Goal: Complete application form

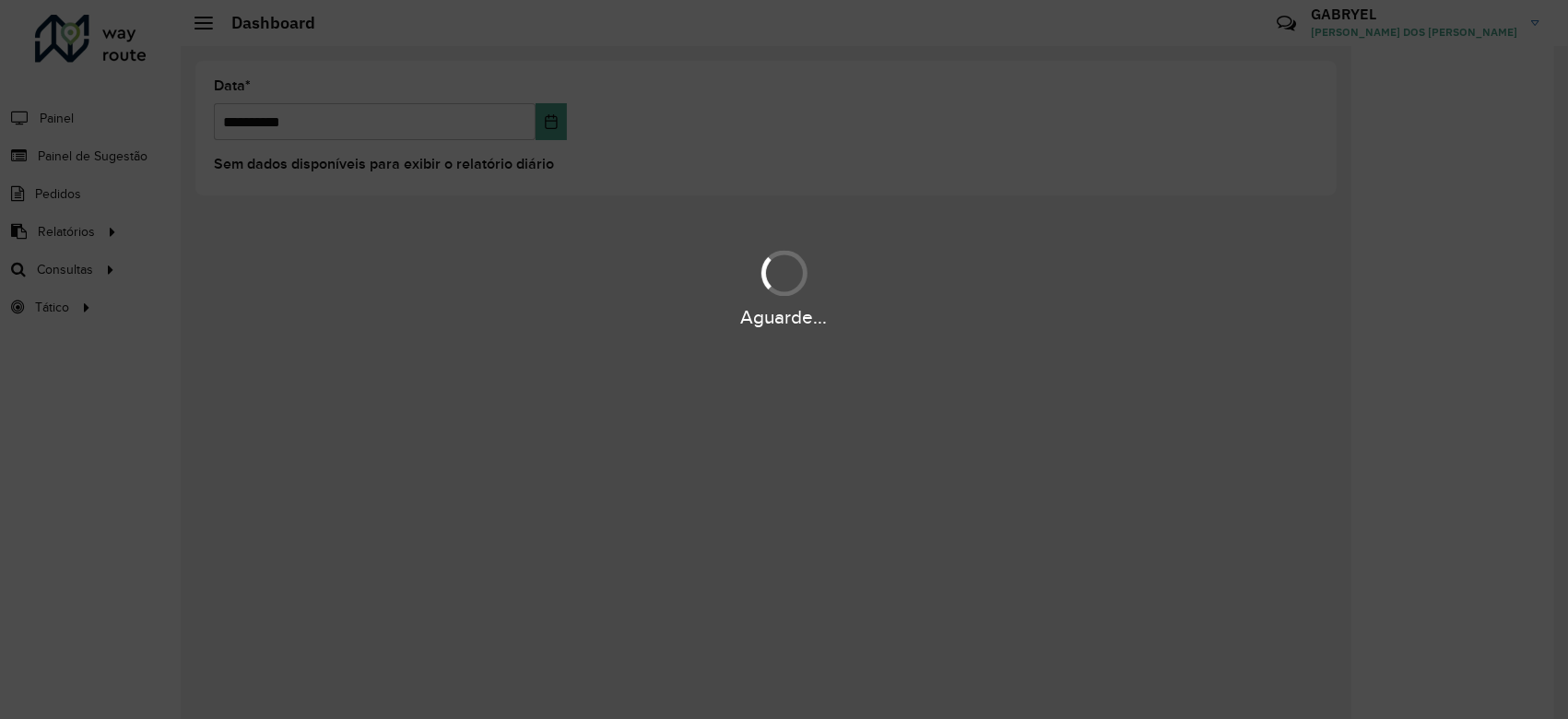
click at [261, 276] on div "Aguarde..." at bounding box center [784, 287] width 1568 height 88
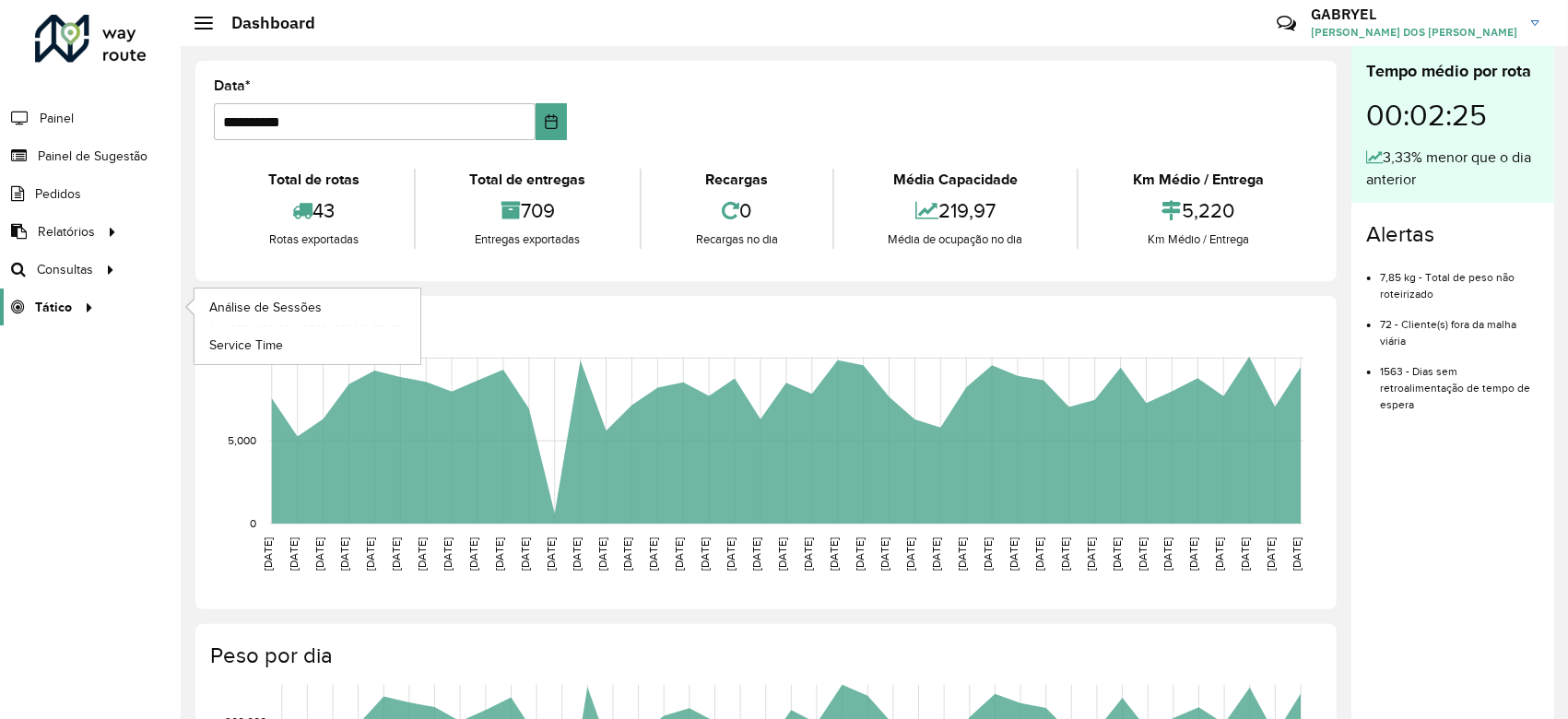
click at [54, 316] on link "Tático" at bounding box center [50, 307] width 100 height 37
click at [275, 322] on link "Análise de Sessões" at bounding box center [307, 307] width 226 height 37
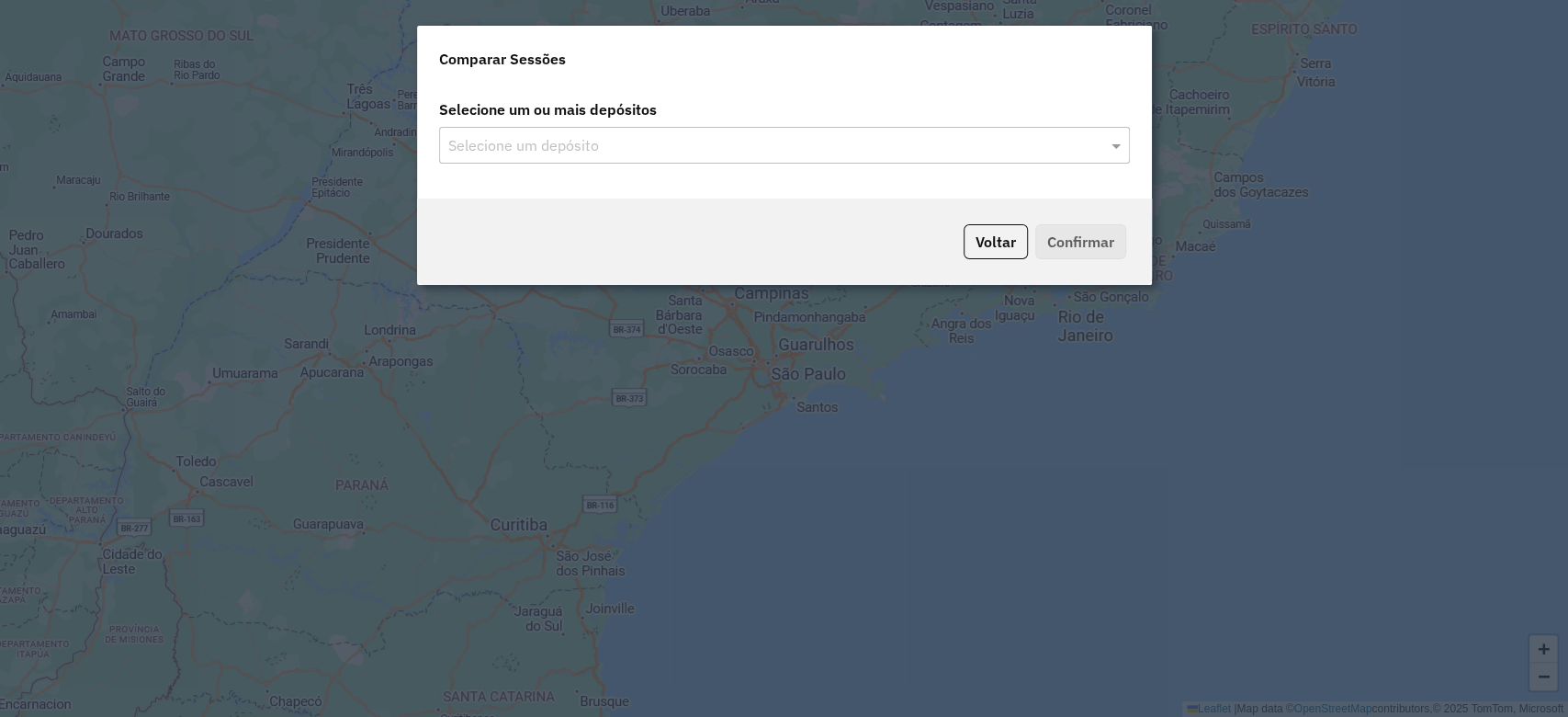
click at [730, 141] on input "text" at bounding box center [775, 146] width 663 height 22
click at [1109, 141] on span at bounding box center [1118, 145] width 23 height 22
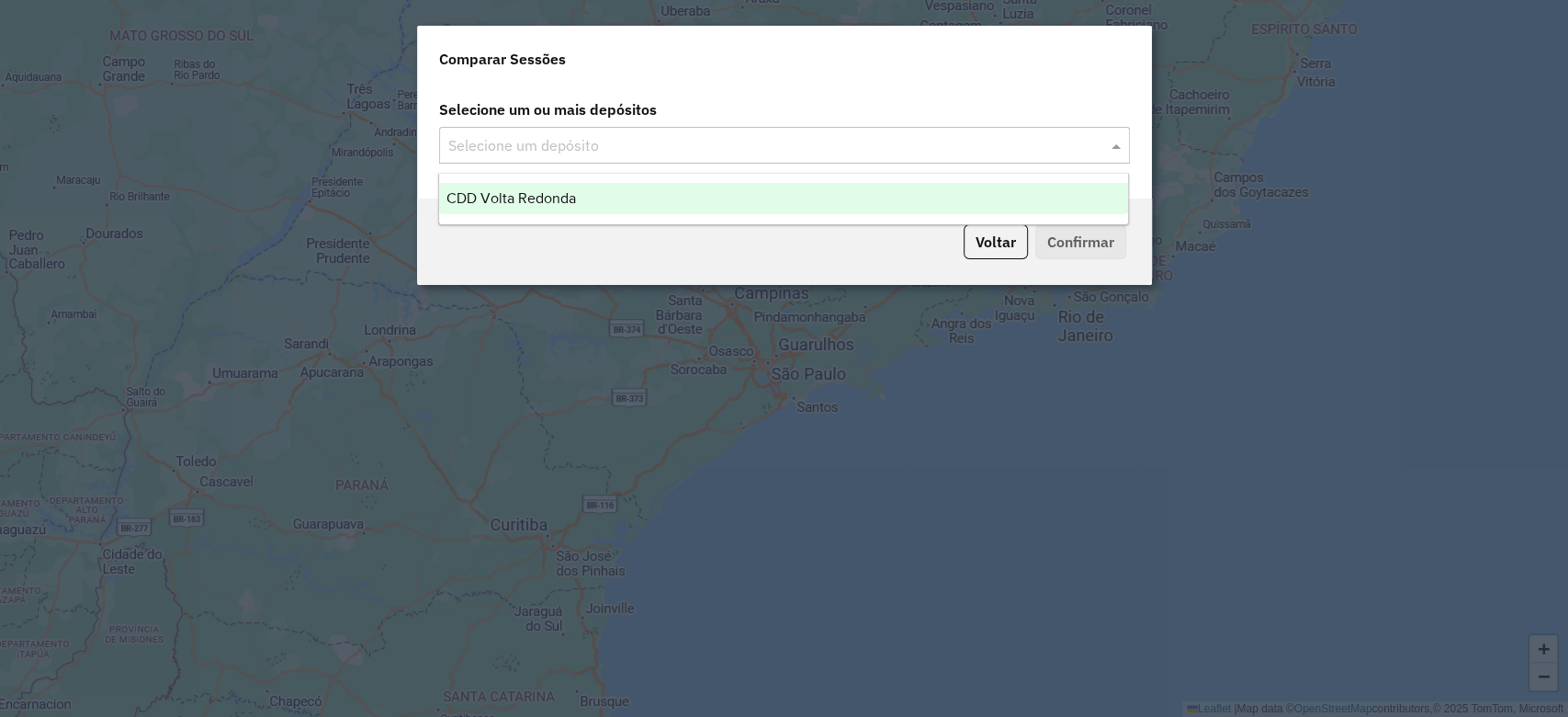
click at [941, 209] on div "CDD Volta Redonda" at bounding box center [783, 198] width 689 height 31
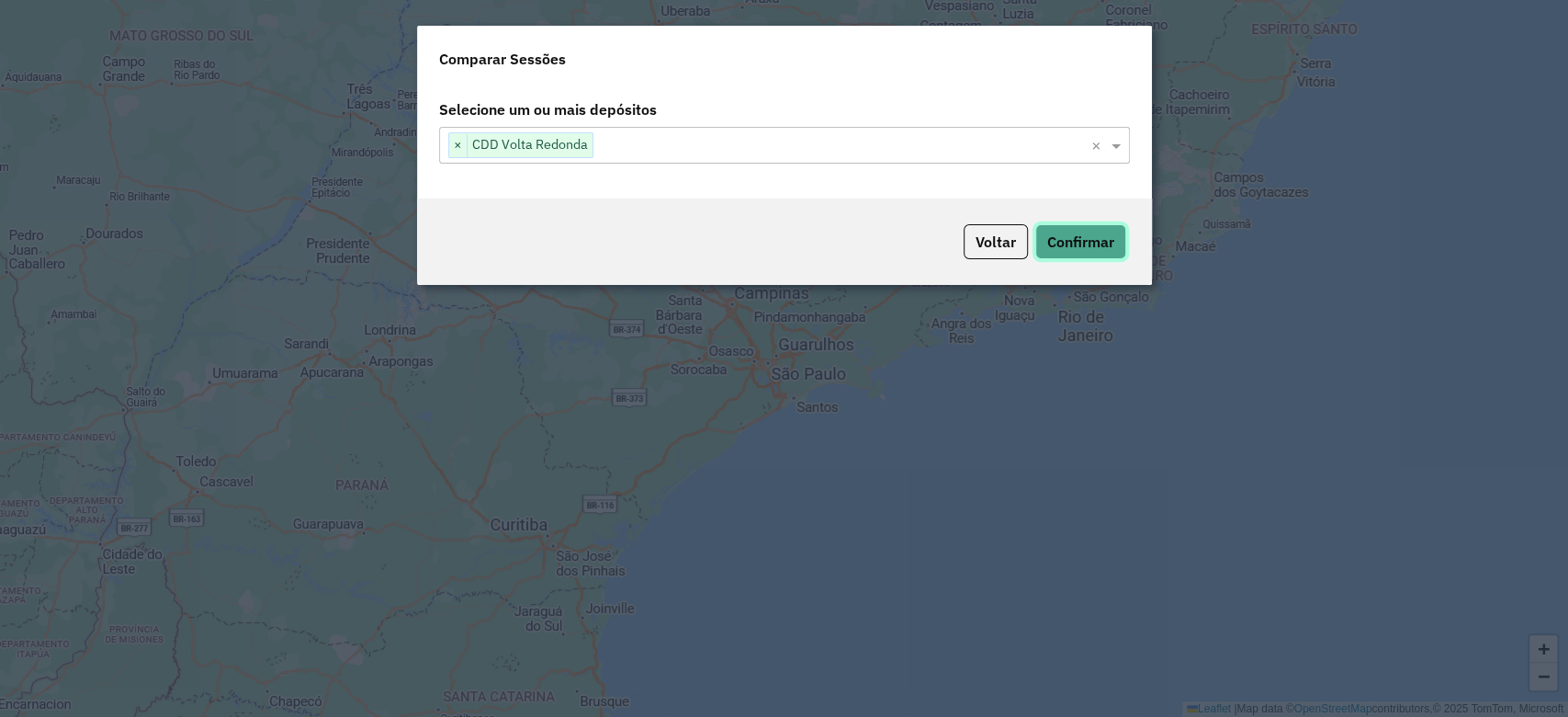
click at [1106, 243] on button "Confirmar" at bounding box center [1080, 242] width 91 height 35
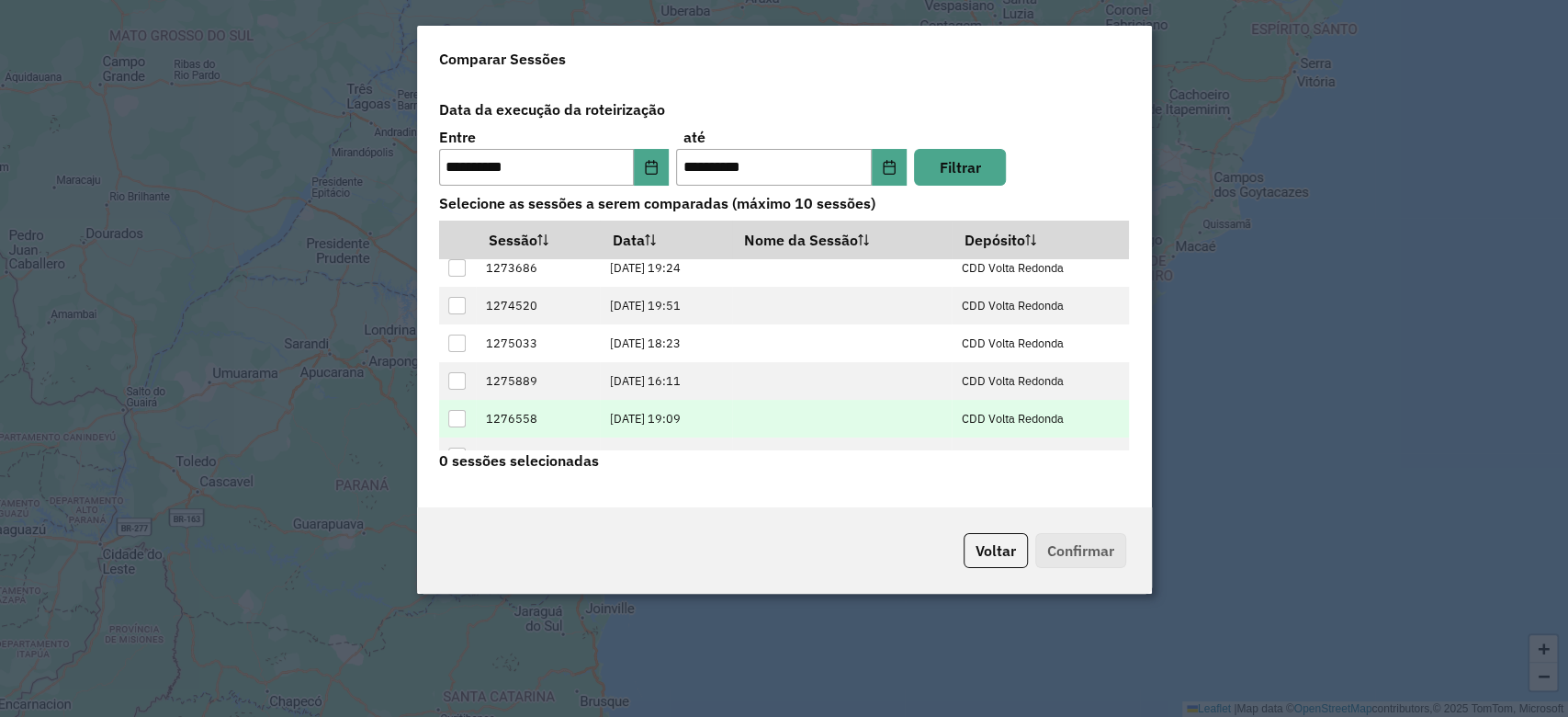
scroll to position [72, 0]
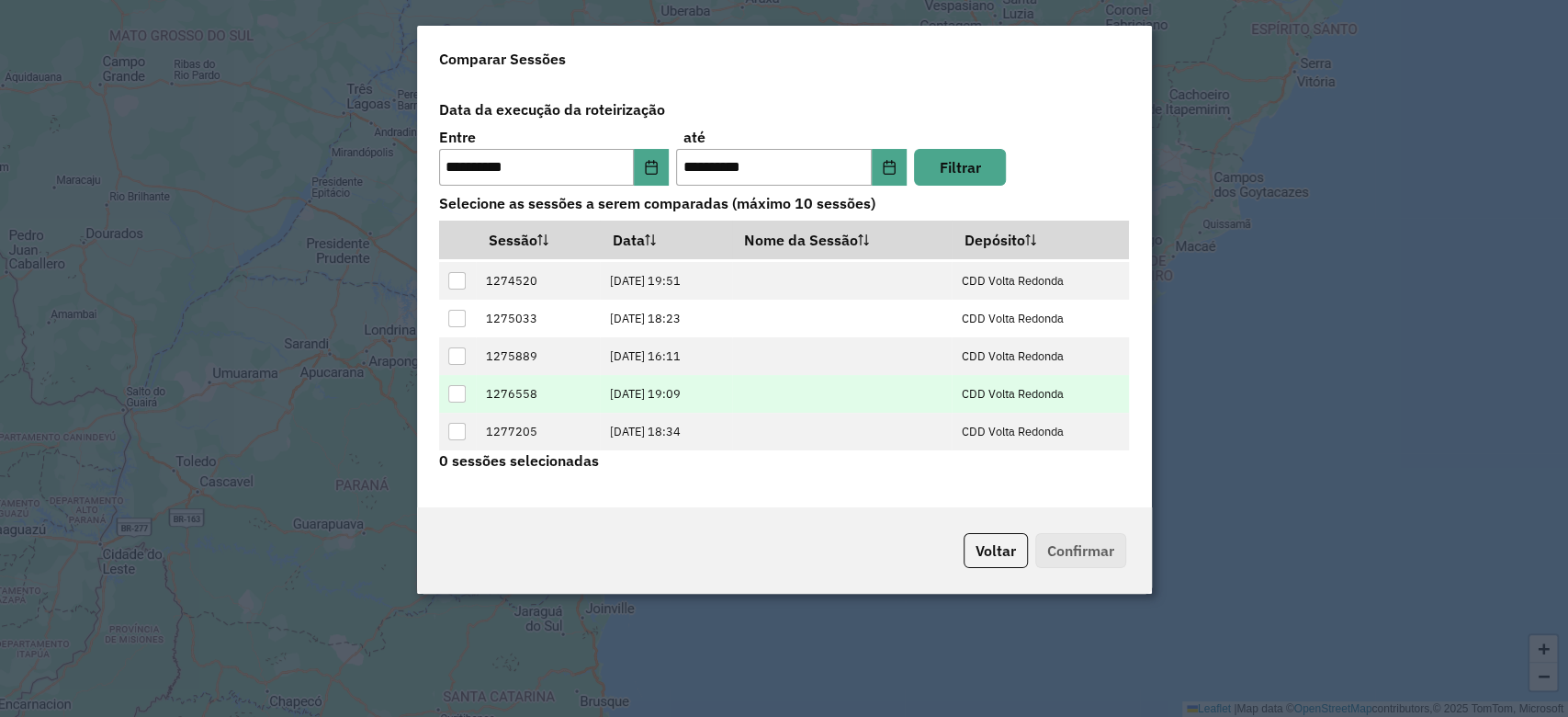
click at [470, 406] on td at bounding box center [457, 393] width 38 height 38
click at [465, 402] on td at bounding box center [457, 393] width 38 height 38
click at [460, 399] on div at bounding box center [457, 393] width 18 height 18
click at [1077, 553] on button "Confirmar" at bounding box center [1080, 551] width 91 height 35
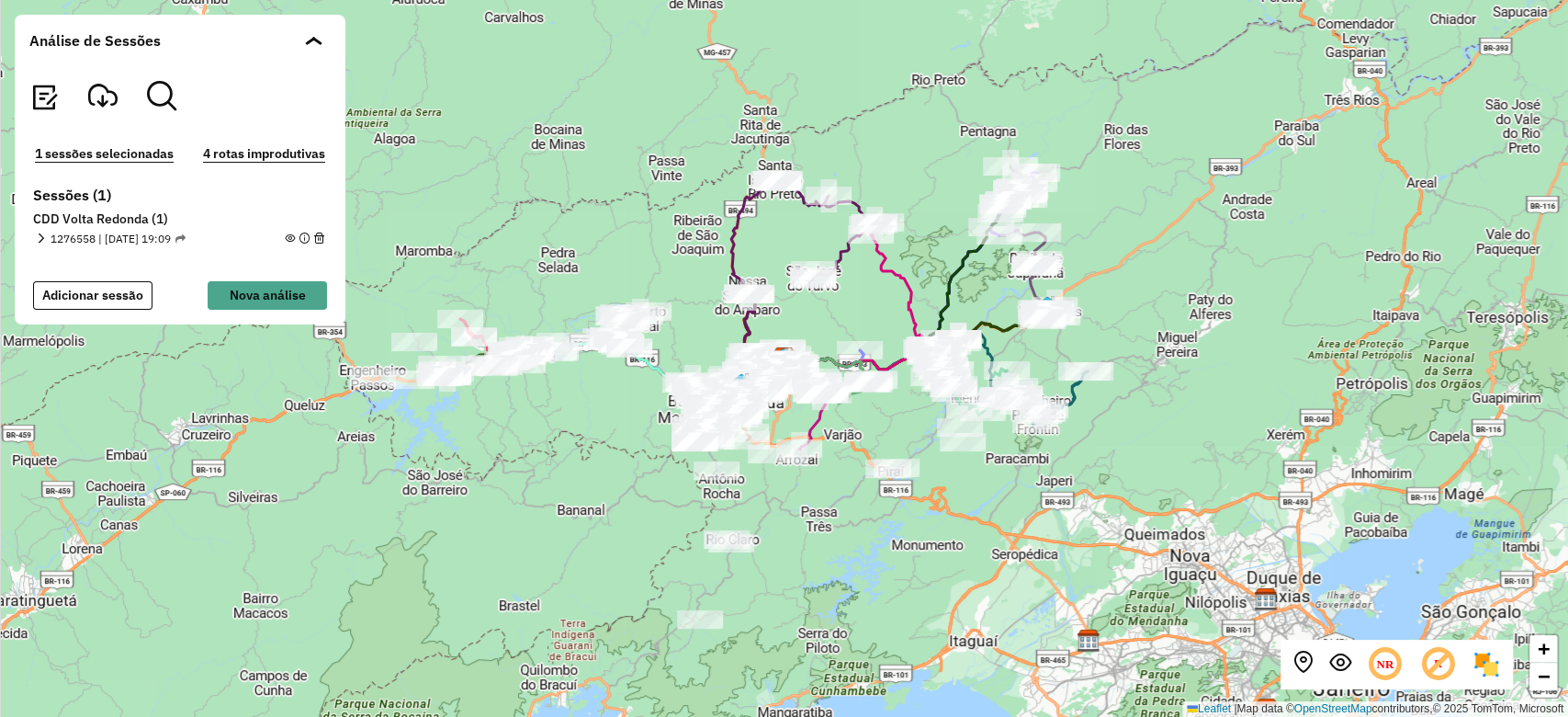
click at [42, 232] on span at bounding box center [41, 239] width 10 height 17
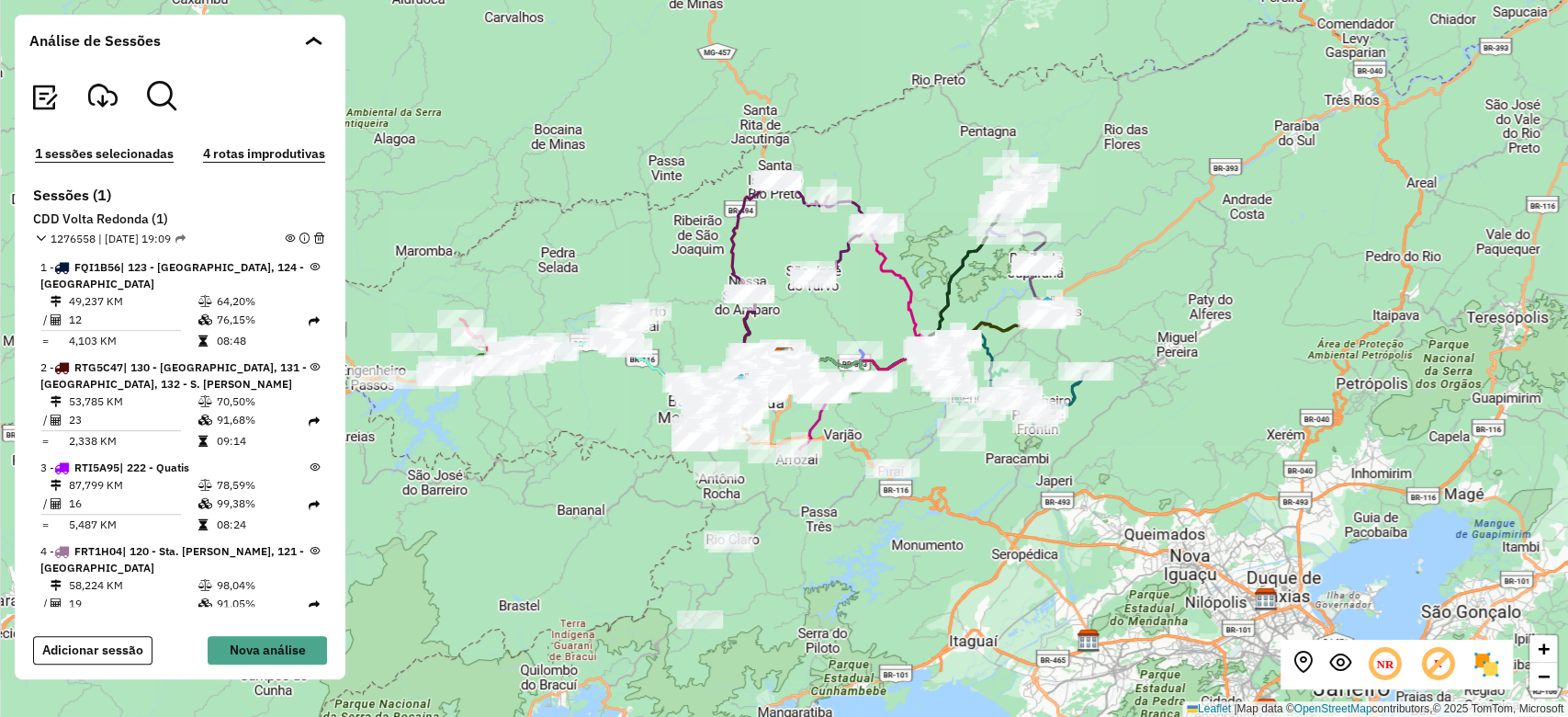
click at [285, 233] on em at bounding box center [290, 238] width 10 height 10
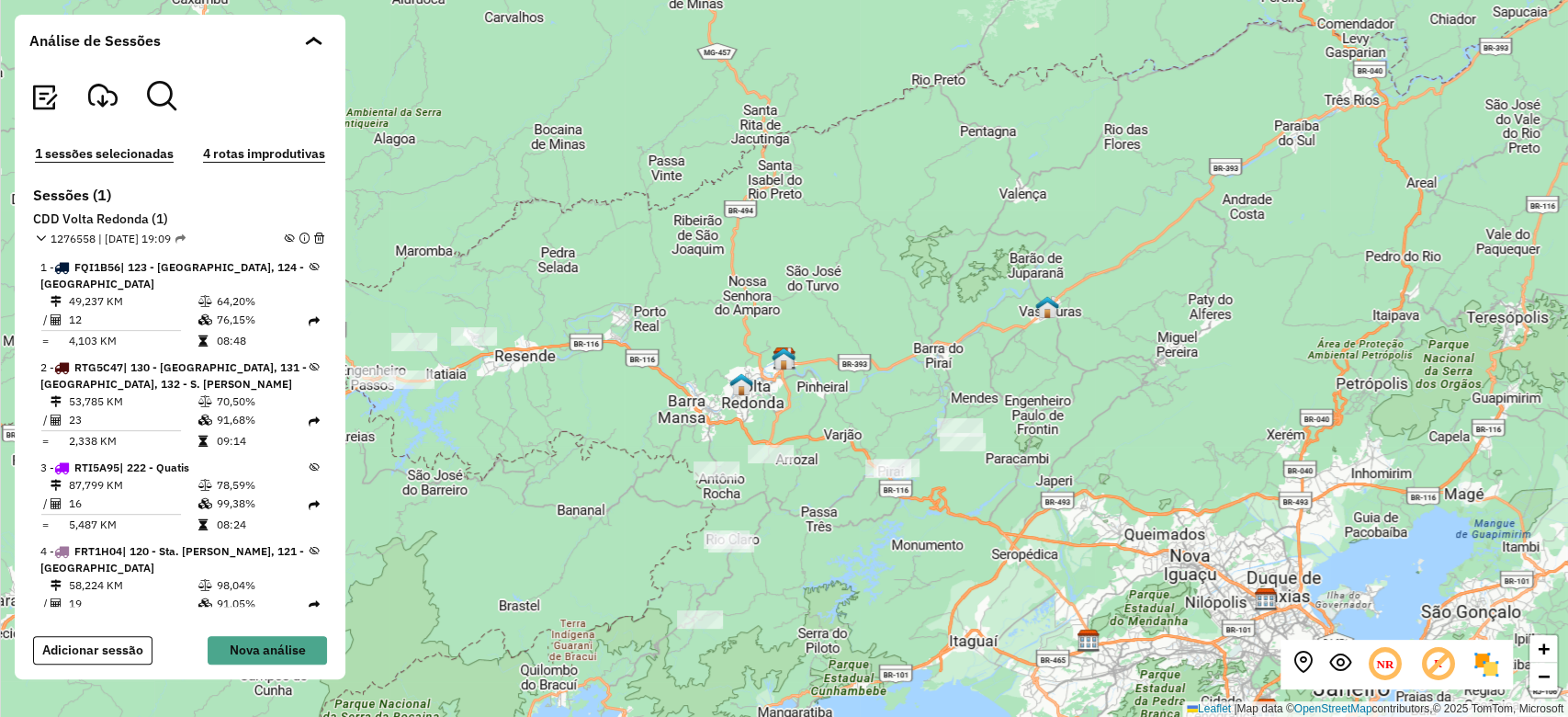
scroll to position [1543, 0]
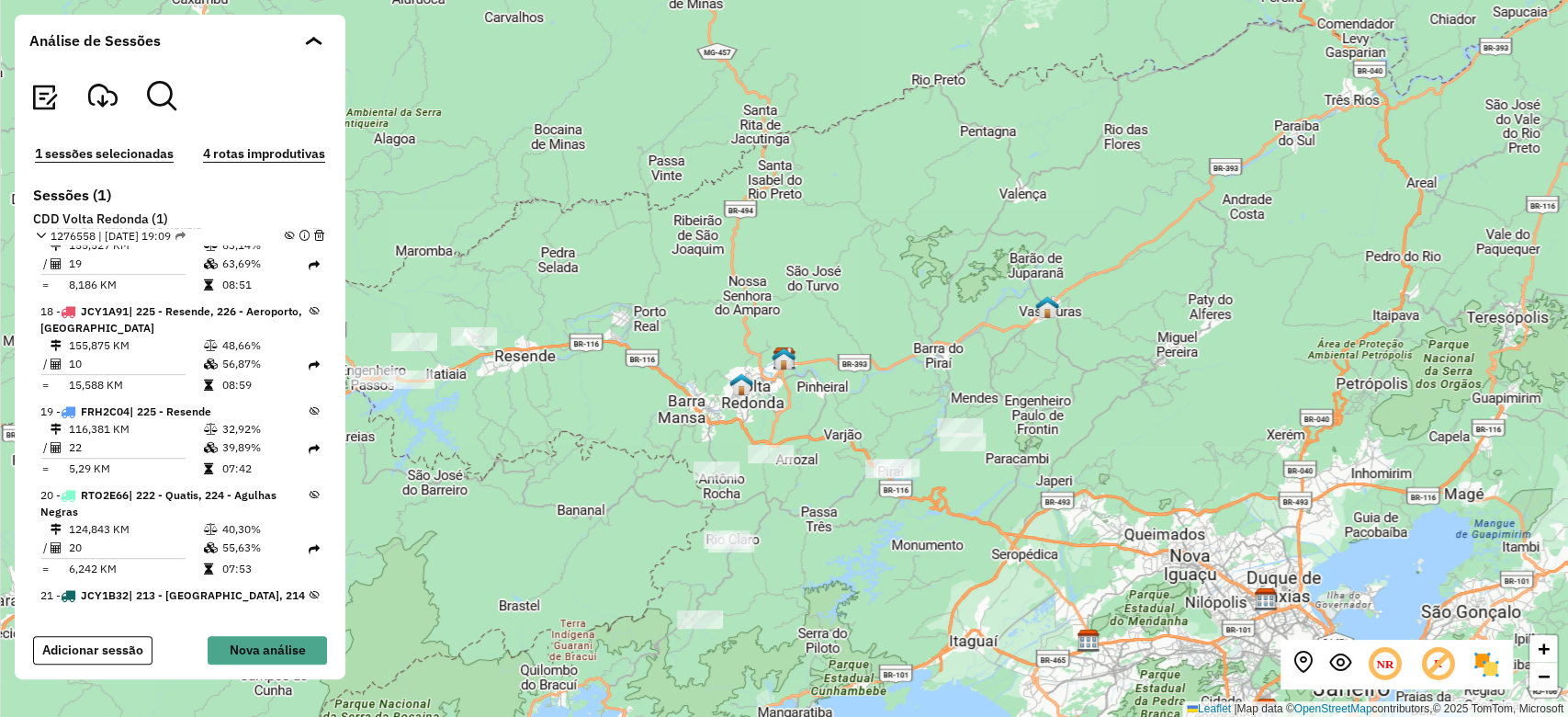
click at [310, 410] on icon at bounding box center [315, 411] width 10 height 10
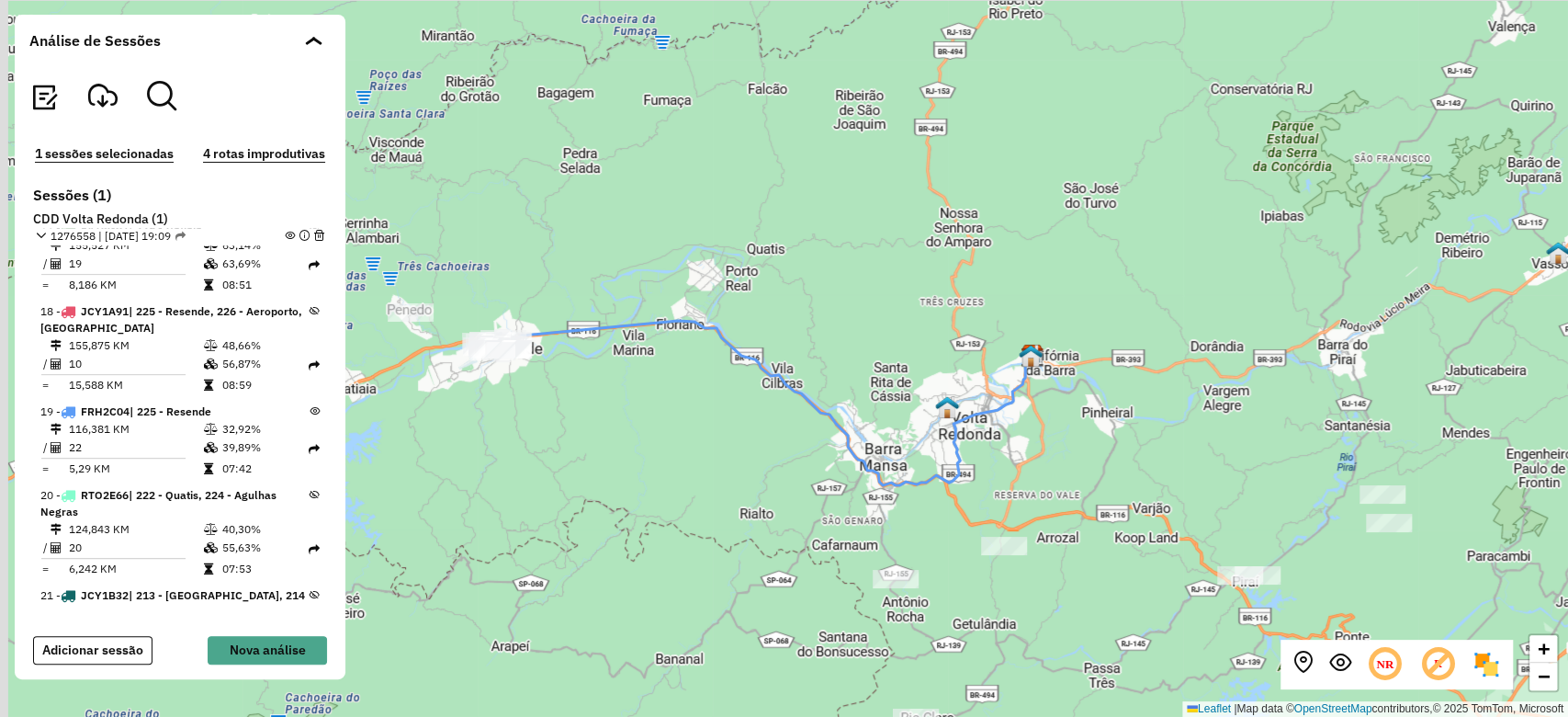
drag, startPoint x: 663, startPoint y: 394, endPoint x: 813, endPoint y: 430, distance: 154.3
click at [813, 430] on div "+ − Leaflet | Map data © OpenStreetMap contributors,© 2025 TomTom, Microsoft" at bounding box center [784, 358] width 1568 height 717
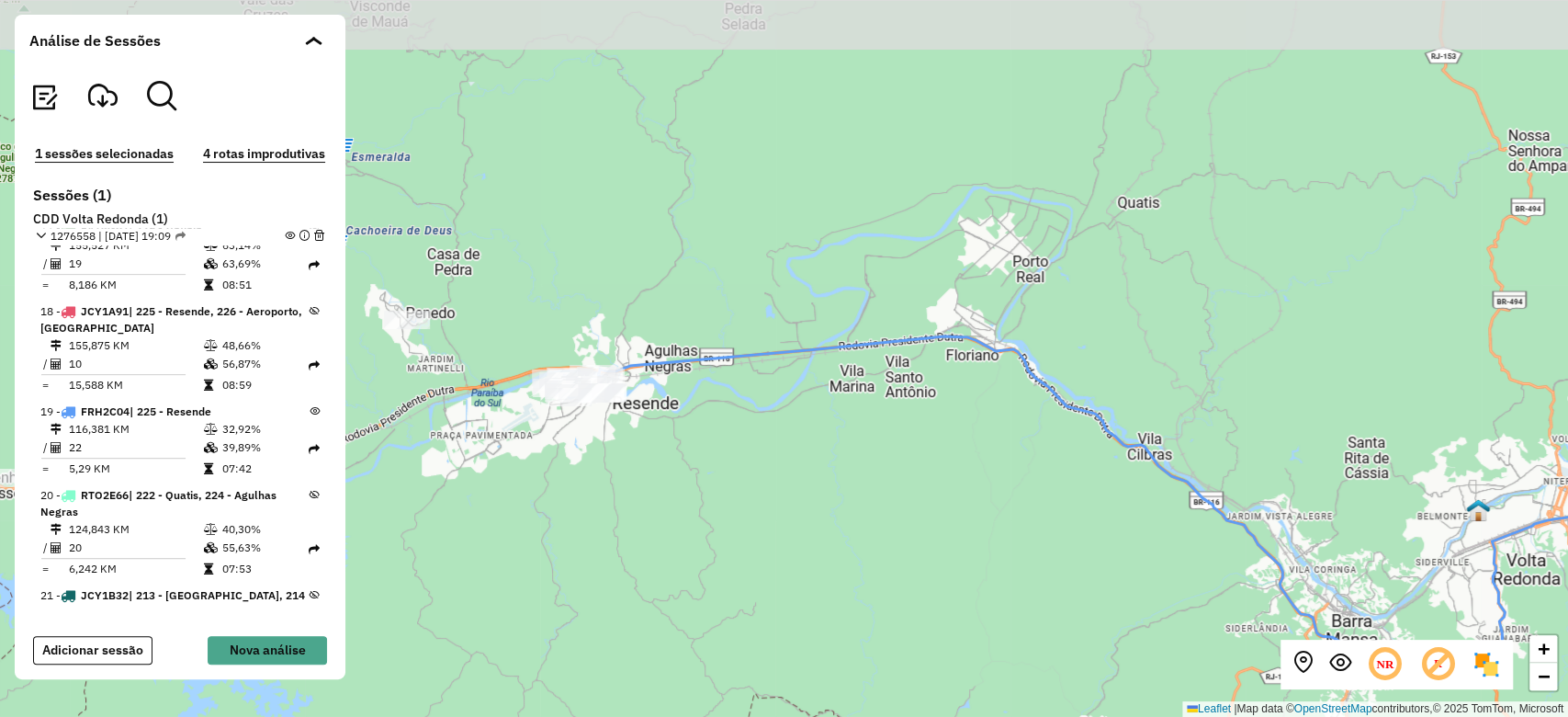
drag, startPoint x: 671, startPoint y: 397, endPoint x: 728, endPoint y: 439, distance: 70.8
click at [728, 439] on div "+ − Leaflet | Map data © OpenStreetMap contributors,© 2025 TomTom, Microsoft" at bounding box center [784, 358] width 1568 height 717
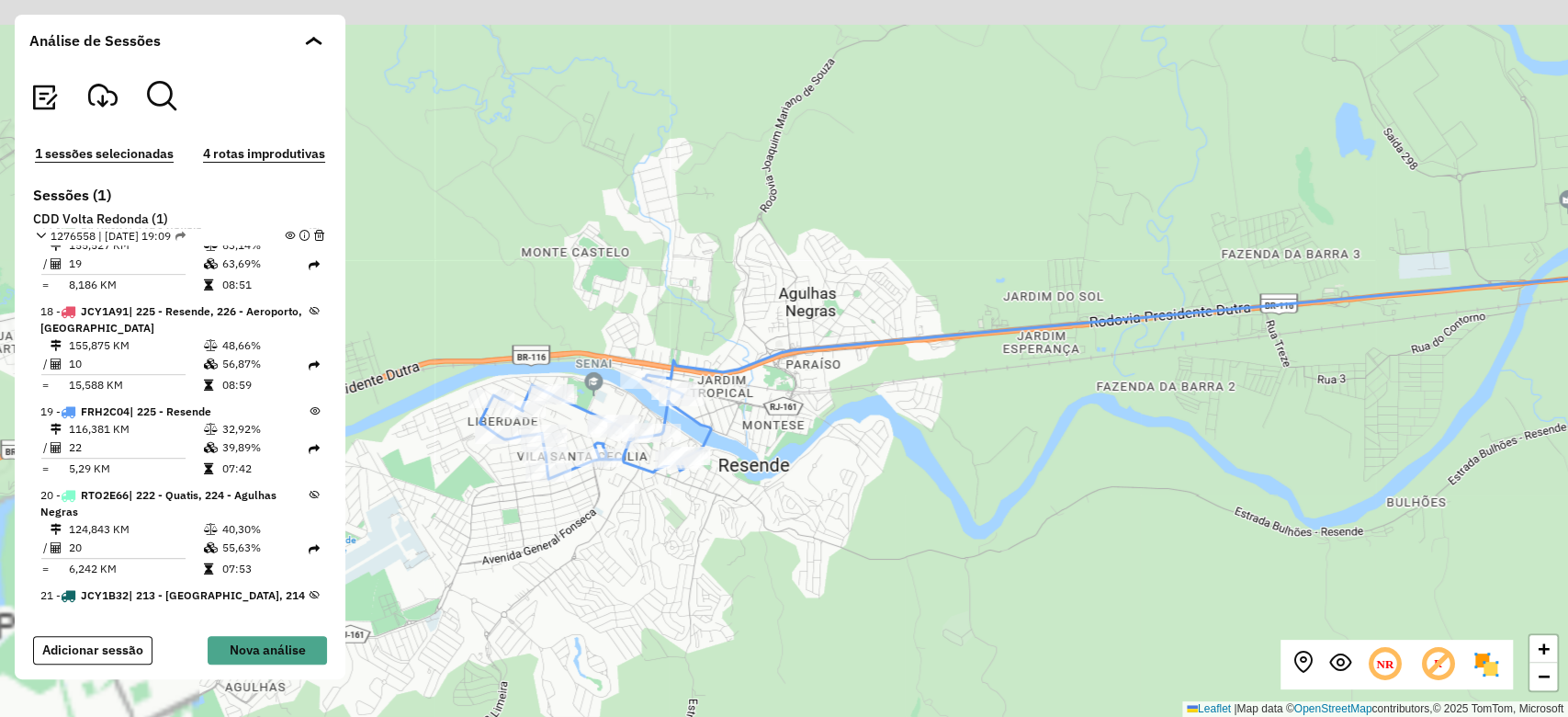
drag, startPoint x: 617, startPoint y: 434, endPoint x: 838, endPoint y: 495, distance: 229.3
click at [838, 495] on div "+ − Leaflet | Map data © OpenStreetMap contributors,© 2025 TomTom, Microsoft" at bounding box center [784, 358] width 1568 height 717
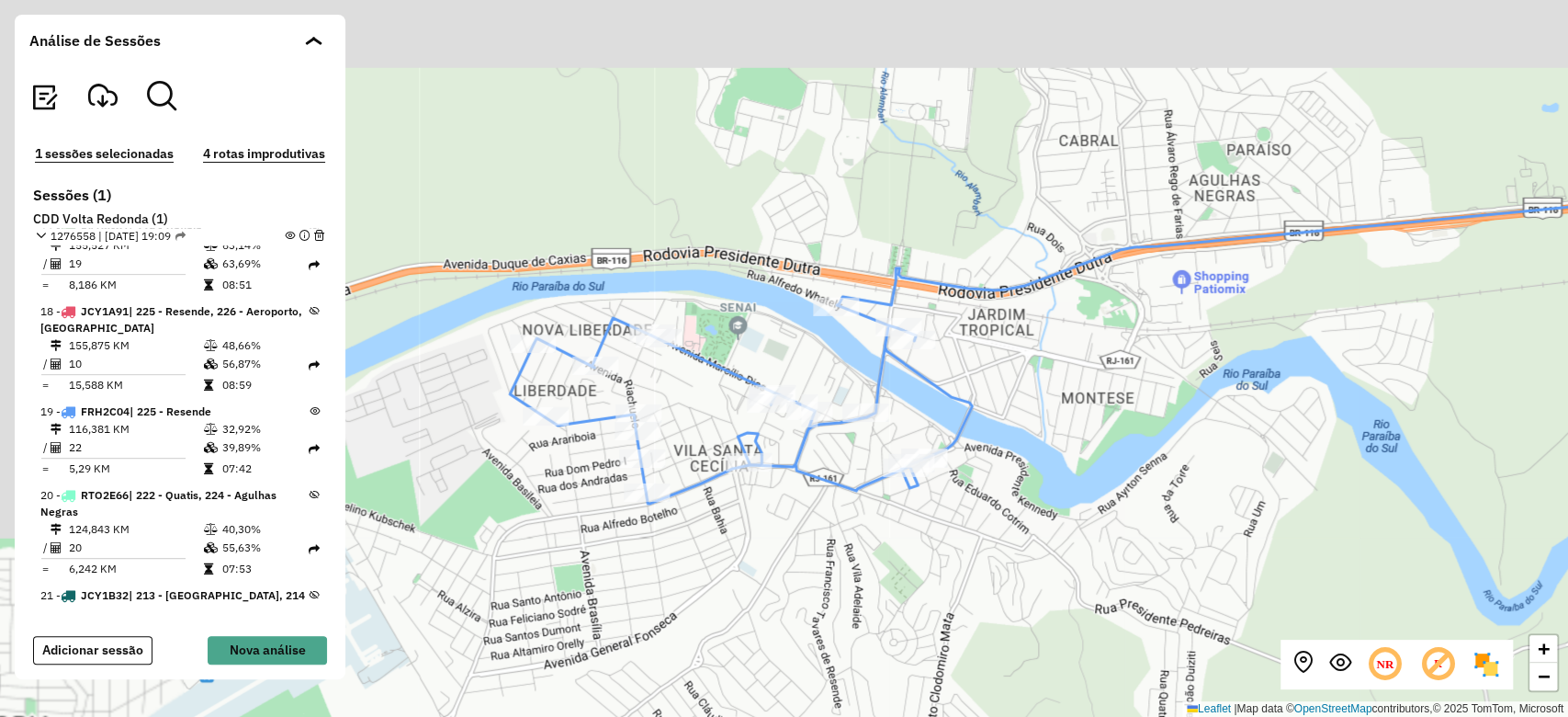
drag, startPoint x: 679, startPoint y: 419, endPoint x: 1099, endPoint y: 545, distance: 438.5
click at [1099, 545] on div "+ − Leaflet | Map data © OpenStreetMap contributors,© 2025 TomTom, Microsoft" at bounding box center [784, 358] width 1568 height 717
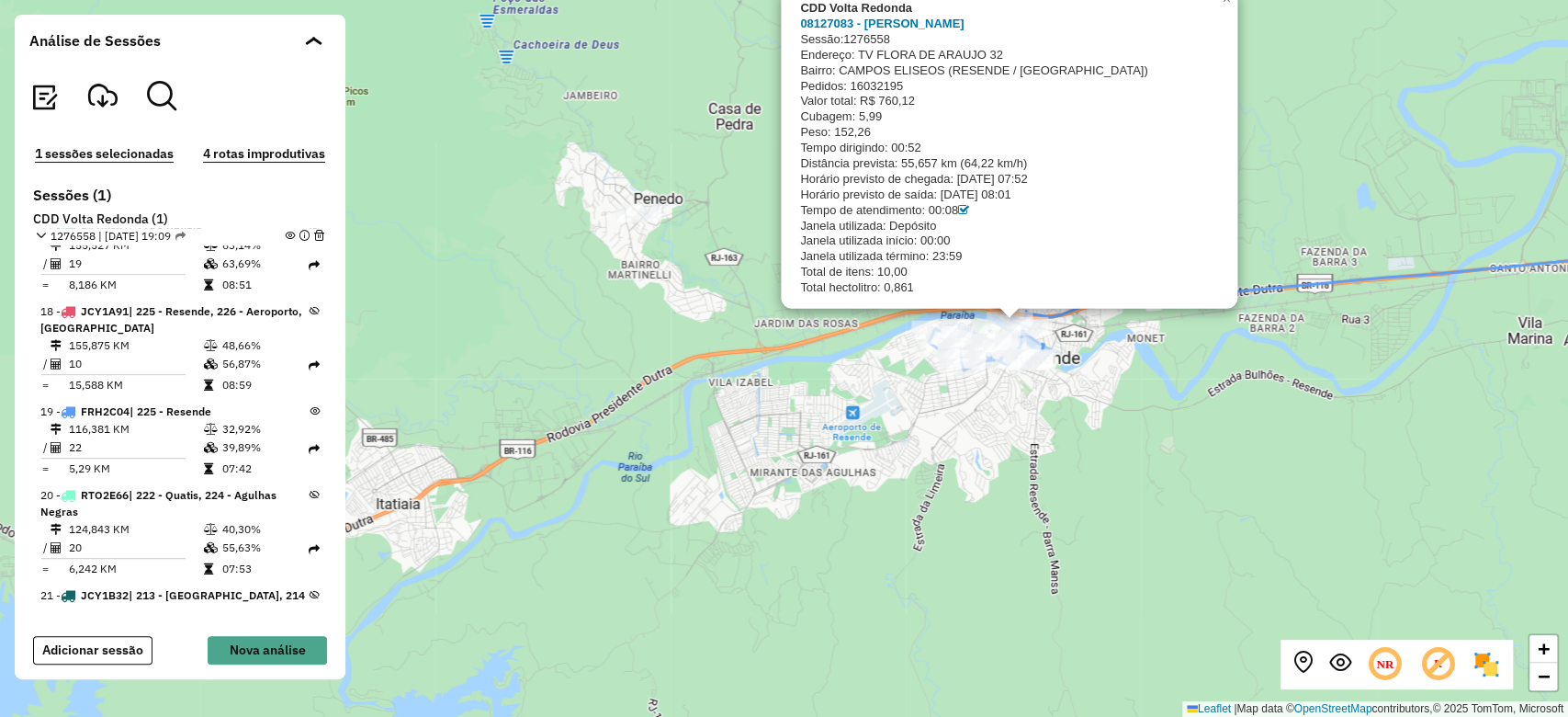
drag, startPoint x: 1004, startPoint y: 407, endPoint x: 963, endPoint y: 417, distance: 42.2
click at [963, 417] on div "CDD Volta Redonda 08127083 - MARIO SERGIO PEREIRA Sessão: 1276558 Endereço: TV …" at bounding box center [784, 358] width 1568 height 717
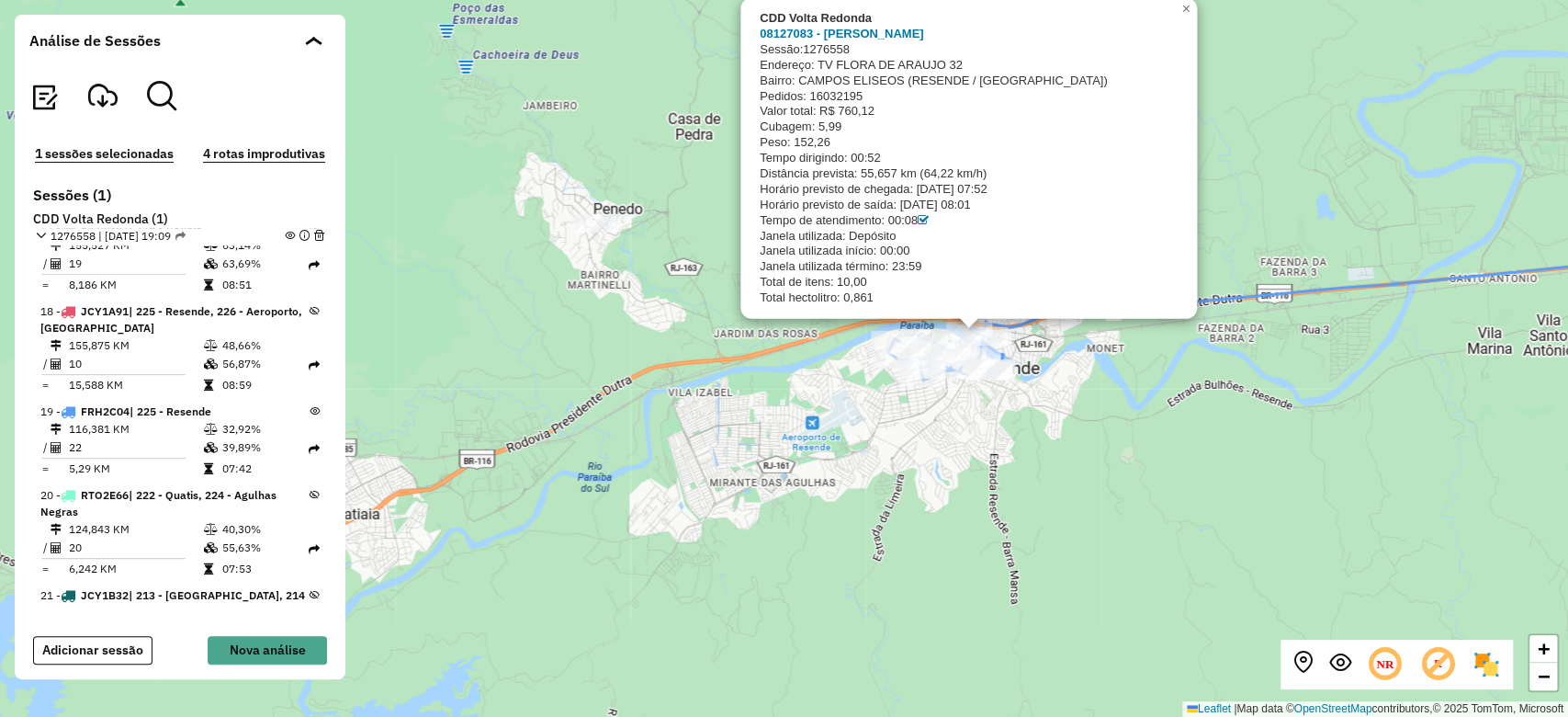
click at [963, 417] on div "CDD Volta Redonda 08127083 - MARIO SERGIO PEREIRA Sessão: 1276558 Endereço: TV …" at bounding box center [784, 358] width 1568 height 717
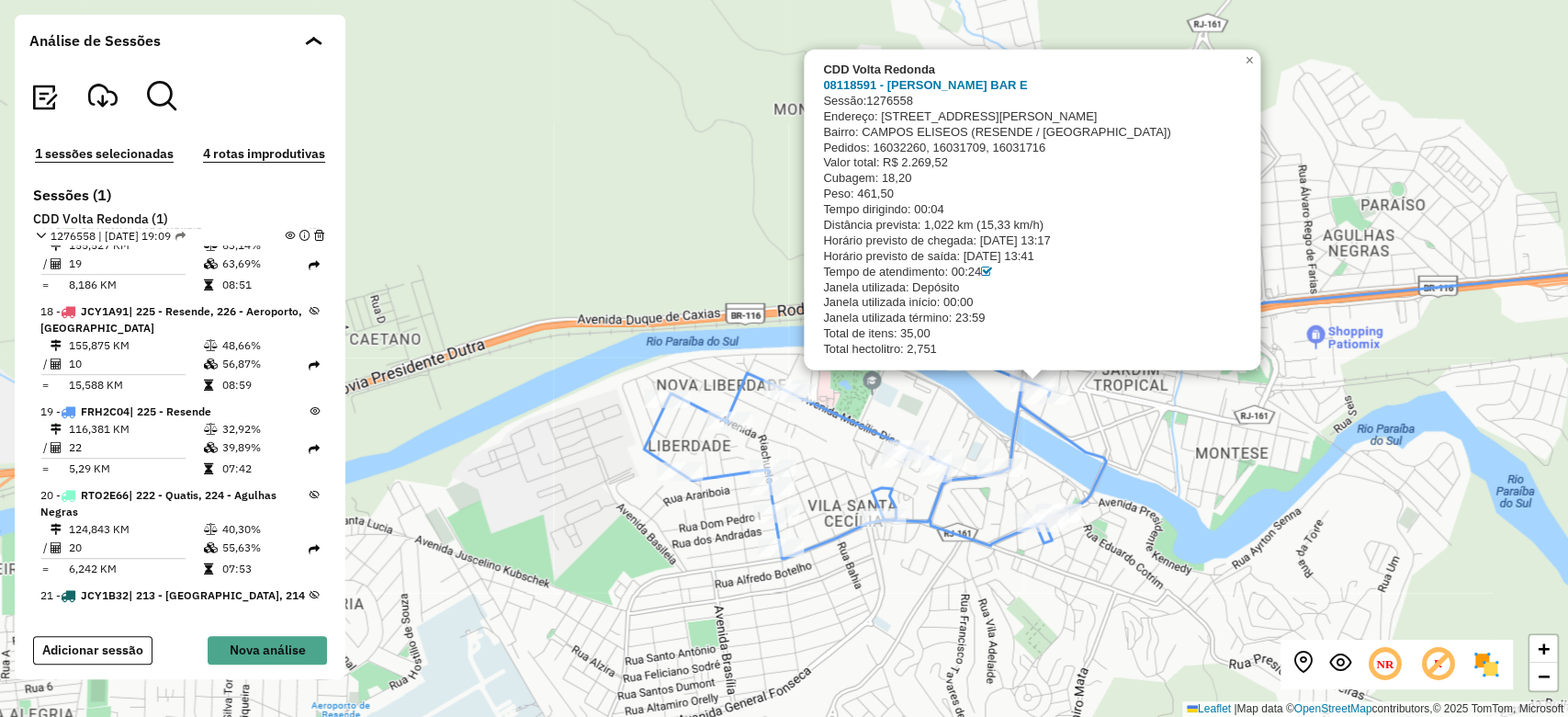
drag, startPoint x: 991, startPoint y: 239, endPoint x: 981, endPoint y: 437, distance: 198.3
click at [981, 437] on div "CDD Volta Redonda 08118591 - HED SILVA NETO BAR E Sessão: 1276558 Endereço: R A…" at bounding box center [784, 358] width 1568 height 717
click at [331, 44] on div "Análise de Sessões" at bounding box center [180, 41] width 331 height 52
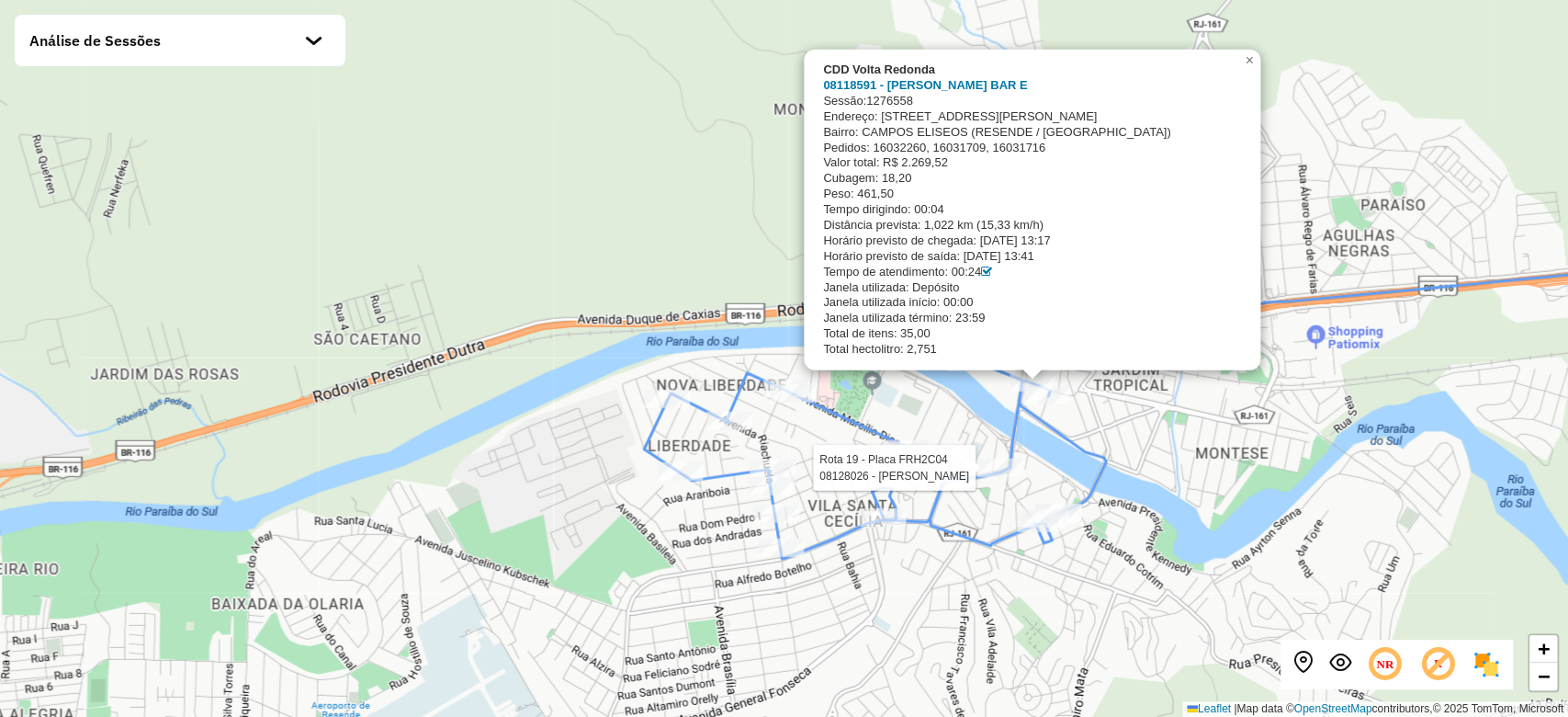
scroll to position [1492, 0]
click at [1051, 422] on icon at bounding box center [874, 459] width 462 height 198
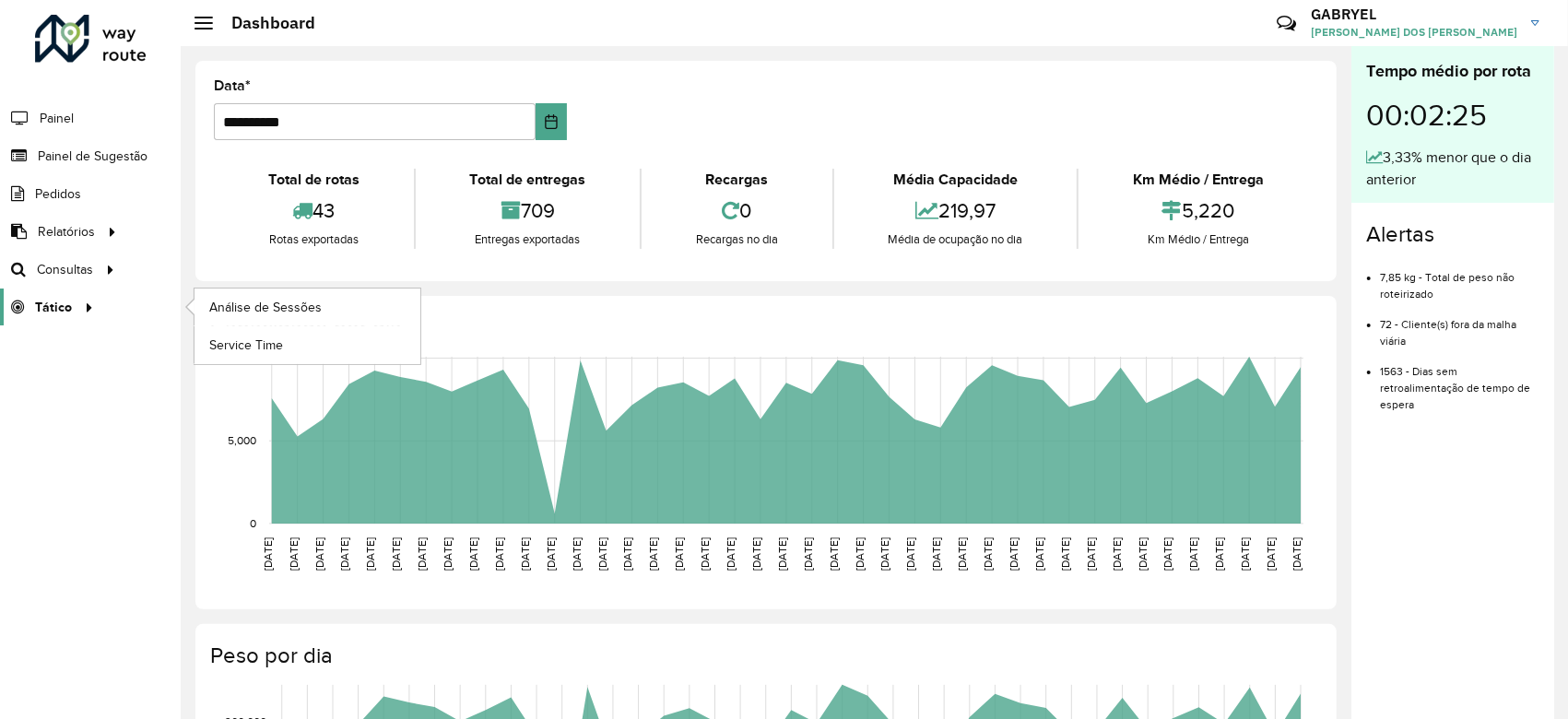
click at [21, 307] on icon at bounding box center [16, 307] width 31 height 16
click at [274, 298] on span "Análise de Sessões" at bounding box center [267, 307] width 116 height 19
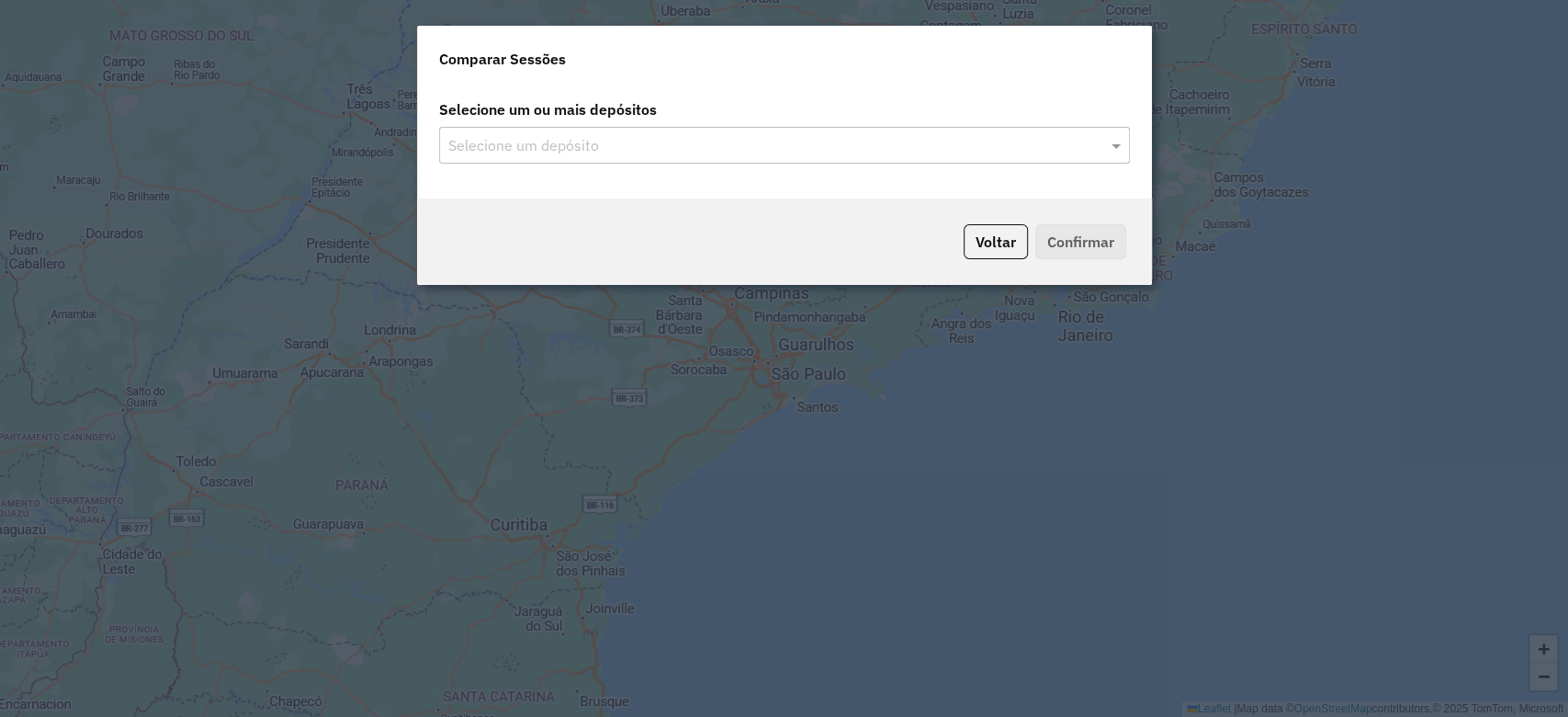
click at [852, 129] on div "Selecione um depósito" at bounding box center [784, 145] width 691 height 37
click at [1109, 137] on span at bounding box center [1118, 145] width 23 height 22
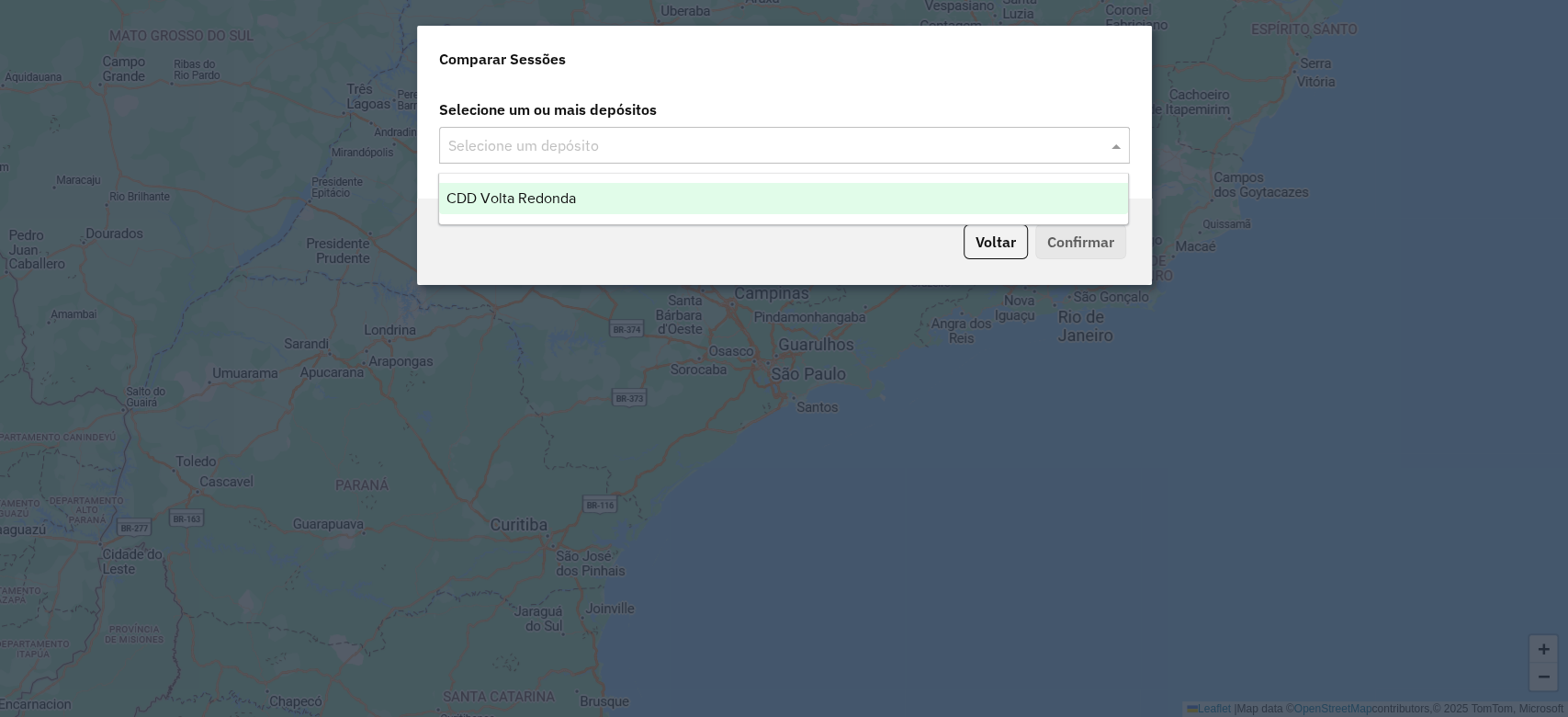
click at [983, 186] on div "CDD Volta Redonda" at bounding box center [783, 198] width 689 height 31
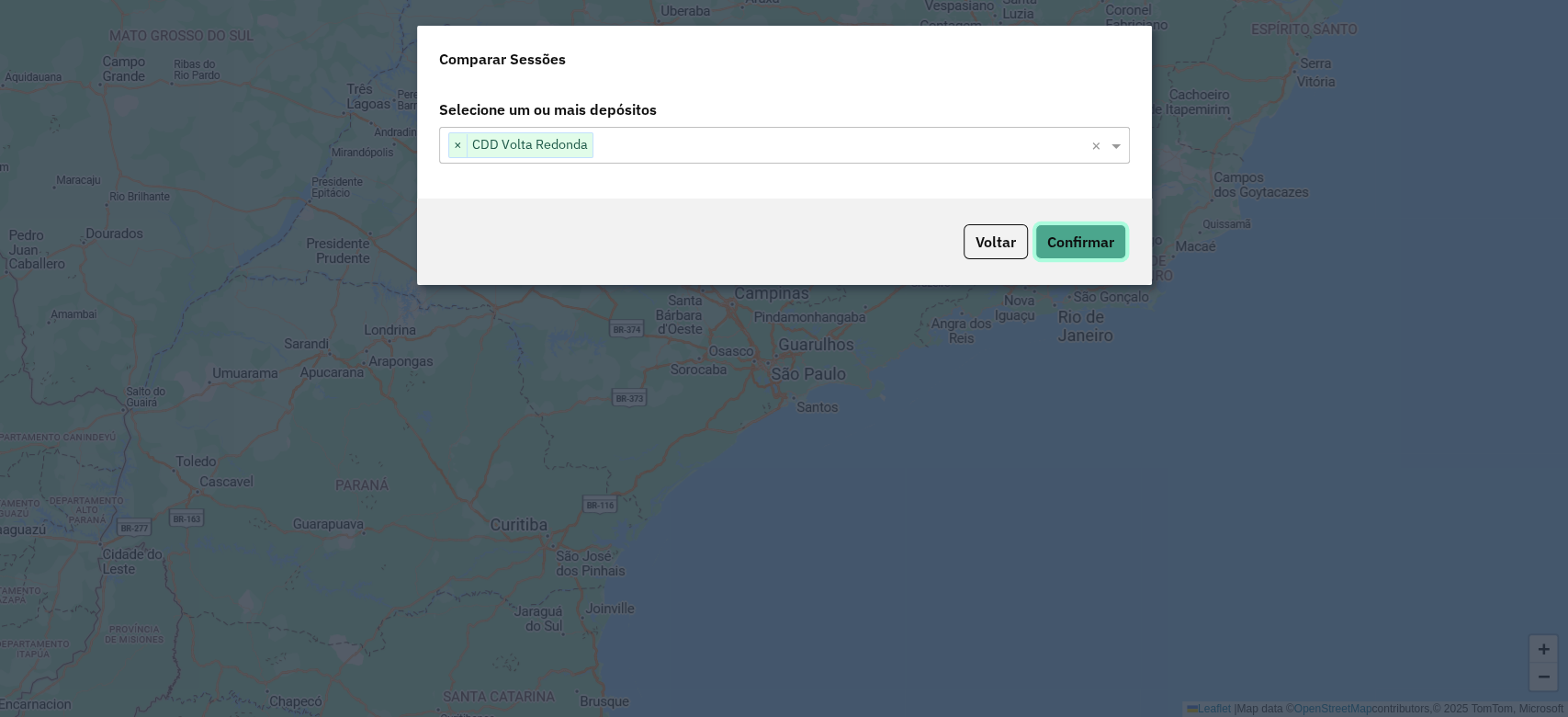
click at [1073, 233] on button "Confirmar" at bounding box center [1080, 242] width 91 height 35
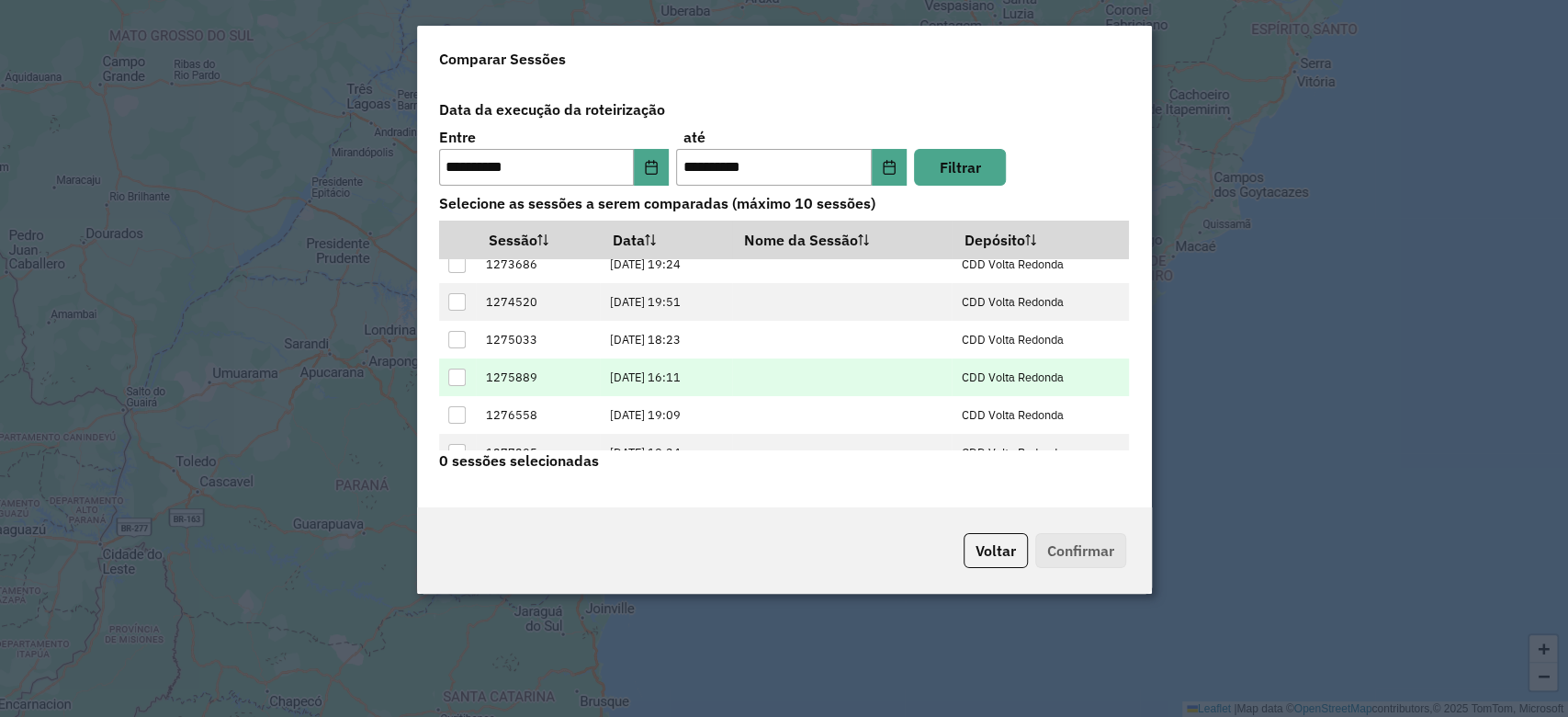
scroll to position [72, 0]
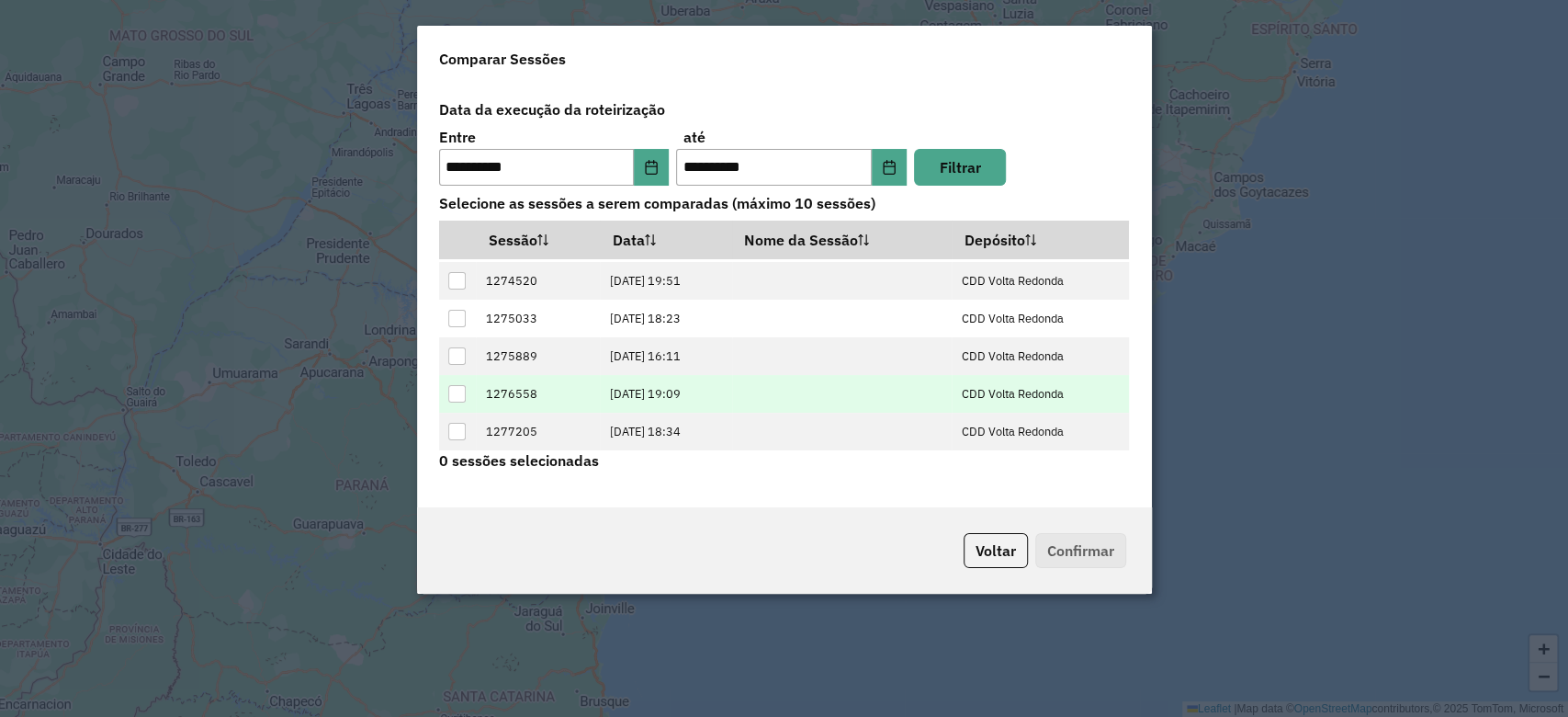
click at [461, 385] on div at bounding box center [457, 393] width 18 height 18
click at [1119, 567] on div "Voltar Confirmar" at bounding box center [784, 551] width 735 height 87
click at [1092, 555] on button "Confirmar" at bounding box center [1080, 551] width 91 height 35
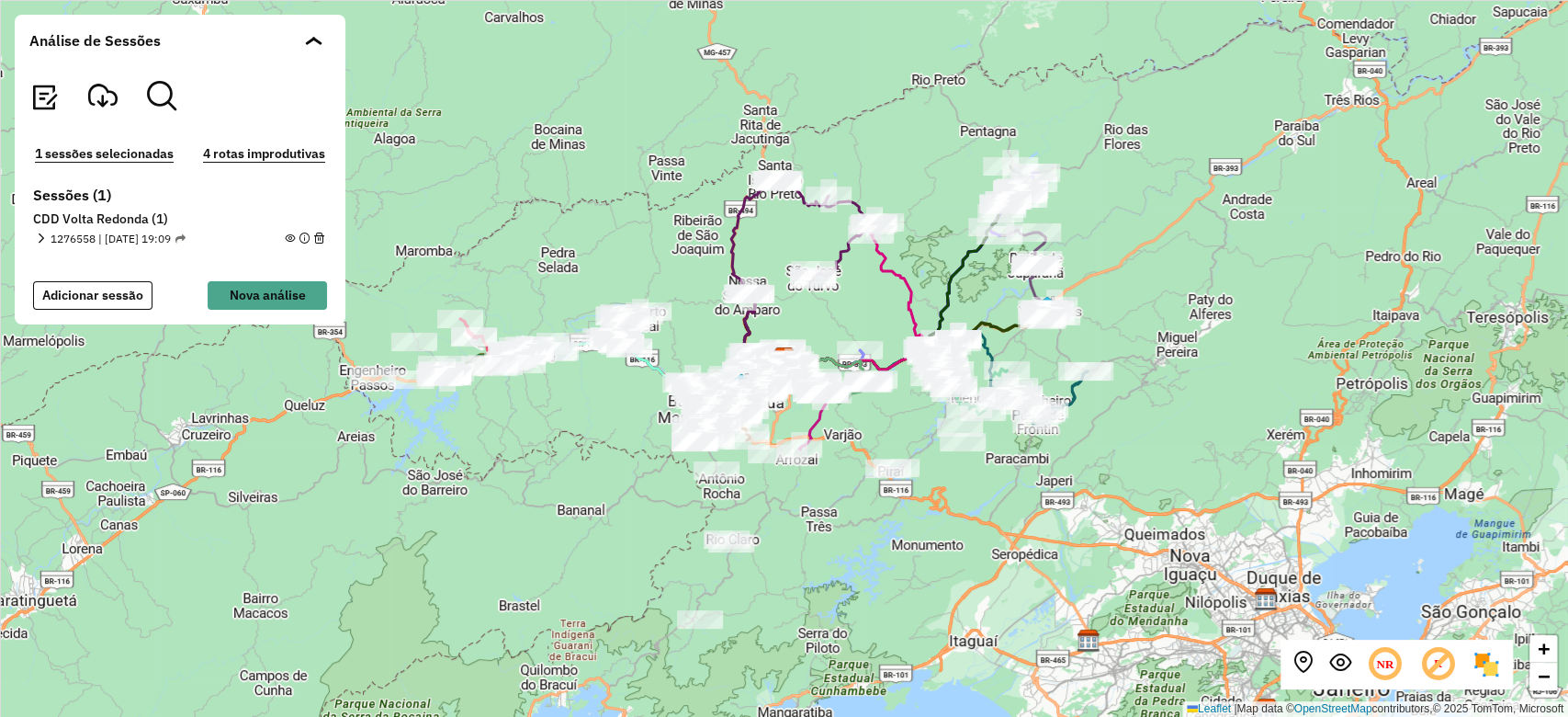
click at [30, 237] on section "Sessões (1) CDD Volta Redonda (1) 1276558 | 16/09/2025 - 19:09 1 - FQI1B56 | 12…" at bounding box center [180, 219] width 302 height 66
click at [39, 232] on span at bounding box center [41, 239] width 10 height 17
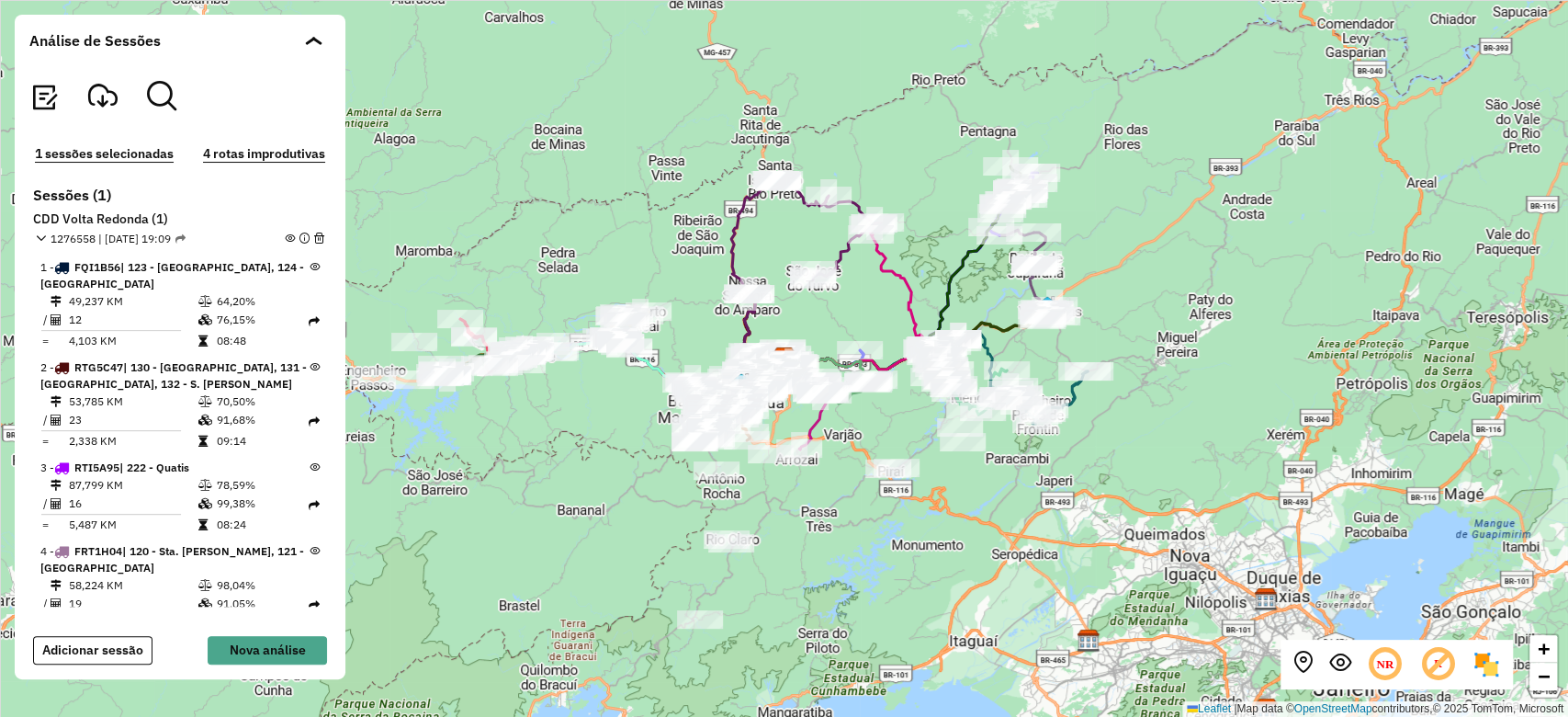
click at [285, 237] on em at bounding box center [290, 238] width 10 height 10
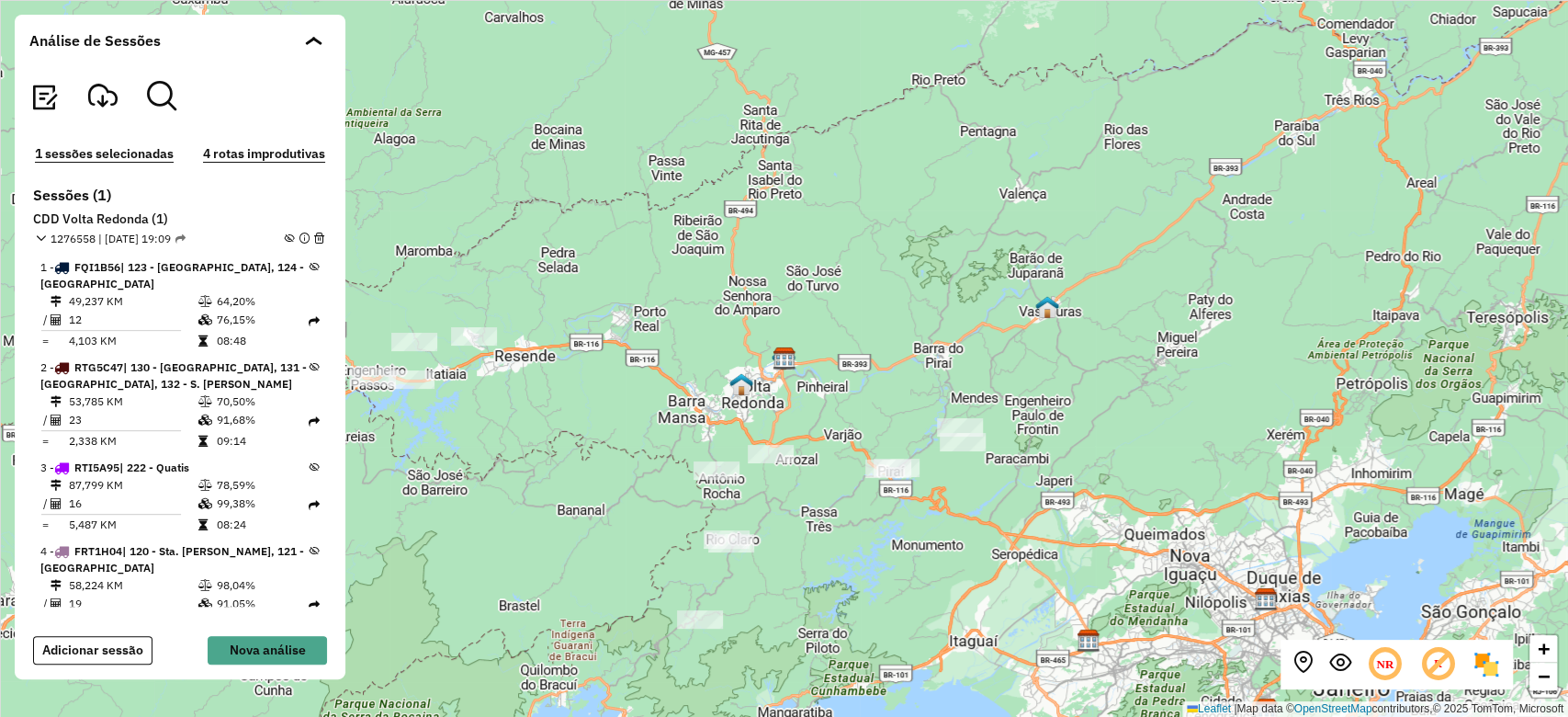
scroll to position [1192, 0]
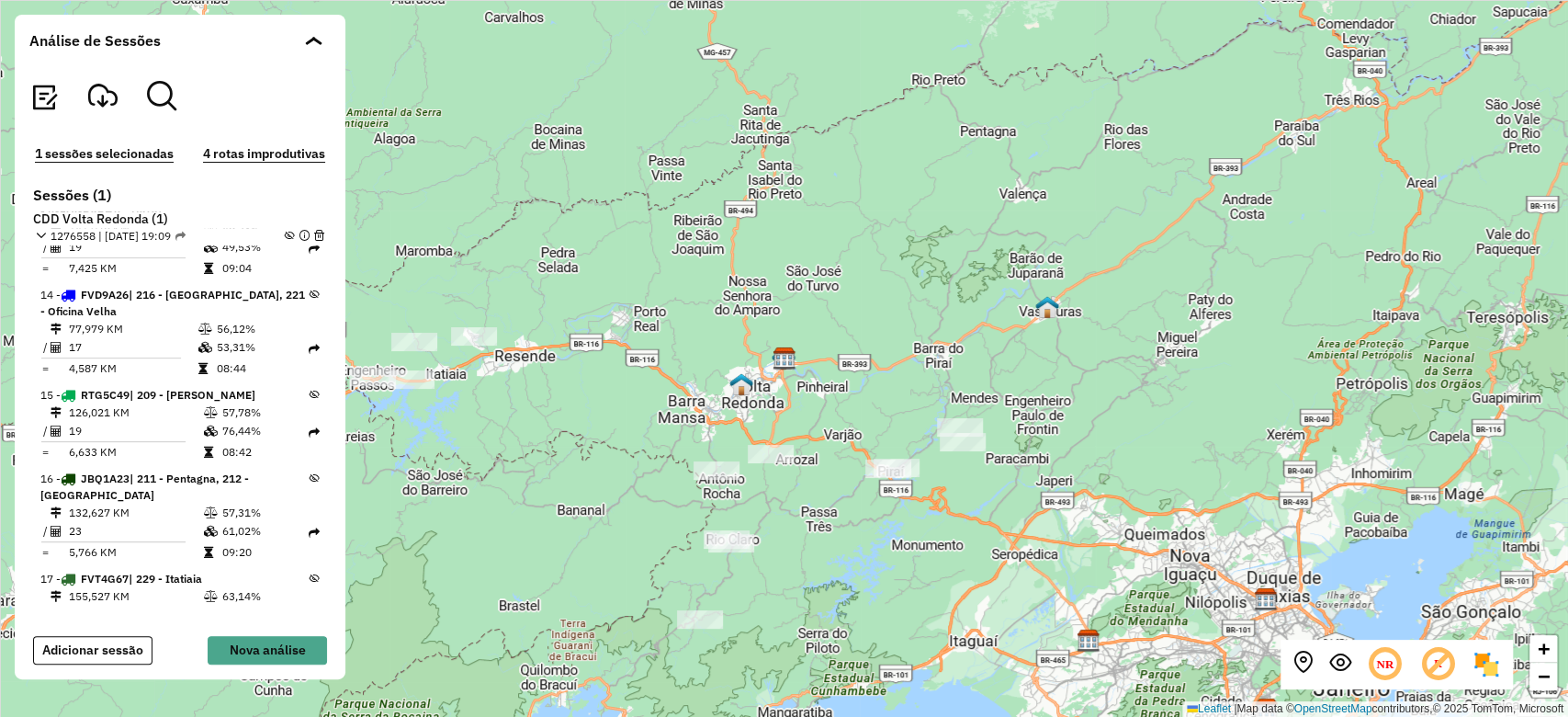
click at [313, 400] on icon at bounding box center [315, 394] width 10 height 10
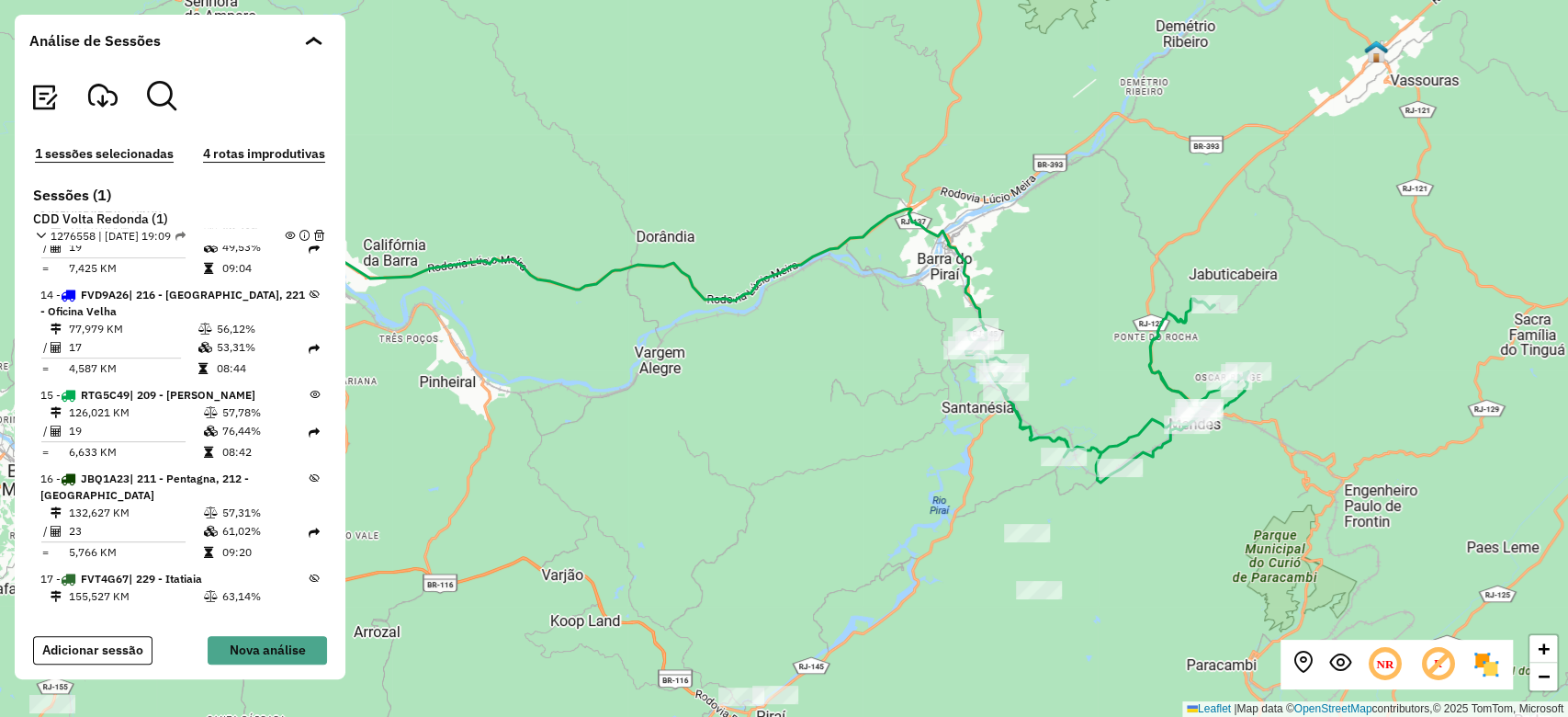
drag, startPoint x: 1182, startPoint y: 310, endPoint x: 1004, endPoint y: 364, distance: 186.0
click at [1004, 364] on icon at bounding box center [1107, 390] width 283 height 184
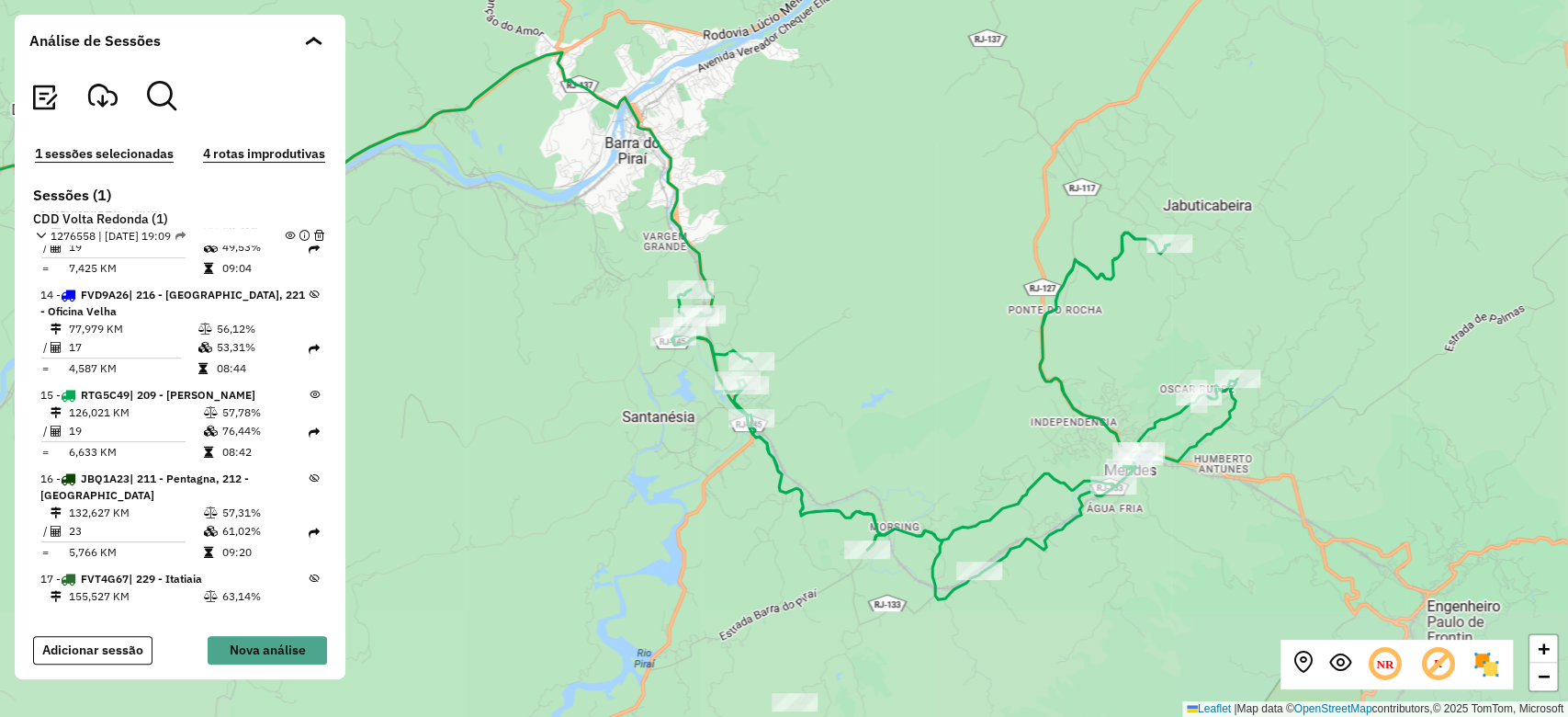
drag, startPoint x: 968, startPoint y: 371, endPoint x: 1043, endPoint y: 305, distance: 99.9
click at [1043, 305] on icon at bounding box center [954, 415] width 565 height 366
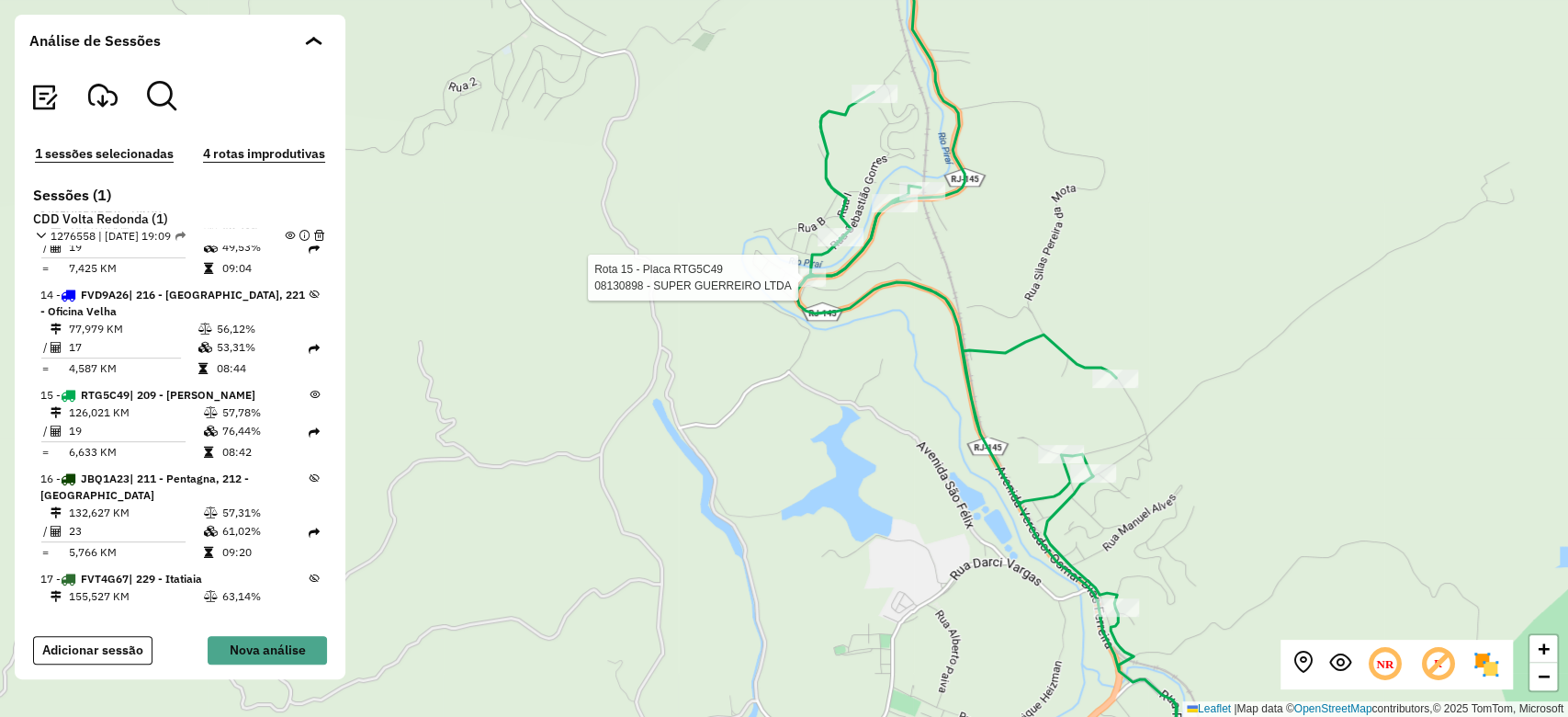
click at [797, 287] on div at bounding box center [803, 278] width 46 height 18
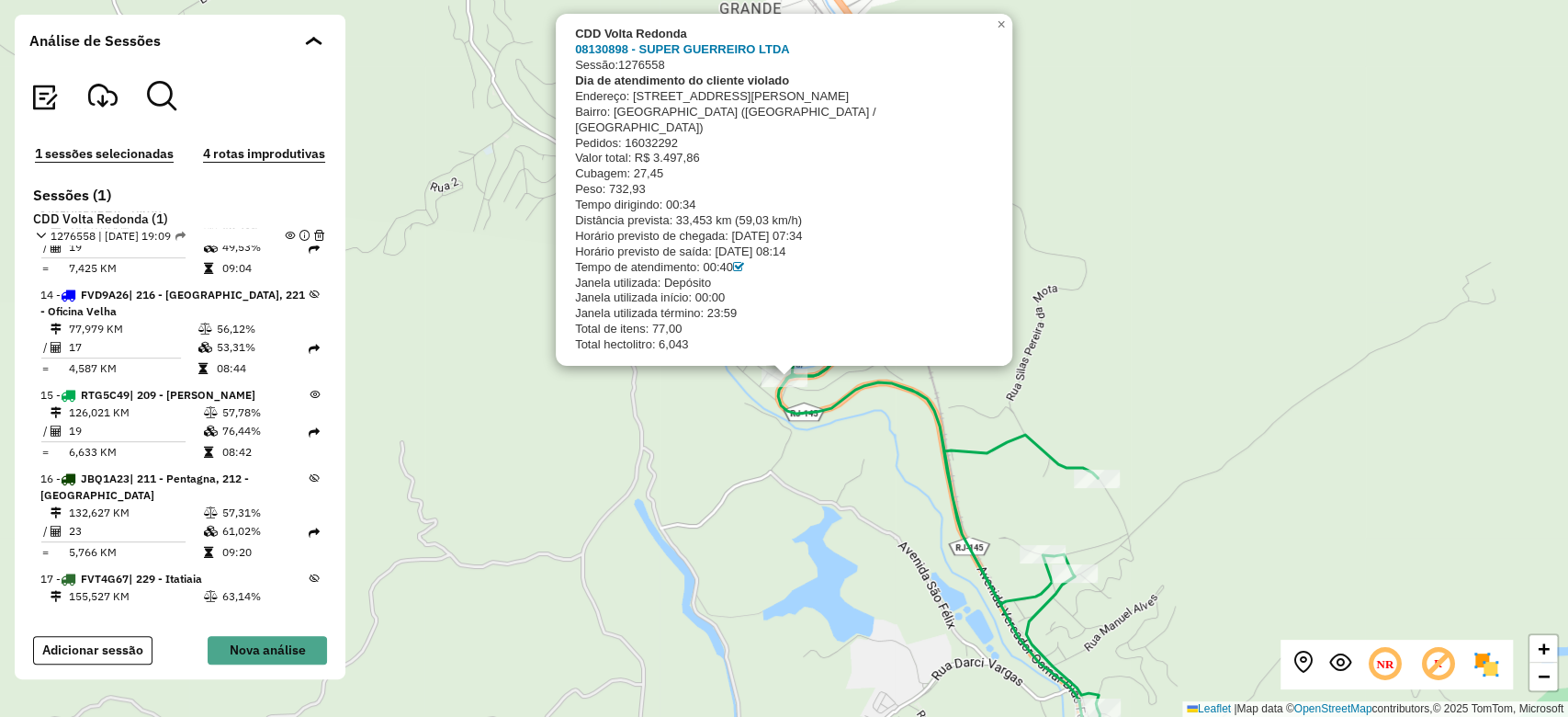
drag, startPoint x: 1251, startPoint y: 349, endPoint x: 1245, endPoint y: 398, distance: 49.4
click at [1245, 398] on div "CDD Volta Redonda 08130898 - SUPER GUERREIRO LTDA Sessão: 1276558 Dia de atendi…" at bounding box center [784, 358] width 1568 height 717
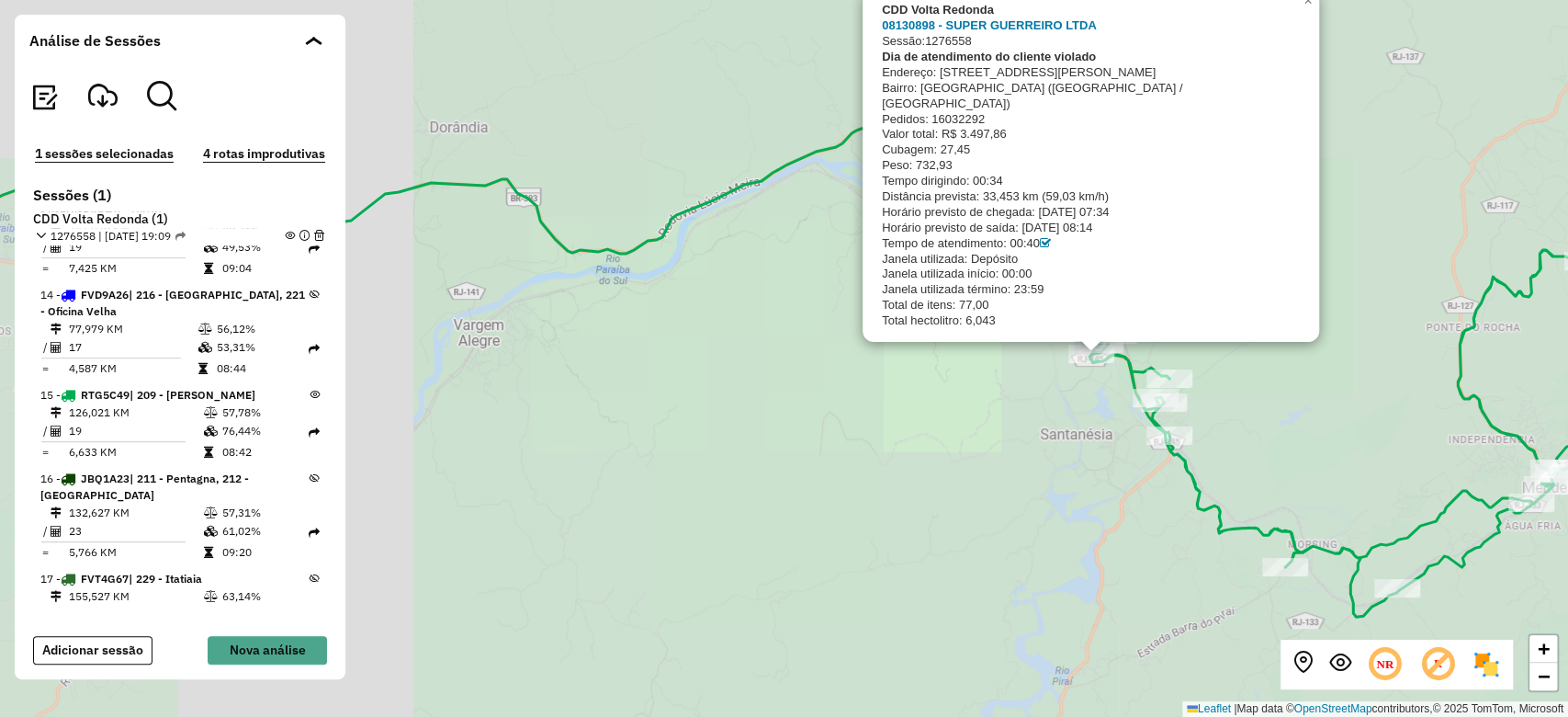
click at [1194, 345] on div "CDD Volta Redonda 08130898 - SUPER GUERREIRO LTDA Sessão: 1276558 Dia de atendi…" at bounding box center [784, 358] width 1568 height 717
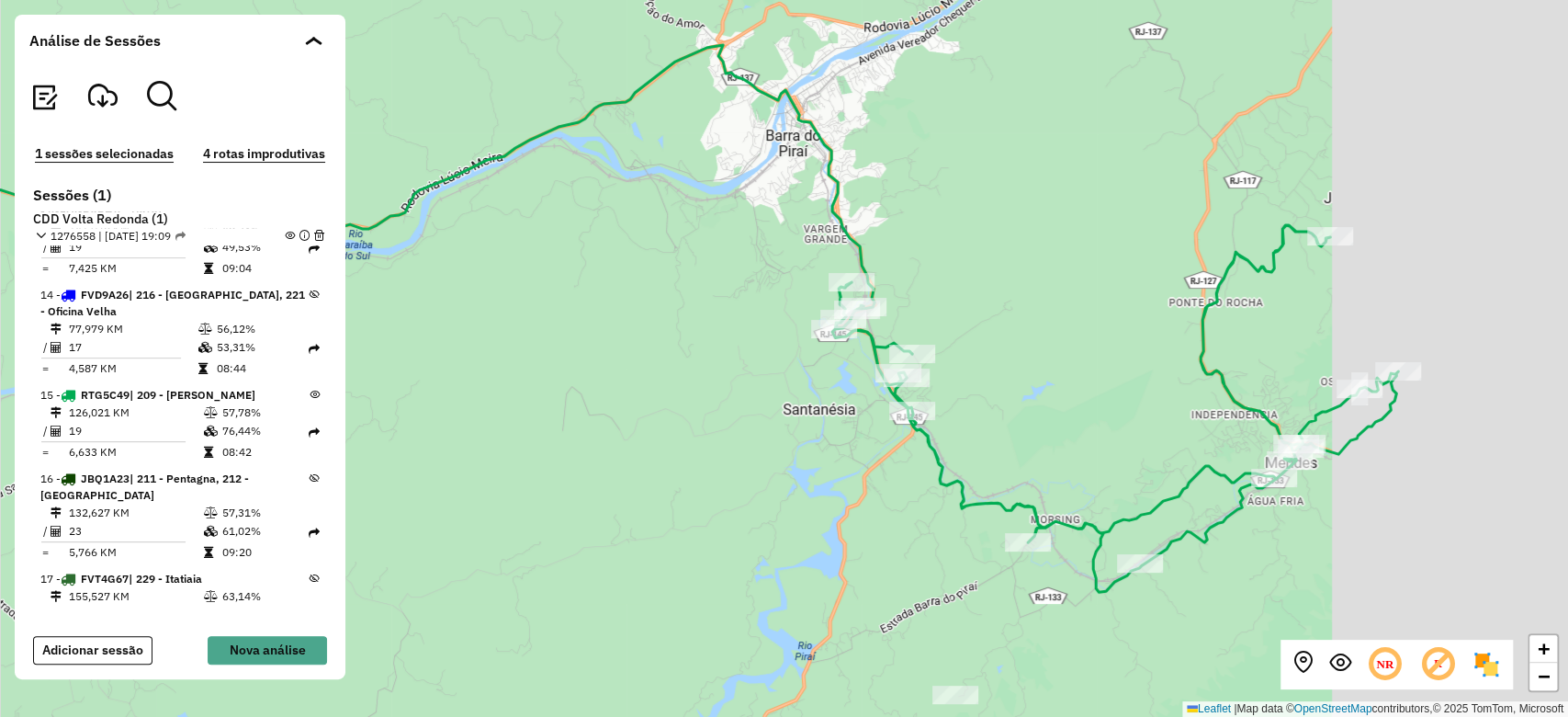
drag, startPoint x: 1198, startPoint y: 344, endPoint x: 889, endPoint y: 324, distance: 309.6
click at [889, 324] on div "+ − Leaflet | Map data © OpenStreetMap contributors,© 2025 TomTom, Microsoft" at bounding box center [784, 358] width 1568 height 717
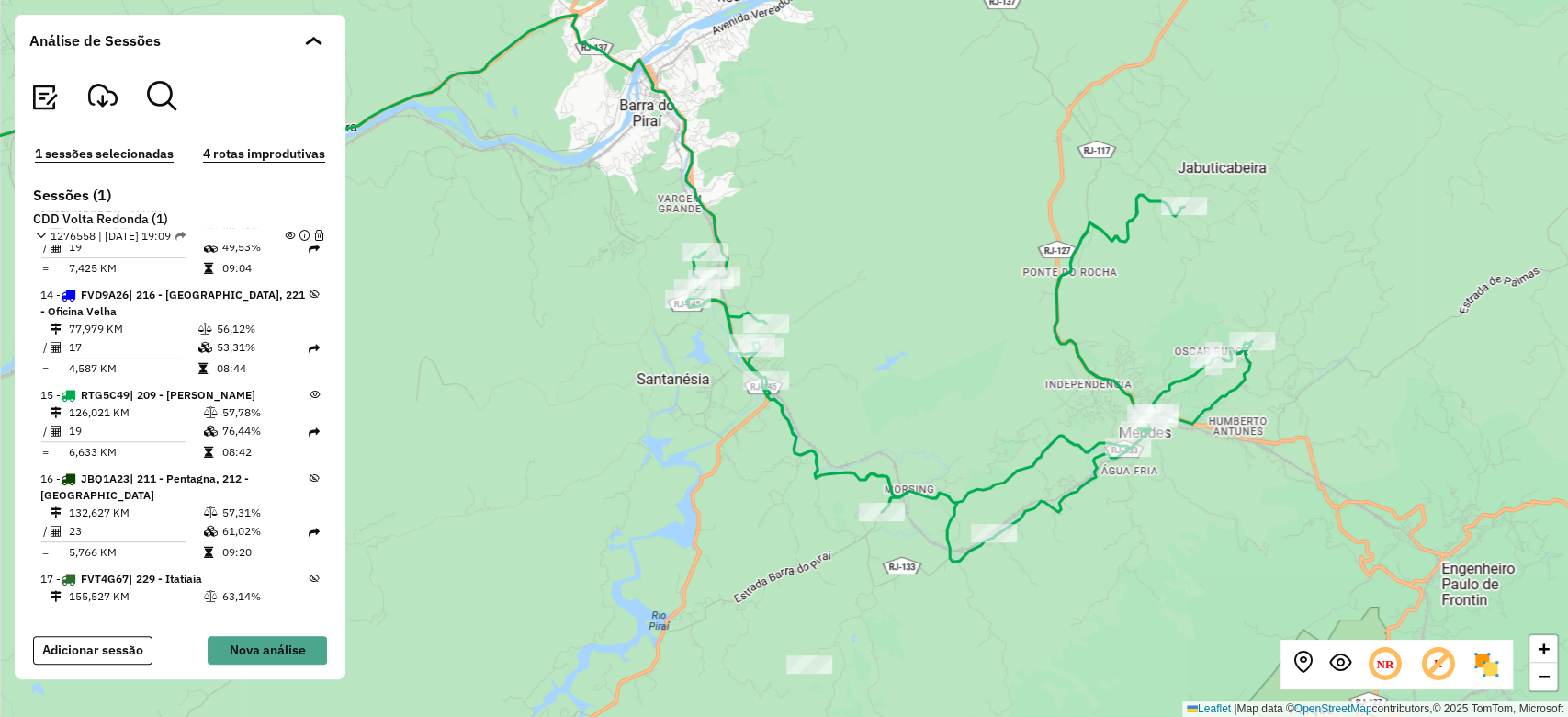
drag, startPoint x: 1068, startPoint y: 209, endPoint x: 1043, endPoint y: 181, distance: 37.5
click at [1043, 181] on div "+ − Leaflet | Map data © OpenStreetMap contributors,© 2025 TomTom, Microsoft" at bounding box center [784, 358] width 1568 height 717
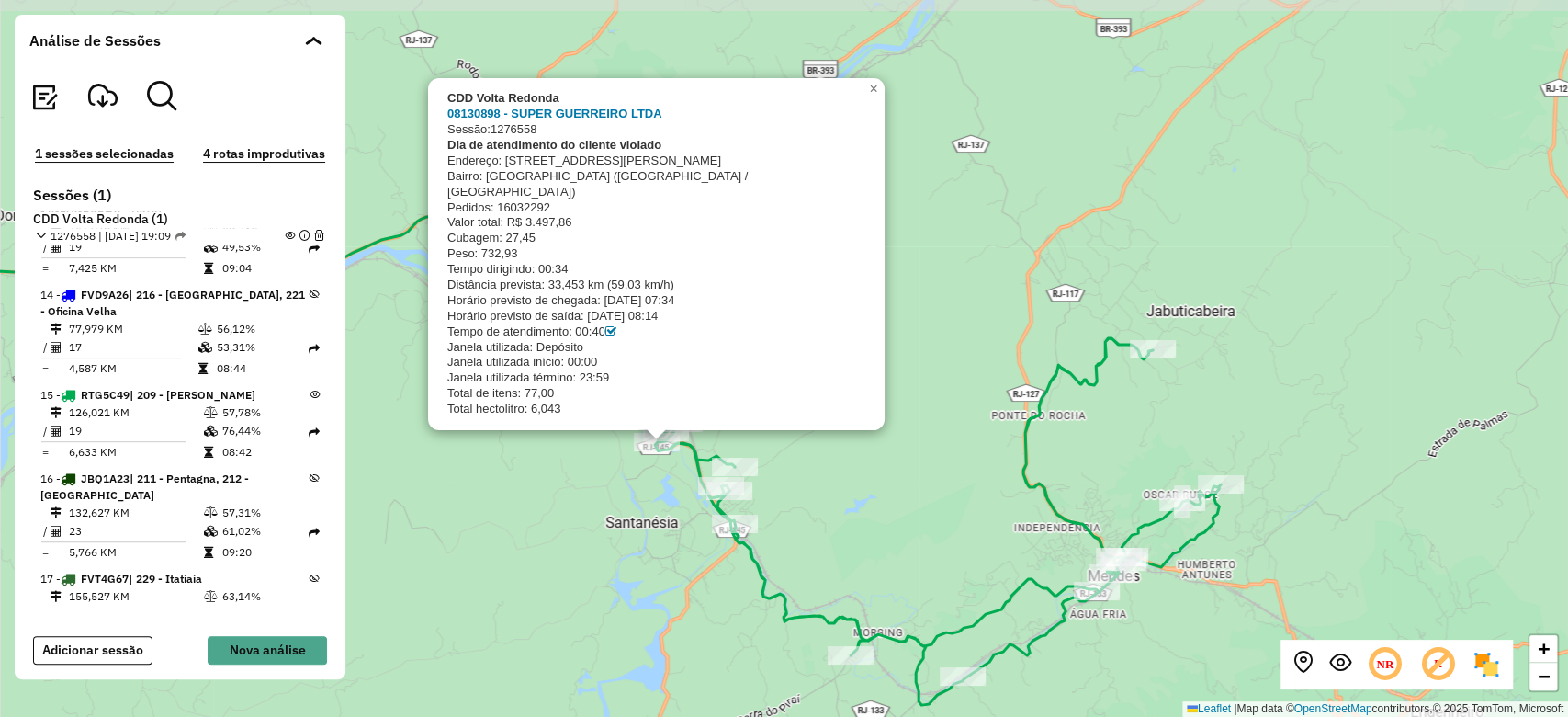
drag, startPoint x: 1017, startPoint y: 405, endPoint x: 1025, endPoint y: 455, distance: 50.6
click at [1025, 455] on icon at bounding box center [937, 520] width 565 height 366
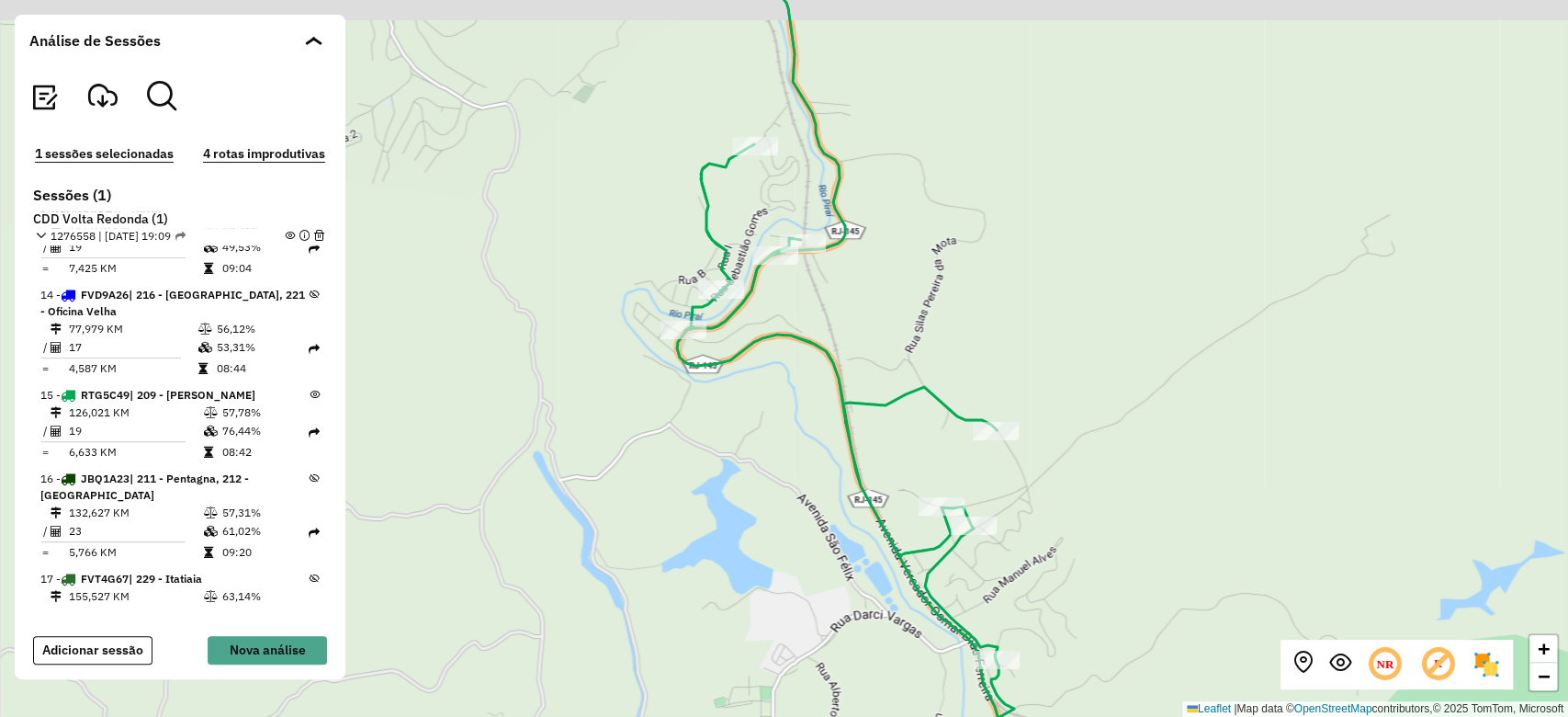
drag, startPoint x: 679, startPoint y: 392, endPoint x: 679, endPoint y: 451, distance: 59.0
click at [679, 451] on div "+ − Leaflet | Map data © OpenStreetMap contributors,© 2025 TomTom, Microsoft" at bounding box center [784, 358] width 1568 height 717
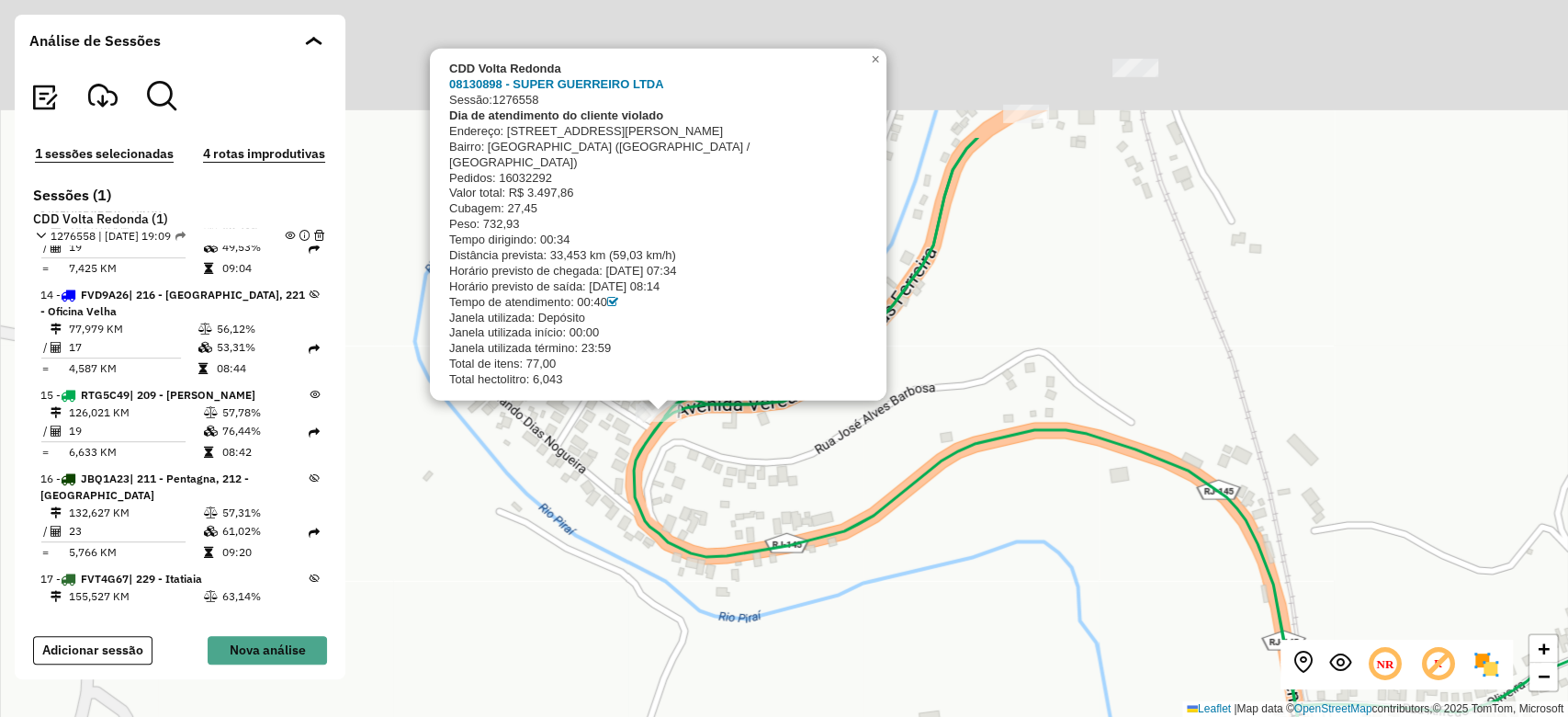
drag, startPoint x: 587, startPoint y: 393, endPoint x: 568, endPoint y: 503, distance: 111.6
click at [568, 503] on div "CDD Volta Redonda 08130898 - SUPER GUERREIRO LTDA Sessão: 1276558 Dia de atendi…" at bounding box center [784, 358] width 1568 height 717
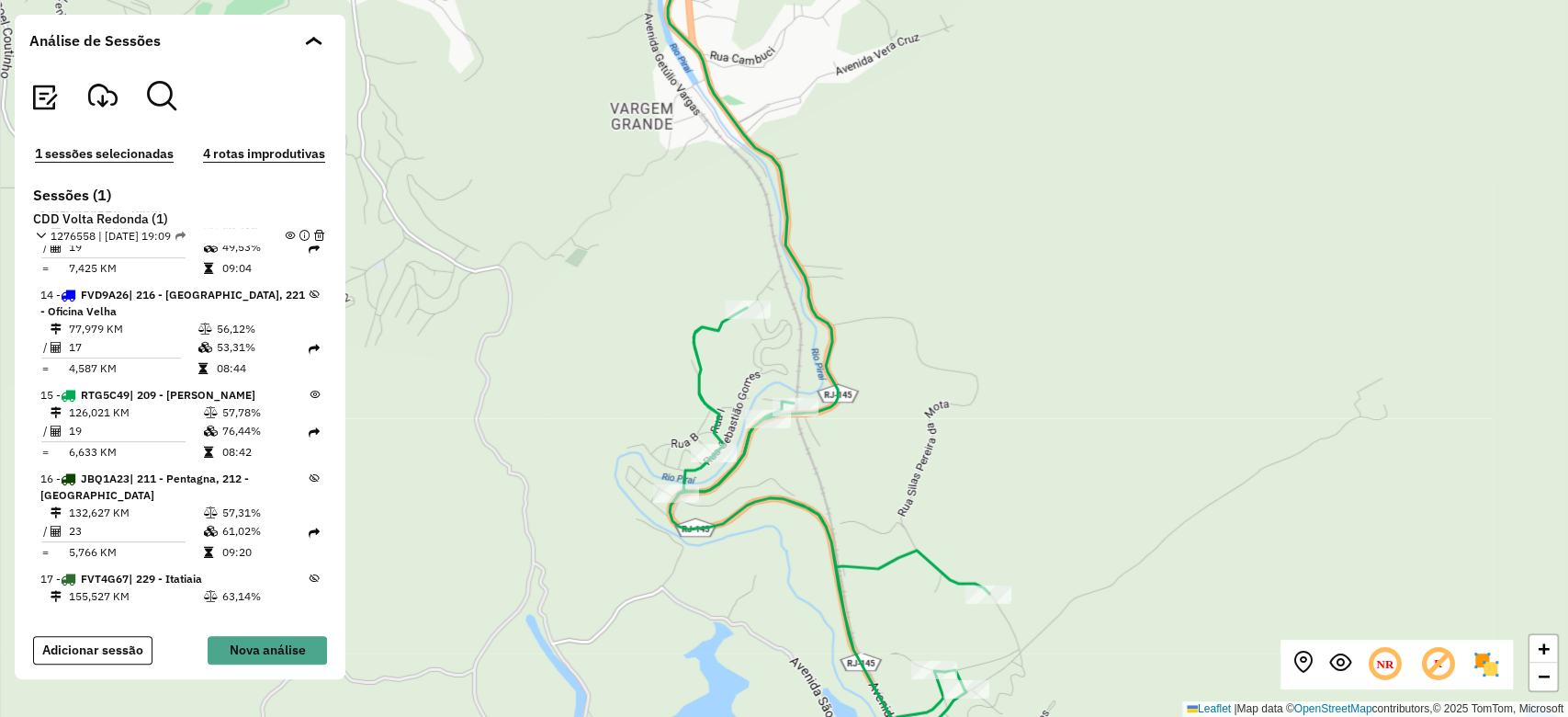
drag, startPoint x: 931, startPoint y: 360, endPoint x: 919, endPoint y: 420, distance: 61.2
click at [919, 420] on div "+ − Leaflet | Map data © OpenStreetMap contributors,© 2025 TomTom, Microsoft" at bounding box center [784, 358] width 1568 height 717
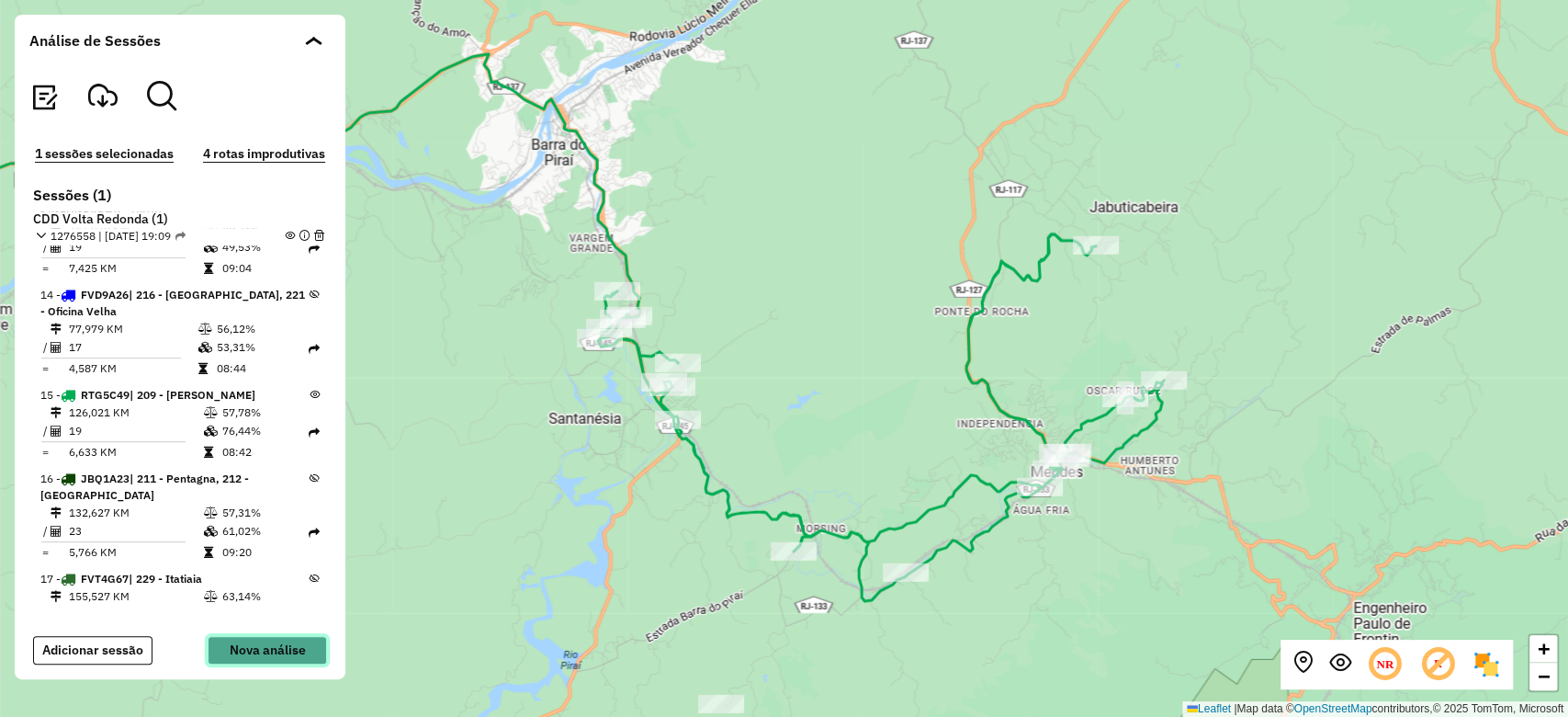
click at [283, 651] on button "Nova análise" at bounding box center [267, 650] width 119 height 29
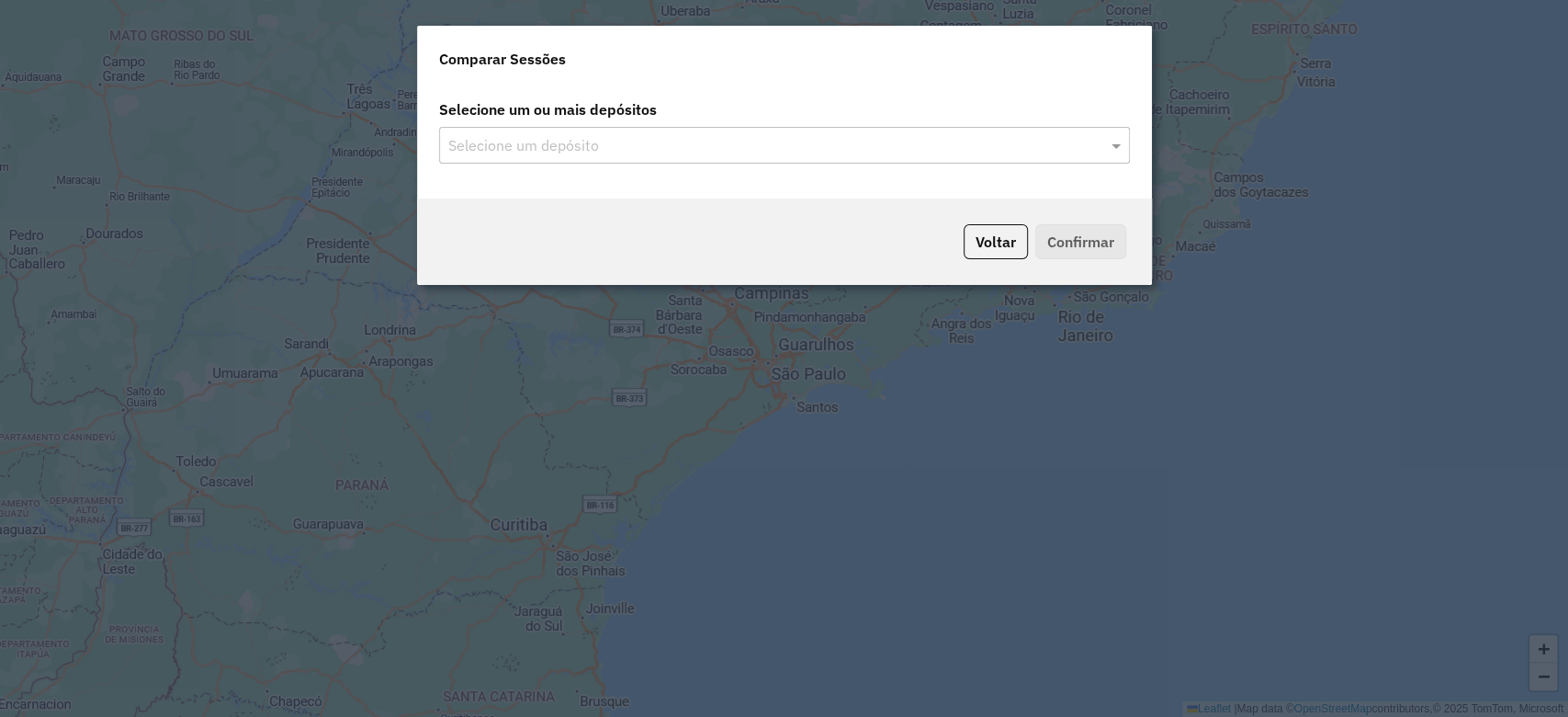
click at [654, 141] on input "text" at bounding box center [775, 146] width 663 height 22
click at [1111, 137] on span at bounding box center [1118, 145] width 23 height 22
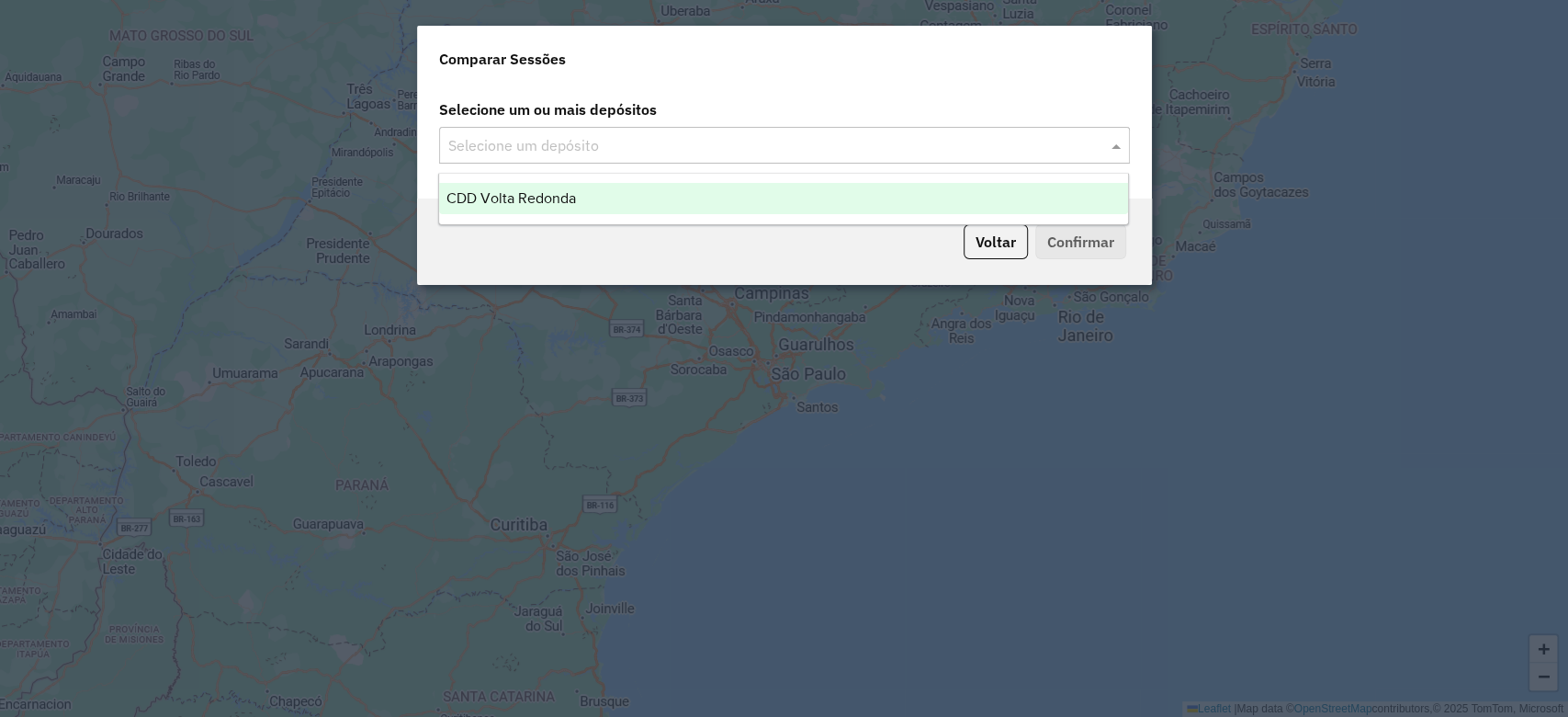
click at [766, 189] on div "CDD Volta Redonda" at bounding box center [783, 198] width 689 height 31
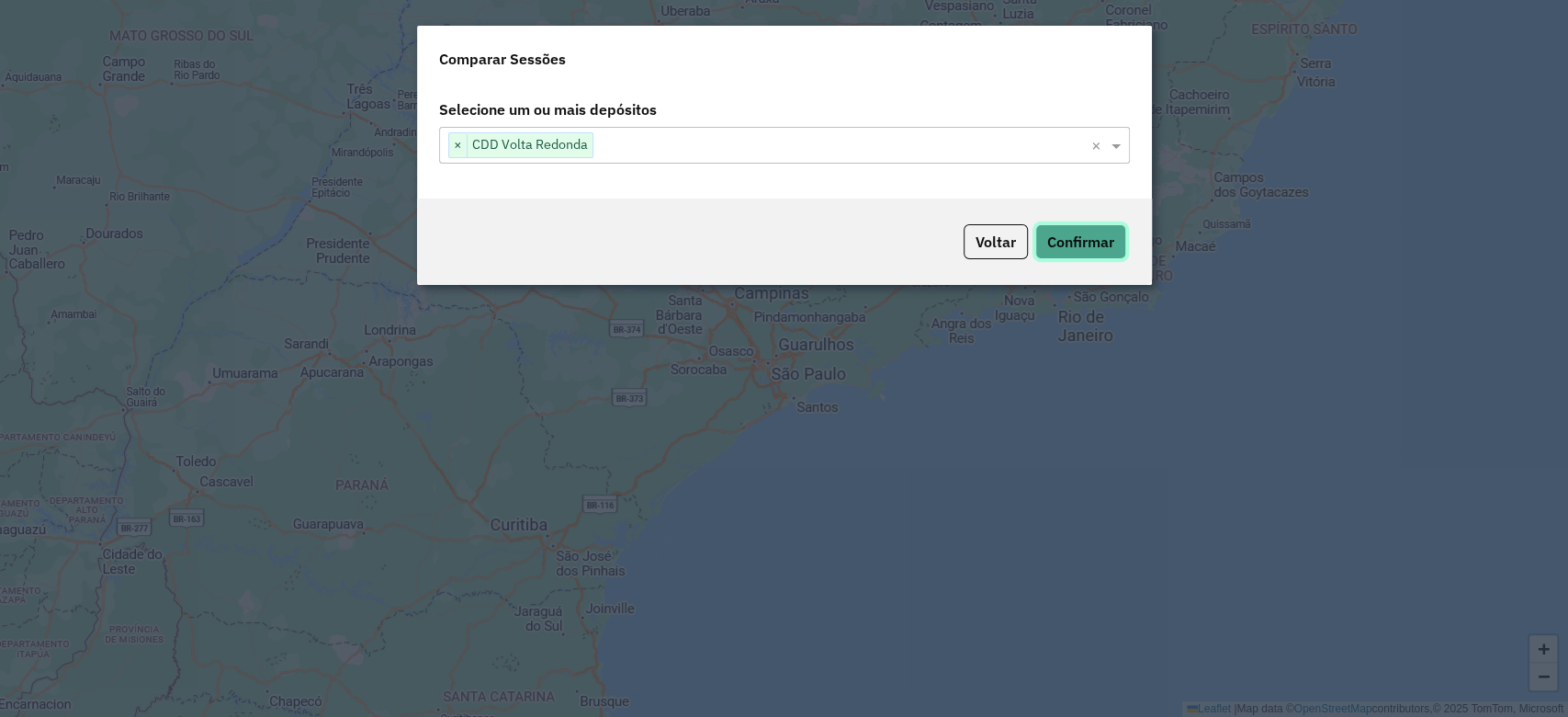
click at [1080, 238] on button "Confirmar" at bounding box center [1080, 242] width 91 height 35
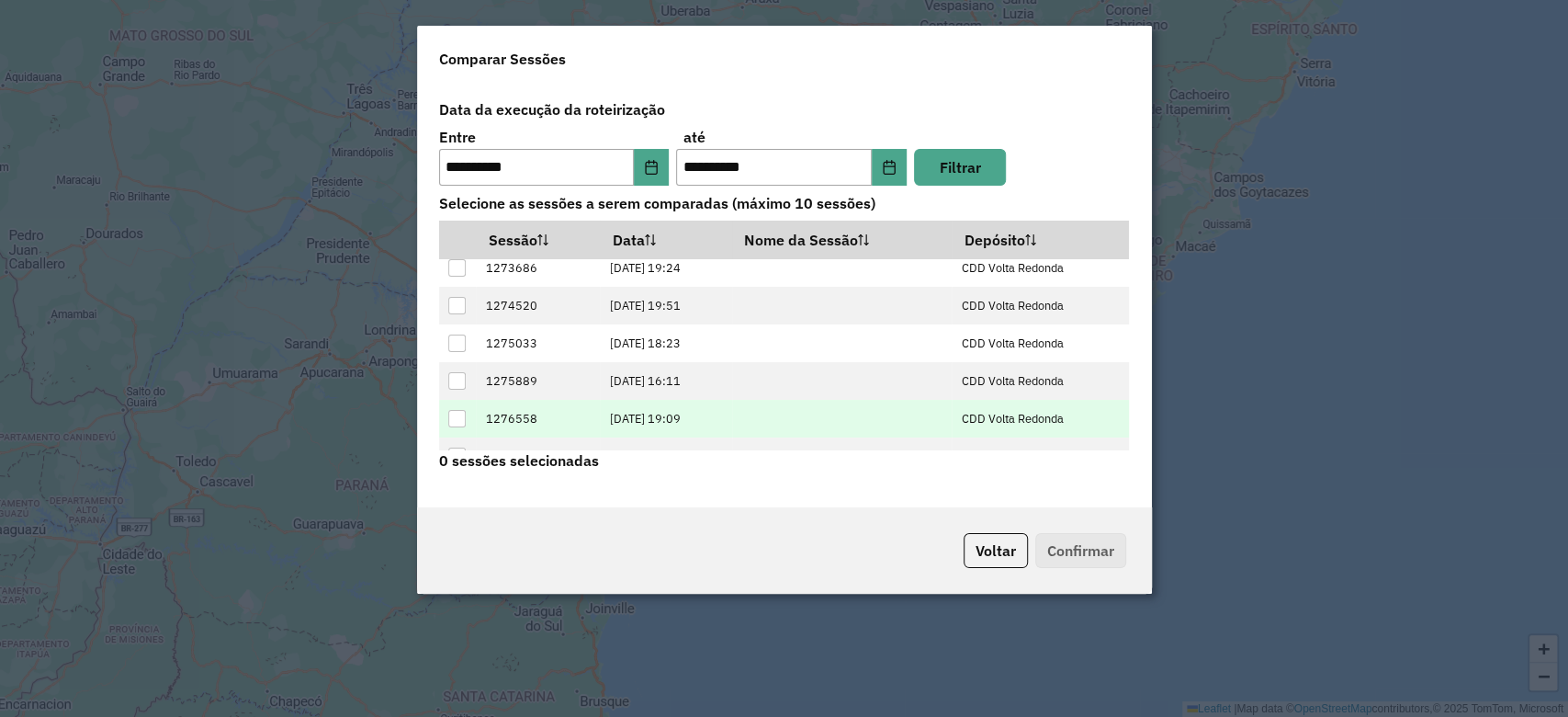
scroll to position [72, 0]
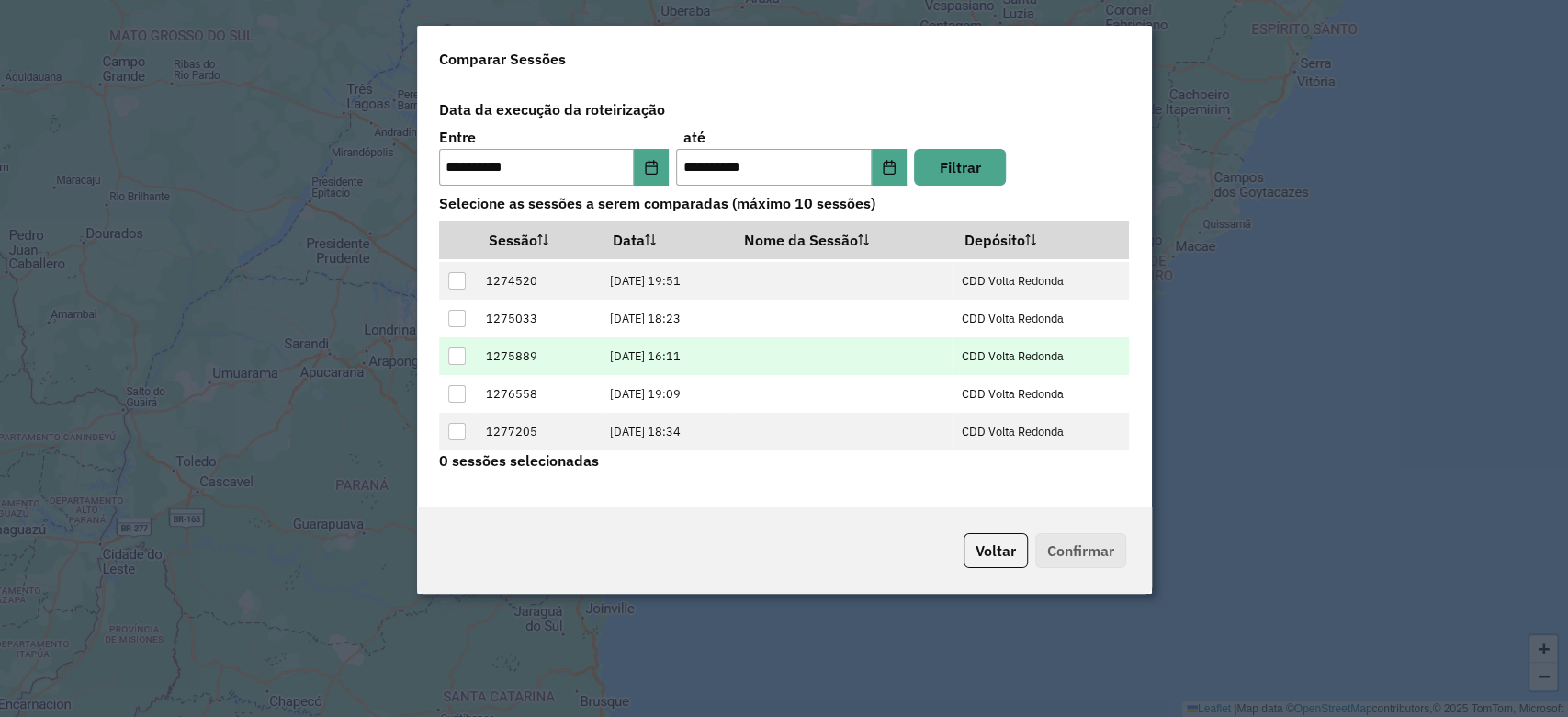
click at [456, 358] on div at bounding box center [457, 355] width 18 height 18
click at [1055, 544] on button "Confirmar" at bounding box center [1080, 551] width 91 height 35
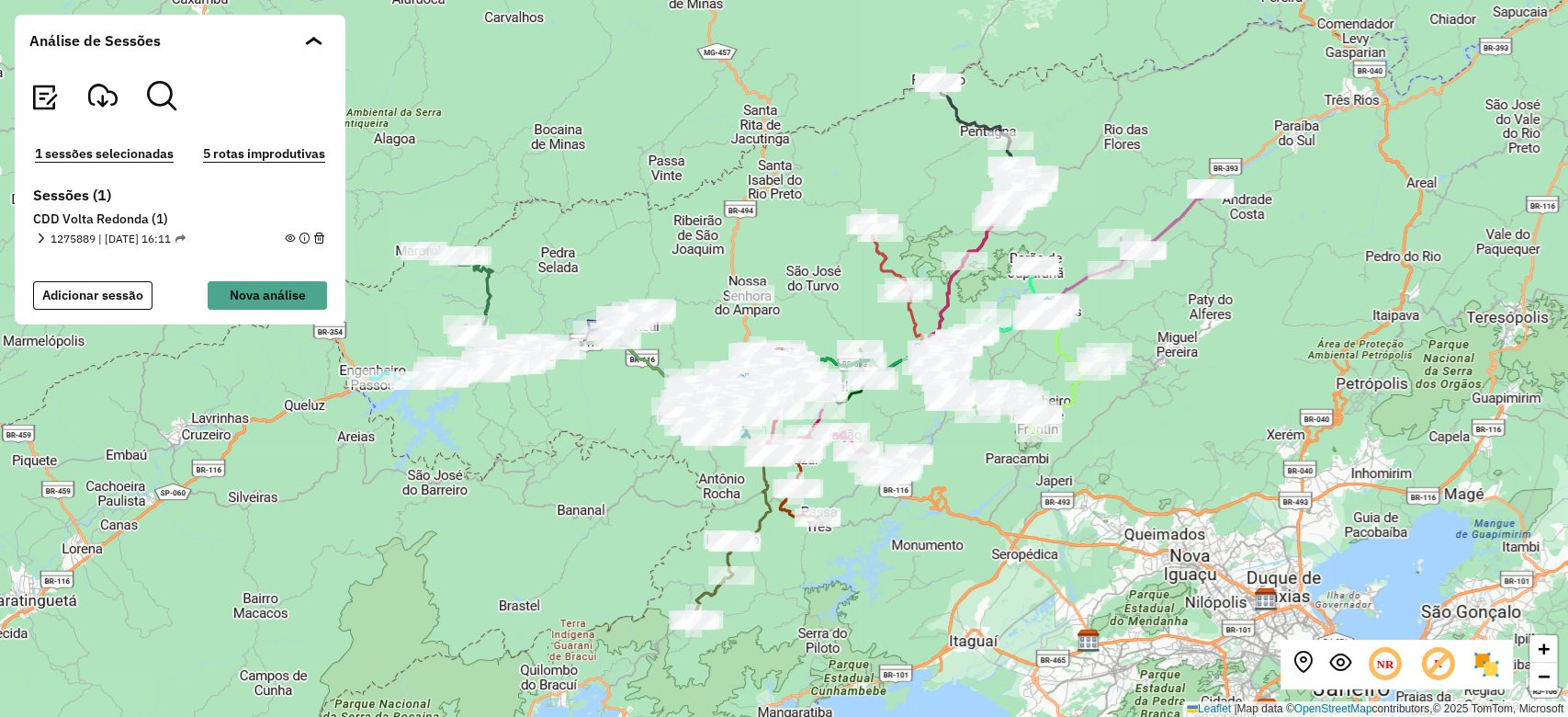
click at [316, 39] on span at bounding box center [316, 41] width 10 height 9
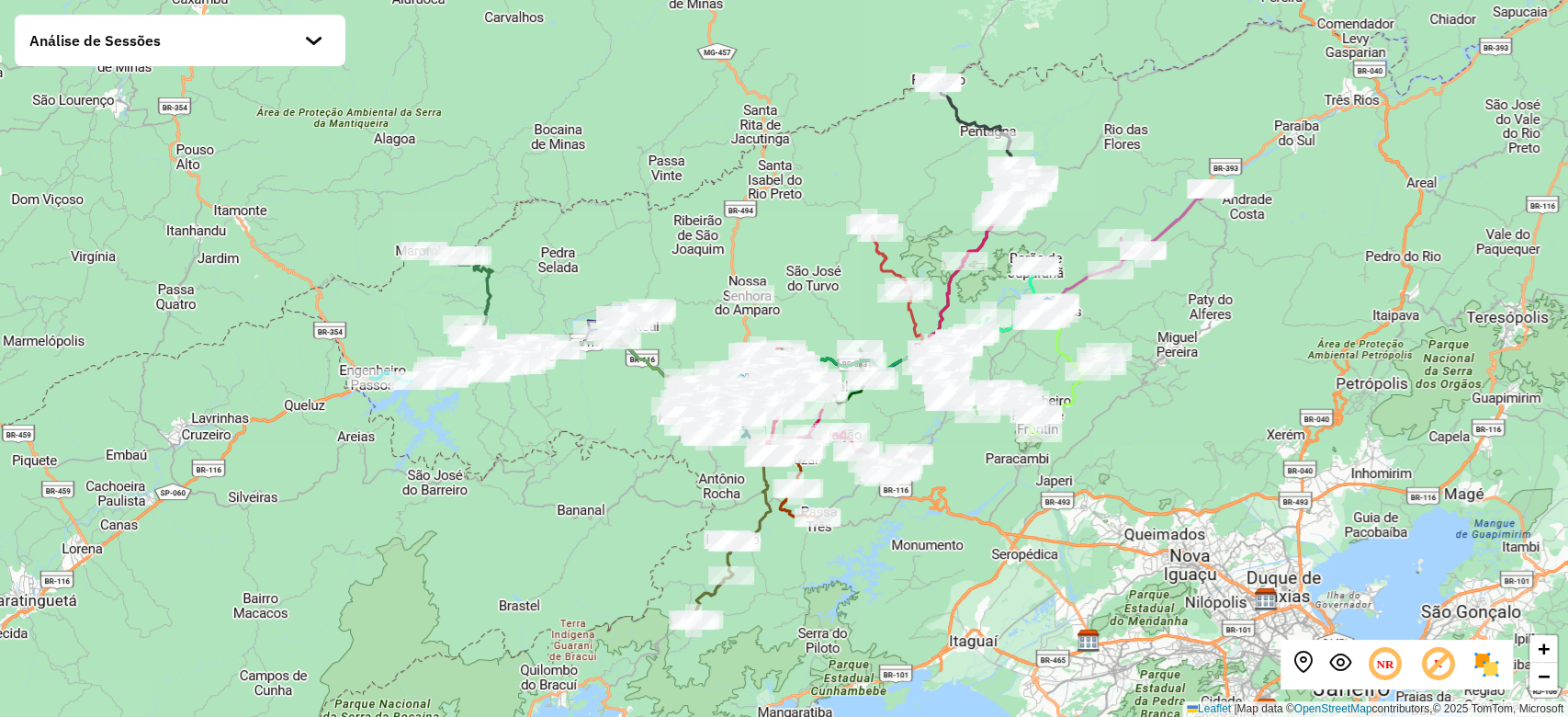
click at [298, 26] on div "Análise de Sessões" at bounding box center [180, 41] width 331 height 52
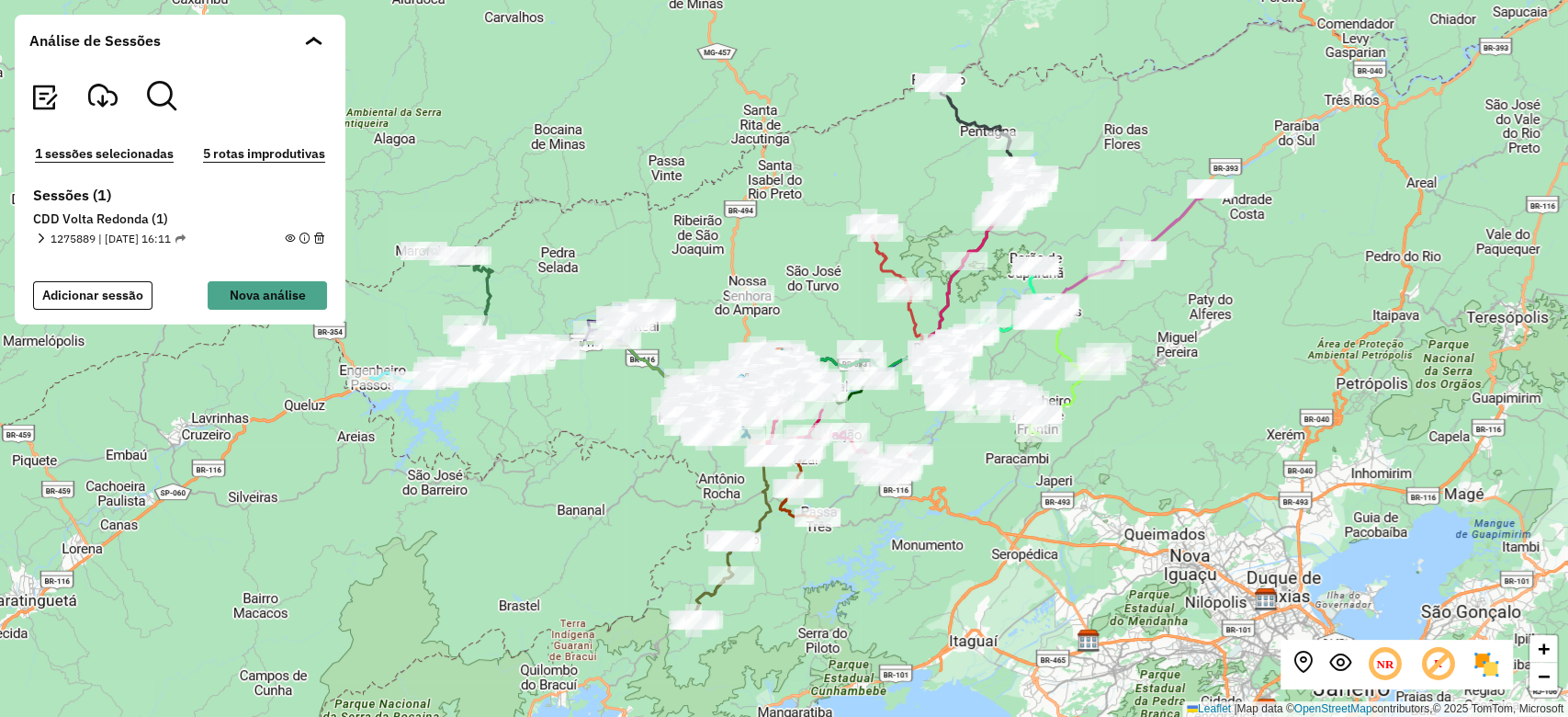
click at [41, 240] on em at bounding box center [41, 238] width 10 height 10
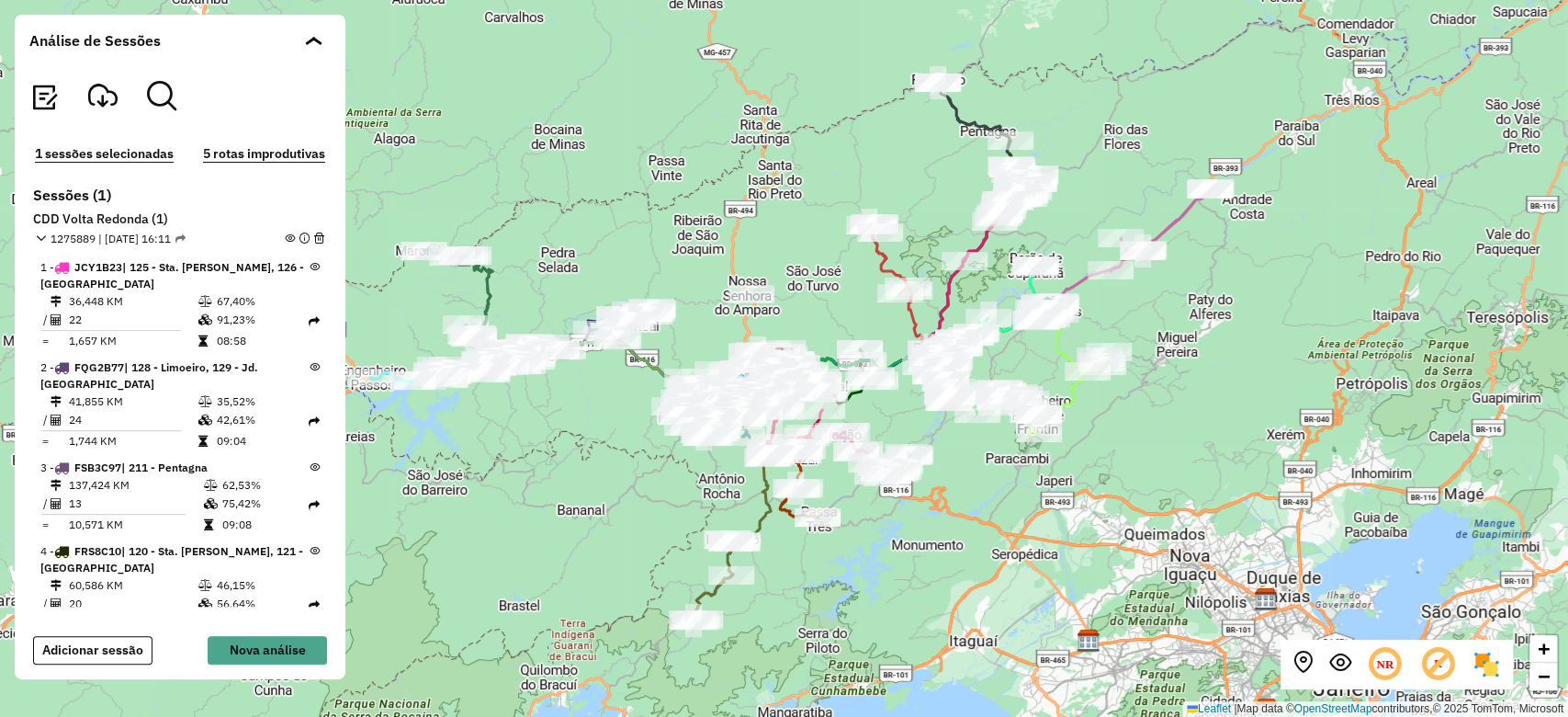
scroll to position [1093, 0]
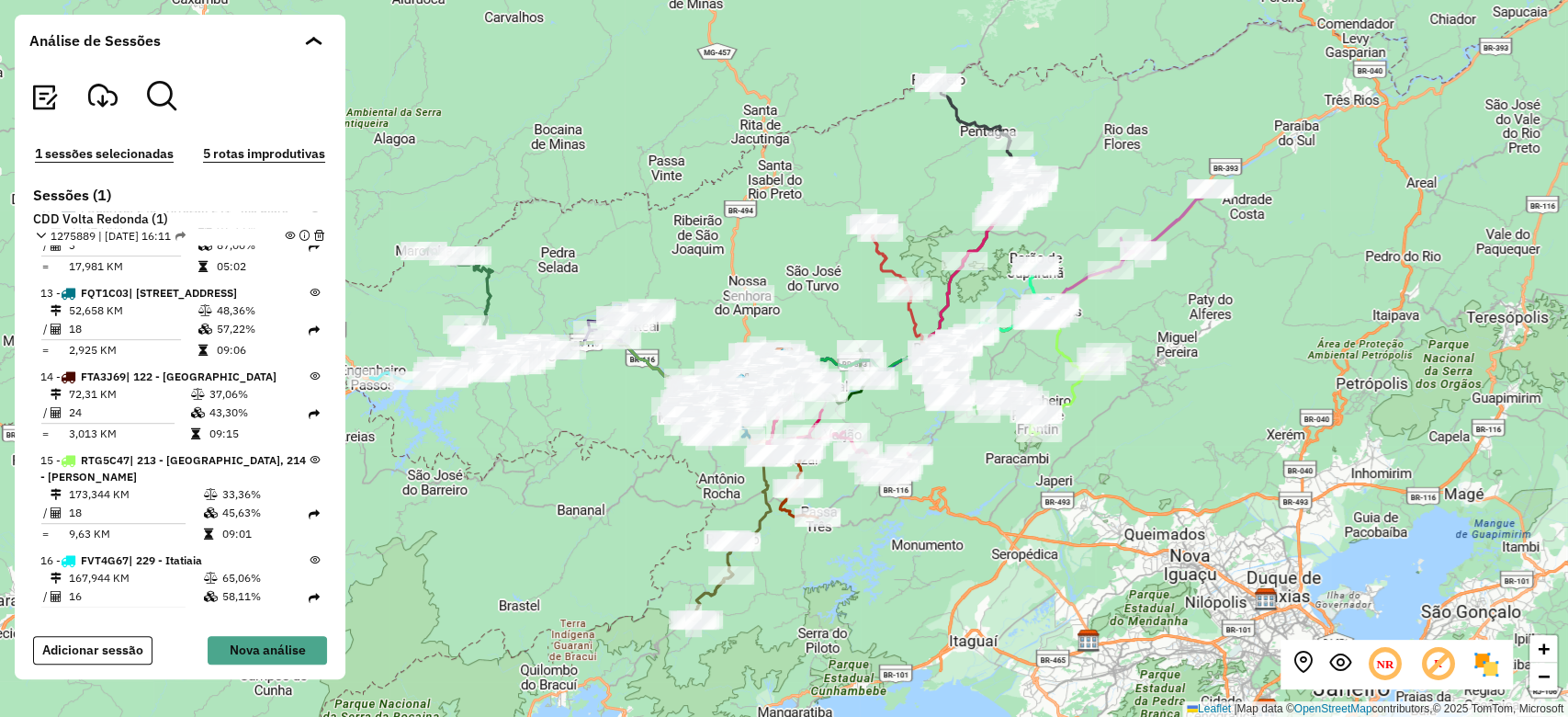
click at [285, 232] on em at bounding box center [290, 235] width 10 height 10
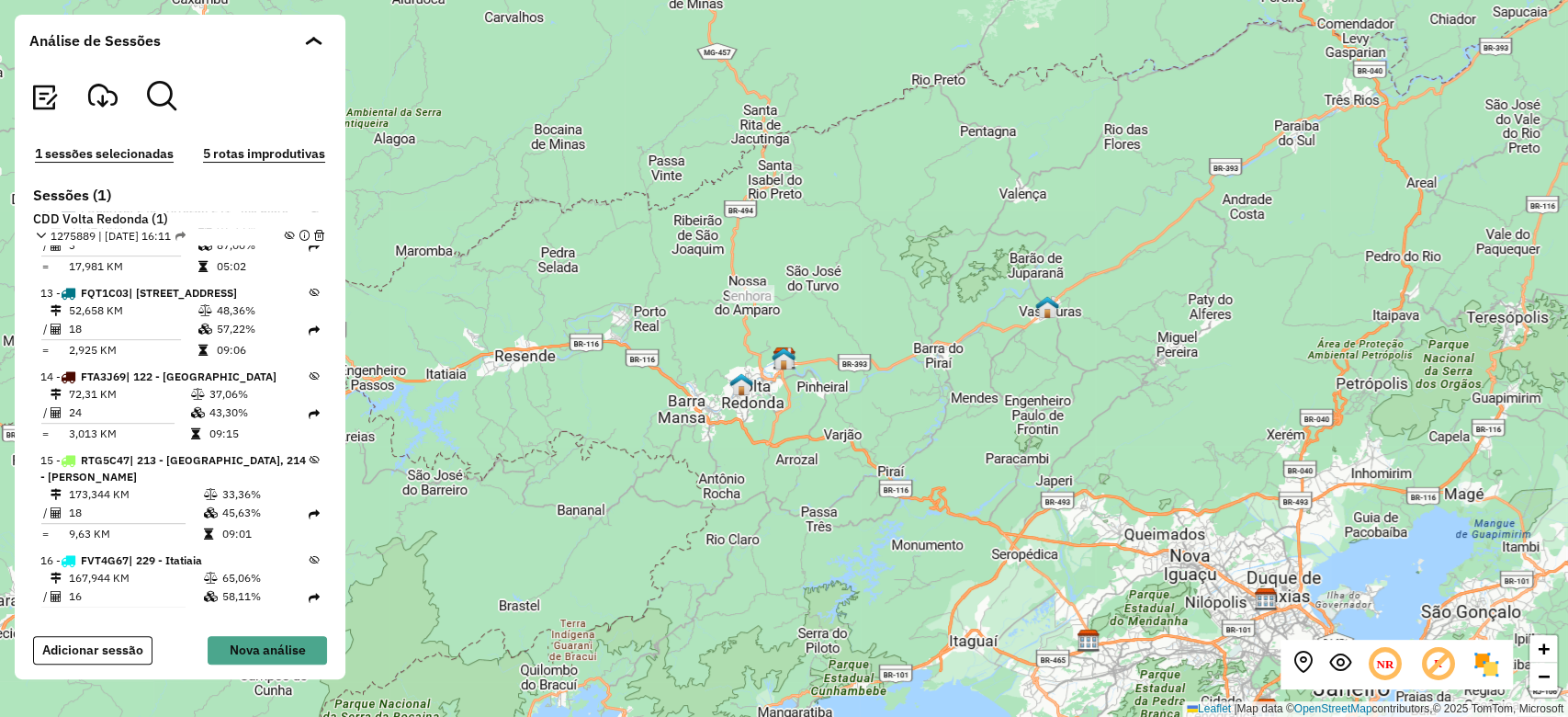
click at [310, 455] on icon at bounding box center [315, 460] width 10 height 10
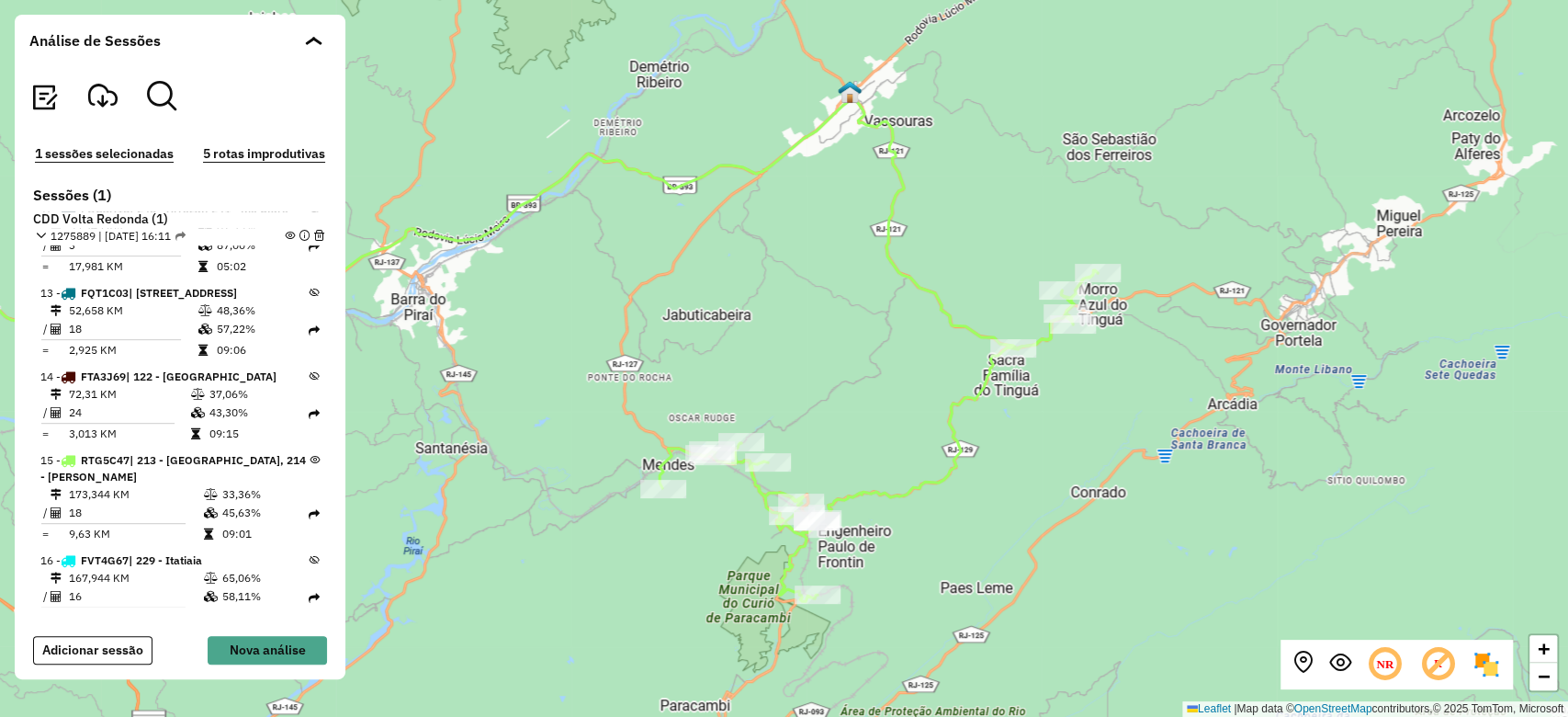
drag, startPoint x: 1068, startPoint y: 459, endPoint x: 1167, endPoint y: 412, distance: 109.6
click at [1167, 412] on div "+ − Leaflet | Map data © OpenStreetMap contributors,© 2025 TomTom, Microsoft" at bounding box center [784, 358] width 1568 height 717
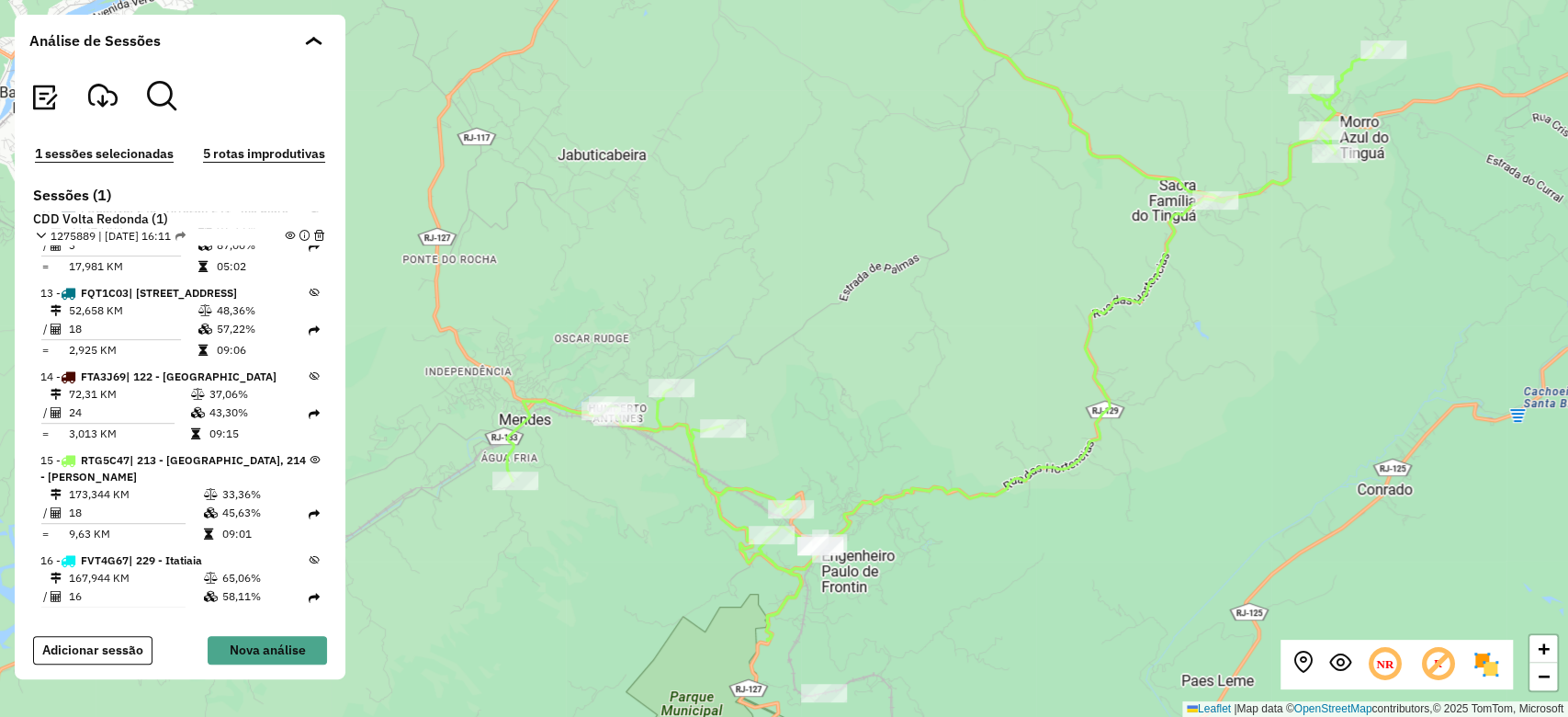
drag, startPoint x: 907, startPoint y: 392, endPoint x: 936, endPoint y: 245, distance: 149.8
click at [936, 245] on div "+ − Leaflet | Map data © OpenStreetMap contributors,© 2025 TomTom, Microsoft" at bounding box center [784, 358] width 1568 height 717
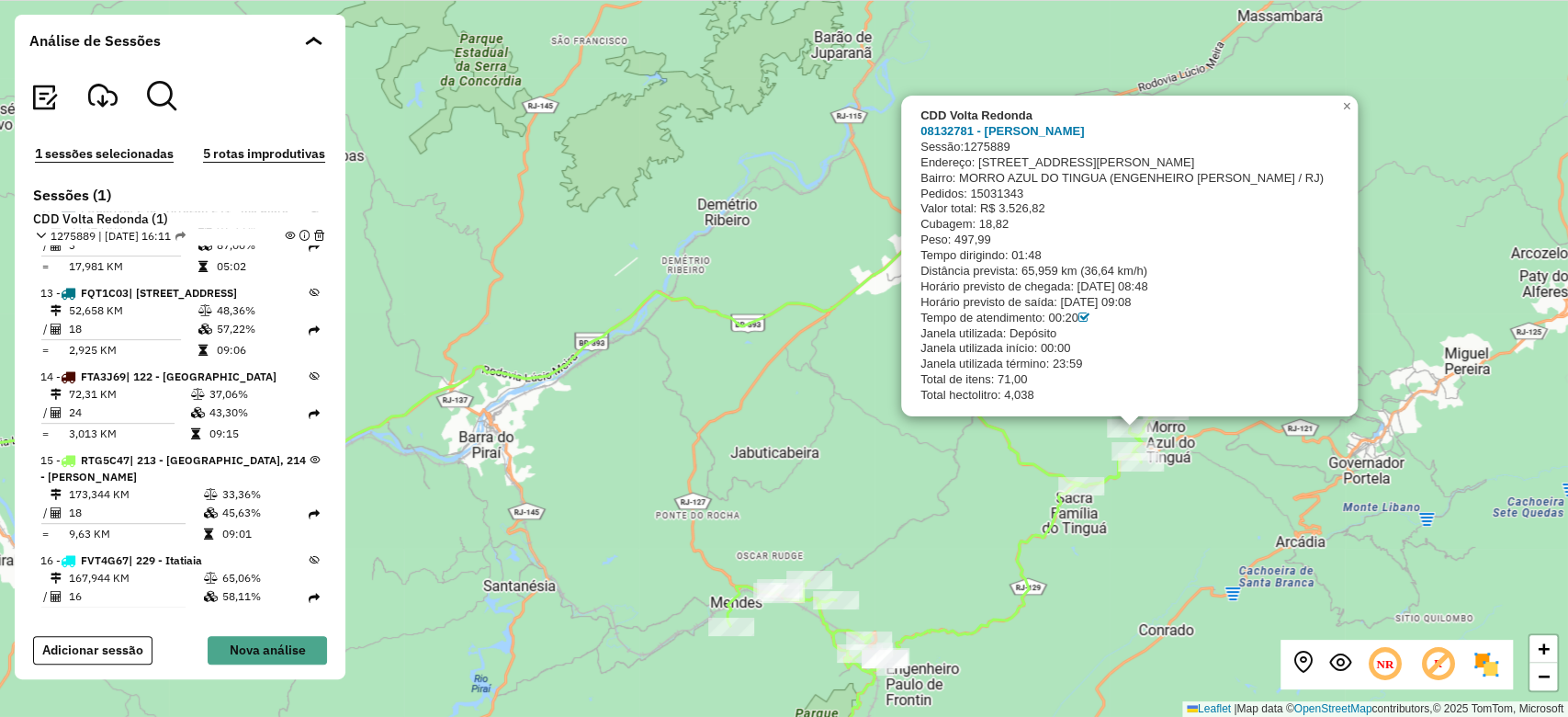
drag, startPoint x: 996, startPoint y: 342, endPoint x: 951, endPoint y: 567, distance: 229.5
click at [951, 567] on div "CDD Volta Redonda 08132781 - MARCELLO DOS SANTOS Sessão: 1275889 Endereço: RUA …" at bounding box center [784, 358] width 1568 height 717
click at [1422, 324] on div "CDD Volta Redonda 08132781 - MARCELLO DOS SANTOS Sessão: 1275889 Endereço: RUA …" at bounding box center [784, 358] width 1568 height 717
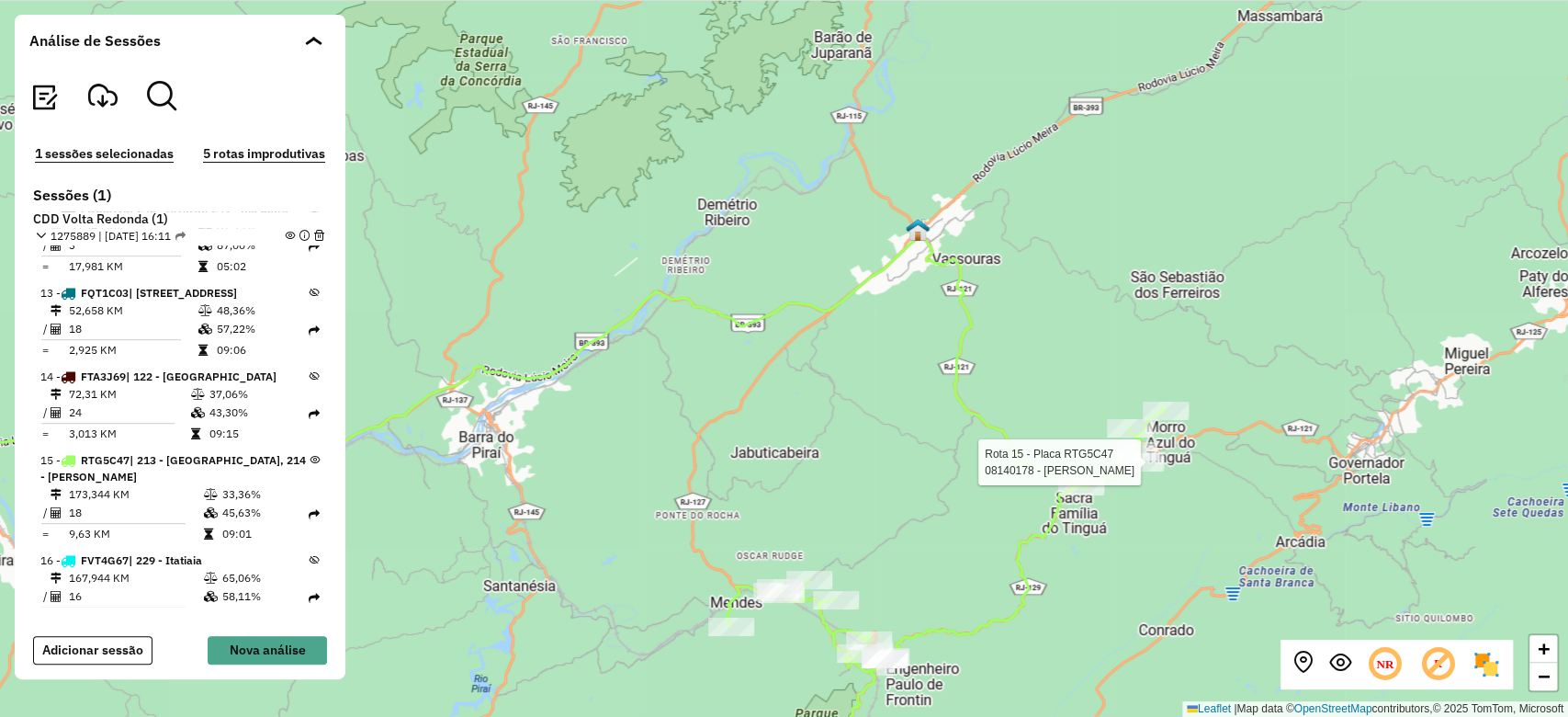
click at [1144, 472] on div at bounding box center [1141, 462] width 46 height 18
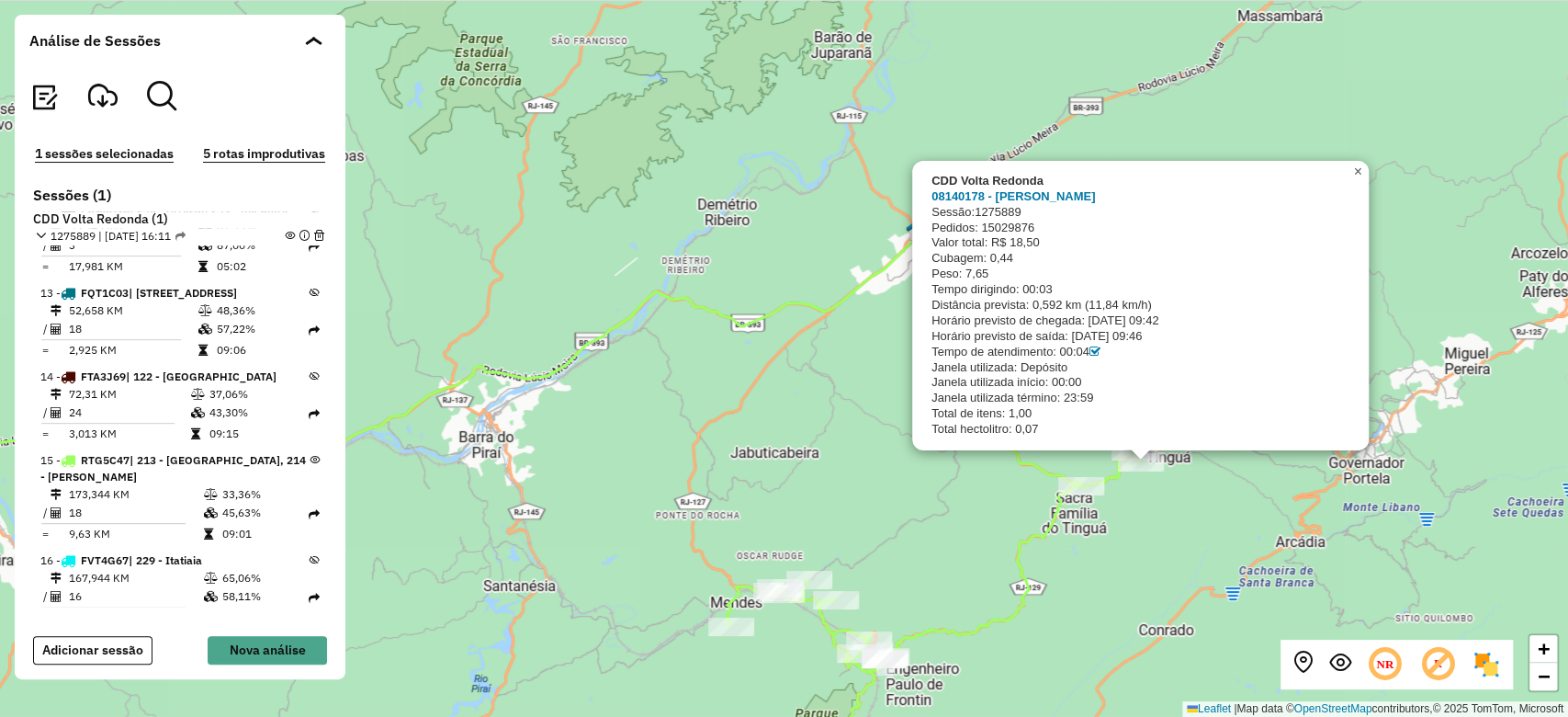
click at [1355, 173] on span "×" at bounding box center [1357, 171] width 8 height 16
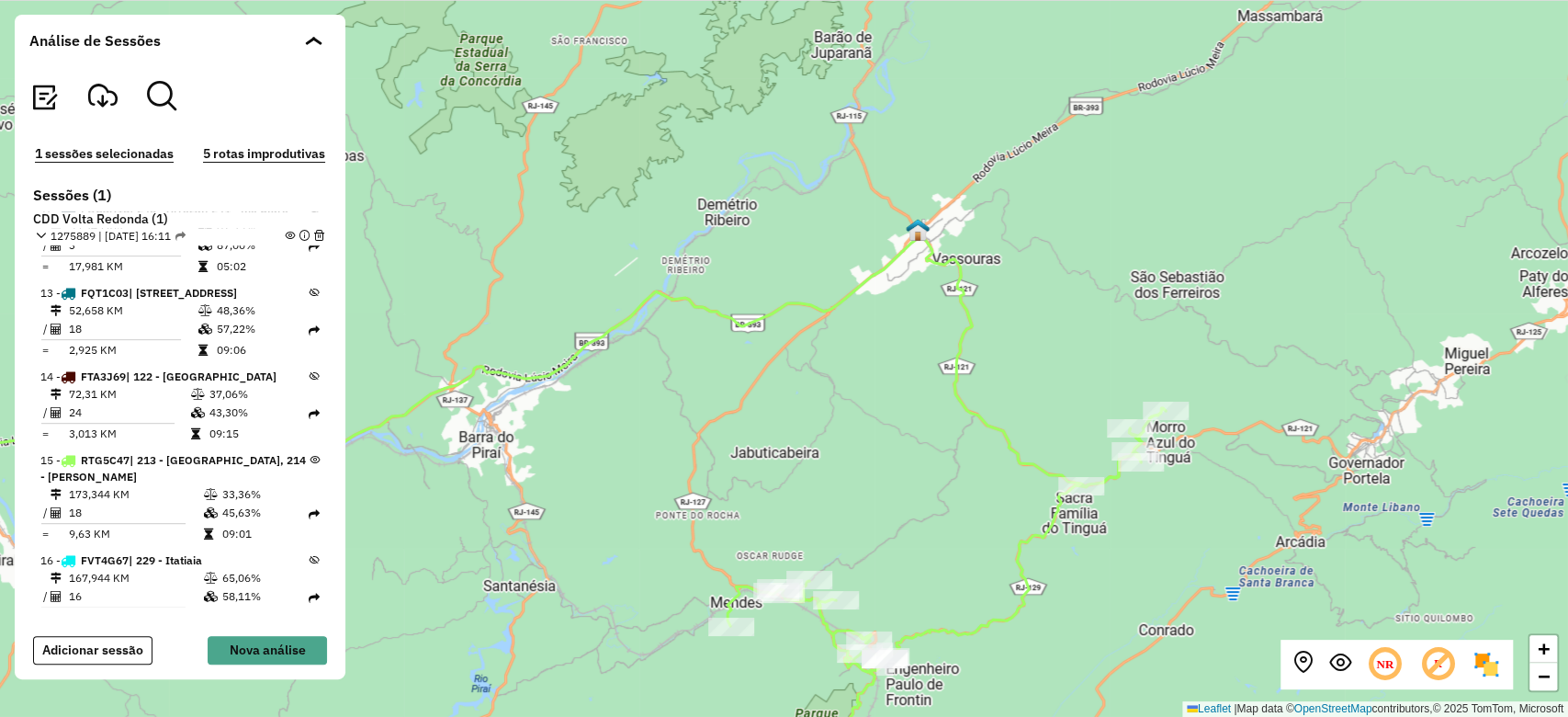
click at [647, 242] on div "+ − Leaflet | Map data © OpenStreetMap contributors,© 2025 TomTom, Microsoft" at bounding box center [784, 358] width 1568 height 717
click at [829, 290] on div "+ − Leaflet | Map data © OpenStreetMap contributors,© 2025 TomTom, Microsoft" at bounding box center [784, 358] width 1568 height 717
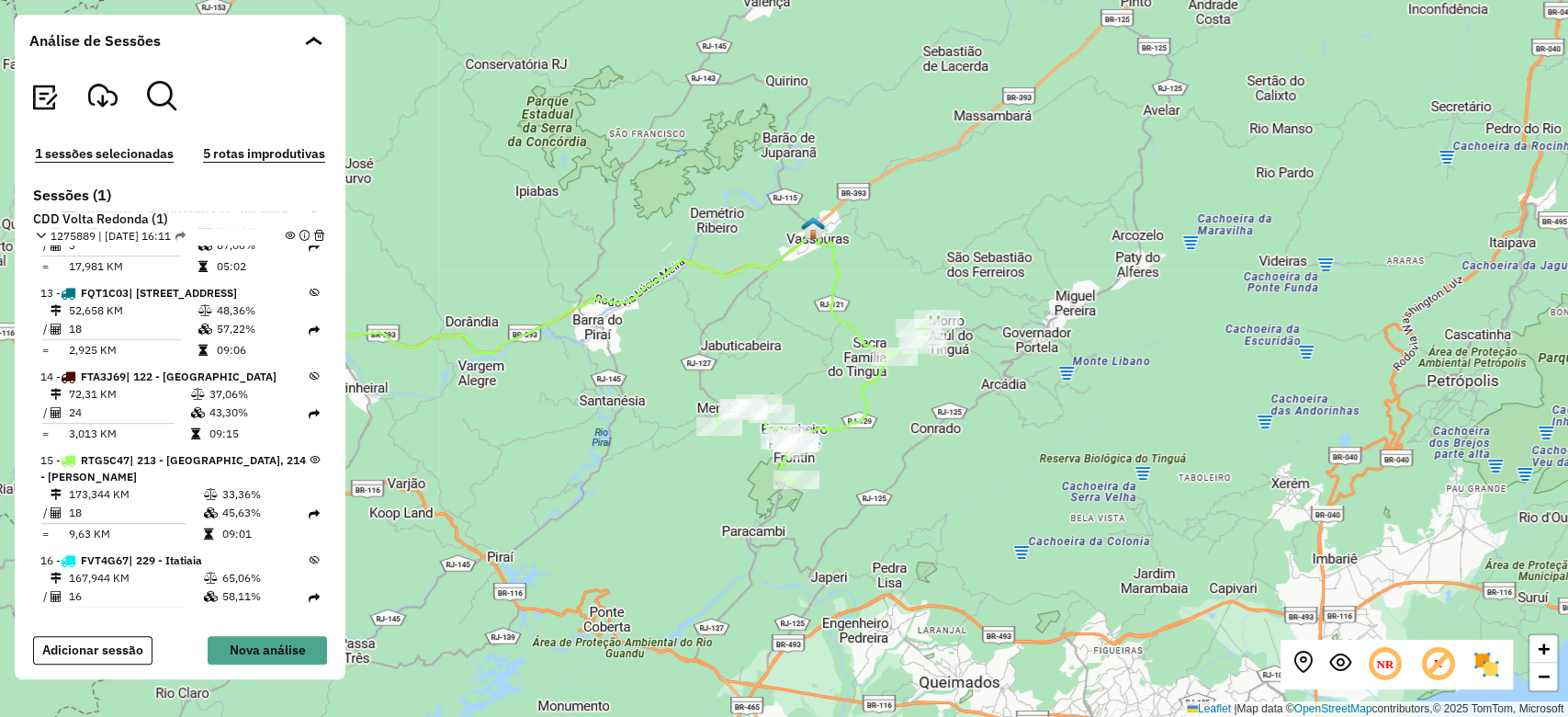
drag, startPoint x: 1039, startPoint y: 454, endPoint x: 978, endPoint y: 423, distance: 68.4
click at [978, 423] on div "+ − Leaflet | Map data © OpenStreetMap contributors,© 2025 TomTom, Microsoft" at bounding box center [784, 358] width 1568 height 717
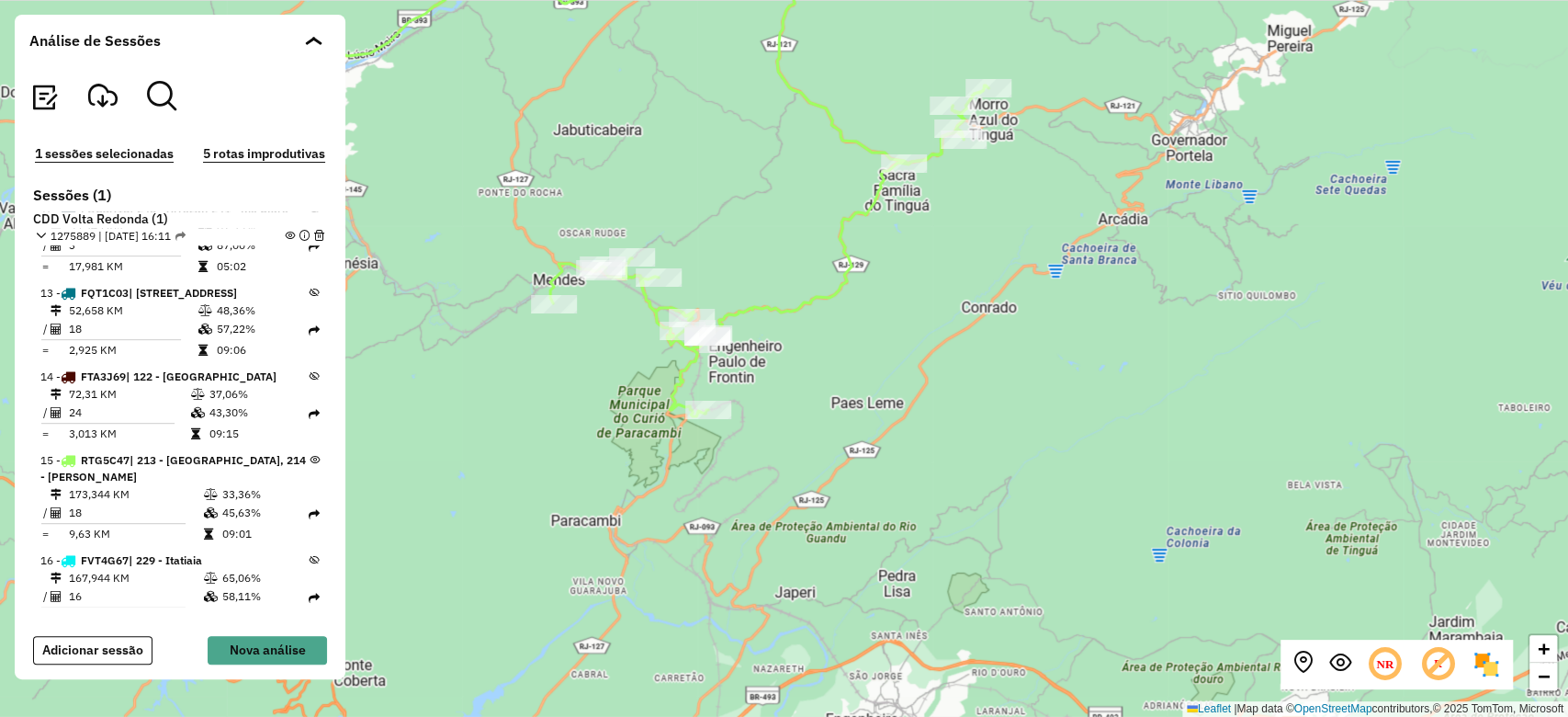
drag, startPoint x: 797, startPoint y: 283, endPoint x: 957, endPoint y: 317, distance: 163.6
click at [957, 317] on div "+ − Leaflet | Map data © OpenStreetMap contributors,© 2025 TomTom, Microsoft" at bounding box center [784, 358] width 1568 height 717
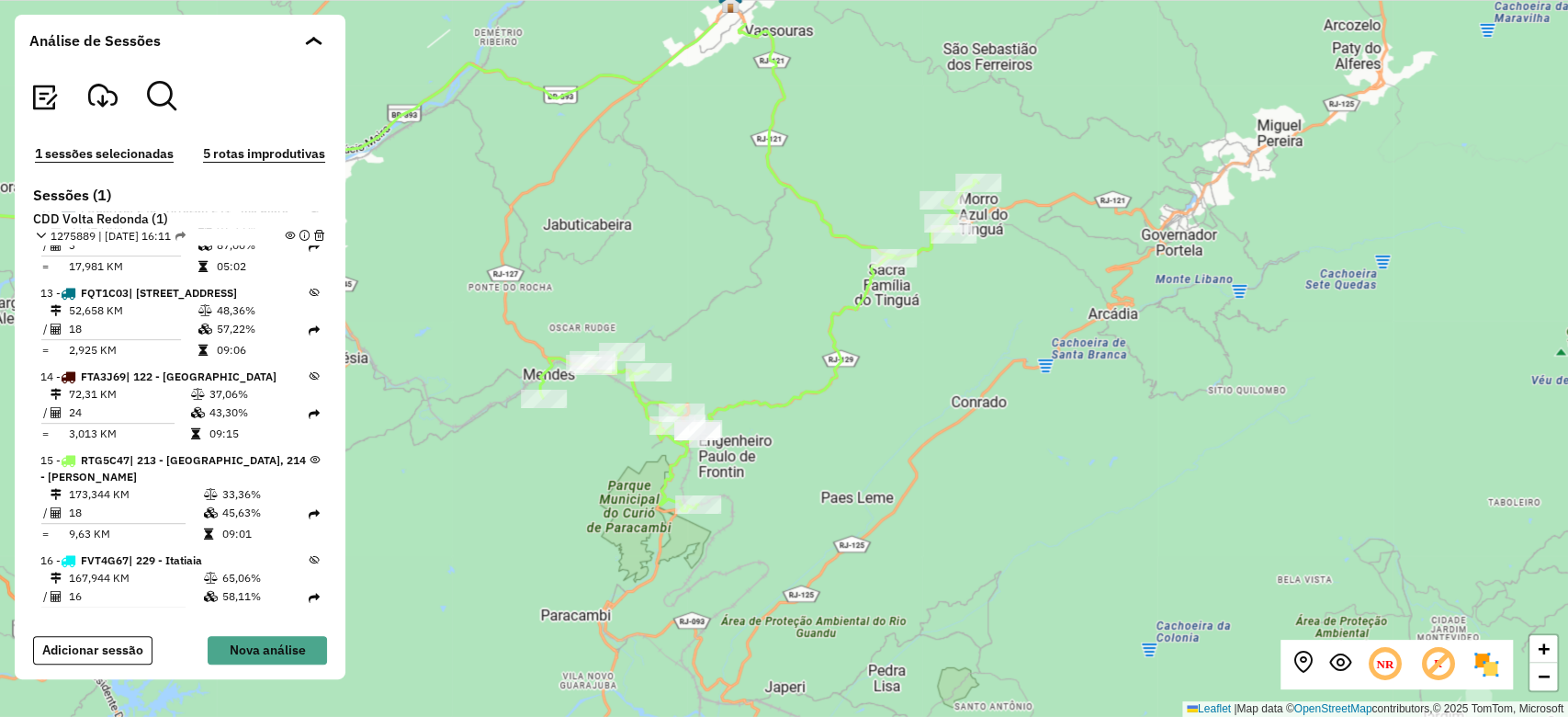
drag, startPoint x: 850, startPoint y: 320, endPoint x: 843, endPoint y: 409, distance: 89.3
click at [843, 409] on div "+ − Leaflet | Map data © OpenStreetMap contributors,© 2025 TomTom, Microsoft" at bounding box center [784, 358] width 1568 height 717
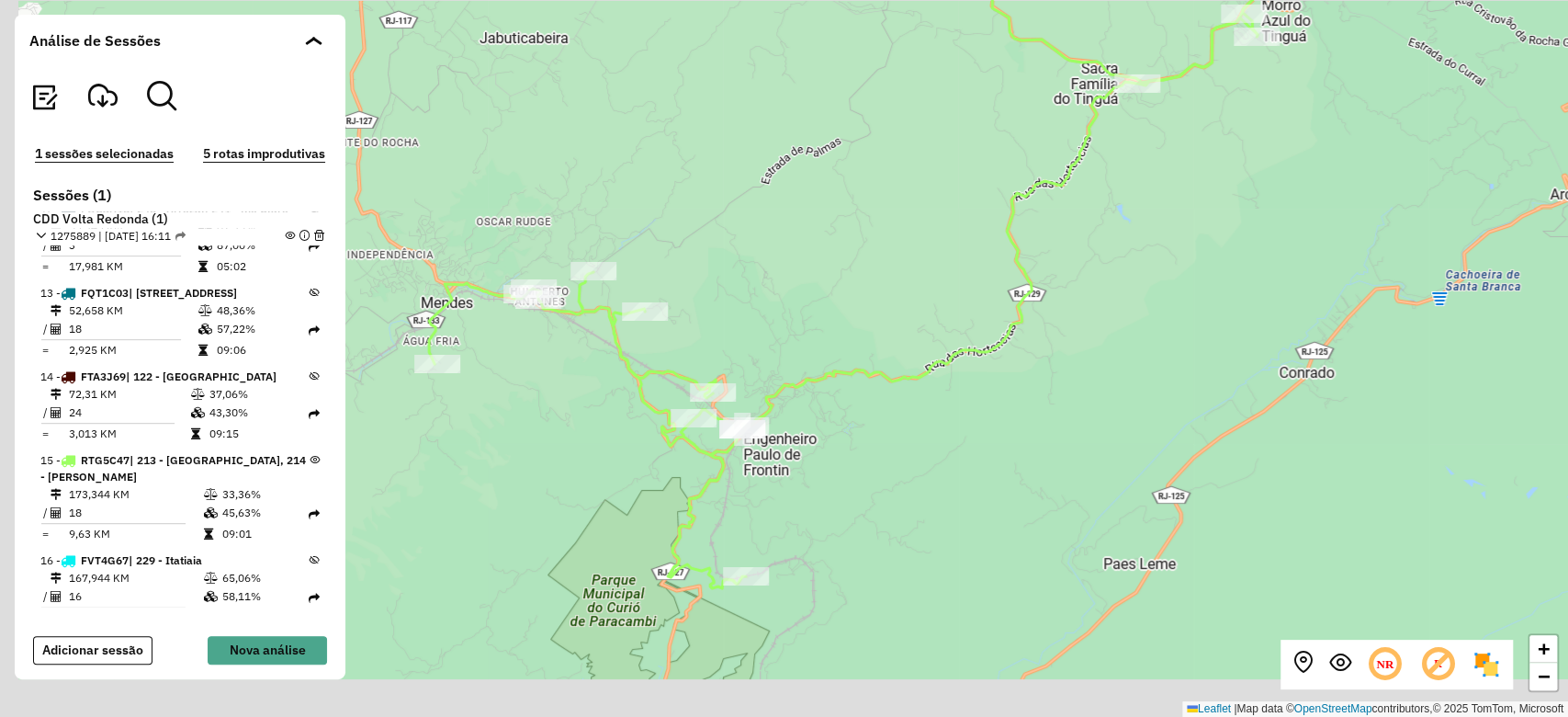
drag, startPoint x: 686, startPoint y: 459, endPoint x: 810, endPoint y: 401, distance: 136.9
click at [810, 401] on div "+ − Leaflet | Map data © OpenStreetMap contributors,© 2025 TomTom, Microsoft" at bounding box center [784, 358] width 1568 height 717
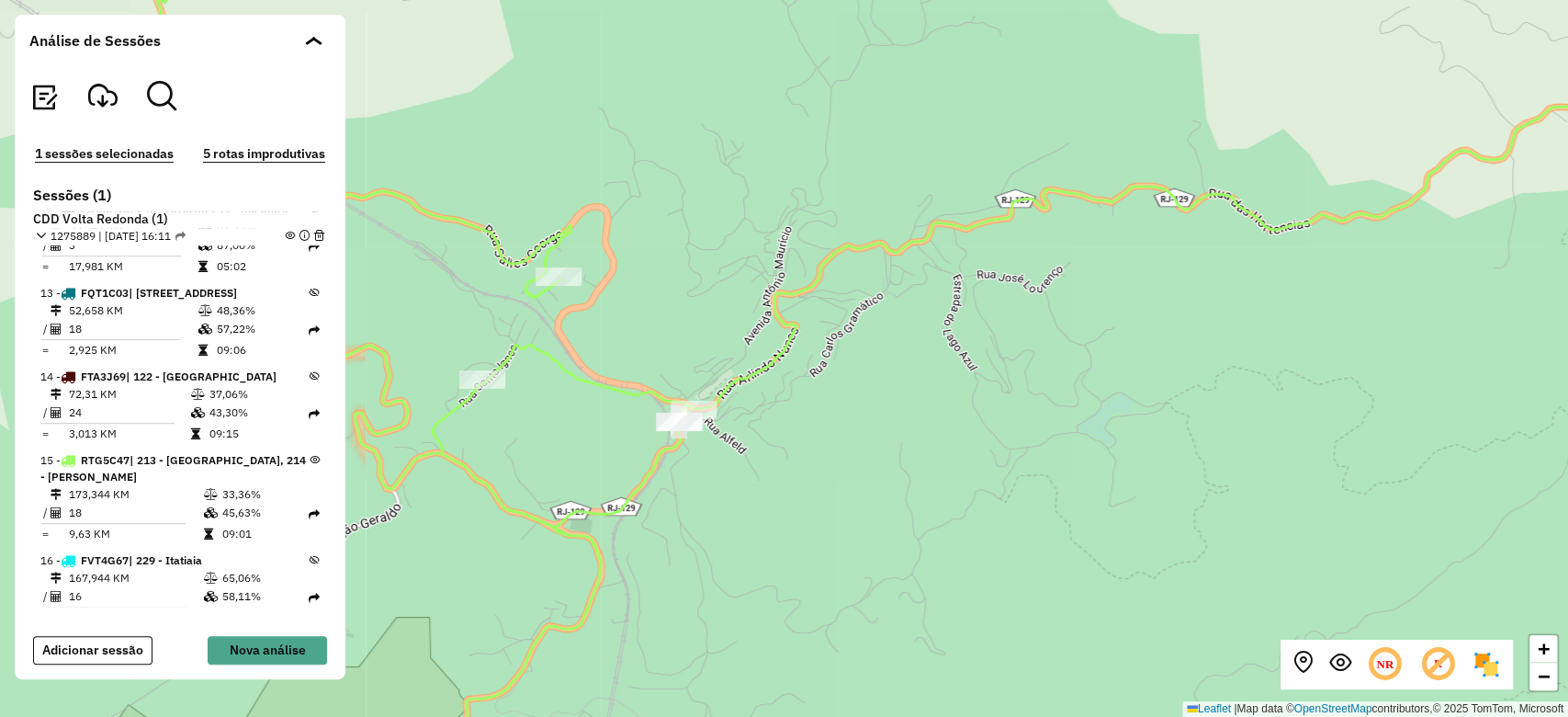
drag, startPoint x: 859, startPoint y: 379, endPoint x: 904, endPoint y: 359, distance: 49.2
click at [904, 359] on div "+ − Leaflet | Map data © OpenStreetMap contributors,© 2025 TomTom, Microsoft" at bounding box center [784, 358] width 1568 height 717
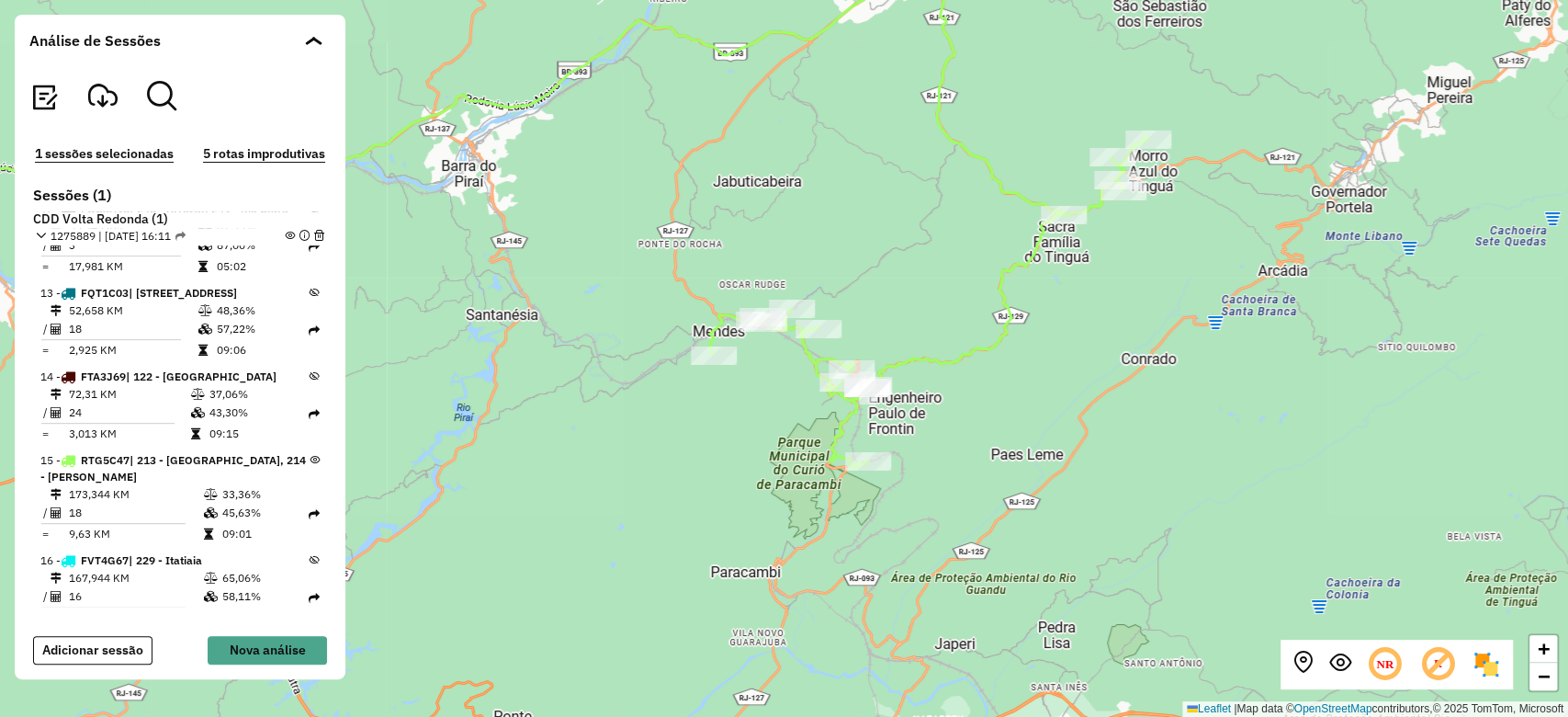
drag, startPoint x: 958, startPoint y: 294, endPoint x: 860, endPoint y: 356, distance: 116.0
click at [860, 356] on icon at bounding box center [929, 302] width 438 height 331
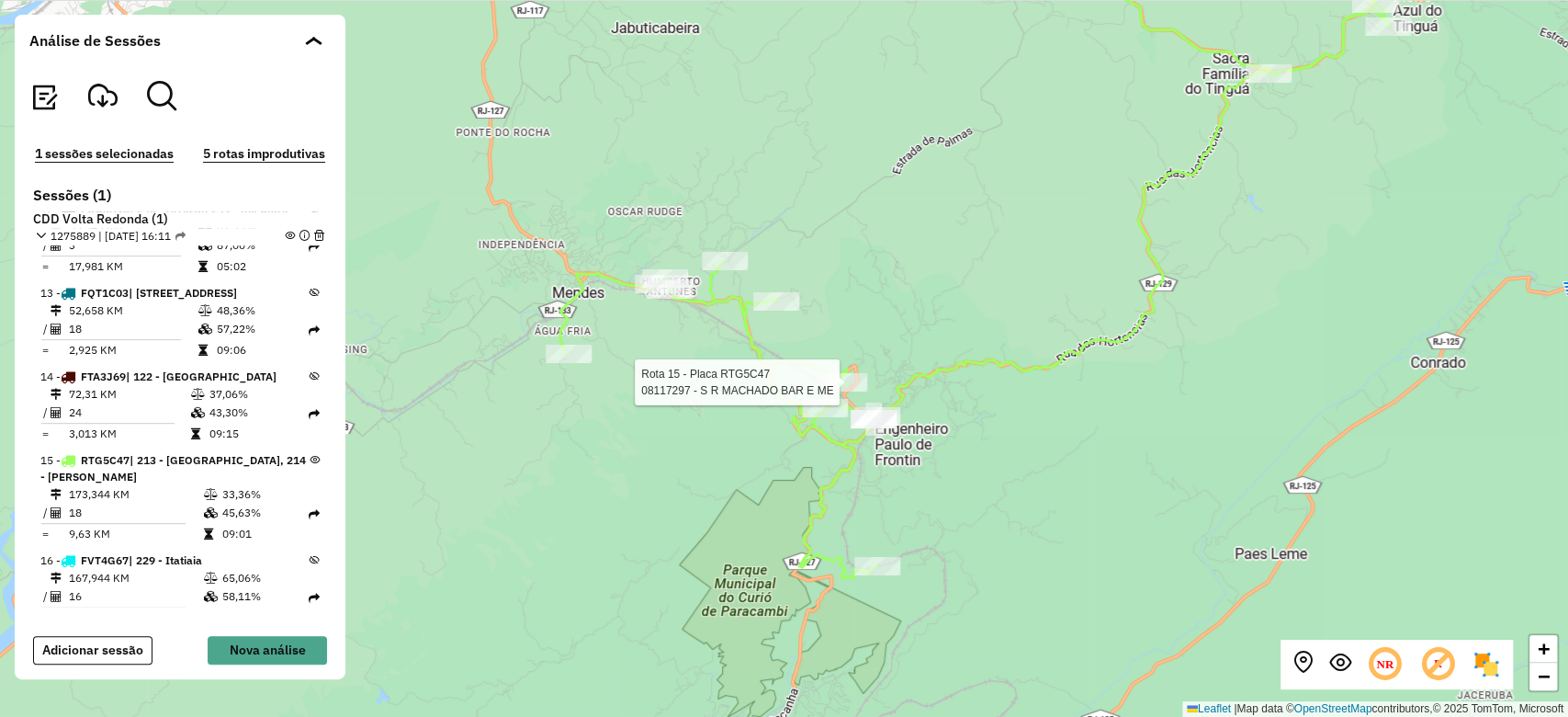
click at [738, 365] on div "Rota 15 - Placa RTG5C47 08117297 - S R MACHADO BAR E ME + − Leaflet | Map data …" at bounding box center [784, 358] width 1568 height 717
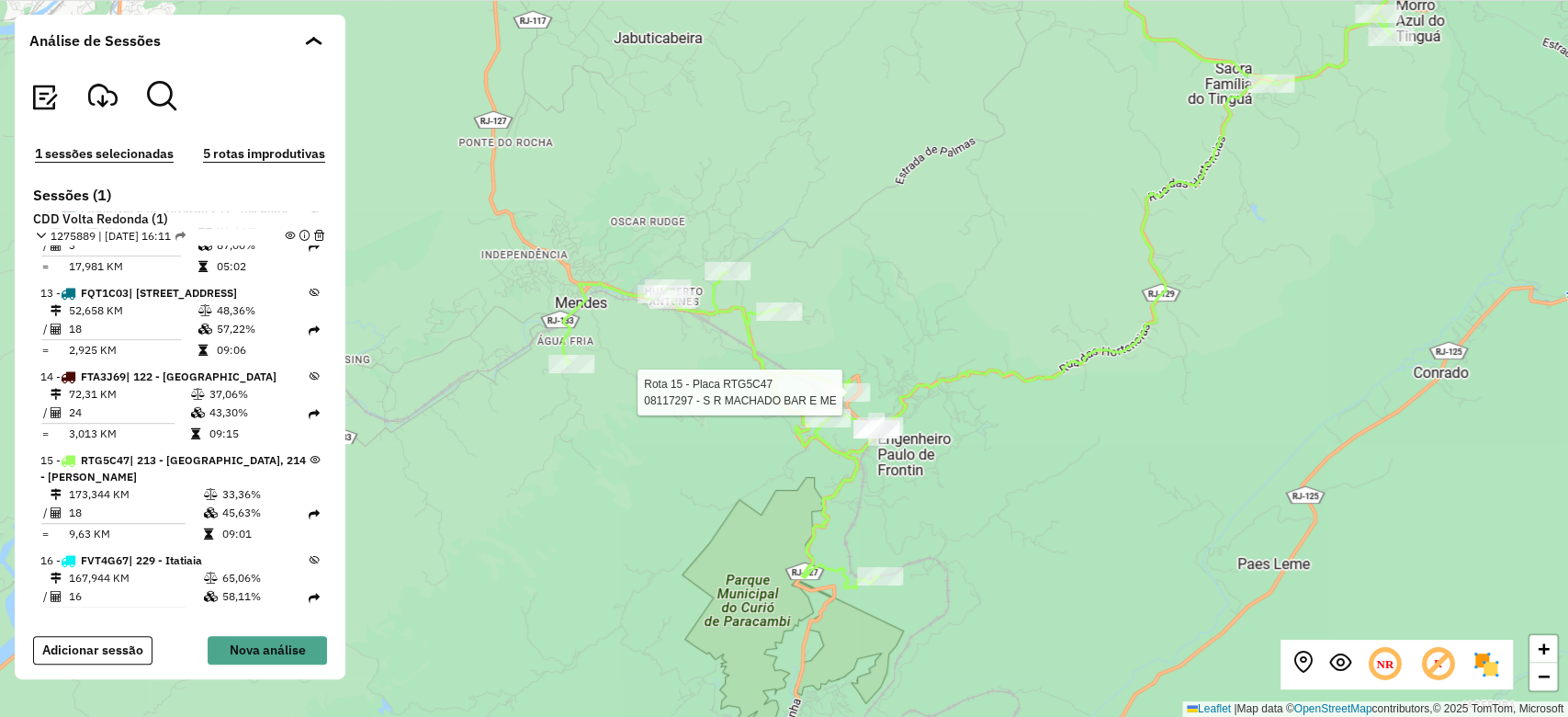
click at [1029, 417] on div "Rota 15 - Placa RTG5C47 08117297 - S R MACHADO BAR E ME + − Leaflet | Map data …" at bounding box center [784, 358] width 1568 height 717
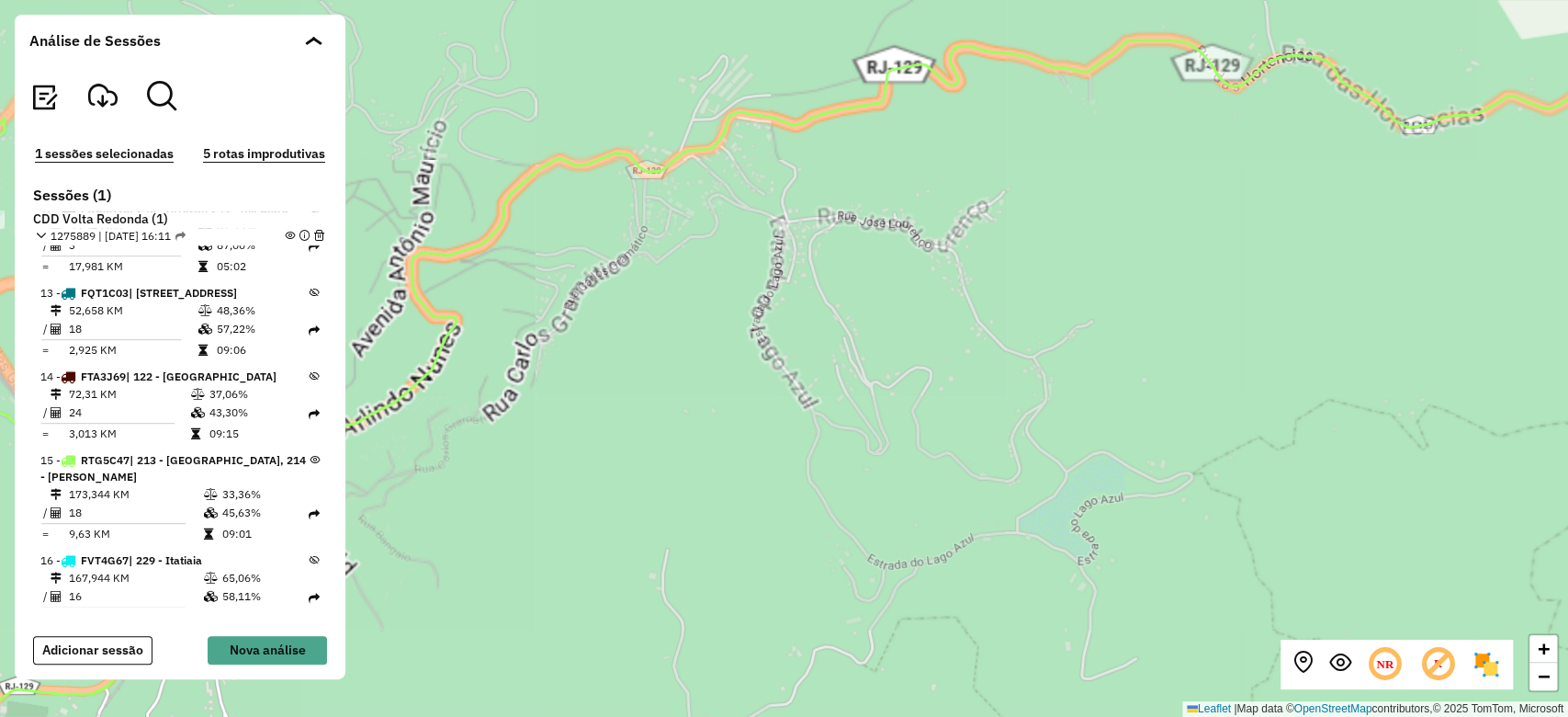
drag, startPoint x: 779, startPoint y: 491, endPoint x: 1235, endPoint y: 456, distance: 457.3
click at [1234, 459] on div "+ − Leaflet | Map data © OpenStreetMap contributors,© 2025 TomTom, Microsoft" at bounding box center [784, 358] width 1568 height 717
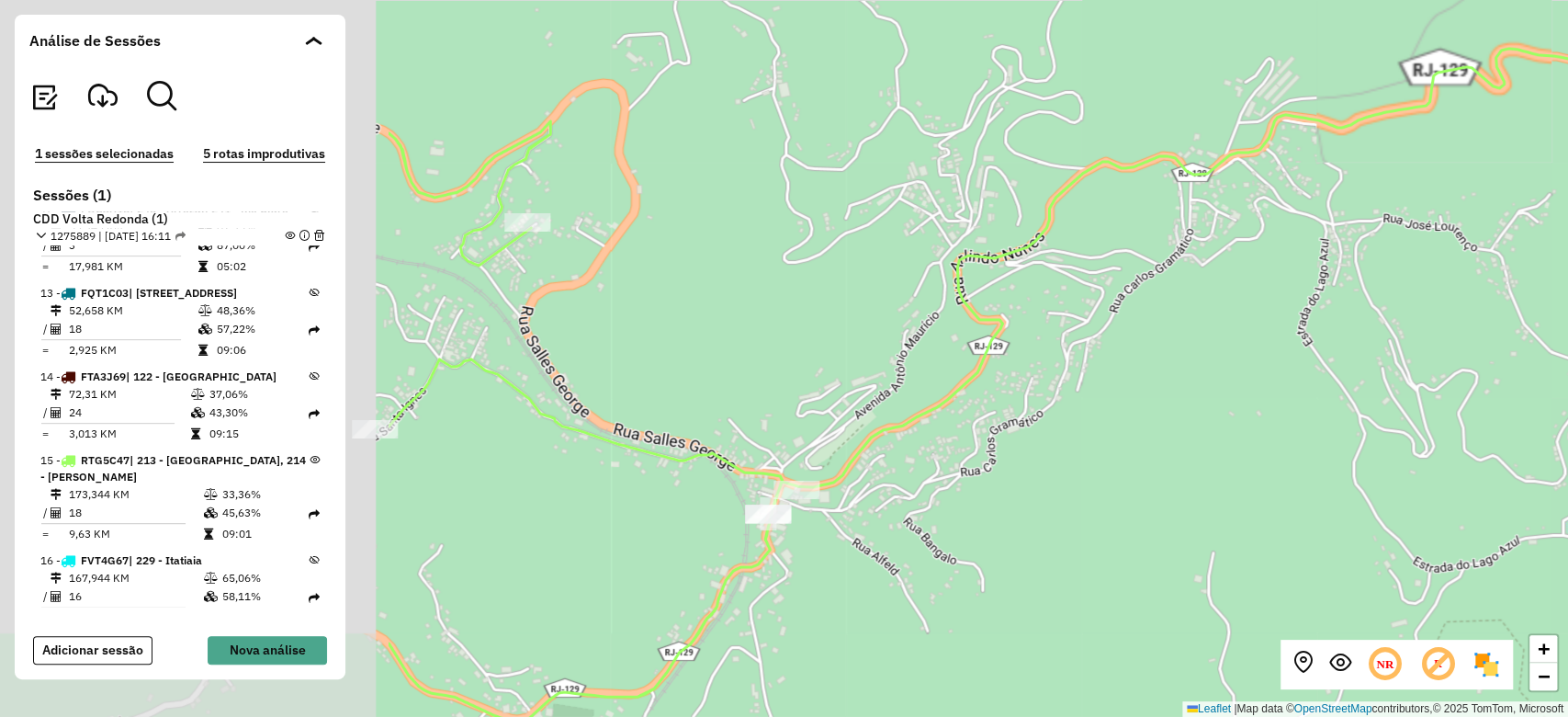
drag, startPoint x: 609, startPoint y: 378, endPoint x: 1122, endPoint y: 380, distance: 513.0
click at [1133, 375] on div "+ − Leaflet | Map data © OpenStreetMap contributors,© 2025 TomTom, Microsoft" at bounding box center [784, 358] width 1568 height 717
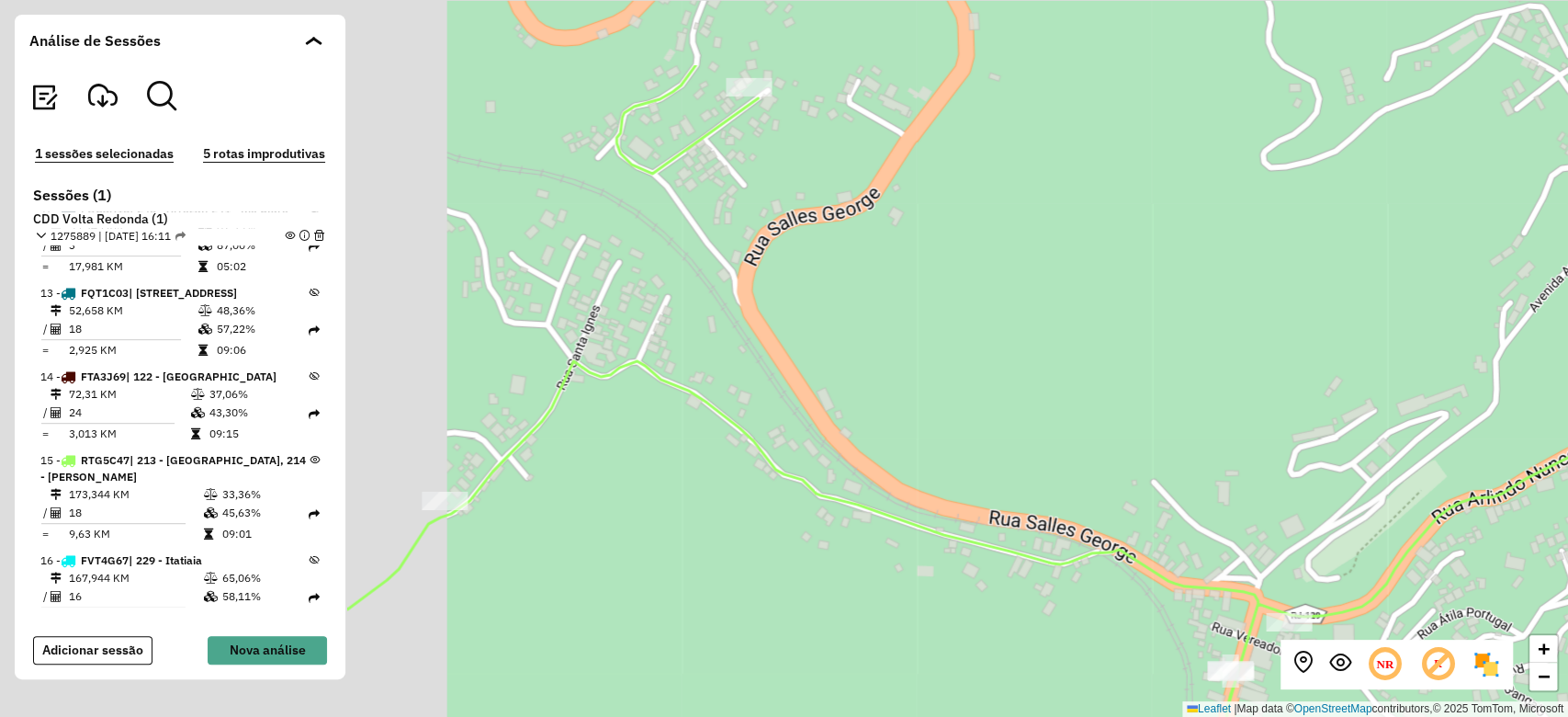
drag, startPoint x: 669, startPoint y: 326, endPoint x: 1160, endPoint y: 455, distance: 507.7
click at [1160, 455] on div "+ − Leaflet | Map data © OpenStreetMap contributors,© 2025 TomTom, Microsoft" at bounding box center [784, 358] width 1568 height 717
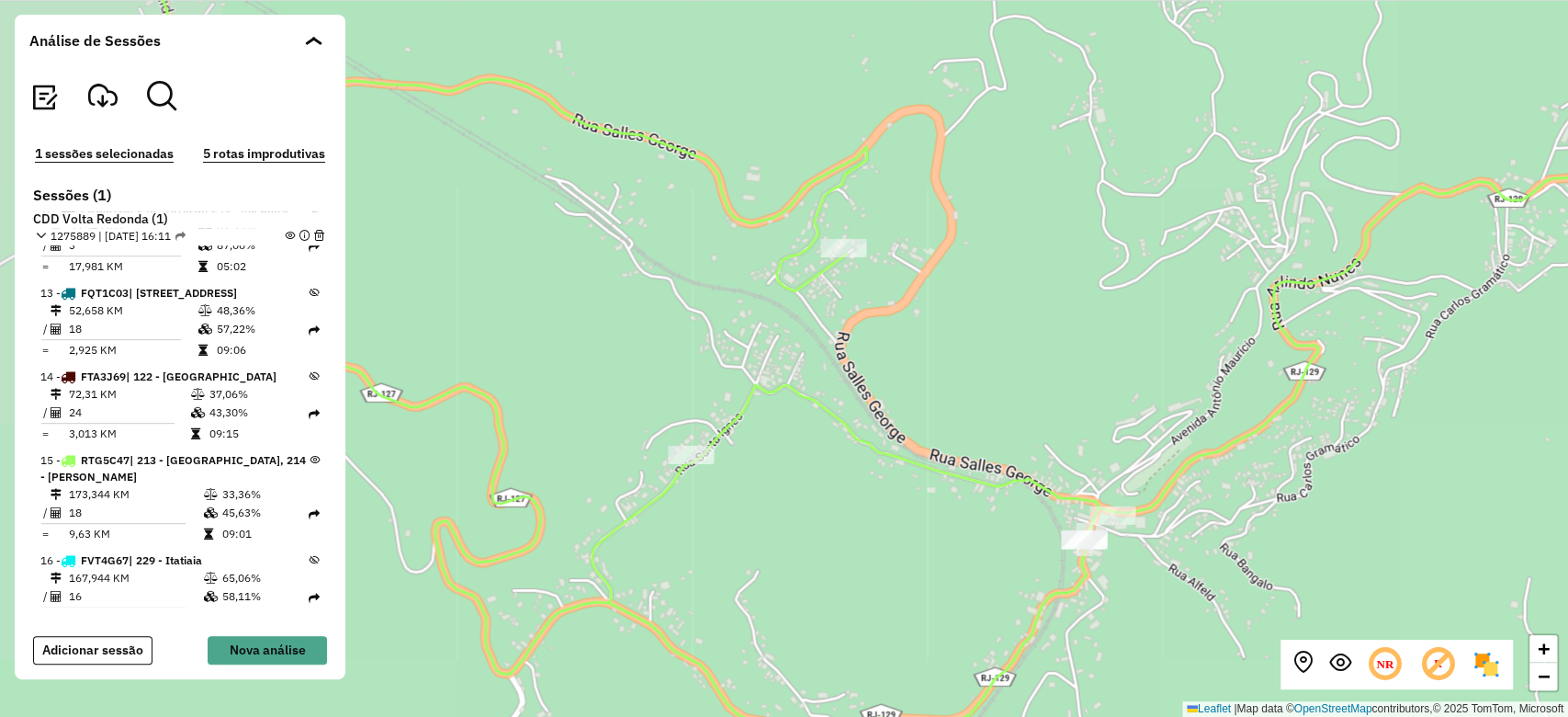
drag, startPoint x: 691, startPoint y: 343, endPoint x: 808, endPoint y: 403, distance: 131.5
click at [808, 403] on div "+ − Leaflet | Map data © OpenStreetMap contributors,© 2025 TomTom, Microsoft" at bounding box center [784, 358] width 1568 height 717
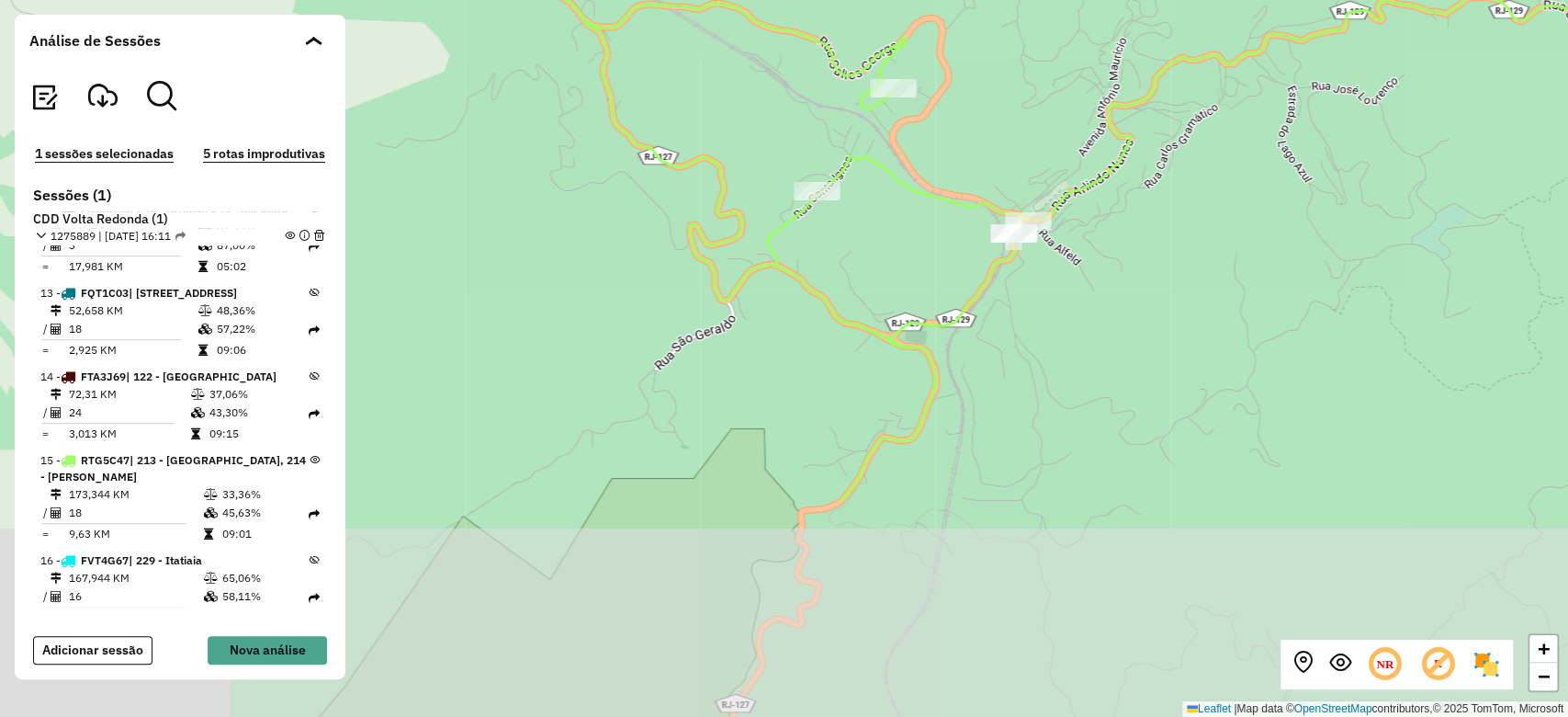
drag, startPoint x: 816, startPoint y: 530, endPoint x: 797, endPoint y: 242, distance: 288.6
click at [797, 242] on div "+ − Leaflet | Map data © OpenStreetMap contributors,© 2025 TomTom, Microsoft" at bounding box center [784, 358] width 1568 height 717
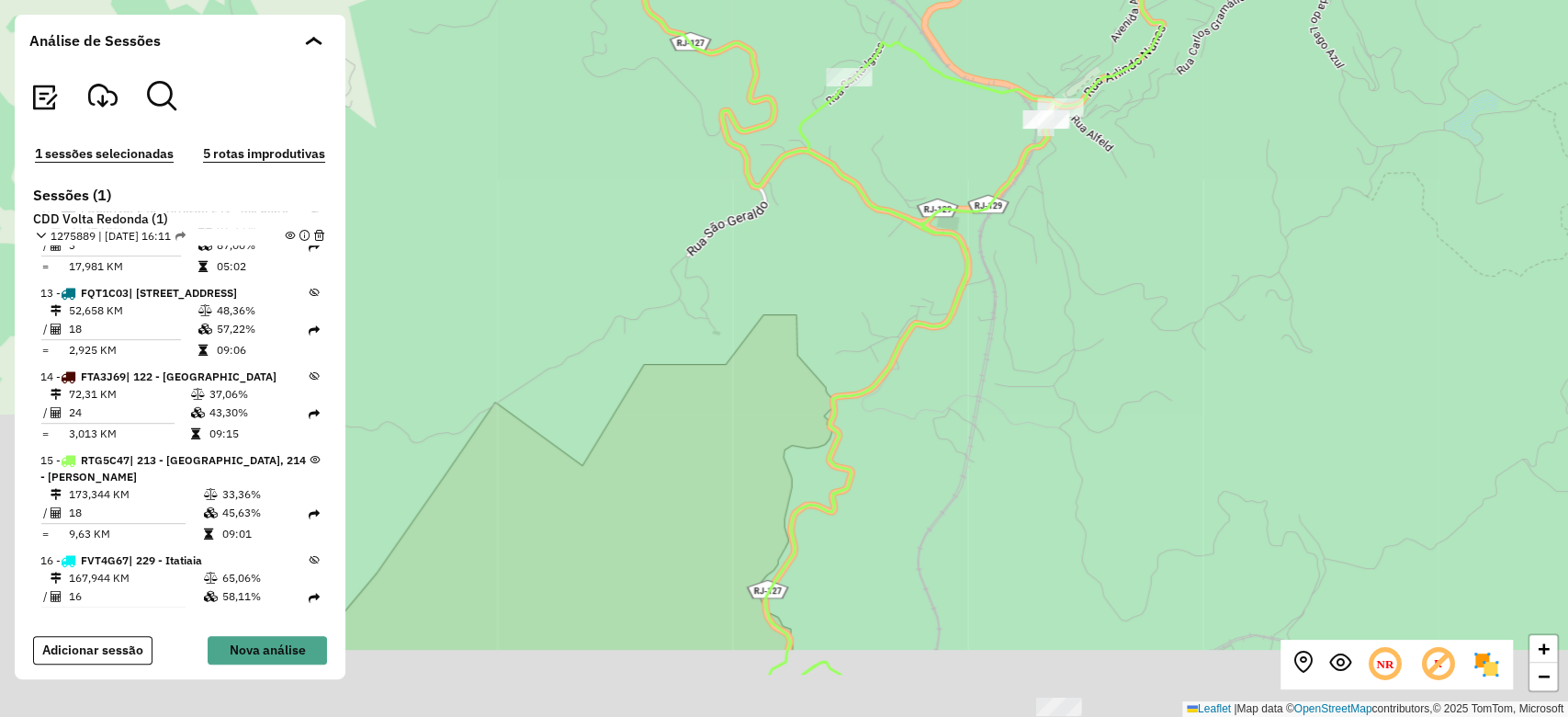
drag, startPoint x: 798, startPoint y: 465, endPoint x: 859, endPoint y: 197, distance: 274.9
click at [859, 197] on div "+ − Leaflet | Map data © OpenStreetMap contributors,© 2025 TomTom, Microsoft" at bounding box center [784, 358] width 1568 height 717
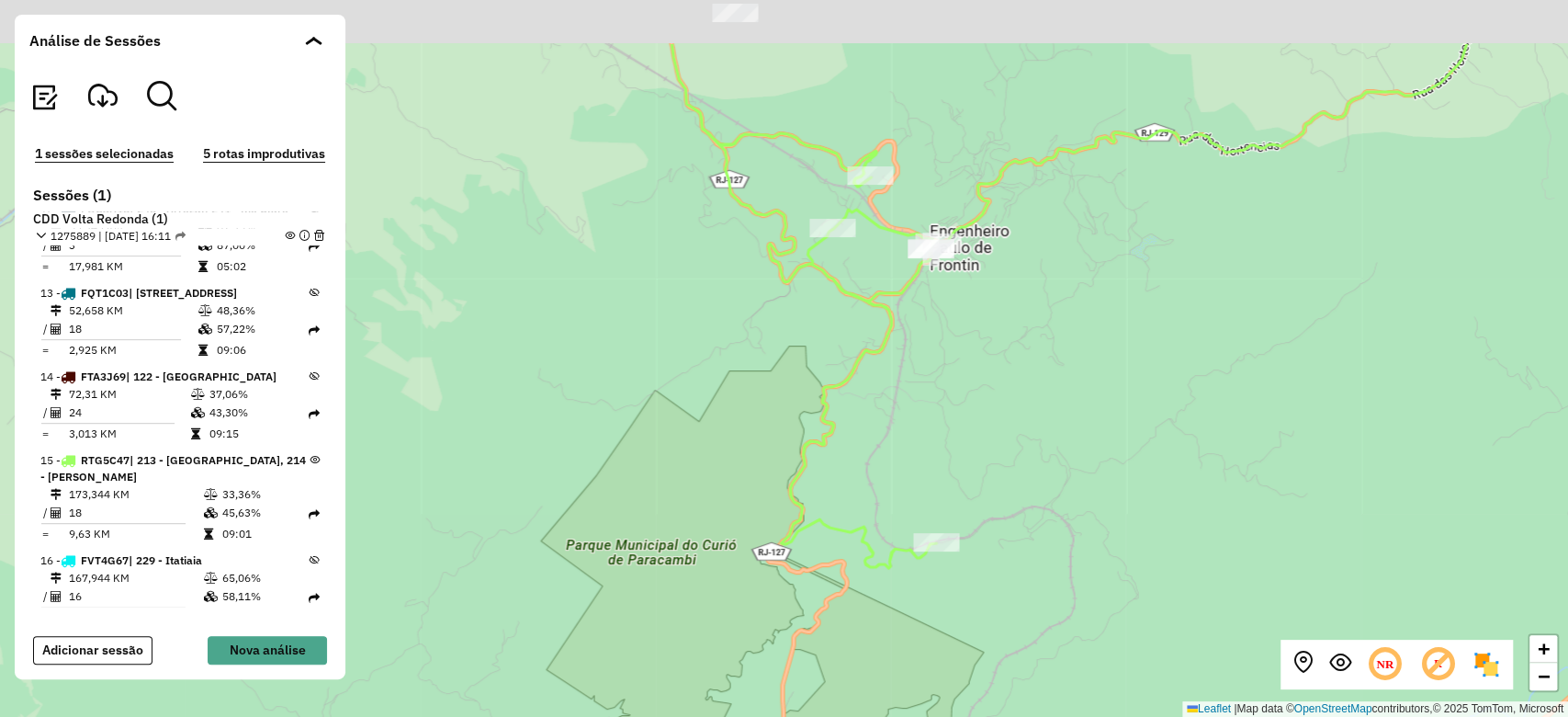
drag, startPoint x: 895, startPoint y: 467, endPoint x: 850, endPoint y: 585, distance: 126.3
click at [850, 585] on div "+ − Leaflet | Map data © OpenStreetMap contributors,© 2025 TomTom, Microsoft" at bounding box center [784, 358] width 1568 height 717
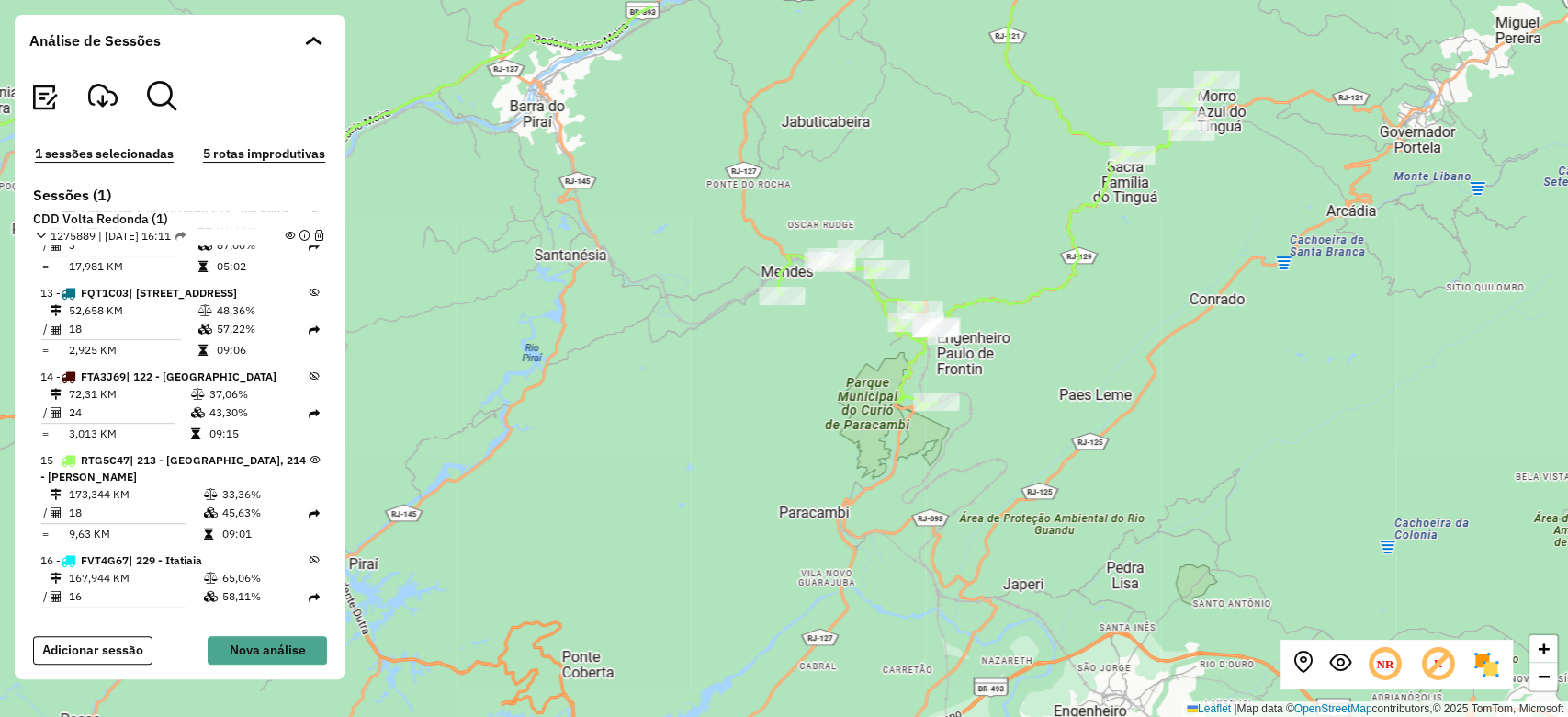
drag, startPoint x: 971, startPoint y: 273, endPoint x: 956, endPoint y: 372, distance: 100.1
click at [956, 372] on div "+ − Leaflet | Map data © OpenStreetMap contributors,© 2025 TomTom, Microsoft" at bounding box center [784, 358] width 1568 height 717
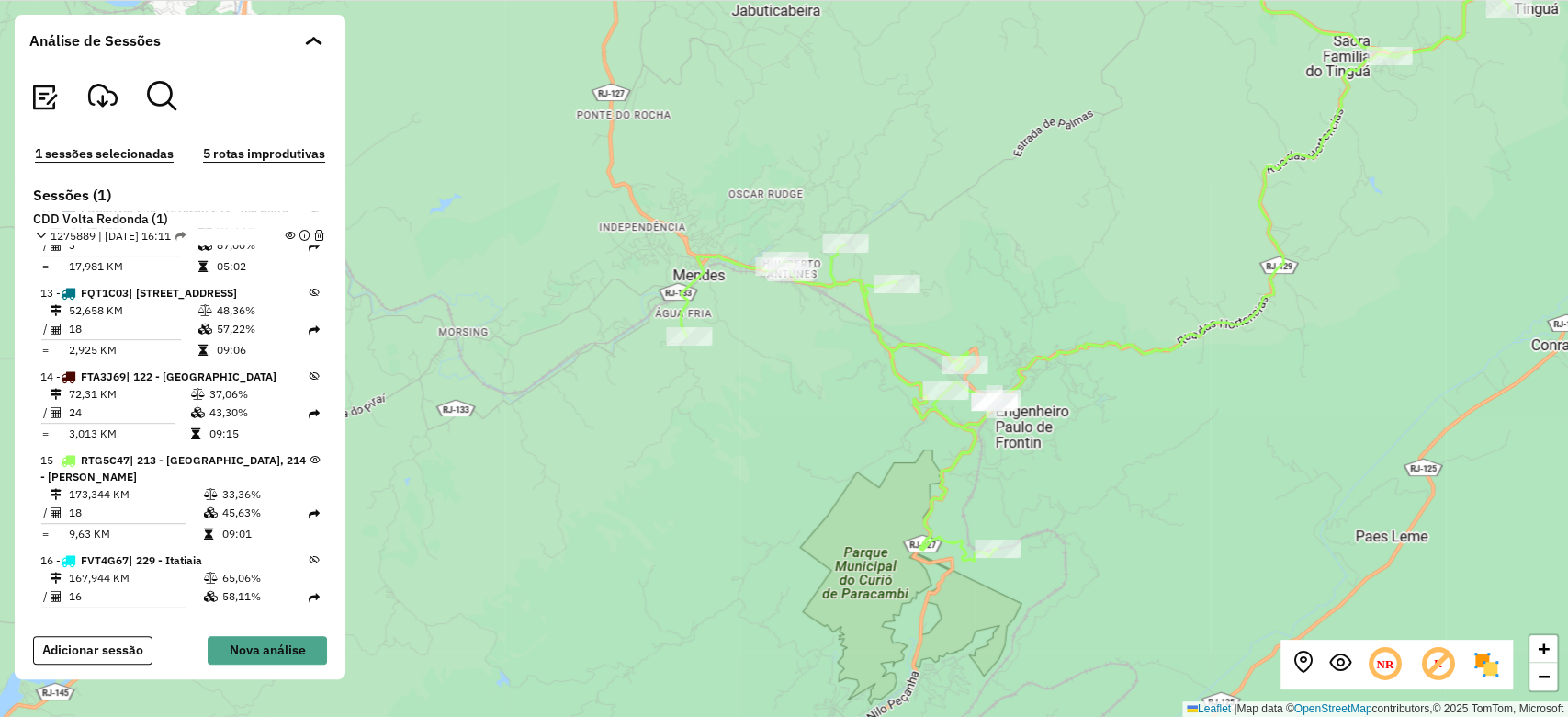
click at [866, 271] on div "+ − Leaflet | Map data © OpenStreetMap contributors,© 2025 TomTom, Microsoft" at bounding box center [784, 358] width 1568 height 717
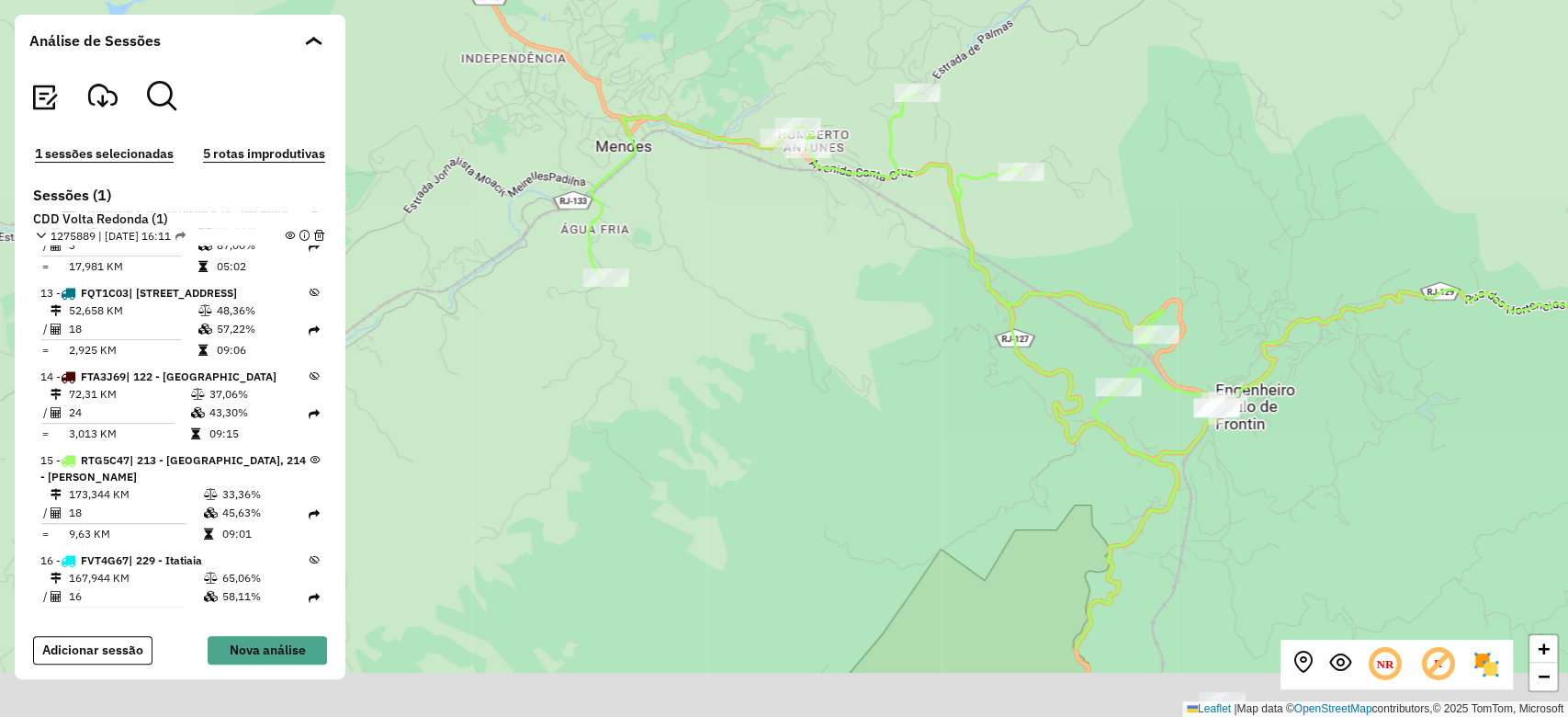
drag, startPoint x: 909, startPoint y: 457, endPoint x: 893, endPoint y: 317, distance: 140.9
click at [893, 317] on div "+ − Leaflet | Map data © OpenStreetMap contributors,© 2025 TomTom, Microsoft" at bounding box center [784, 358] width 1568 height 717
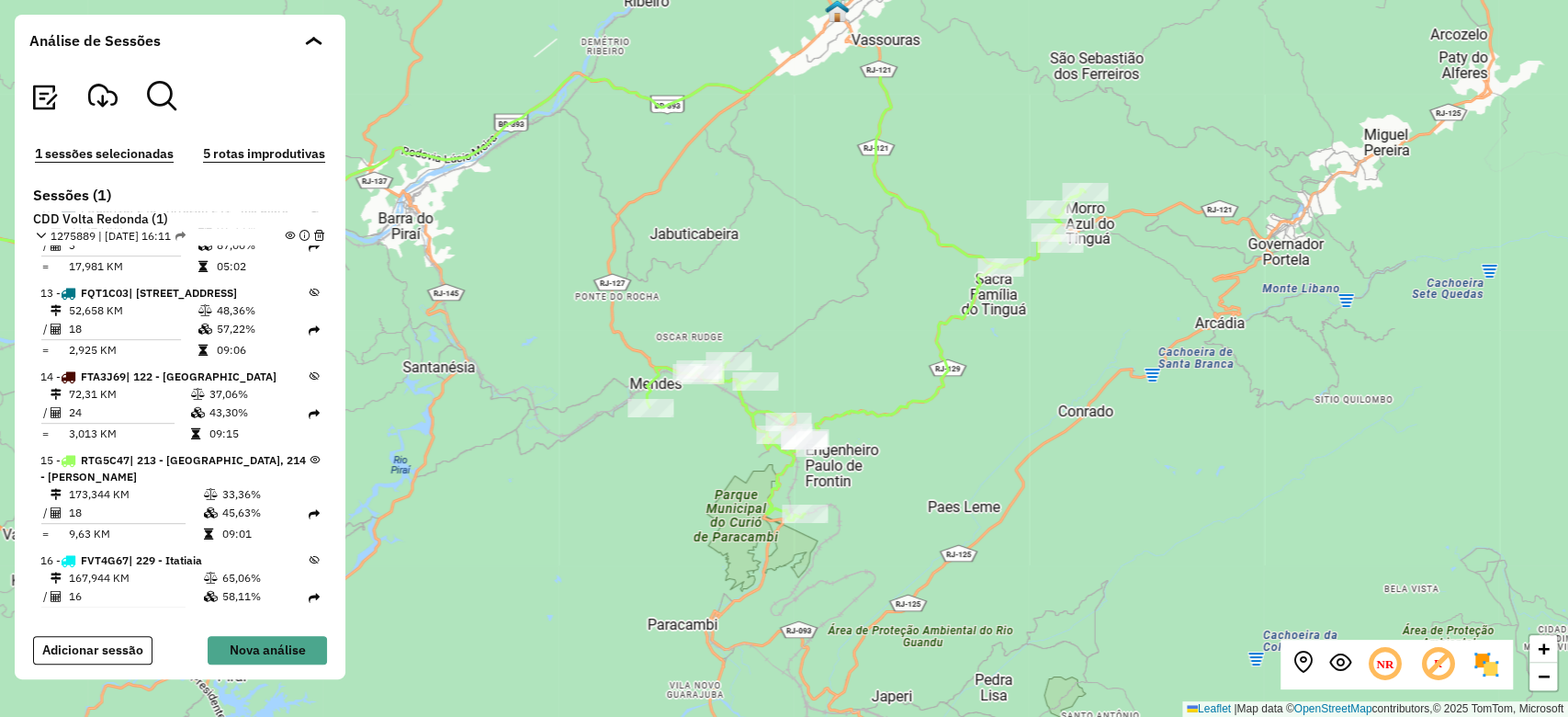
drag, startPoint x: 1241, startPoint y: 245, endPoint x: 1065, endPoint y: 385, distance: 224.9
click at [1065, 385] on div "+ − Leaflet | Map data © OpenStreetMap contributors,© 2025 TomTom, Microsoft" at bounding box center [784, 358] width 1568 height 717
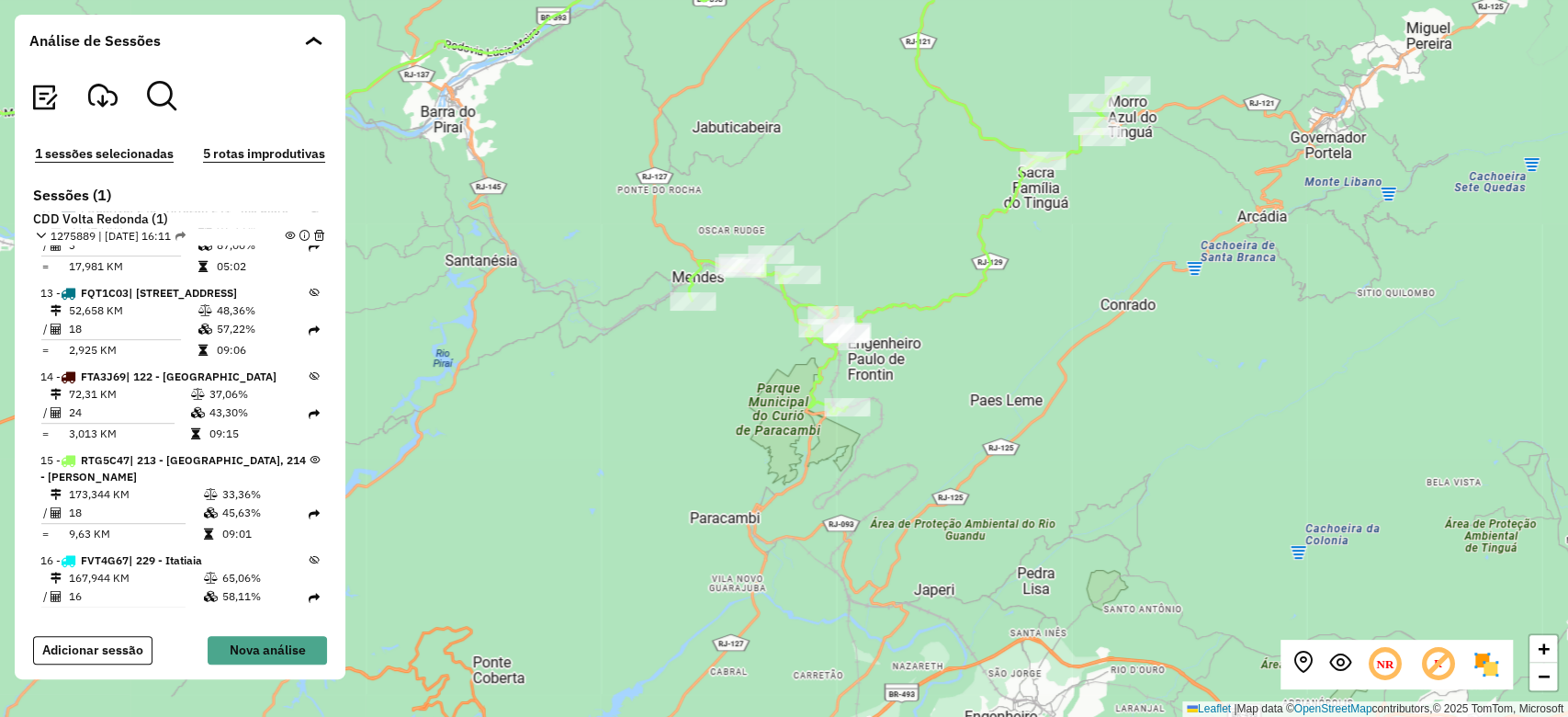
drag, startPoint x: 986, startPoint y: 376, endPoint x: 1017, endPoint y: 293, distance: 88.6
click at [1017, 293] on div "+ − Leaflet | Map data © OpenStreetMap contributors,© 2025 TomTom, Microsoft" at bounding box center [784, 358] width 1568 height 717
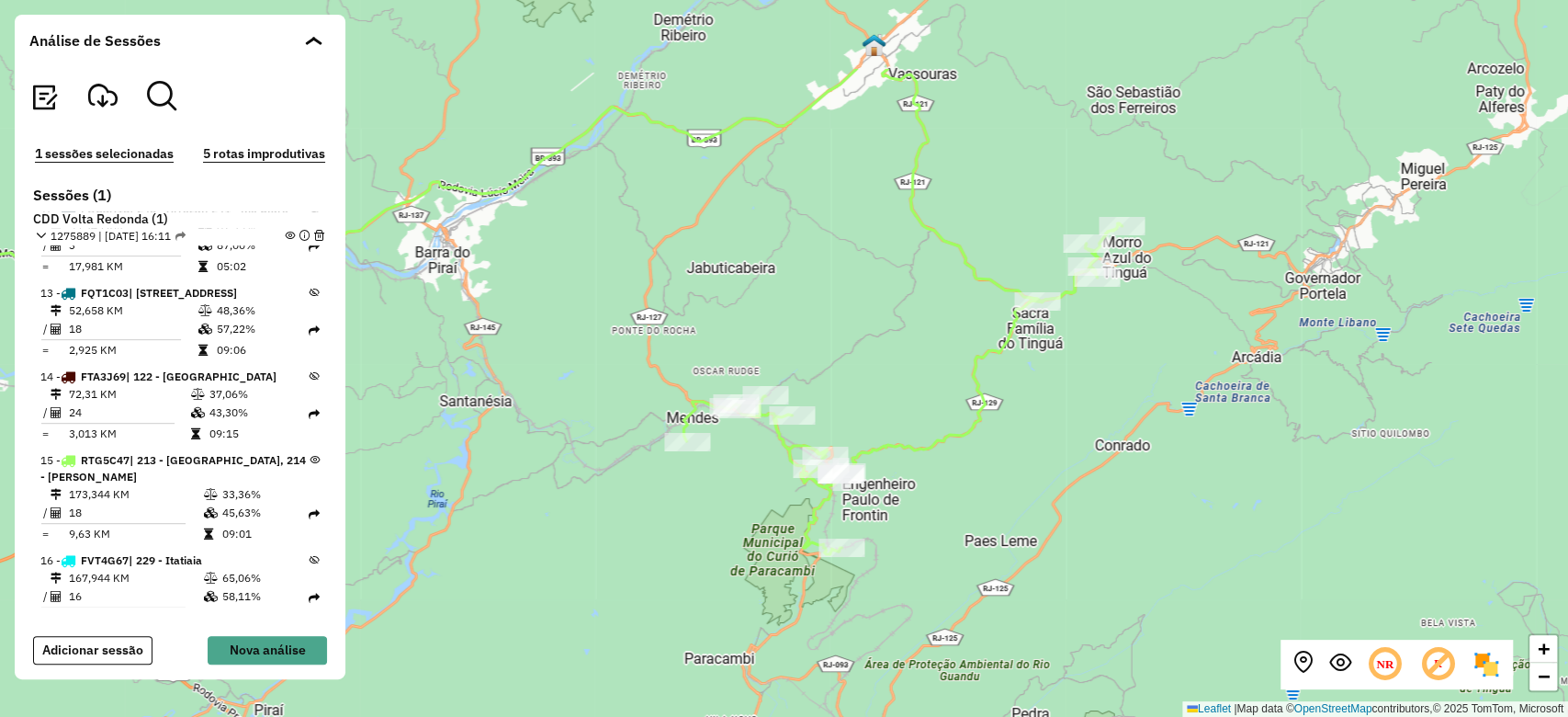
drag, startPoint x: 956, startPoint y: 313, endPoint x: 950, endPoint y: 453, distance: 140.1
click at [950, 453] on div "+ − Leaflet | Map data © OpenStreetMap contributors,© 2025 TomTom, Microsoft" at bounding box center [784, 358] width 1568 height 717
click at [315, 38] on span at bounding box center [316, 41] width 10 height 9
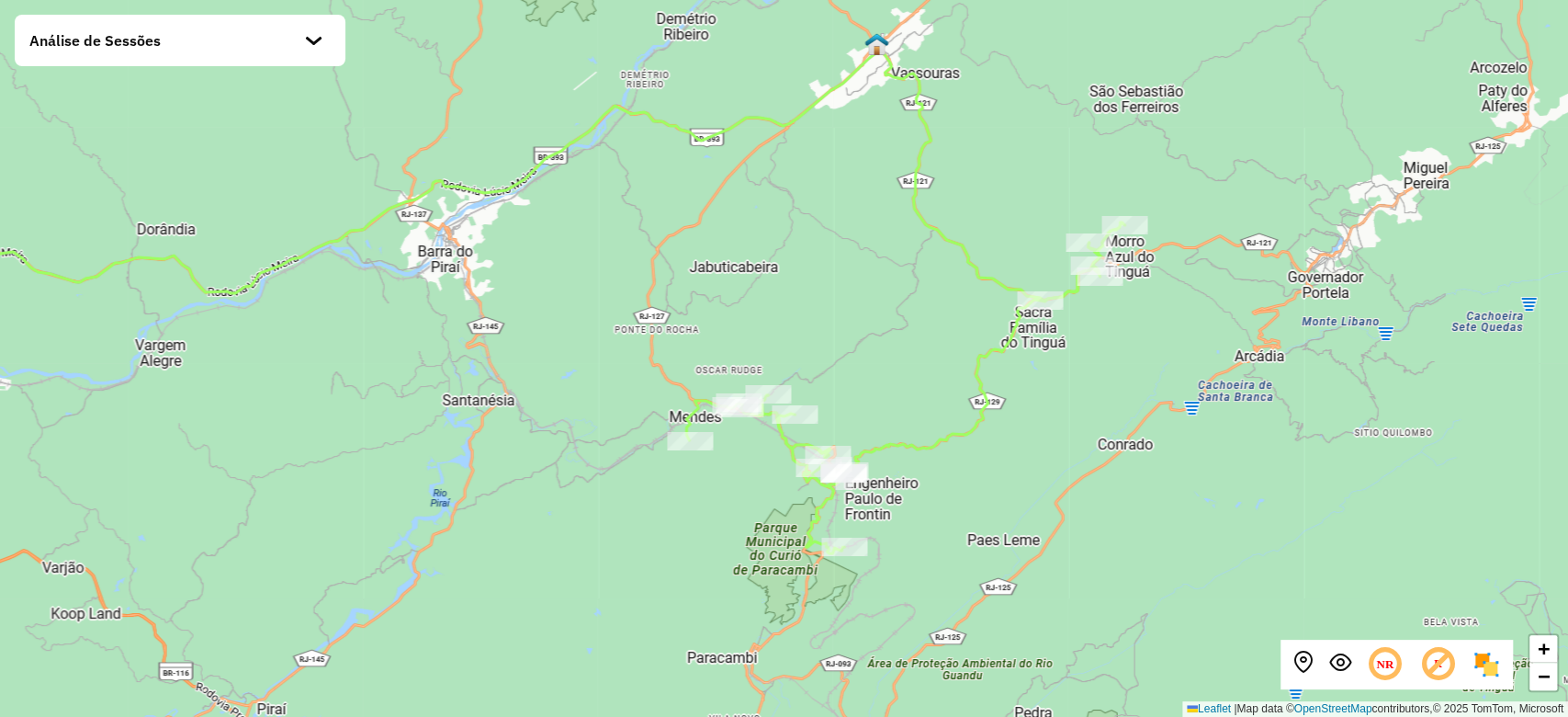
scroll to position [1060, 0]
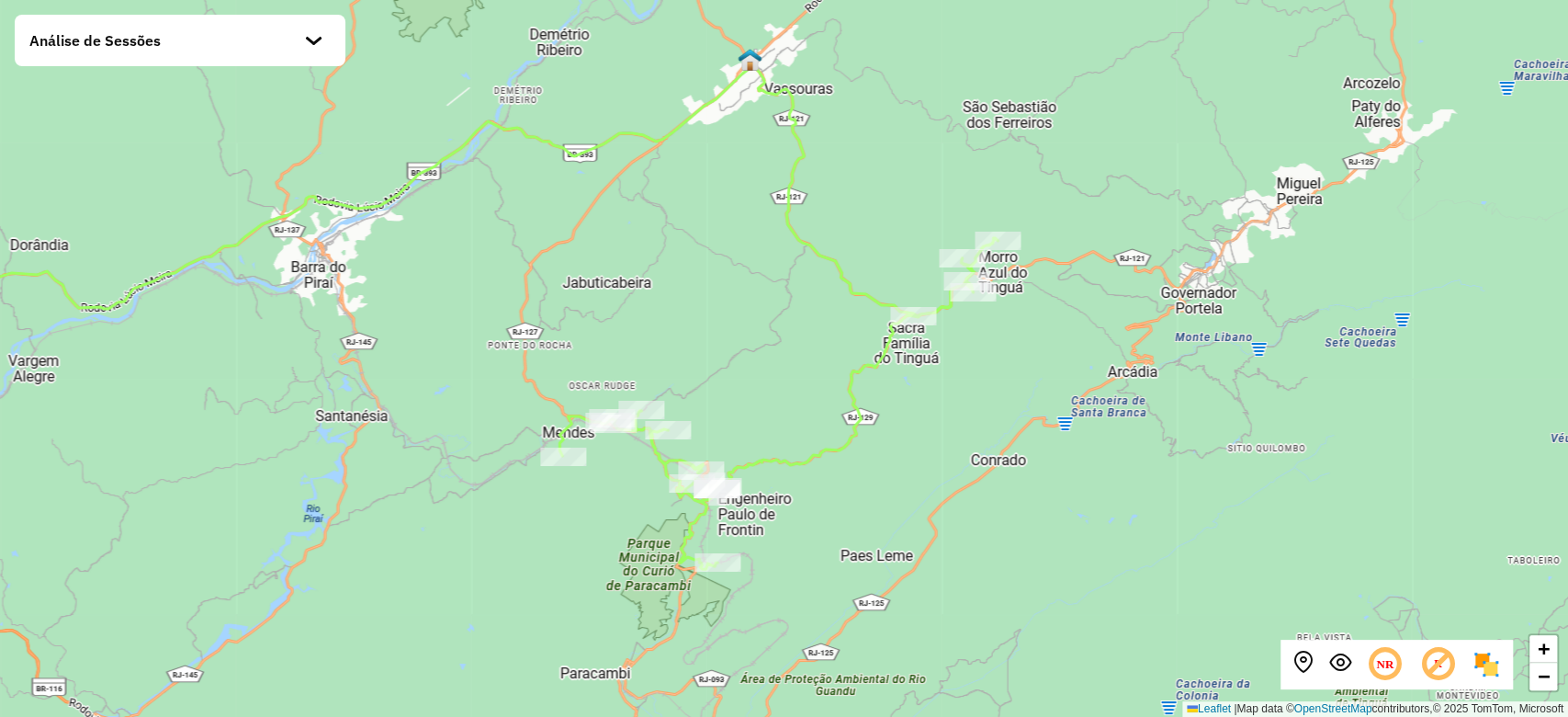
drag, startPoint x: 1017, startPoint y: 414, endPoint x: 891, endPoint y: 430, distance: 127.0
click at [891, 430] on div "+ − Leaflet | Map data © OpenStreetMap contributors,© 2025 TomTom, Microsoft" at bounding box center [784, 358] width 1568 height 717
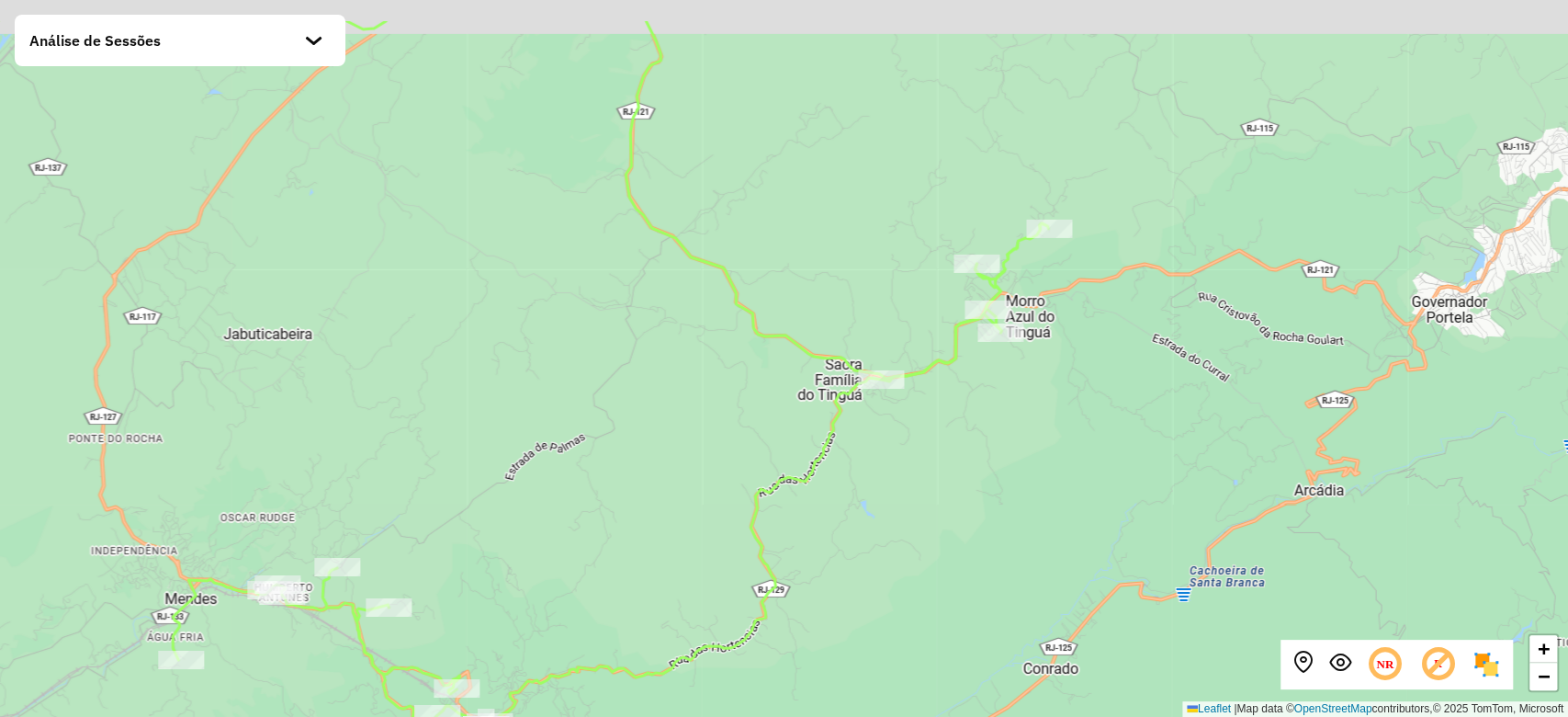
drag, startPoint x: 980, startPoint y: 217, endPoint x: 948, endPoint y: 280, distance: 70.7
click at [948, 280] on div "+ − Leaflet | Map data © OpenStreetMap contributors,© 2025 TomTom, Microsoft" at bounding box center [784, 358] width 1568 height 717
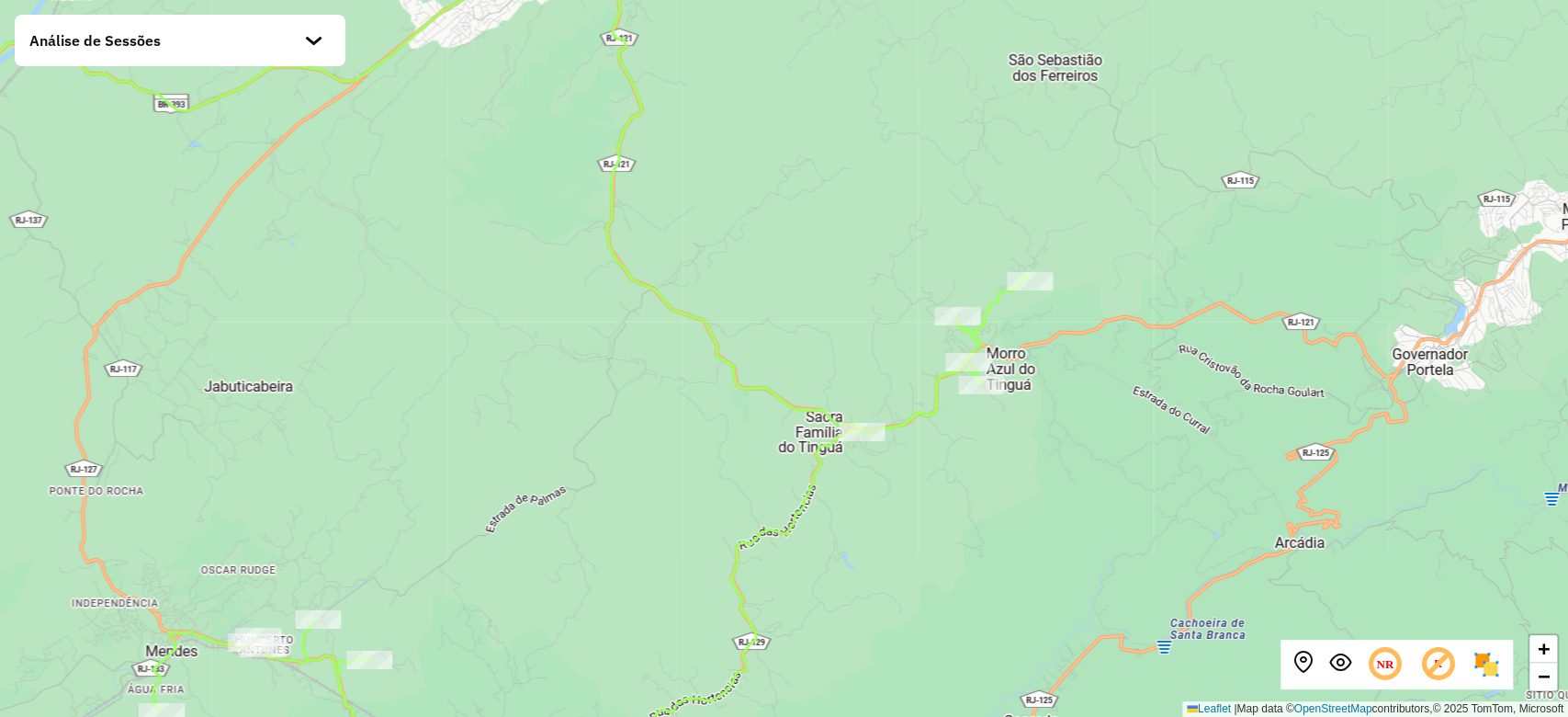
drag, startPoint x: 1099, startPoint y: 258, endPoint x: 1079, endPoint y: 311, distance: 56.6
click at [1079, 311] on div "+ − Leaflet | Map data © OpenStreetMap contributors,© 2025 TomTom, Microsoft" at bounding box center [784, 358] width 1568 height 717
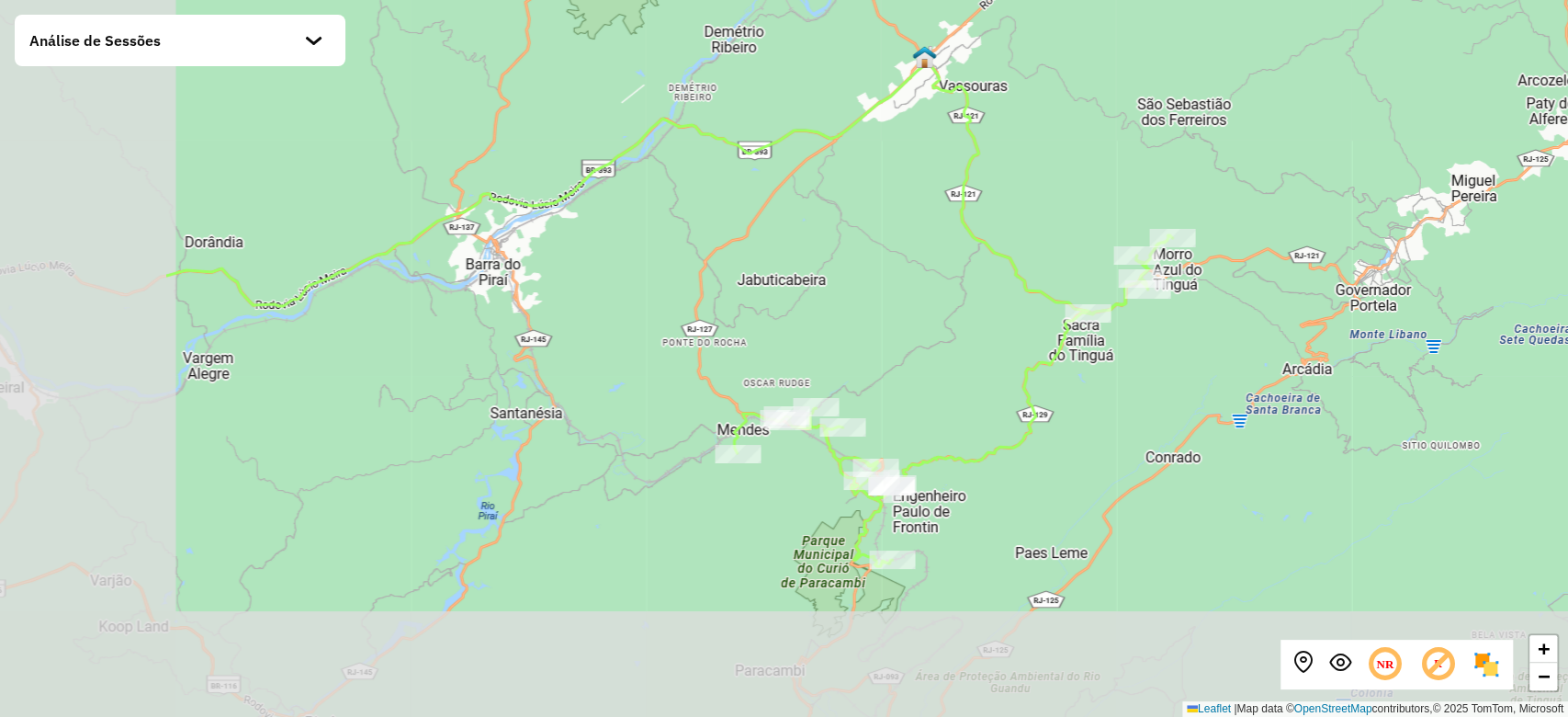
drag, startPoint x: 672, startPoint y: 539, endPoint x: 975, endPoint y: 362, distance: 350.9
click at [975, 362] on div "+ − Leaflet | Map data © OpenStreetMap contributors,© 2025 TomTom, Microsoft" at bounding box center [784, 358] width 1568 height 717
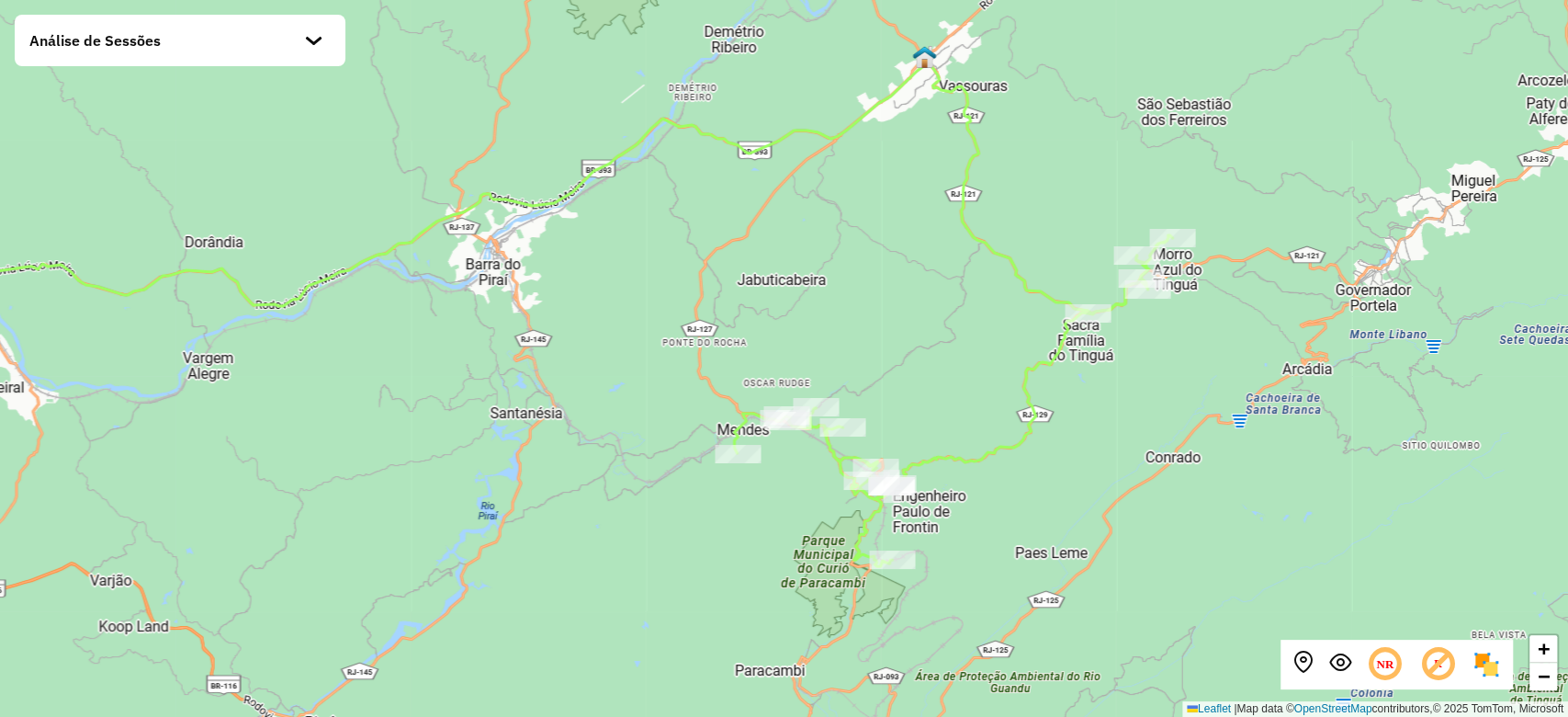
drag, startPoint x: 554, startPoint y: 371, endPoint x: 645, endPoint y: 380, distance: 91.4
click at [645, 380] on div "+ − Leaflet | Map data © OpenStreetMap contributors,© 2025 TomTom, Microsoft" at bounding box center [784, 358] width 1568 height 717
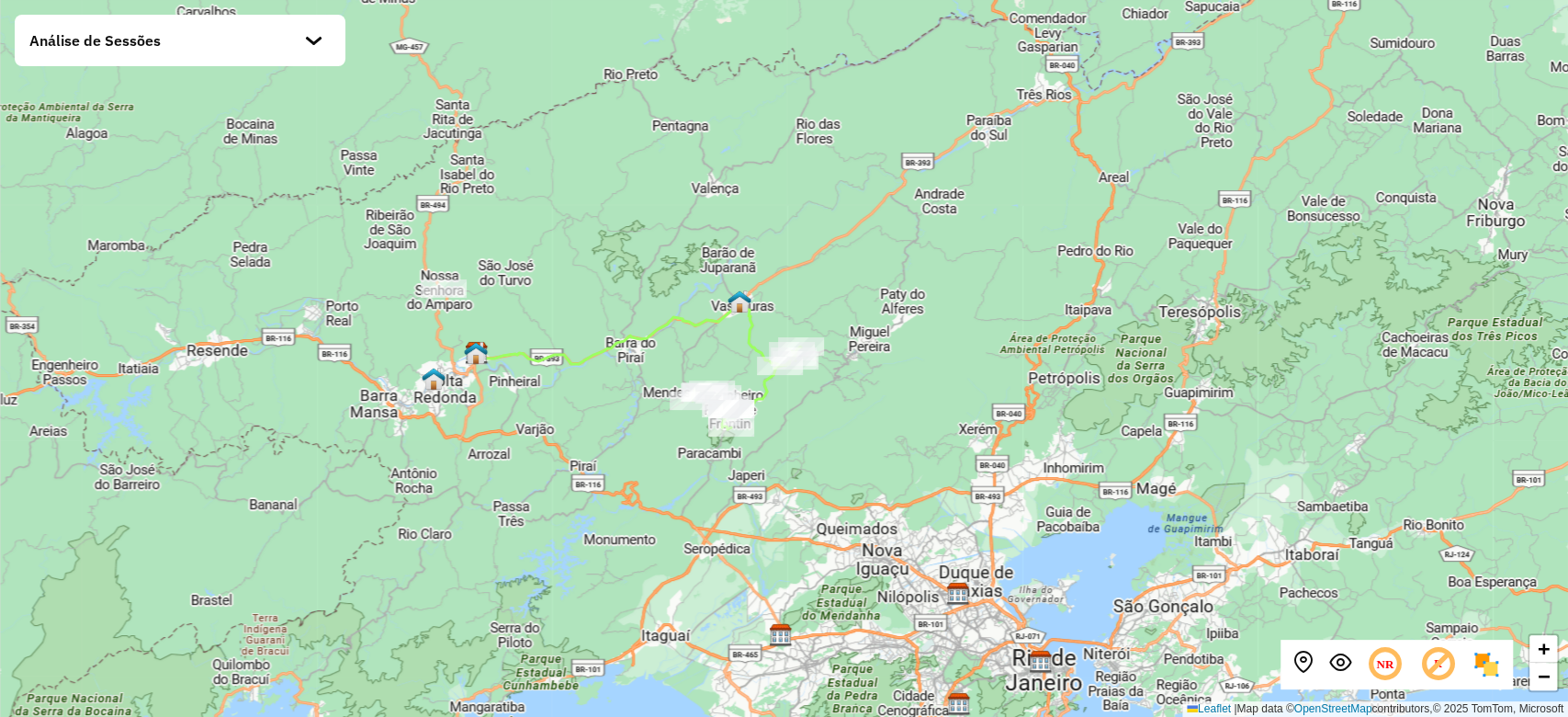
click at [315, 31] on div "Análise de Sessões" at bounding box center [180, 41] width 331 height 52
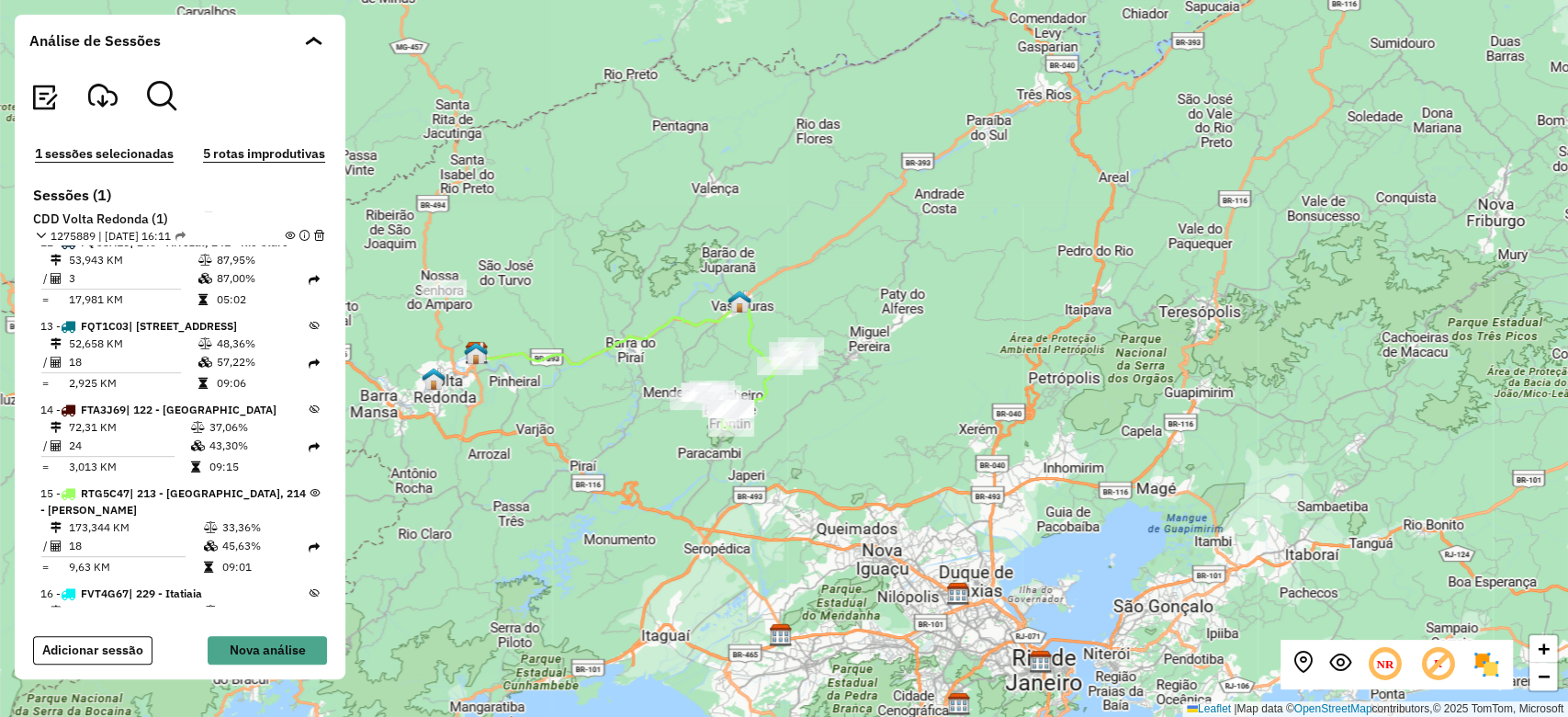
scroll to position [1093, 0]
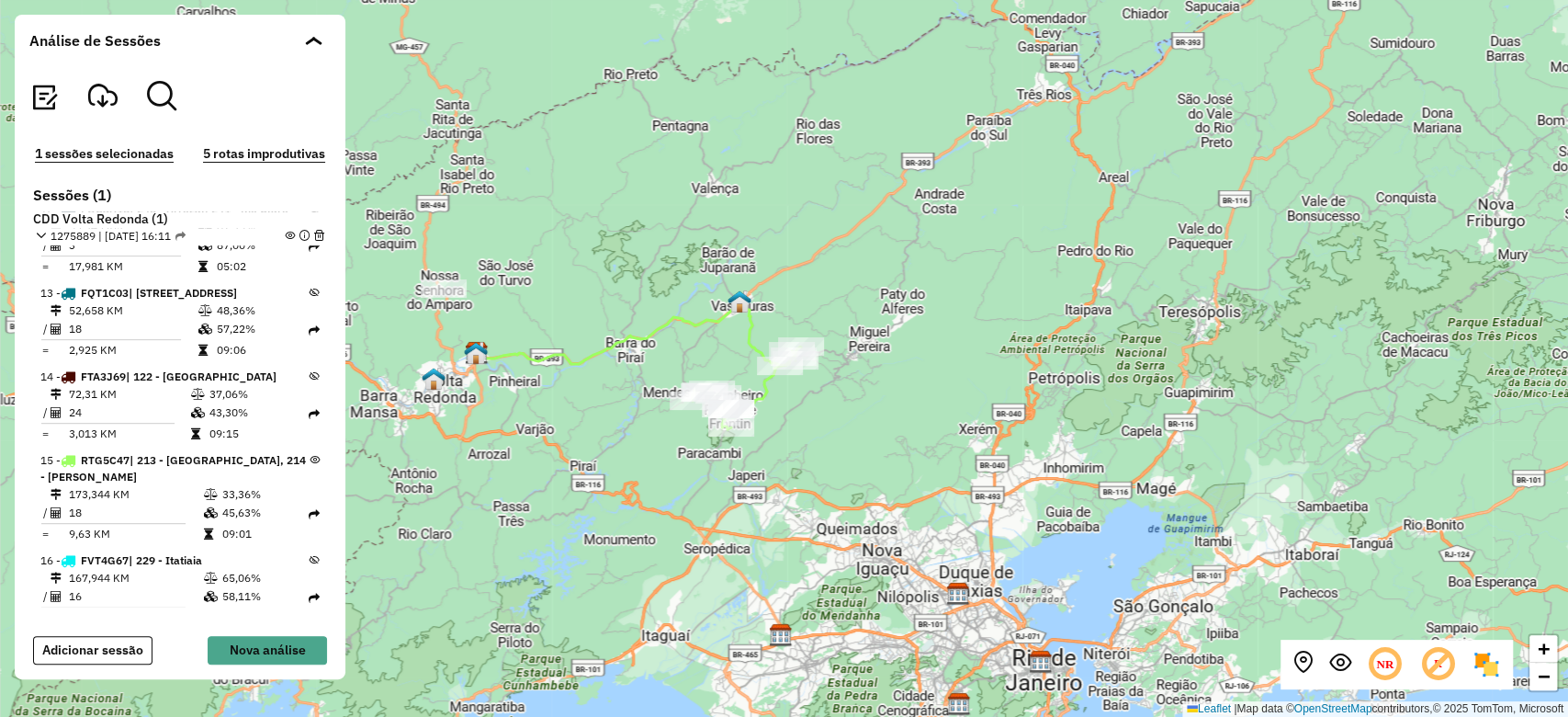
click at [285, 233] on em at bounding box center [290, 235] width 10 height 10
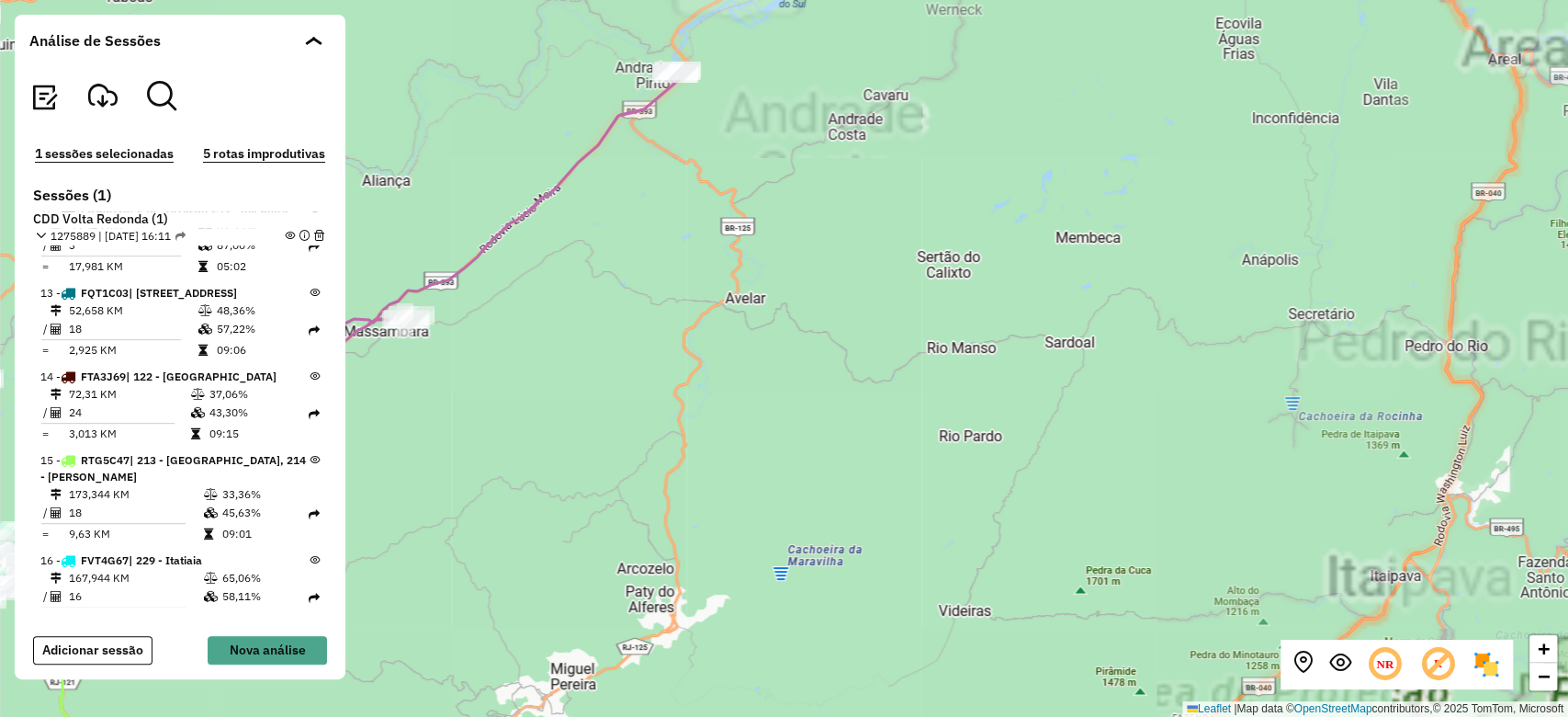
click at [881, 365] on div "+ − Leaflet | Map data © OpenStreetMap contributors,© 2025 TomTom, Microsoft" at bounding box center [784, 358] width 1568 height 717
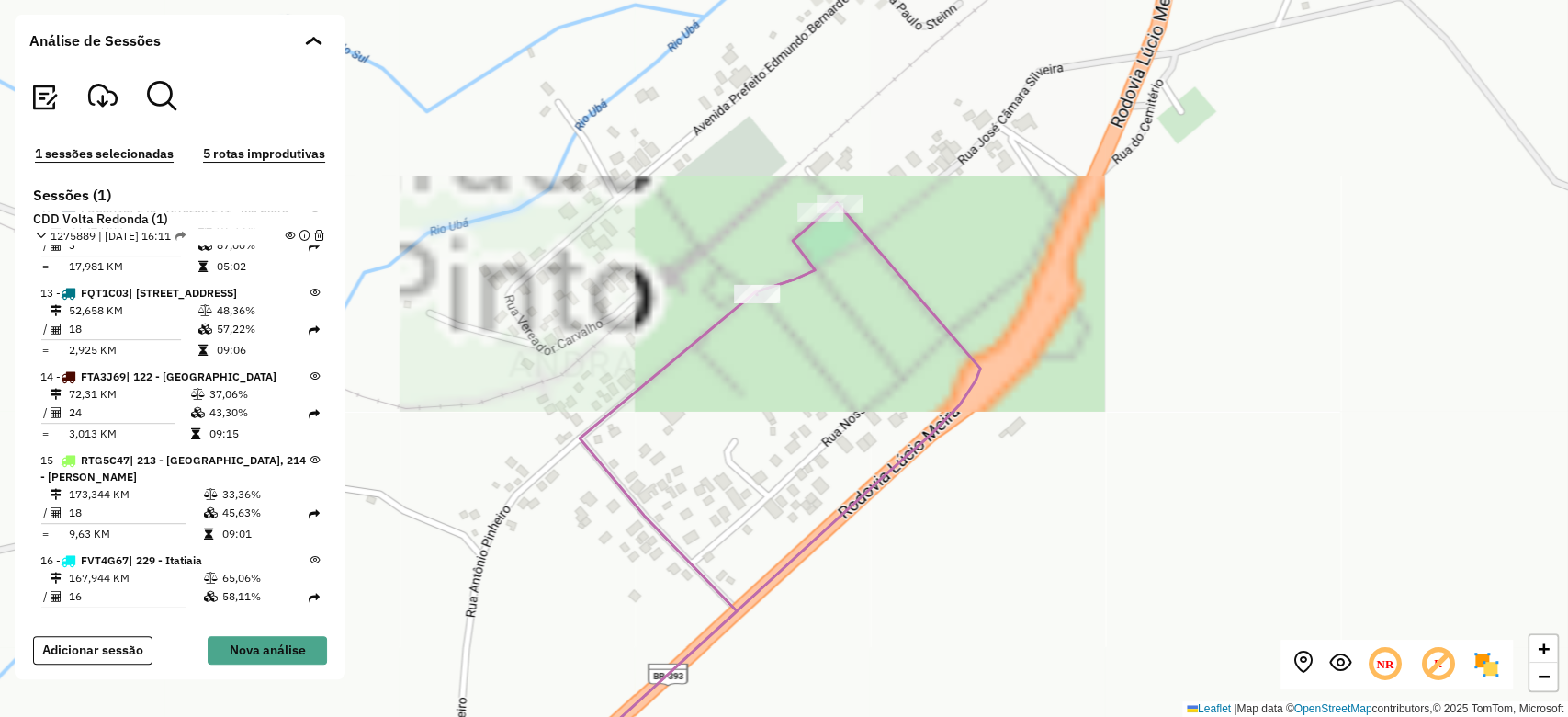
drag, startPoint x: 874, startPoint y: 275, endPoint x: 872, endPoint y: 289, distance: 14.1
click at [872, 289] on div "+ − Leaflet | Map data © OpenStreetMap contributors,© 2025 TomTom, Microsoft" at bounding box center [784, 358] width 1568 height 717
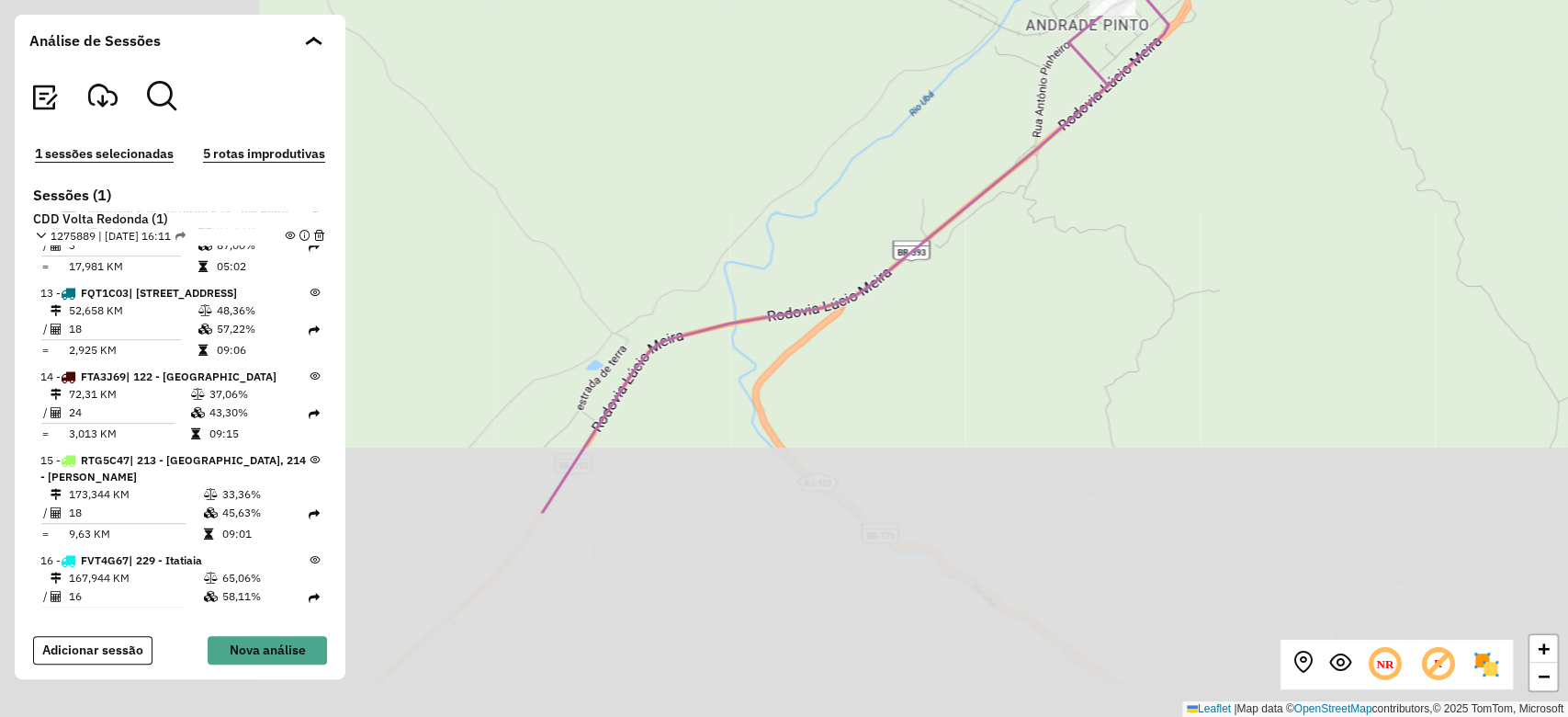
drag, startPoint x: 1008, startPoint y: 214, endPoint x: 1044, endPoint y: 232, distance: 40.2
click at [1109, 161] on div "+ − Leaflet | Map data © OpenStreetMap contributors,© 2025 TomTom, Microsoft" at bounding box center [784, 358] width 1568 height 717
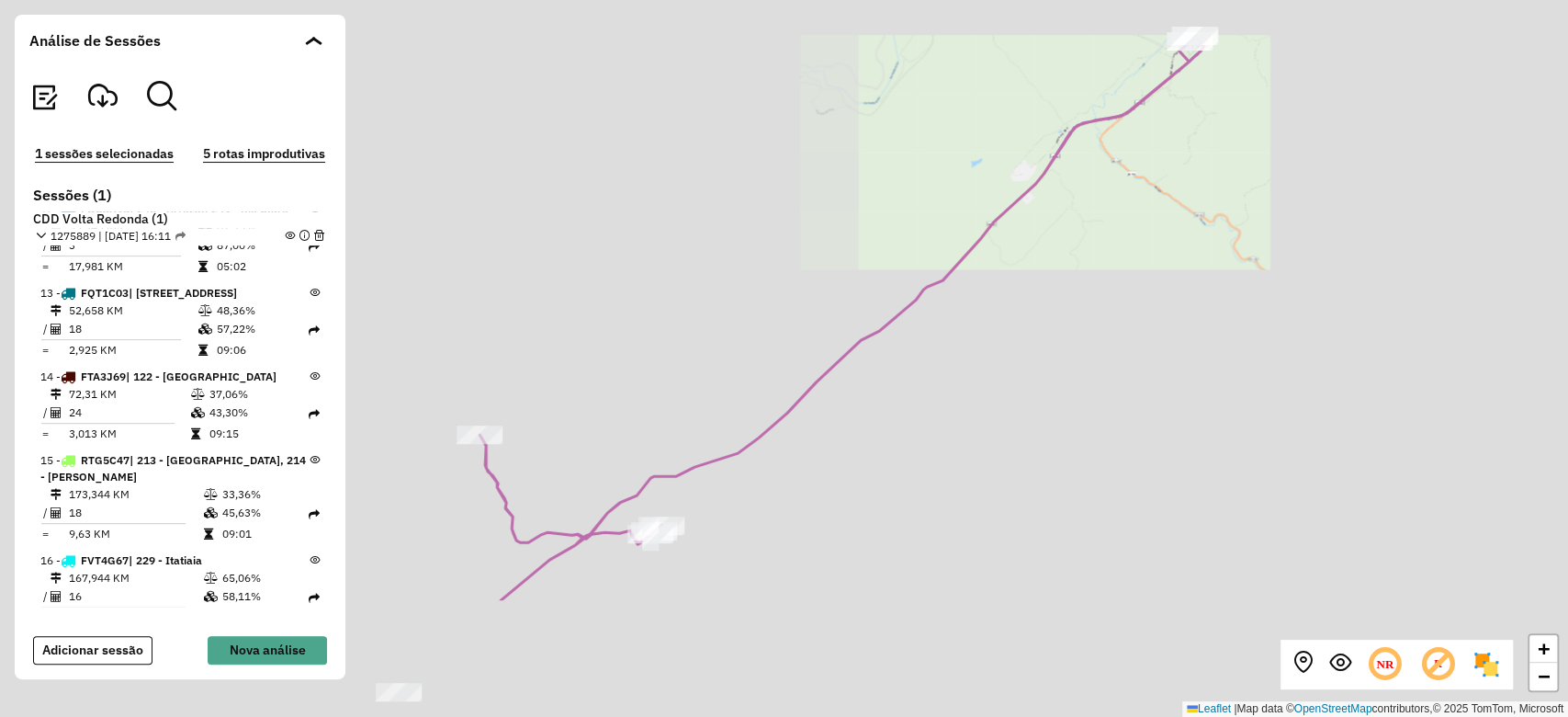
drag, startPoint x: 757, startPoint y: 465, endPoint x: 988, endPoint y: 276, distance: 298.5
click at [988, 276] on div "+ − Leaflet | Map data © OpenStreetMap contributors,© 2025 TomTom, Microsoft" at bounding box center [784, 358] width 1568 height 717
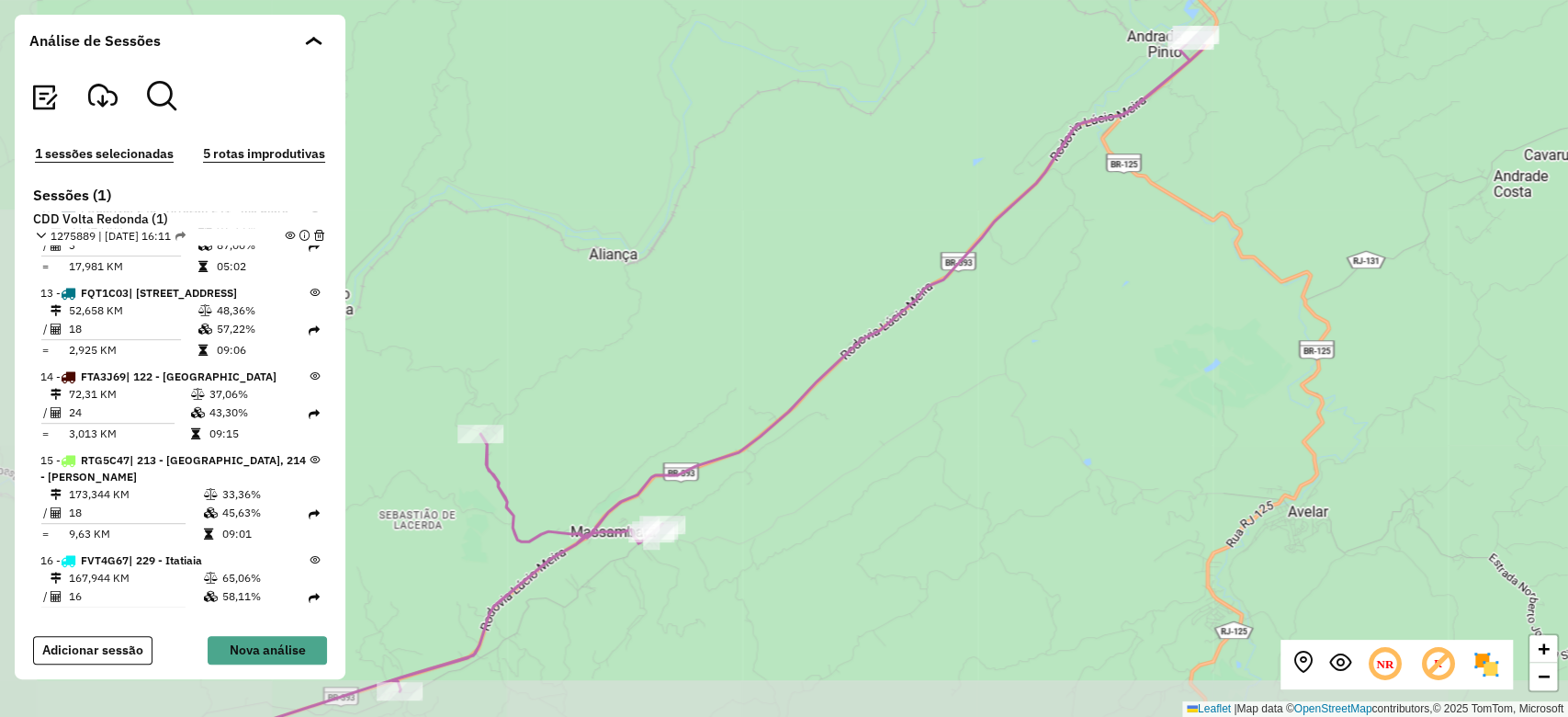
drag, startPoint x: 836, startPoint y: 435, endPoint x: 959, endPoint y: 283, distance: 195.5
click at [959, 283] on div "+ − Leaflet | Map data © OpenStreetMap contributors,© 2025 TomTom, Microsoft" at bounding box center [784, 358] width 1568 height 717
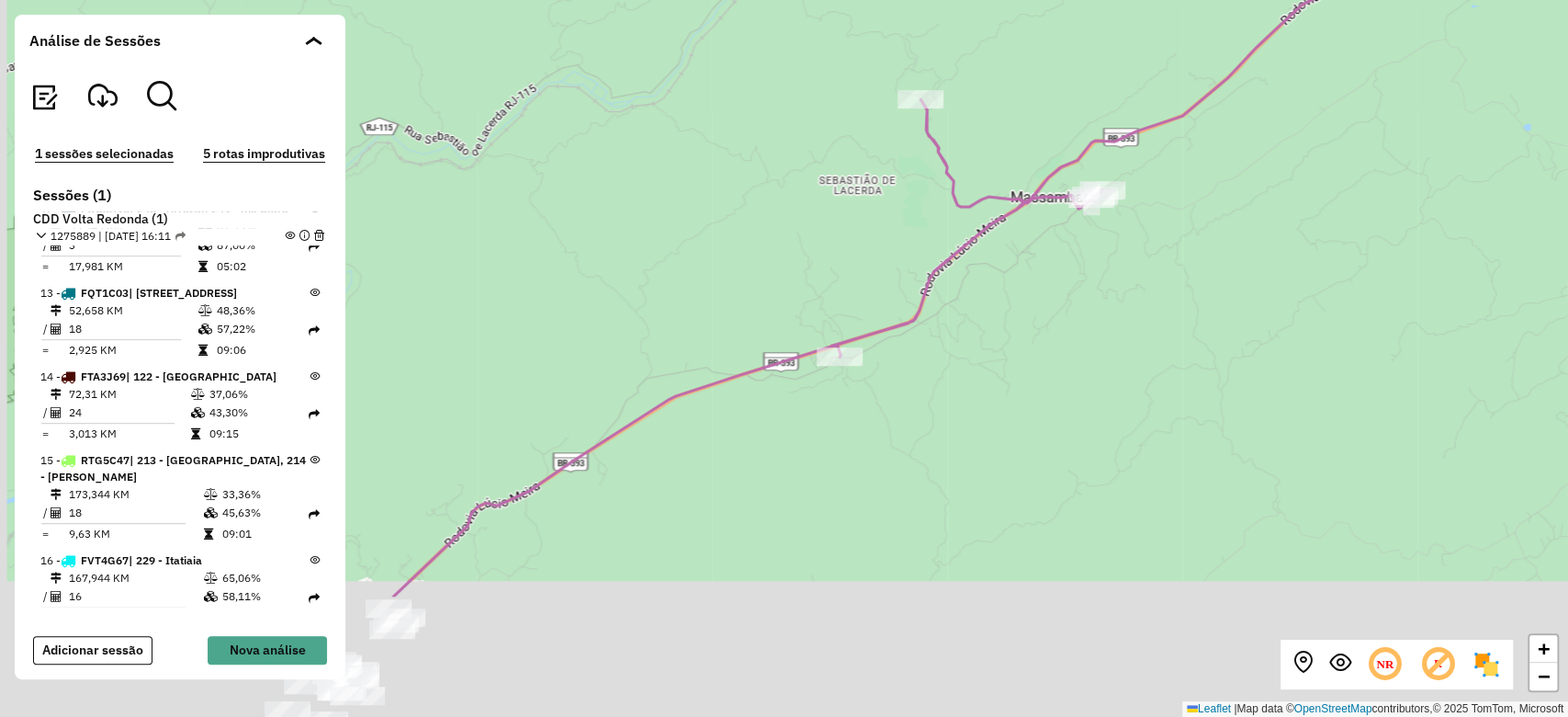
drag, startPoint x: 794, startPoint y: 514, endPoint x: 1039, endPoint y: 317, distance: 314.4
click at [1039, 317] on div "+ − Leaflet | Map data © OpenStreetMap contributors,© 2025 TomTom, Microsoft" at bounding box center [784, 358] width 1568 height 717
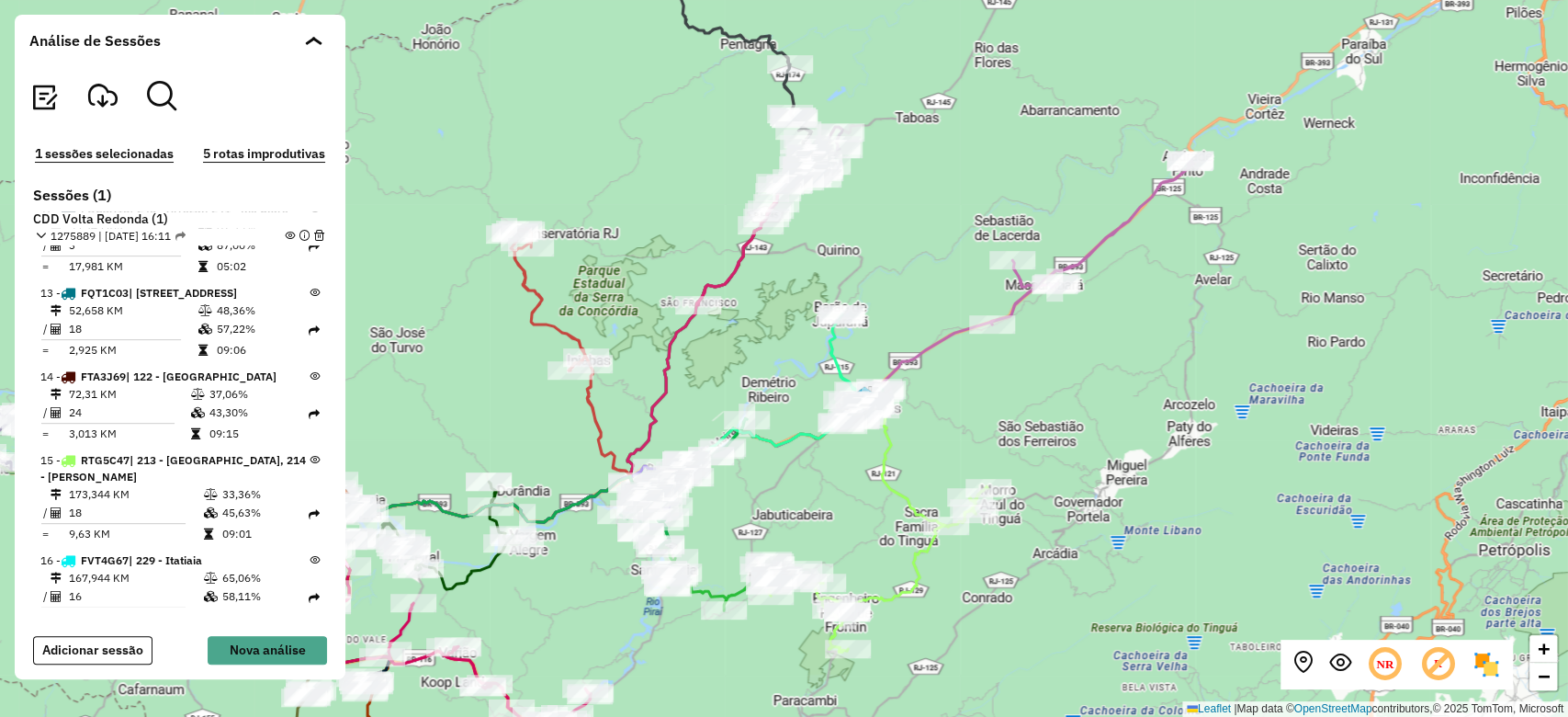
click at [325, 44] on div "Análise de Sessões" at bounding box center [180, 41] width 331 height 52
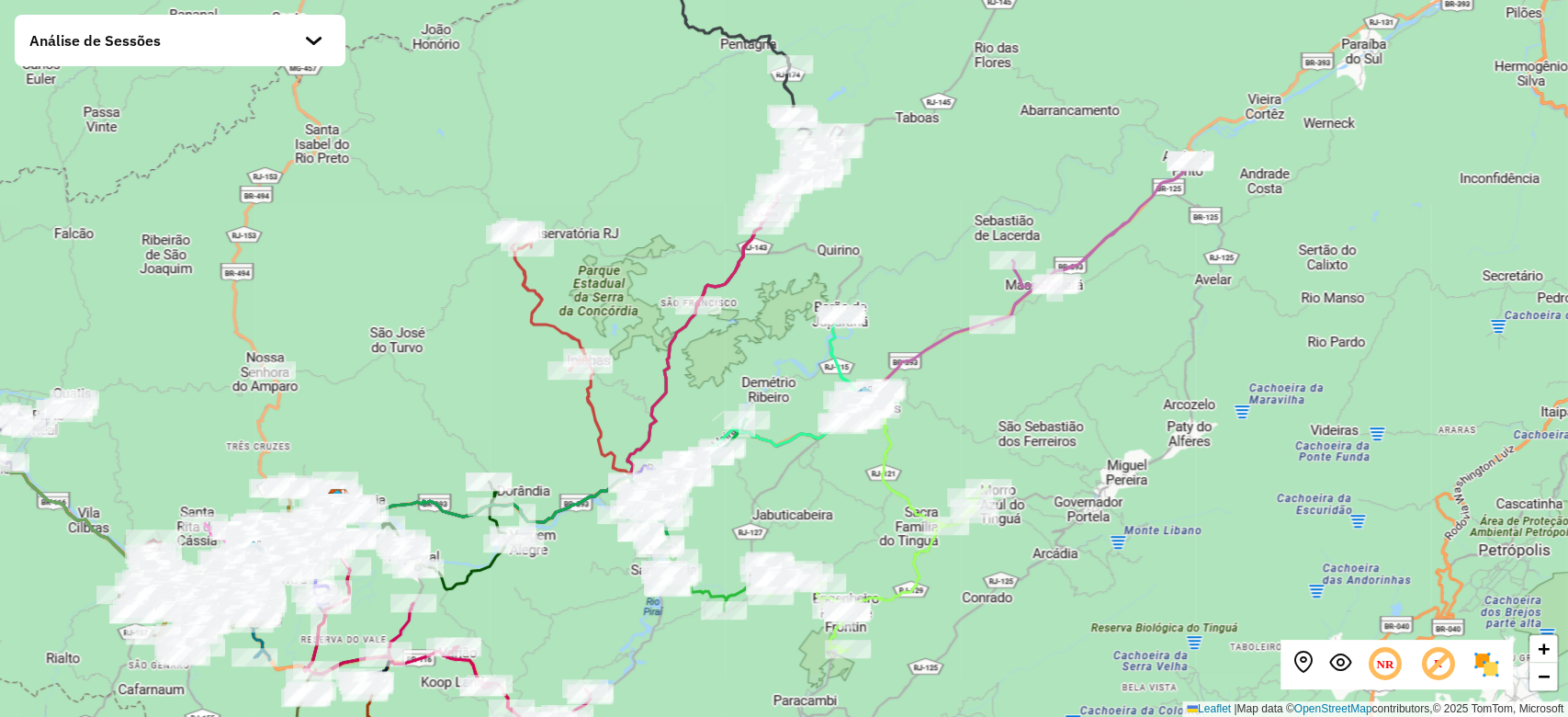
click at [325, 44] on div "Análise de Sessões" at bounding box center [180, 41] width 331 height 52
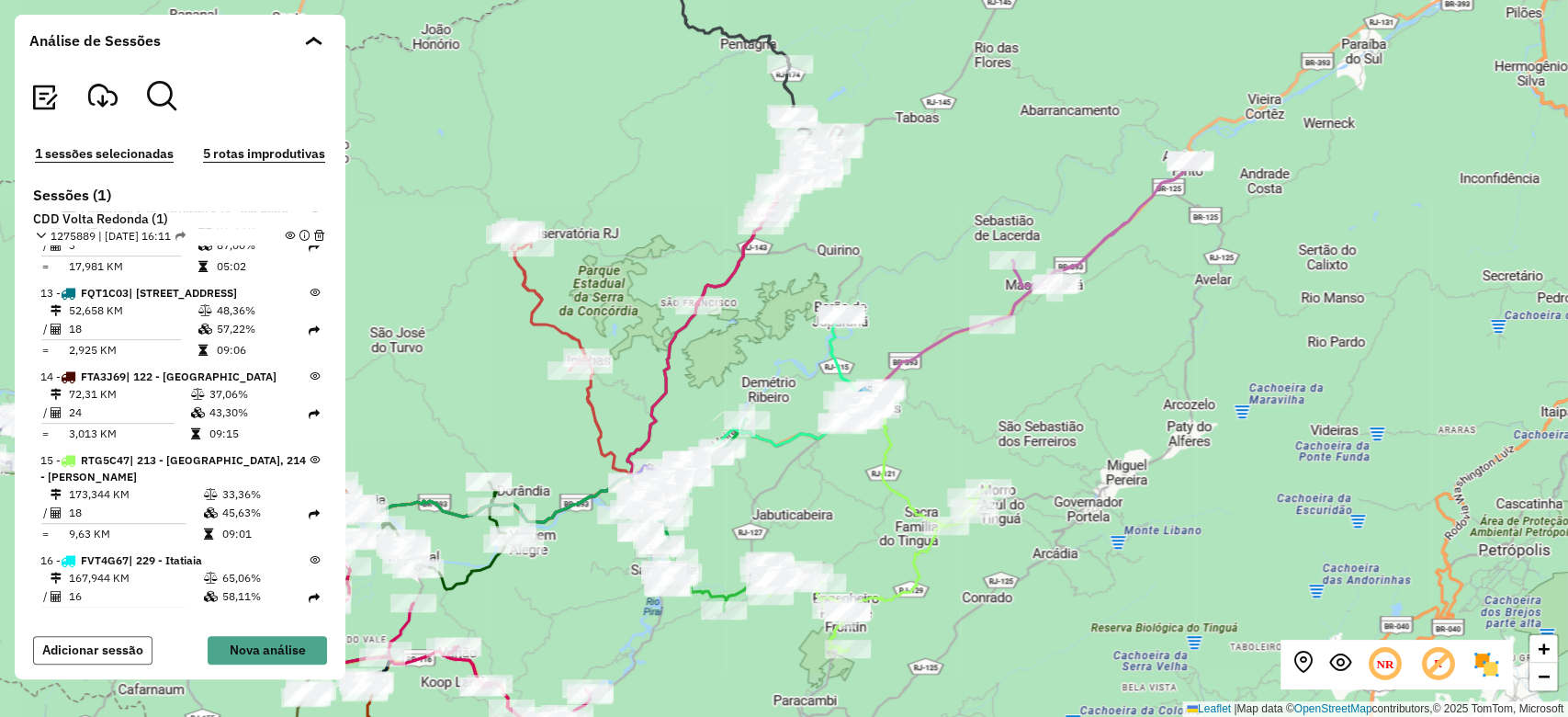
click at [94, 661] on button "Adicionar sessão" at bounding box center [92, 650] width 119 height 29
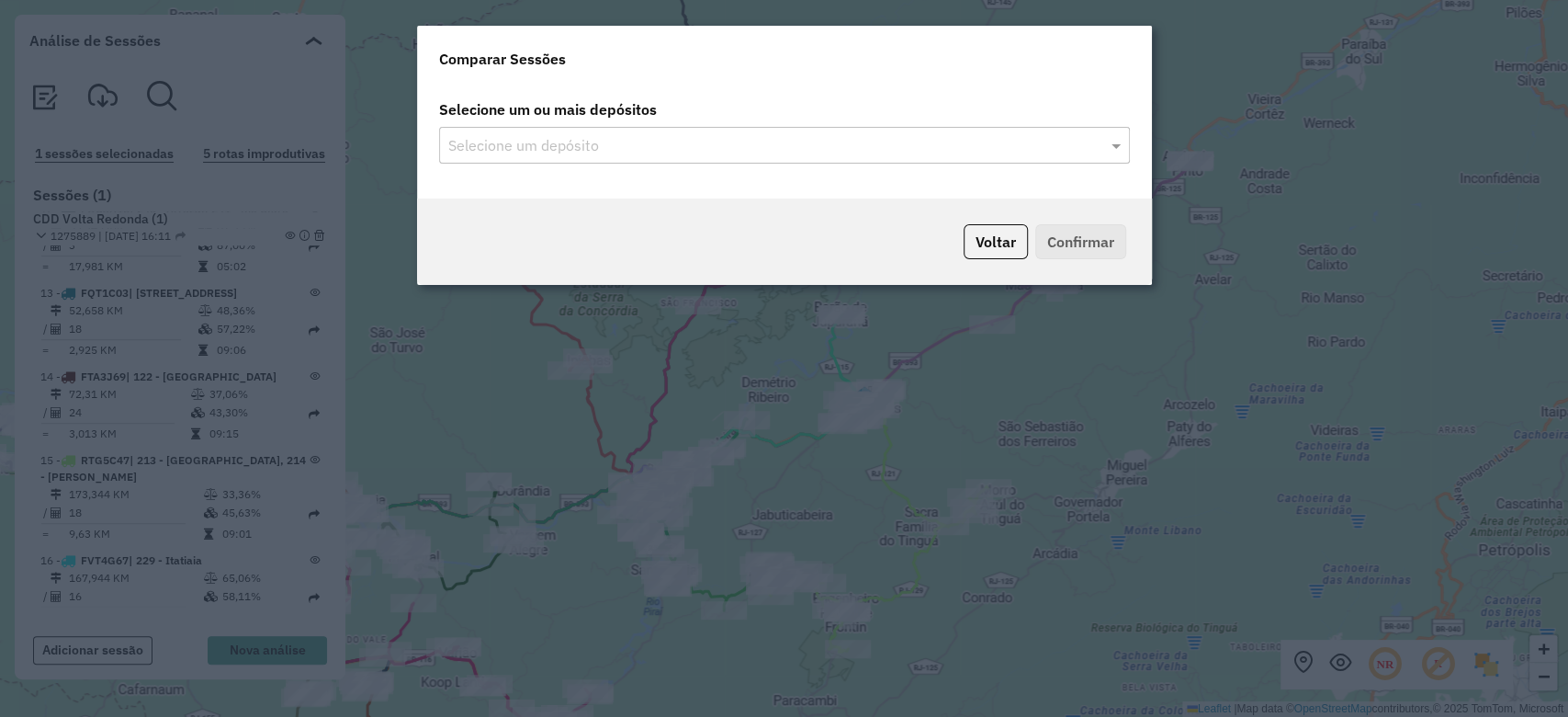
click at [1083, 150] on input "text" at bounding box center [775, 146] width 663 height 22
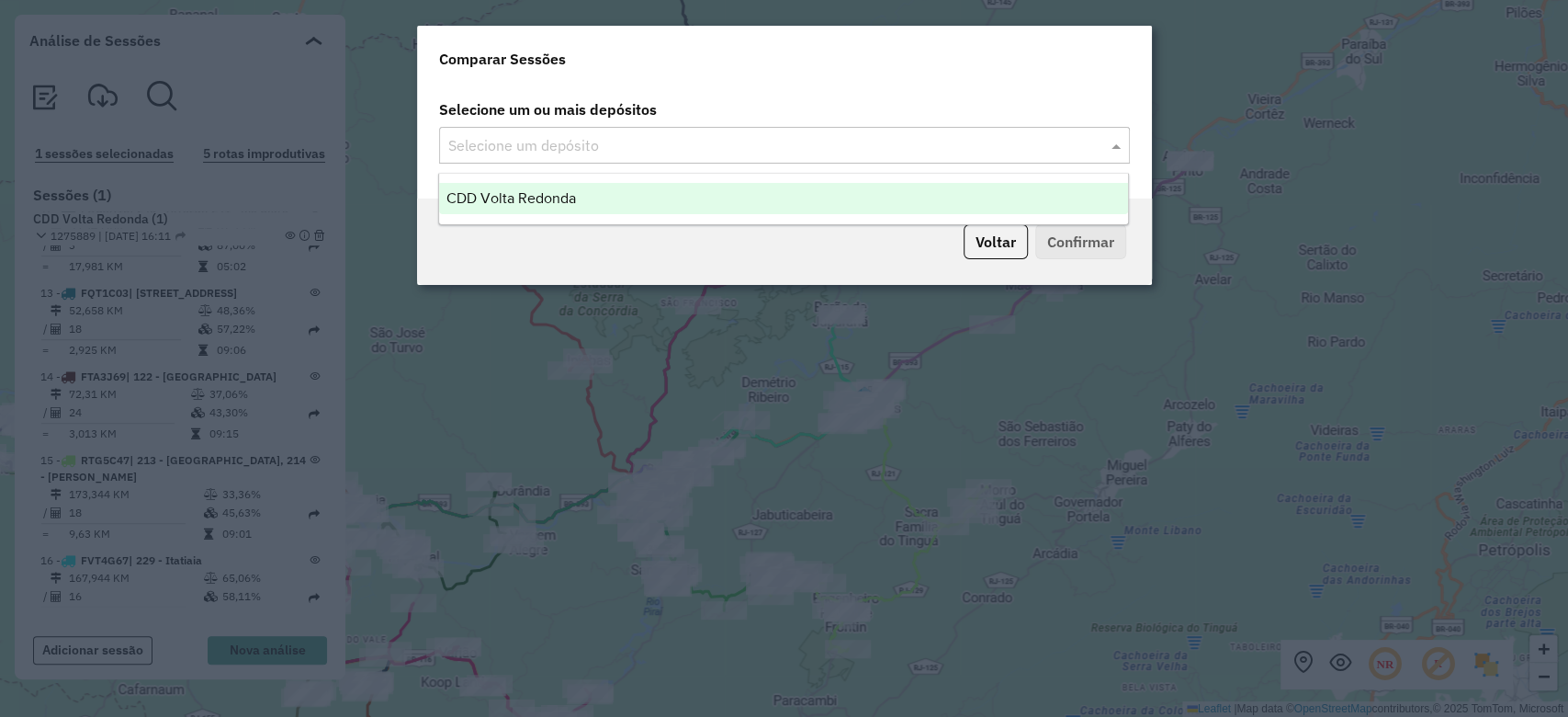
click at [1116, 140] on span at bounding box center [1118, 145] width 23 height 22
drag, startPoint x: 1042, startPoint y: 178, endPoint x: 1004, endPoint y: 208, distance: 48.4
click at [1004, 208] on ng-dropdown-panel "CDD Volta Redonda" at bounding box center [783, 198] width 691 height 53
click at [959, 195] on div "CDD Volta Redonda" at bounding box center [783, 198] width 689 height 31
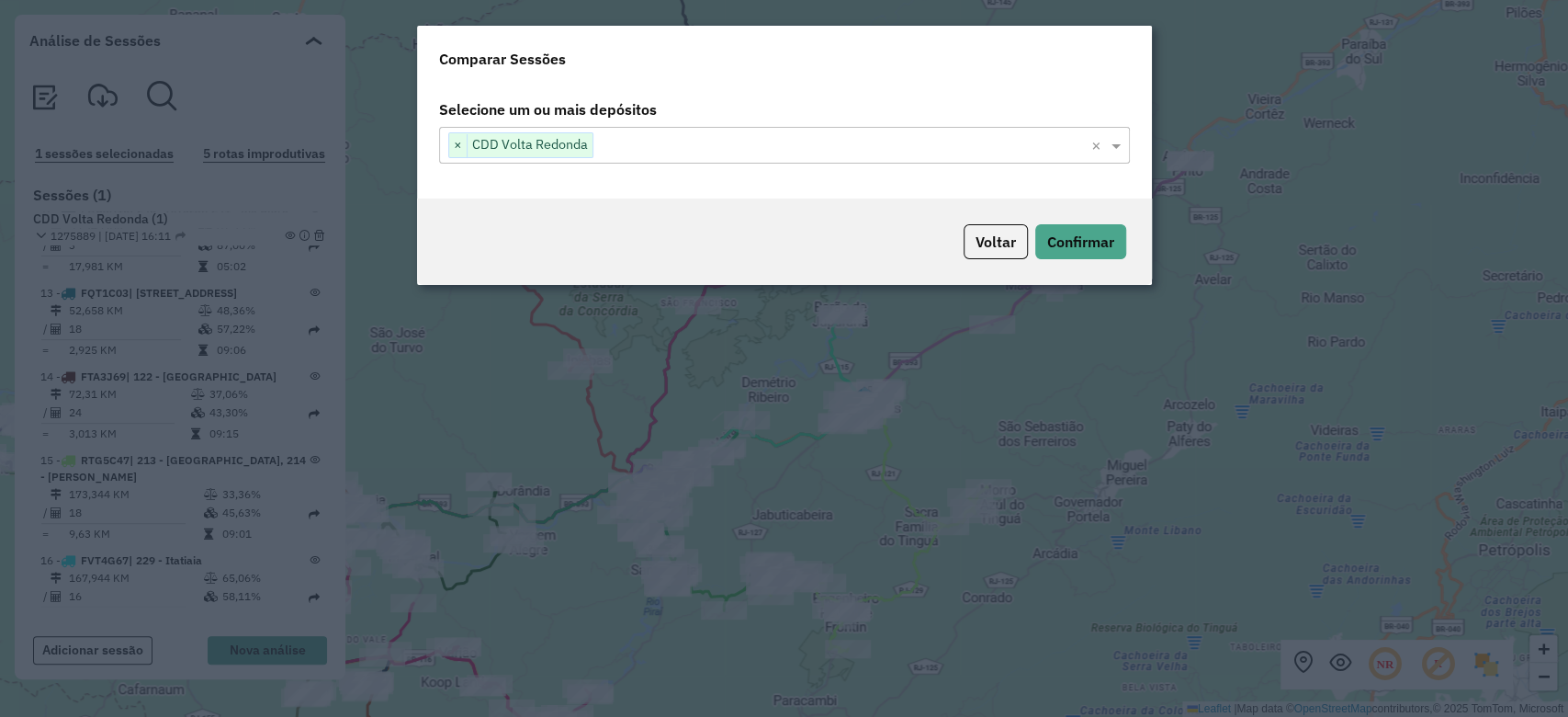
click at [1100, 223] on div "Voltar Confirmar" at bounding box center [784, 242] width 735 height 87
click at [1087, 232] on button "Confirmar" at bounding box center [1080, 242] width 91 height 35
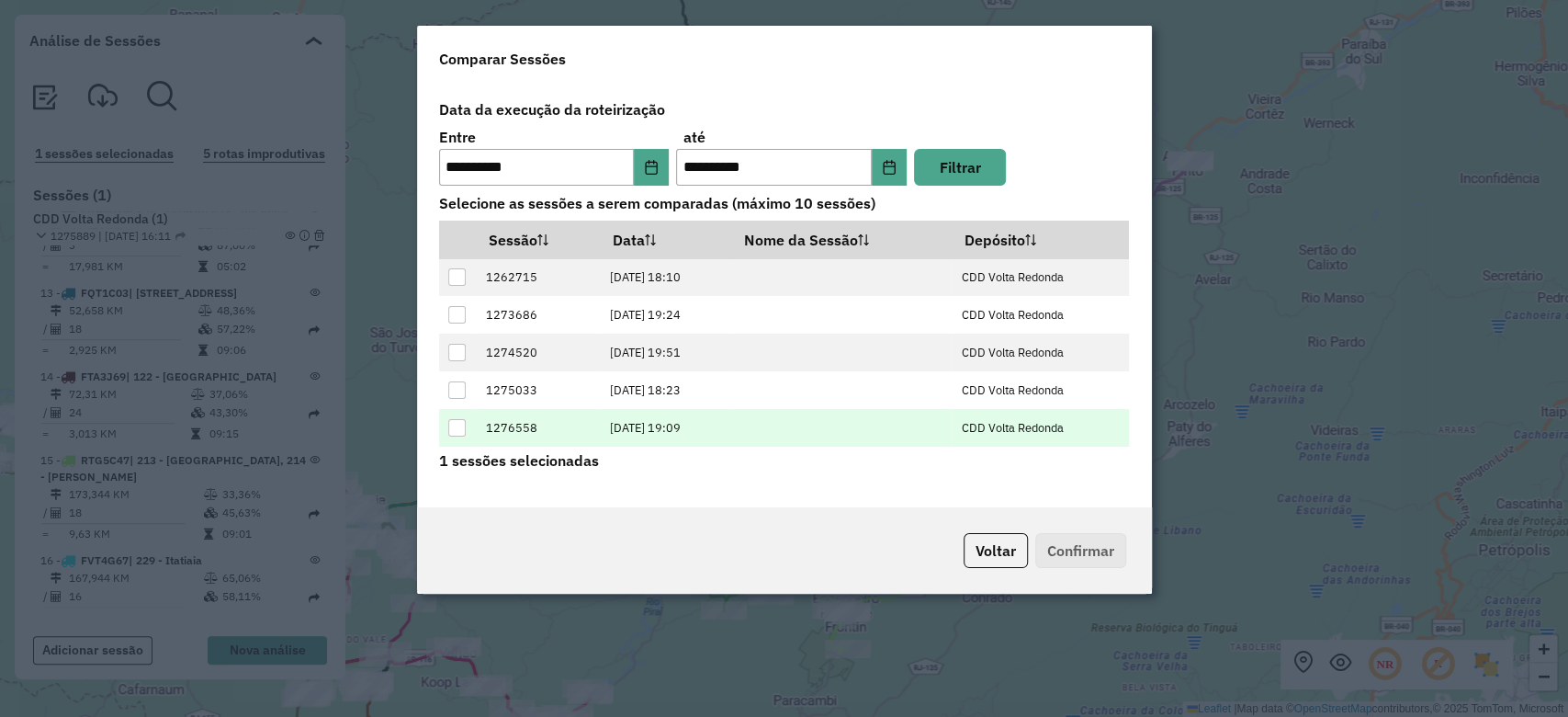
scroll to position [34, 0]
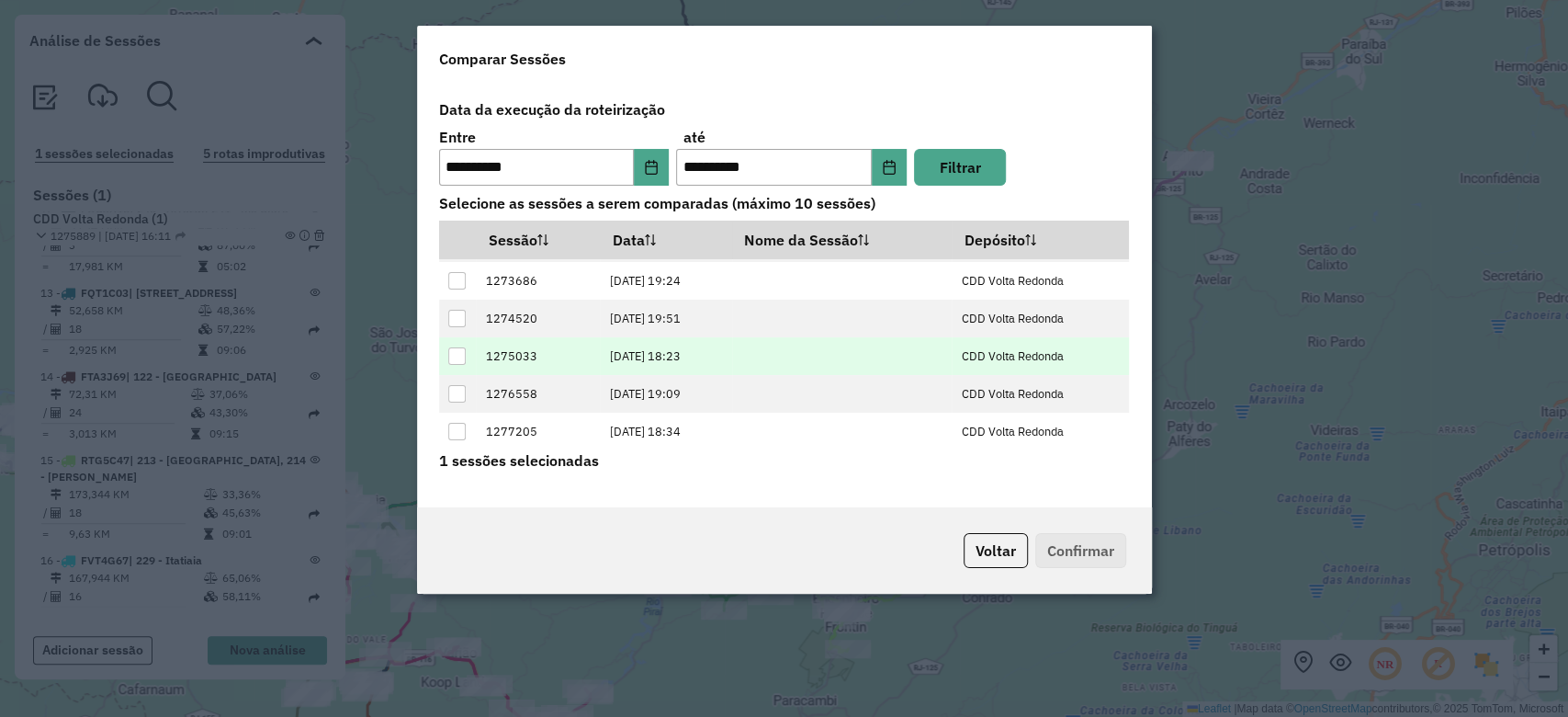
click at [456, 361] on div at bounding box center [457, 355] width 18 height 18
click at [1081, 541] on button "Confirmar" at bounding box center [1080, 551] width 91 height 35
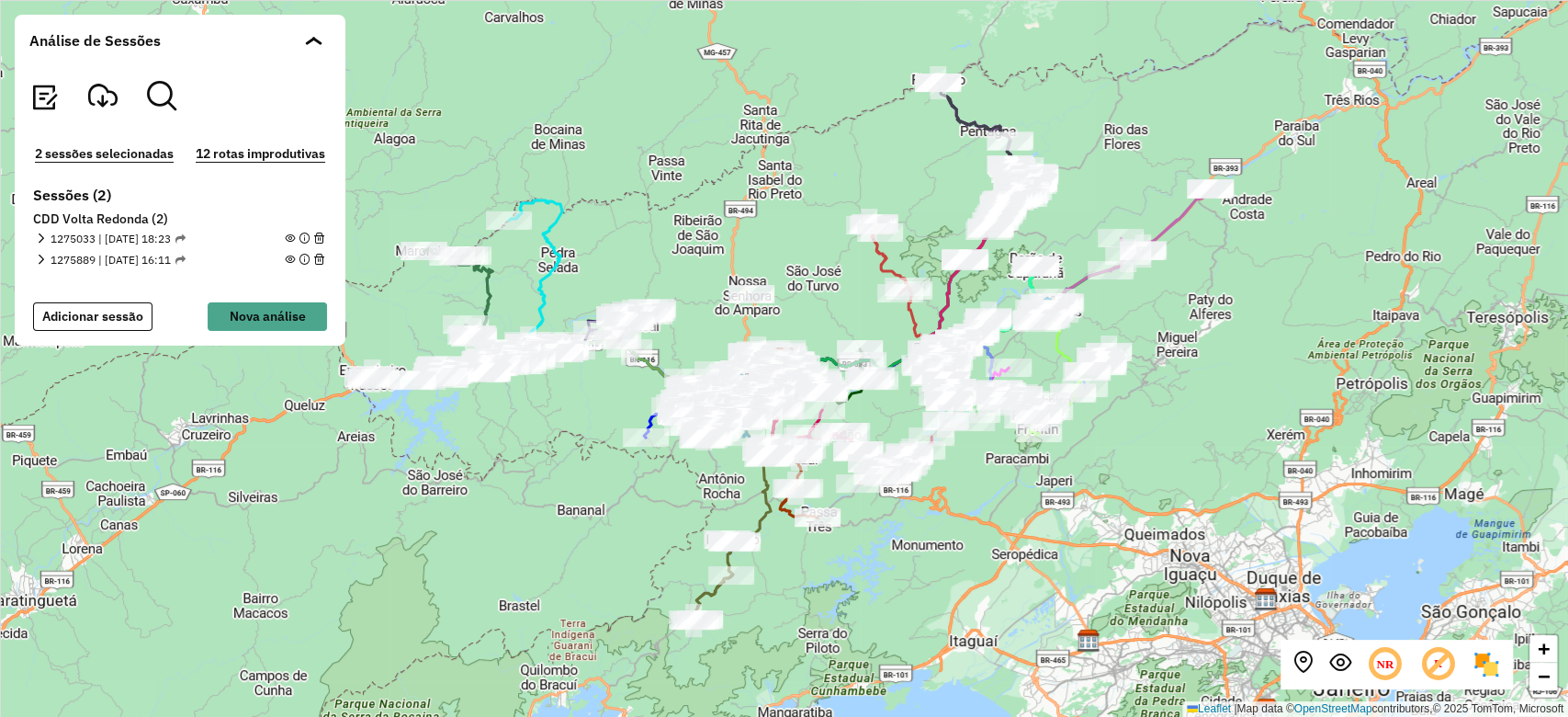
click at [42, 242] on em at bounding box center [41, 238] width 10 height 10
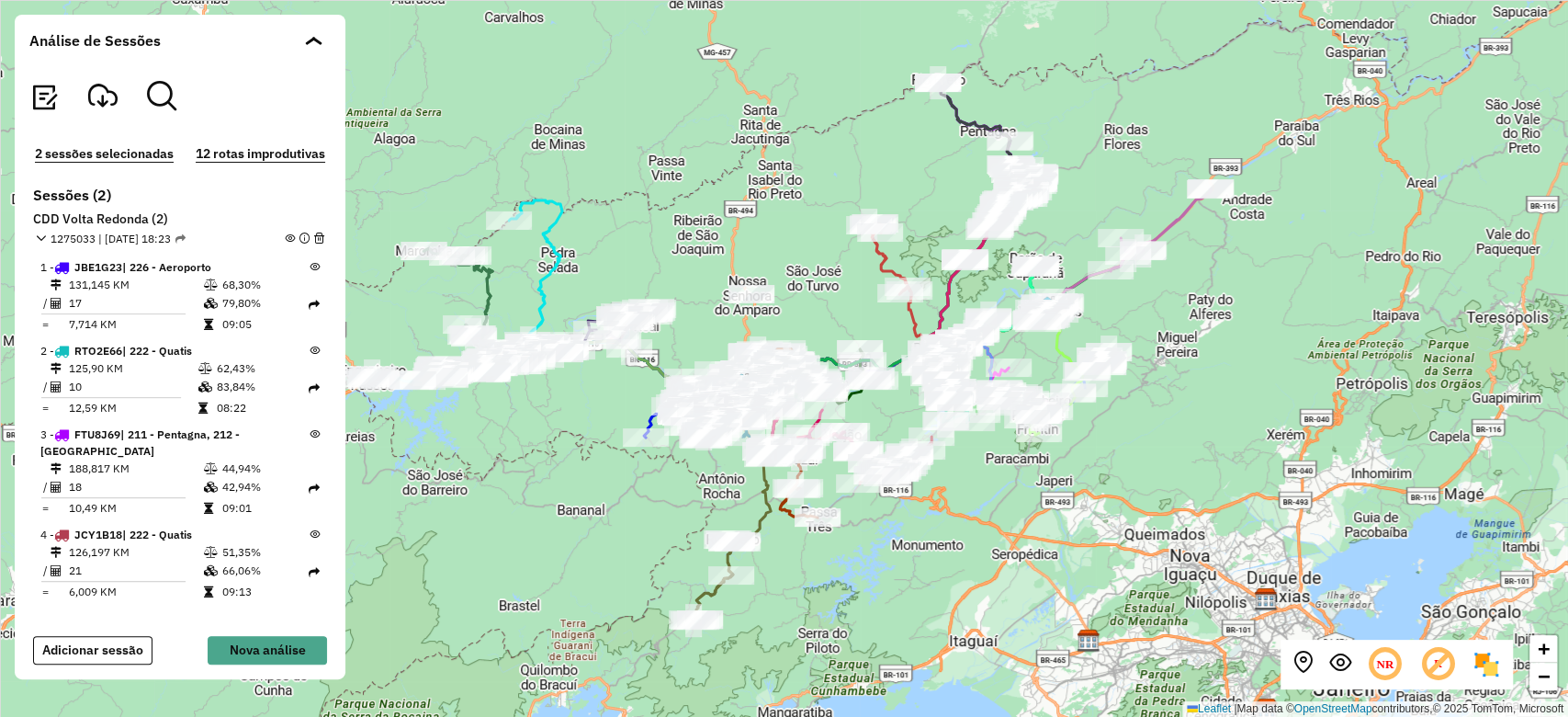
scroll to position [1994, 0]
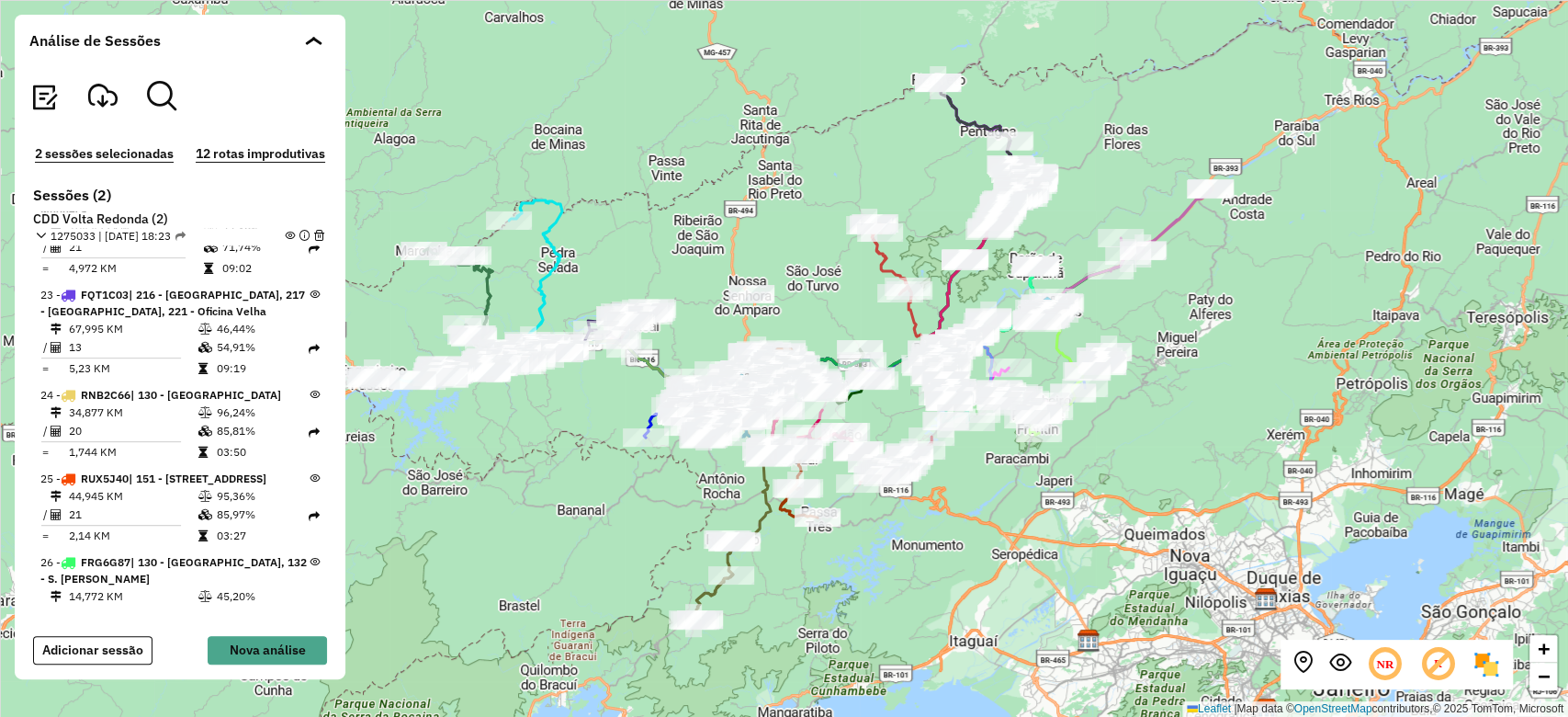
click at [285, 234] on em at bounding box center [290, 235] width 10 height 10
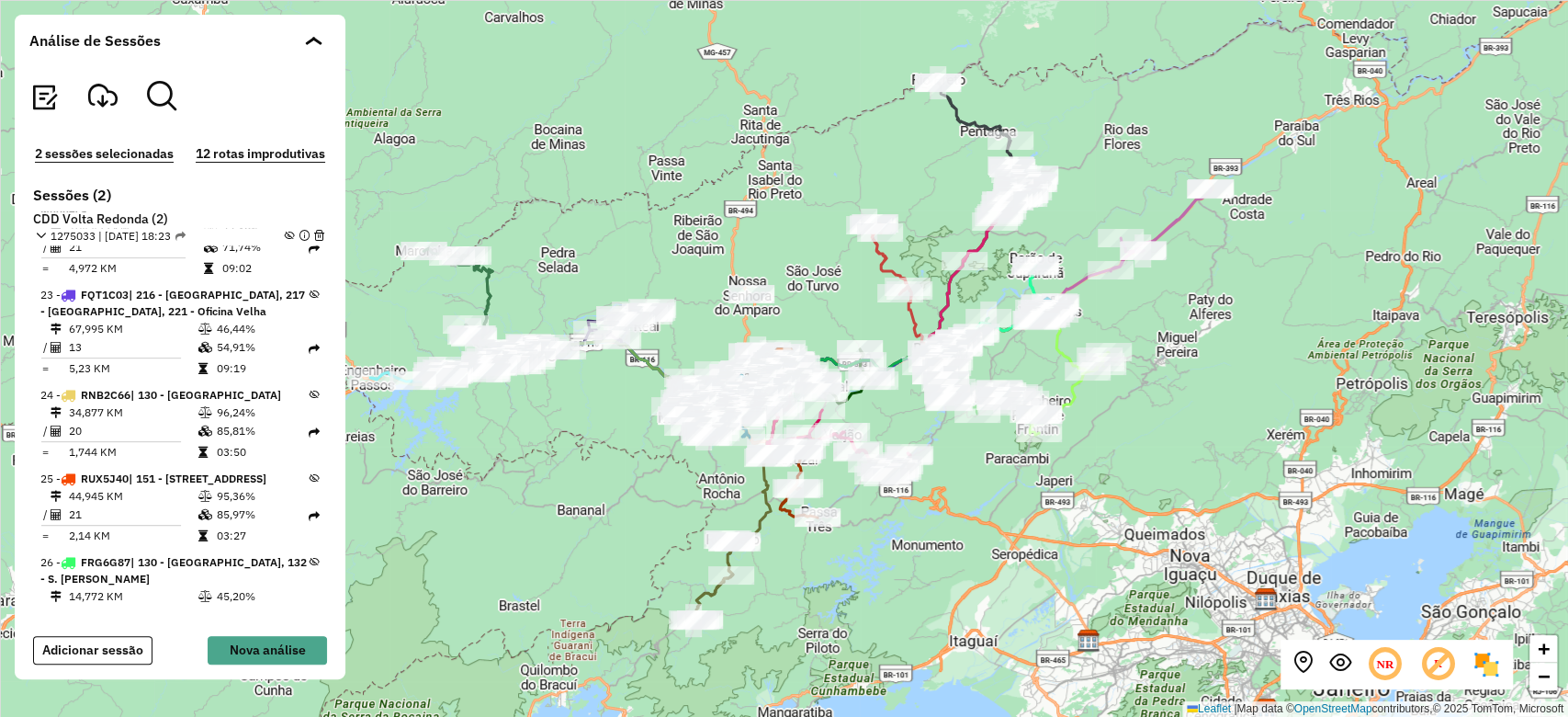
click at [310, 473] on icon at bounding box center [315, 478] width 10 height 10
click at [285, 239] on em at bounding box center [290, 235] width 10 height 10
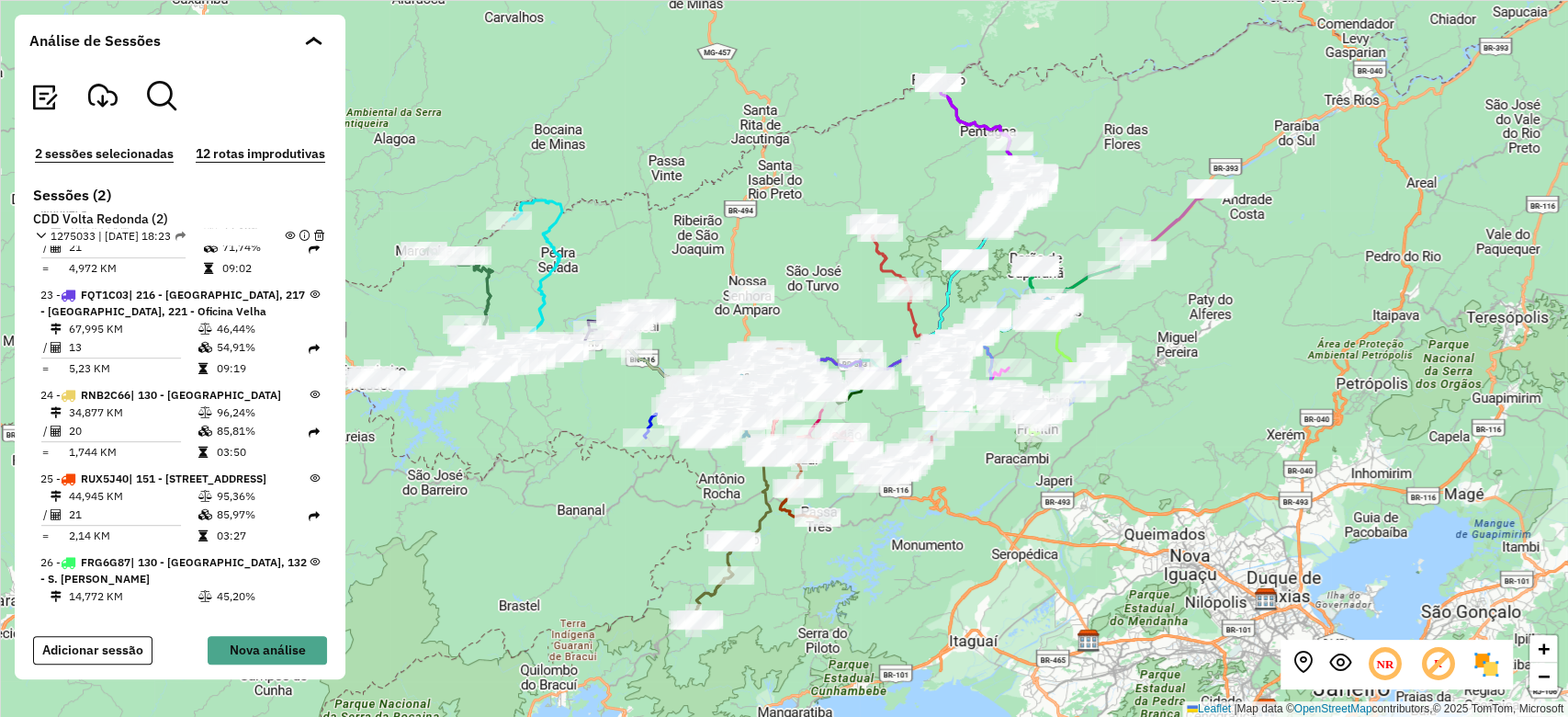
click at [259, 422] on td "85,81%" at bounding box center [262, 431] width 93 height 18
click at [286, 233] on em at bounding box center [290, 235] width 10 height 10
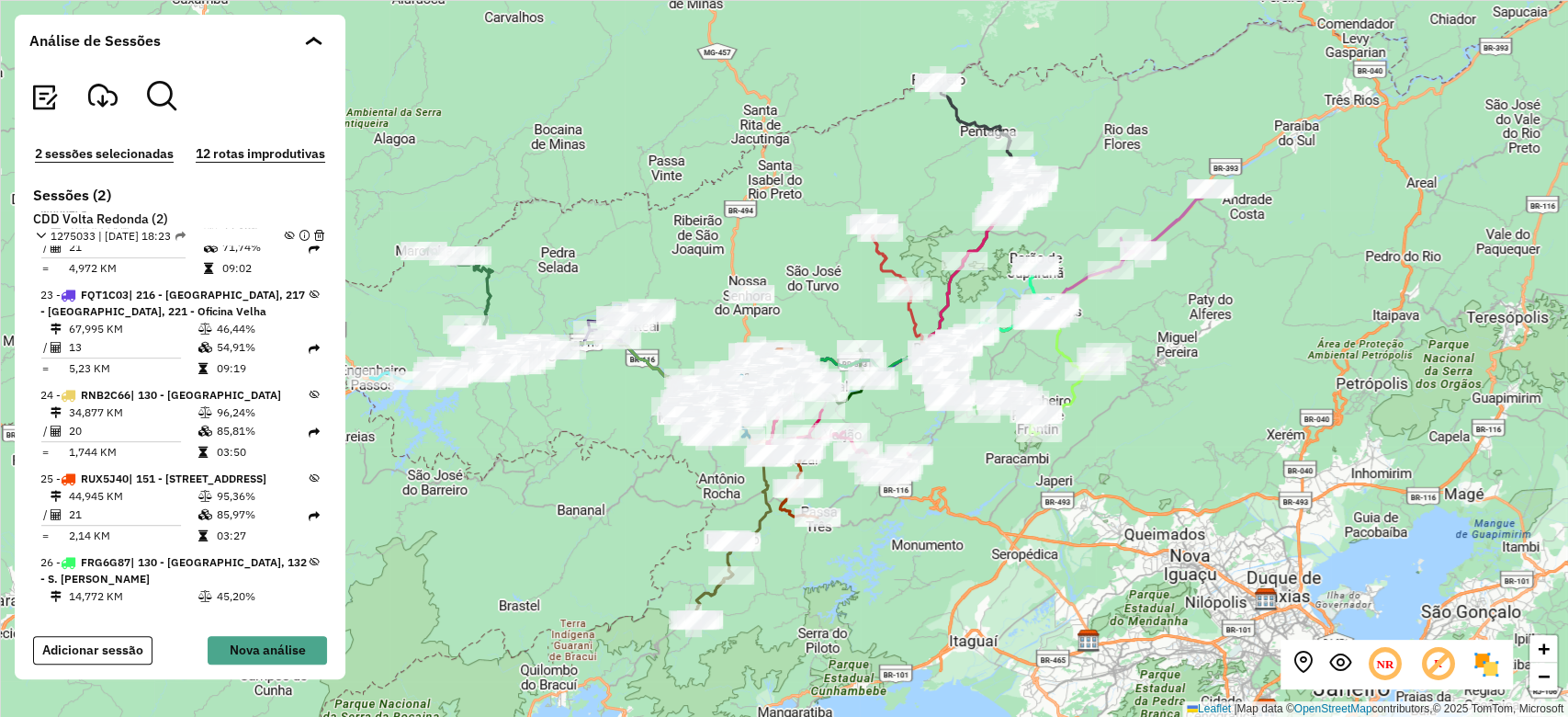
click at [286, 233] on em at bounding box center [290, 235] width 10 height 10
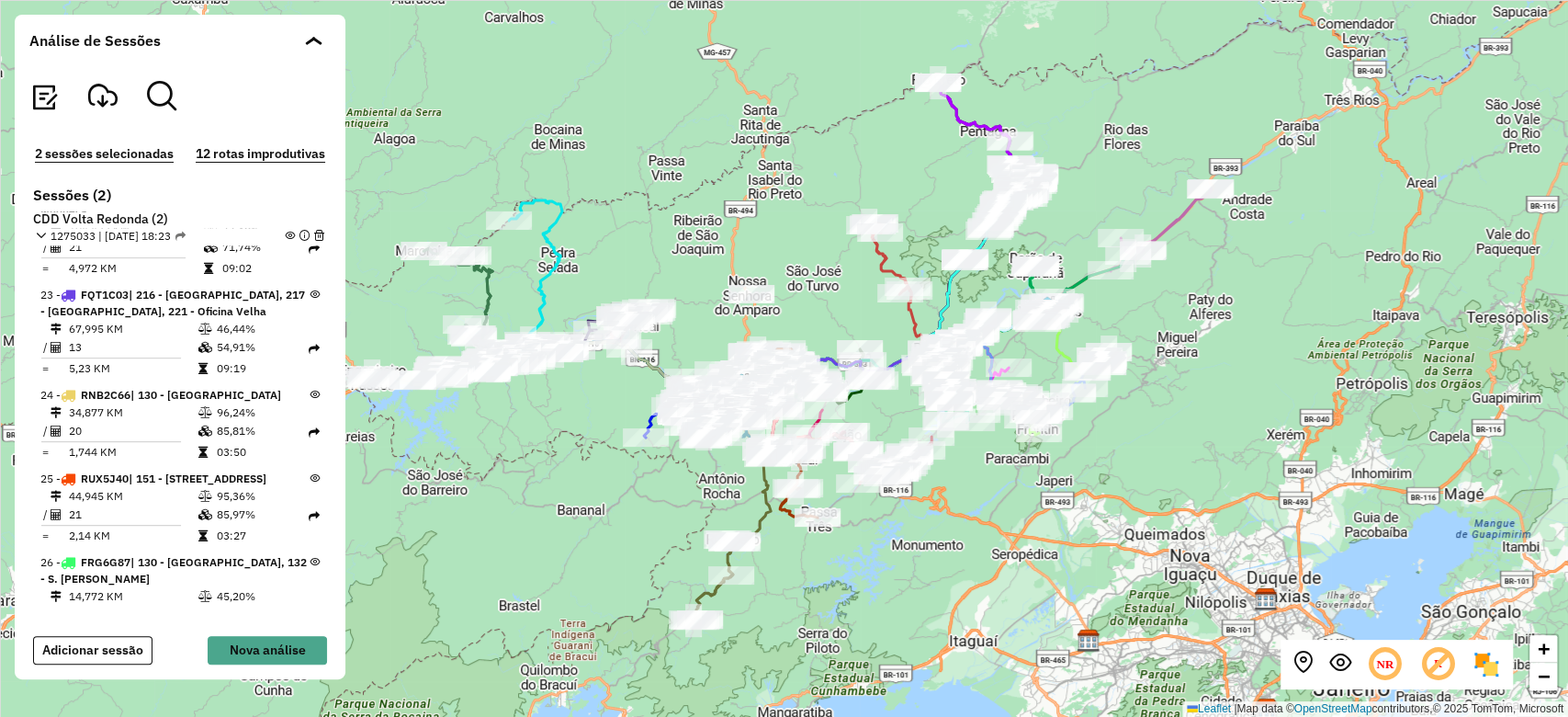
click at [147, 154] on button "2 sessões selecionadas" at bounding box center [104, 153] width 149 height 21
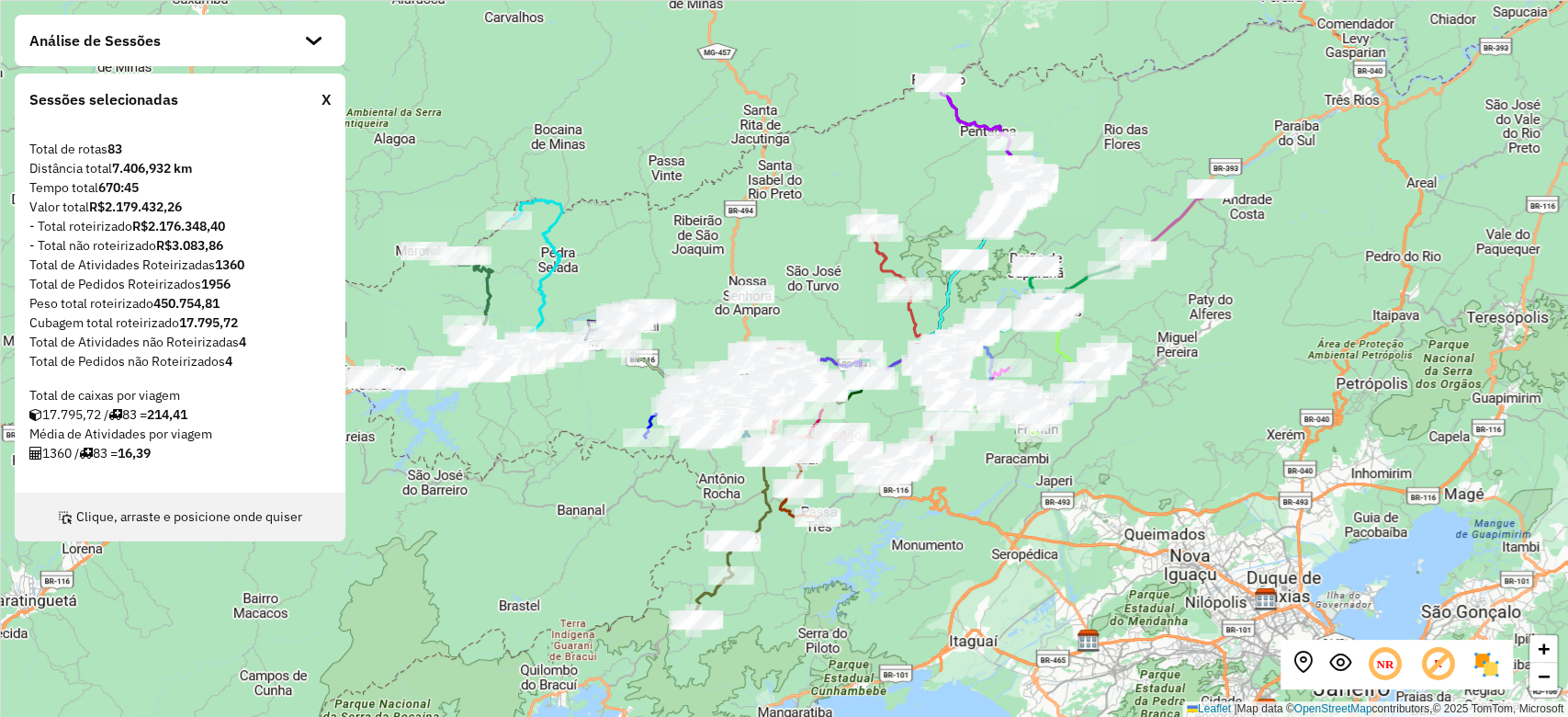
scroll to position [1928, 0]
click at [327, 96] on div "X" at bounding box center [327, 100] width 9 height 22
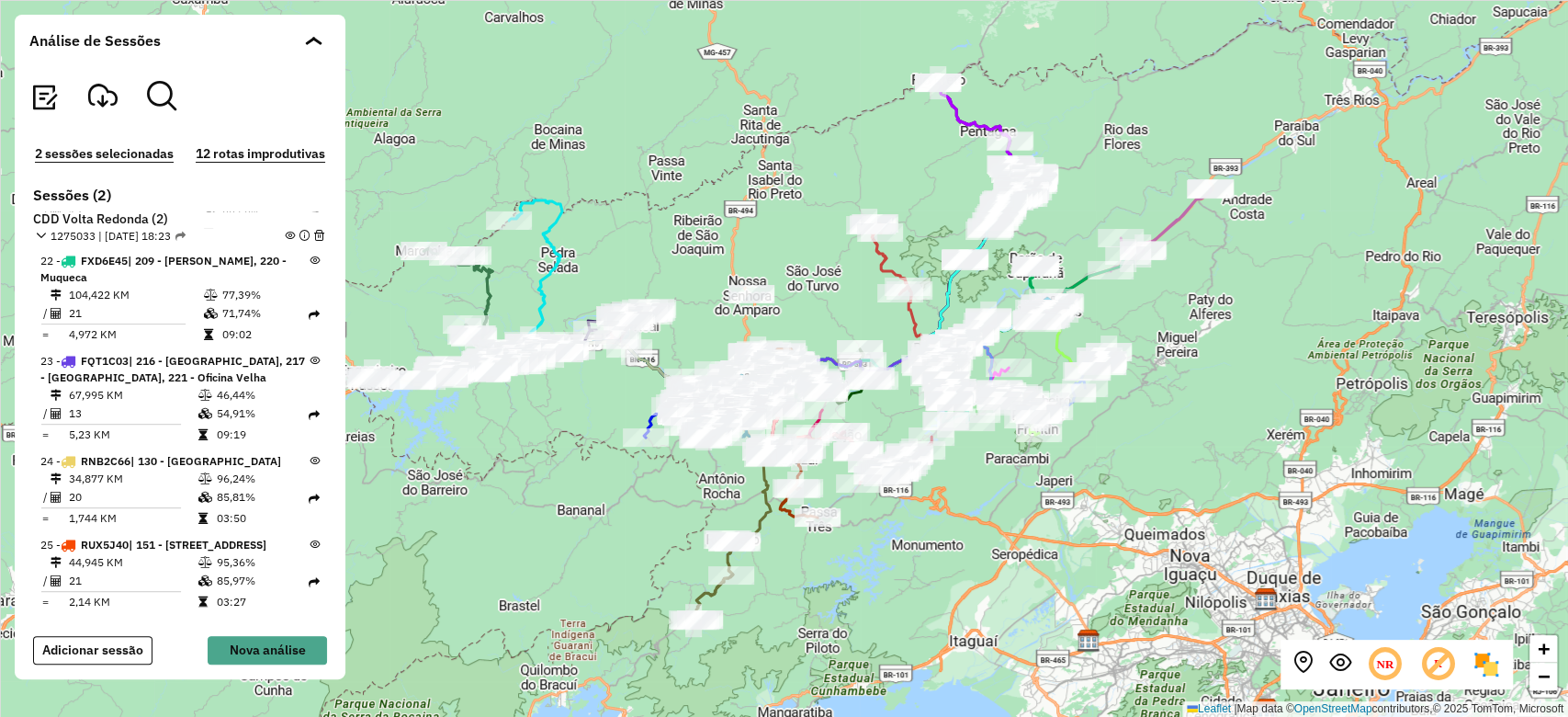
scroll to position [1994, 0]
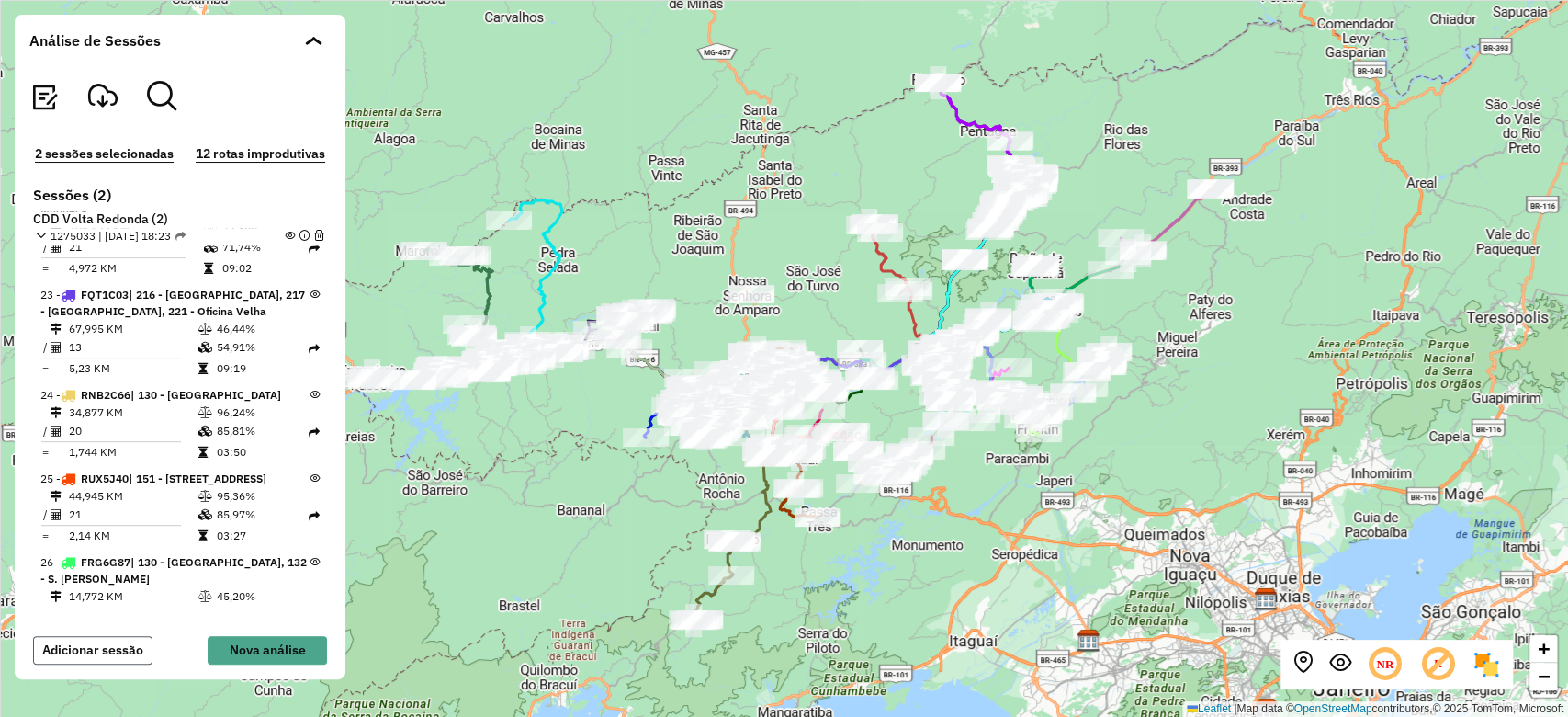
click at [140, 652] on button "Adicionar sessão" at bounding box center [92, 650] width 119 height 29
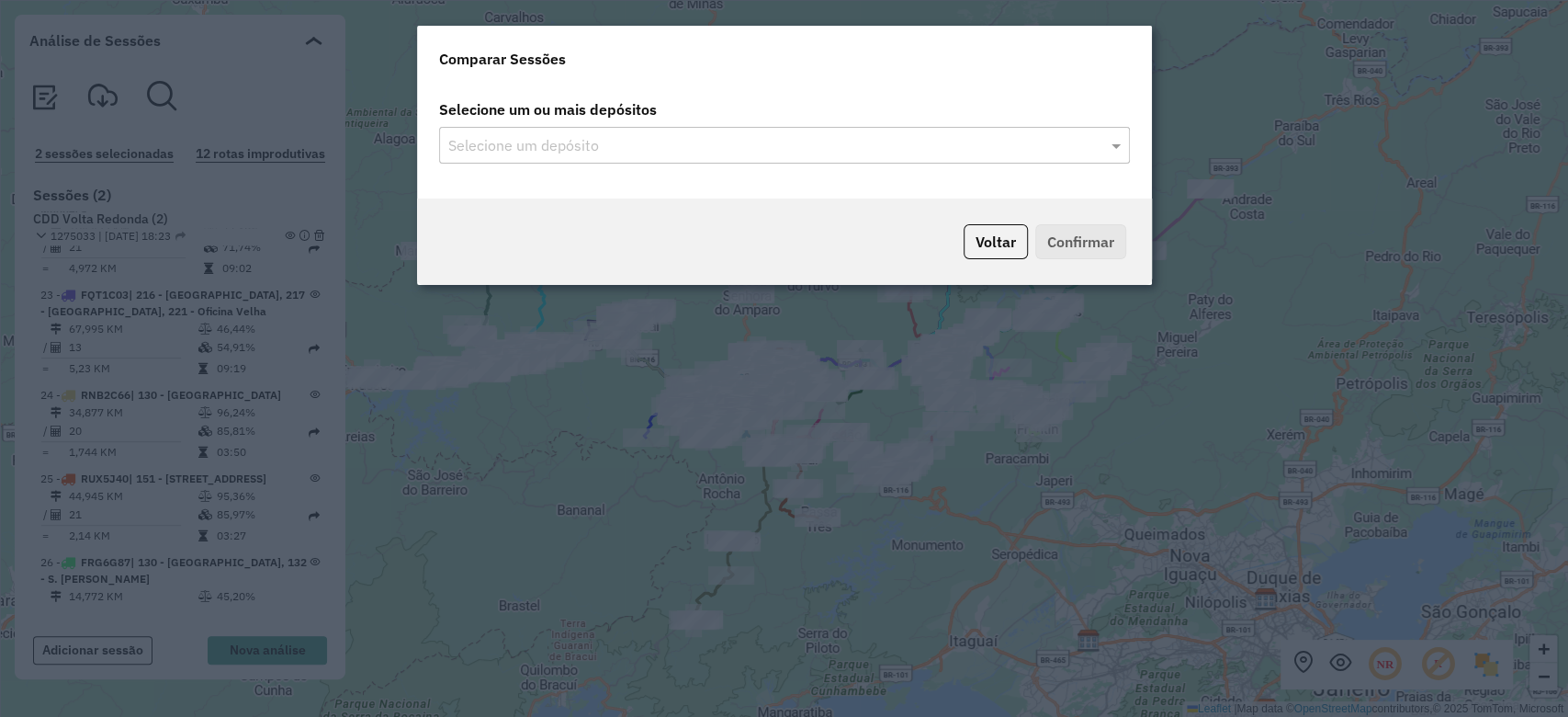
click at [1117, 160] on div "Selecione um depósito" at bounding box center [784, 145] width 691 height 37
click at [1094, 144] on input "text" at bounding box center [775, 146] width 663 height 22
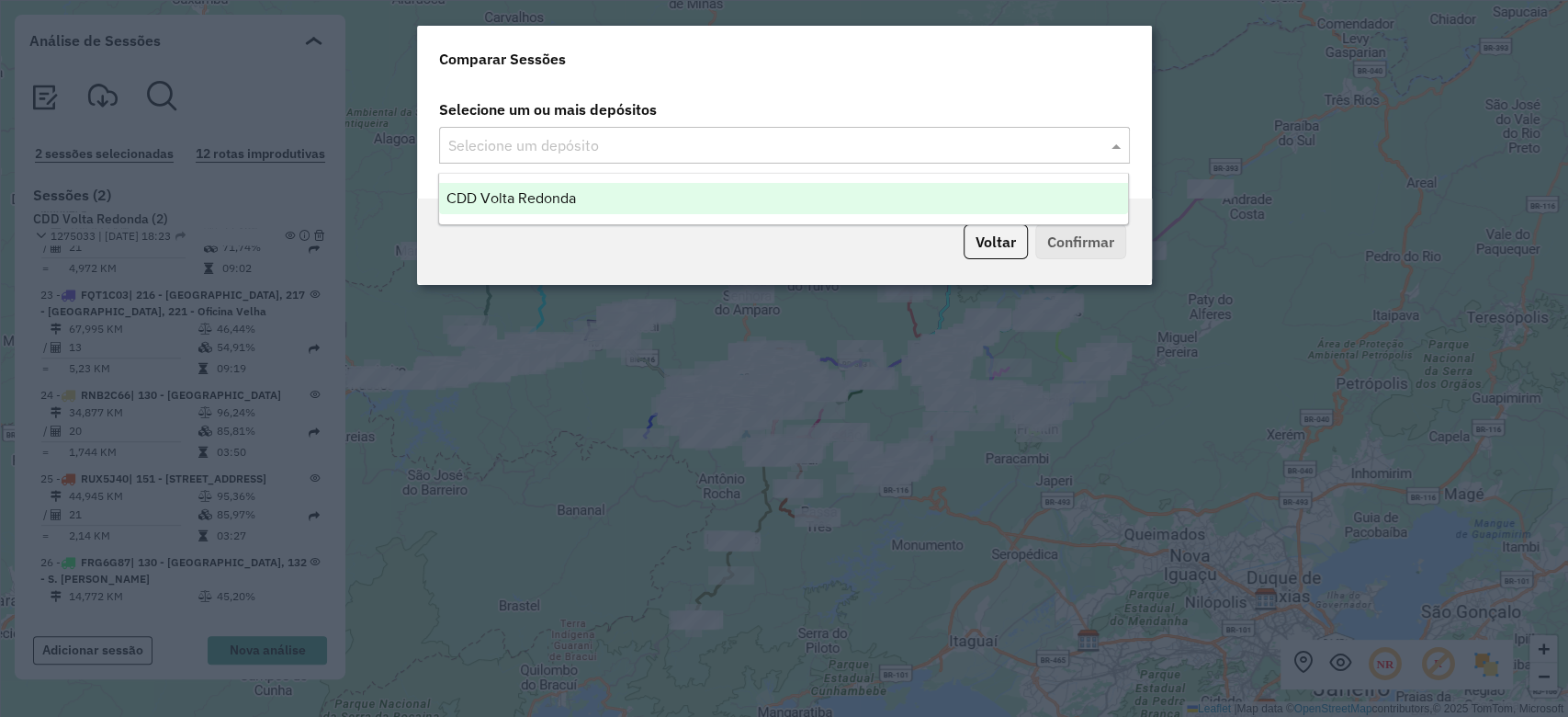
click at [749, 191] on div "CDD Volta Redonda" at bounding box center [783, 198] width 689 height 31
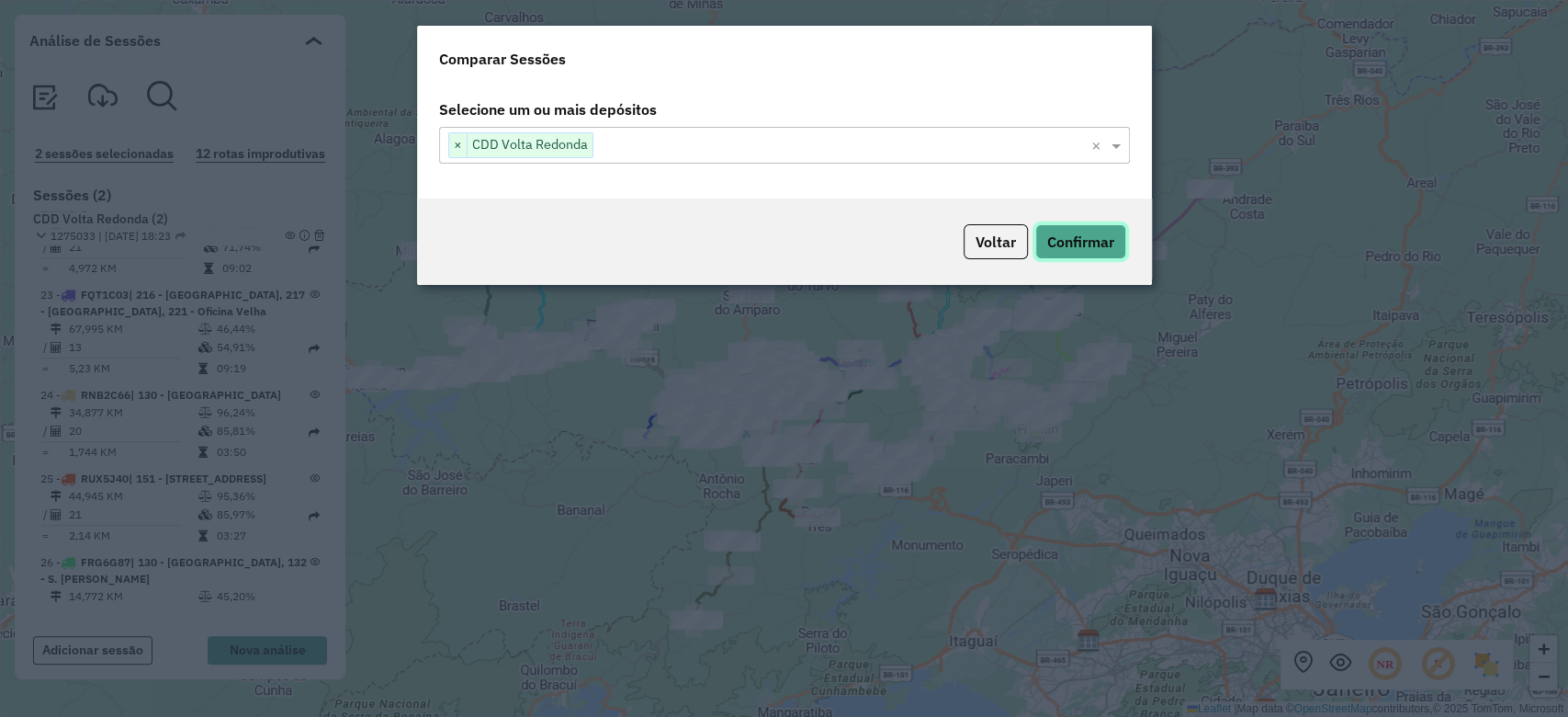
click at [1091, 240] on button "Confirmar" at bounding box center [1080, 242] width 91 height 35
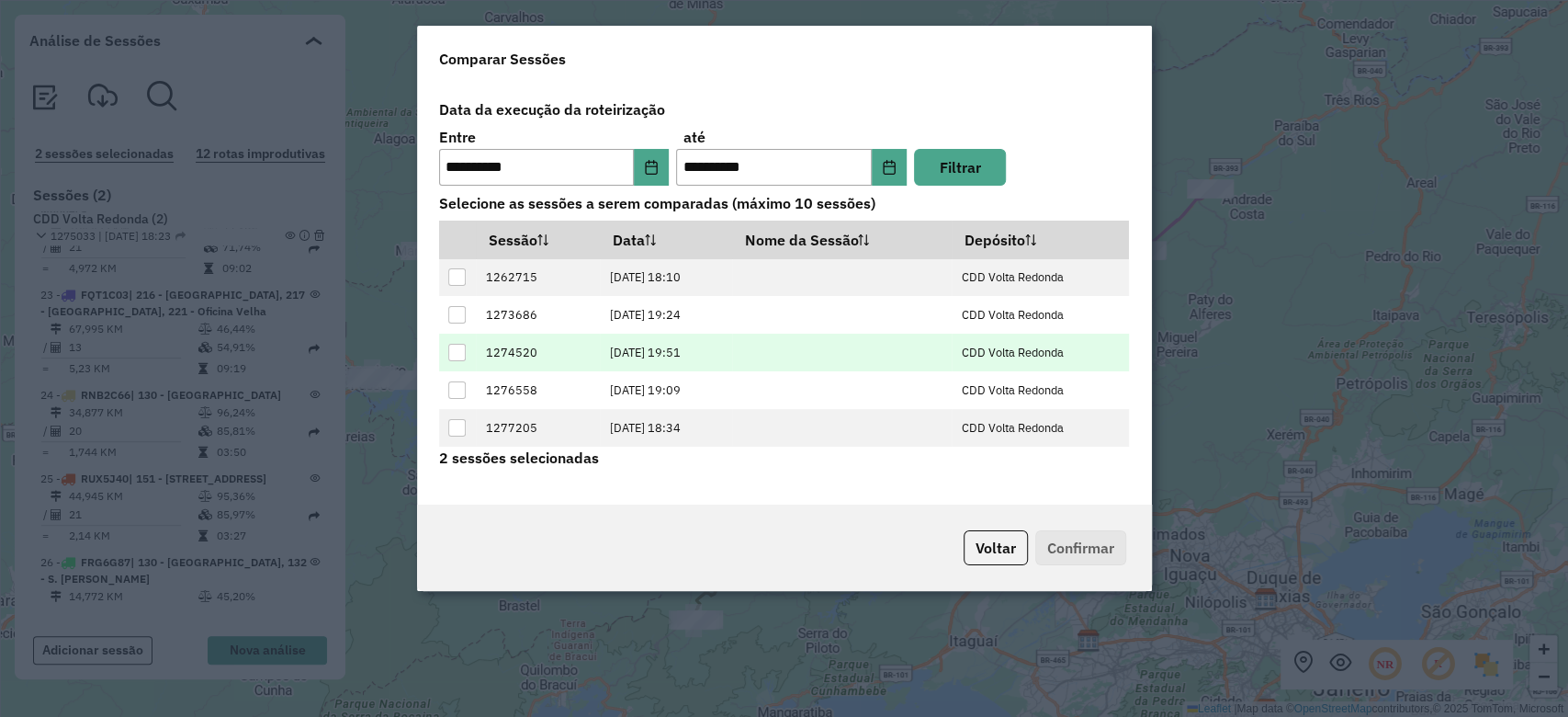
click at [815, 355] on td at bounding box center [842, 353] width 220 height 38
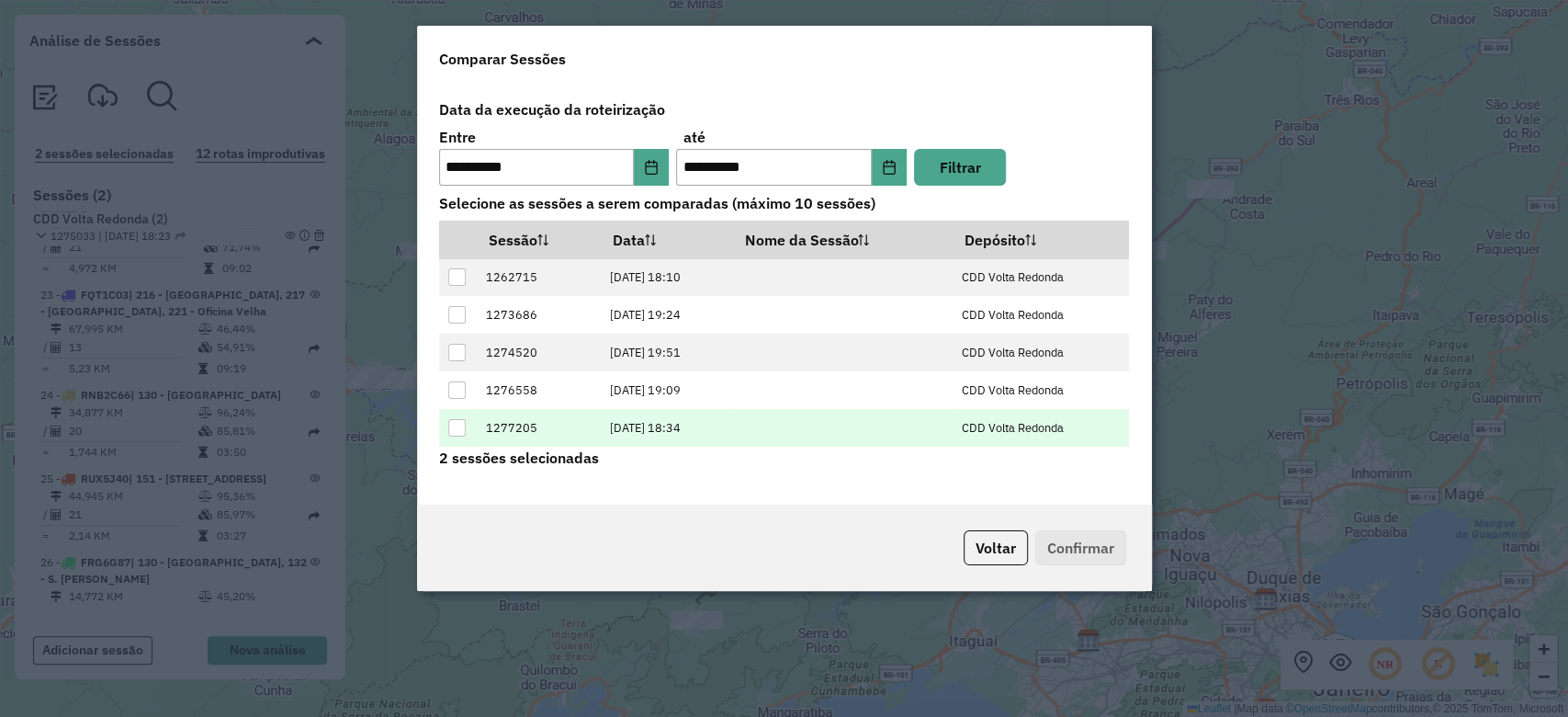
drag, startPoint x: 745, startPoint y: 382, endPoint x: 703, endPoint y: 430, distance: 63.8
click at [711, 430] on tbody "1262715 10/09/2025 18:10 CDD Volta Redonda 1273686 11/09/2025 19:24 CDD Volta R…" at bounding box center [784, 353] width 691 height 188
click at [697, 430] on td "17/09/2025 18:34" at bounding box center [665, 427] width 131 height 38
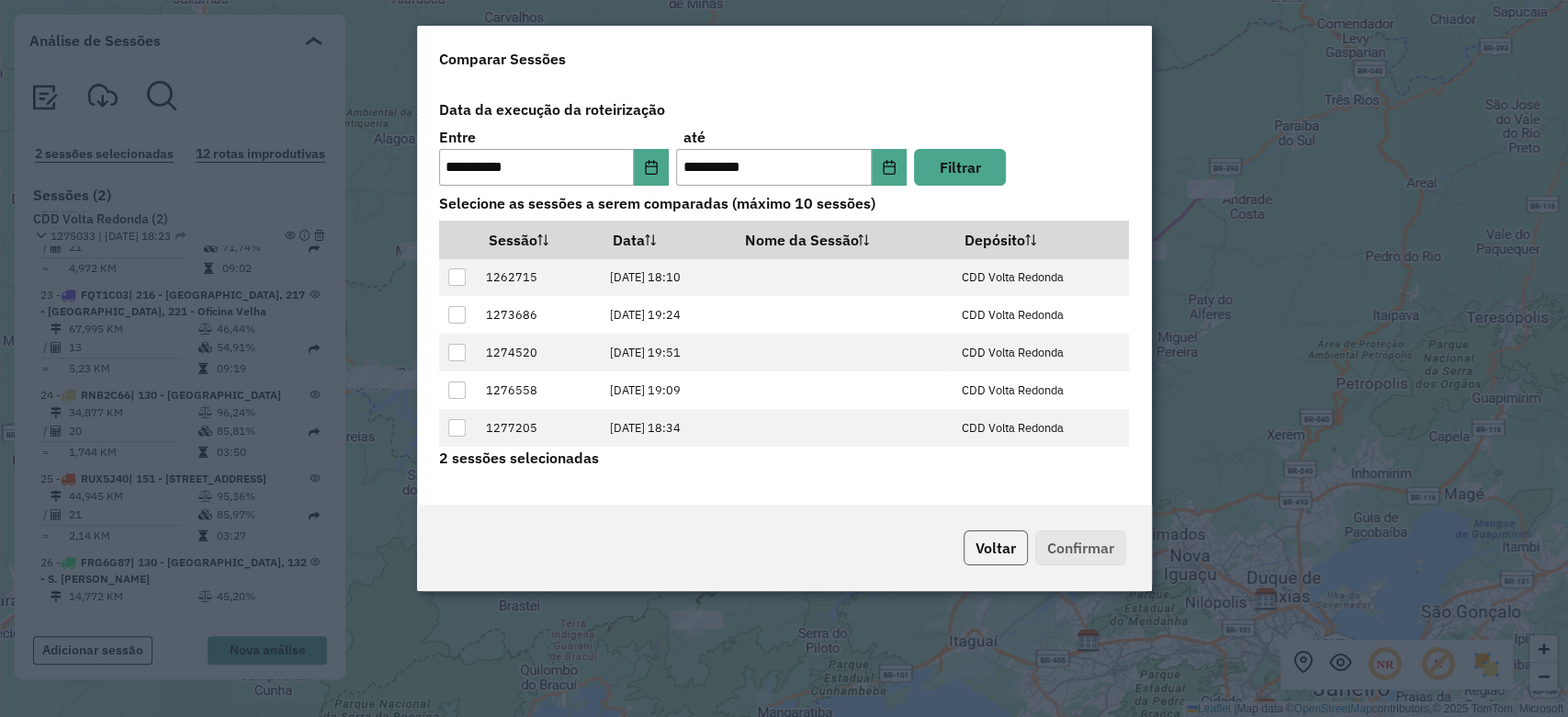
click at [970, 538] on button "Voltar" at bounding box center [996, 548] width 65 height 35
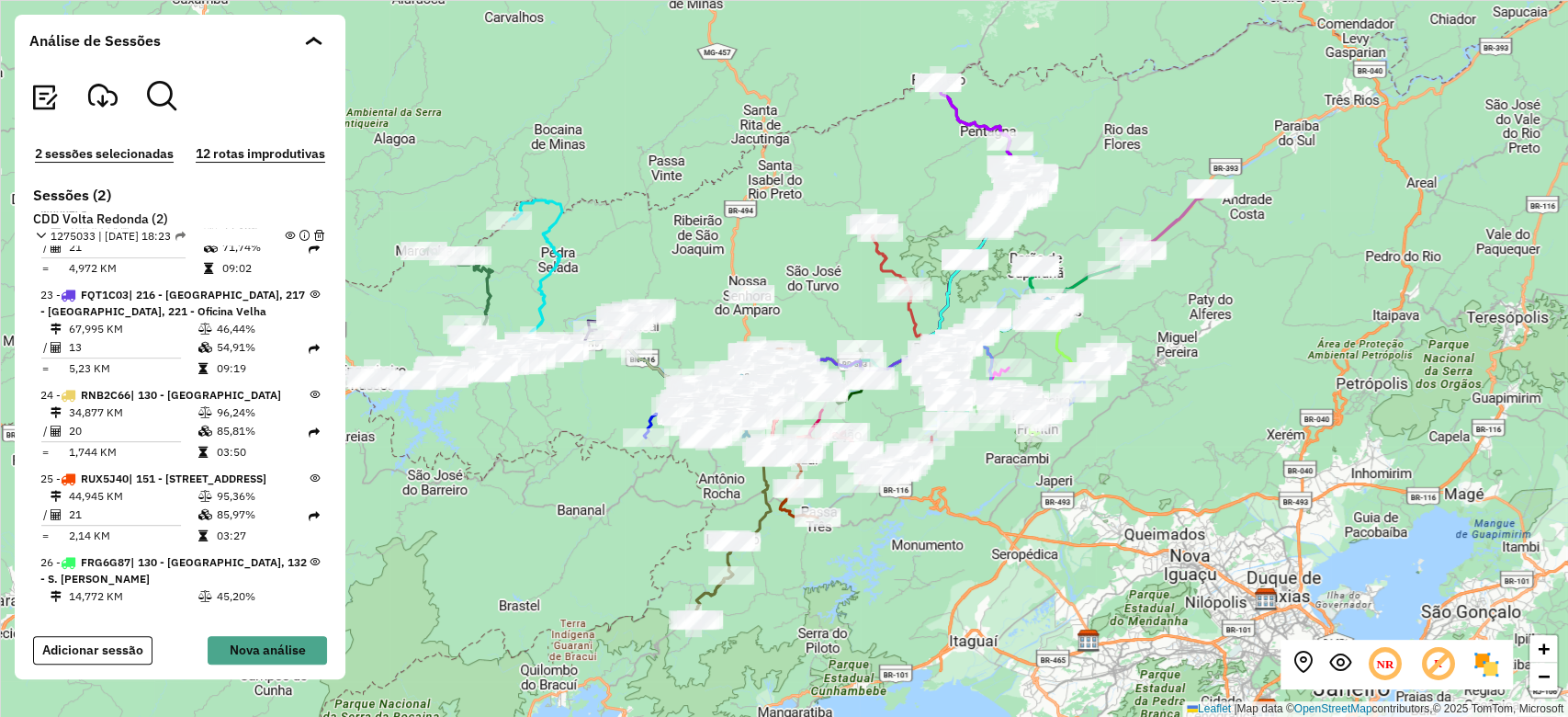
click at [290, 236] on span at bounding box center [304, 236] width 40 height 17
click at [286, 233] on em at bounding box center [290, 235] width 10 height 10
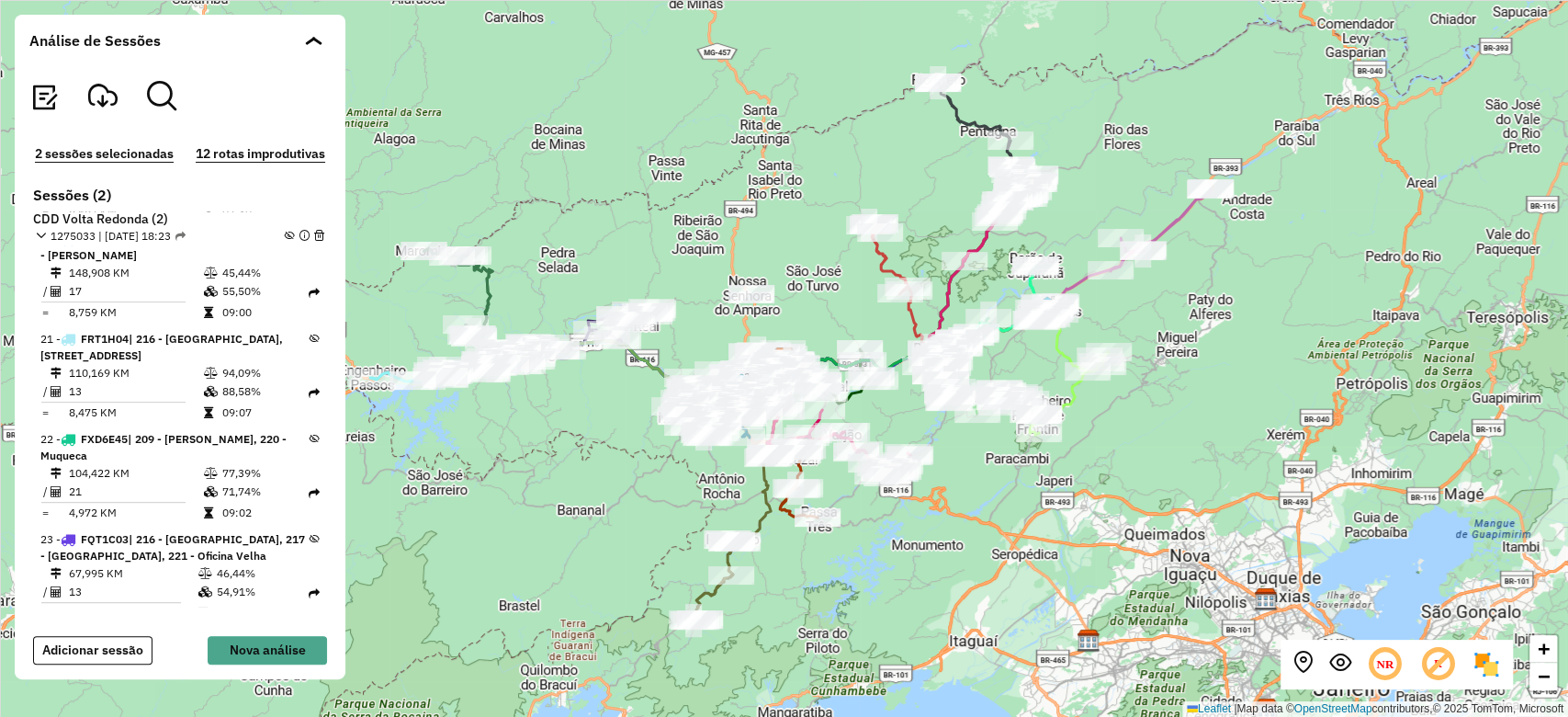
click at [118, 206] on section "Sessões (2) CDD Volta Redonda (2) 1275033 | 13/09/2025 - 18:23 1 - JBE1G23 | 22…" at bounding box center [180, 396] width 302 height 420
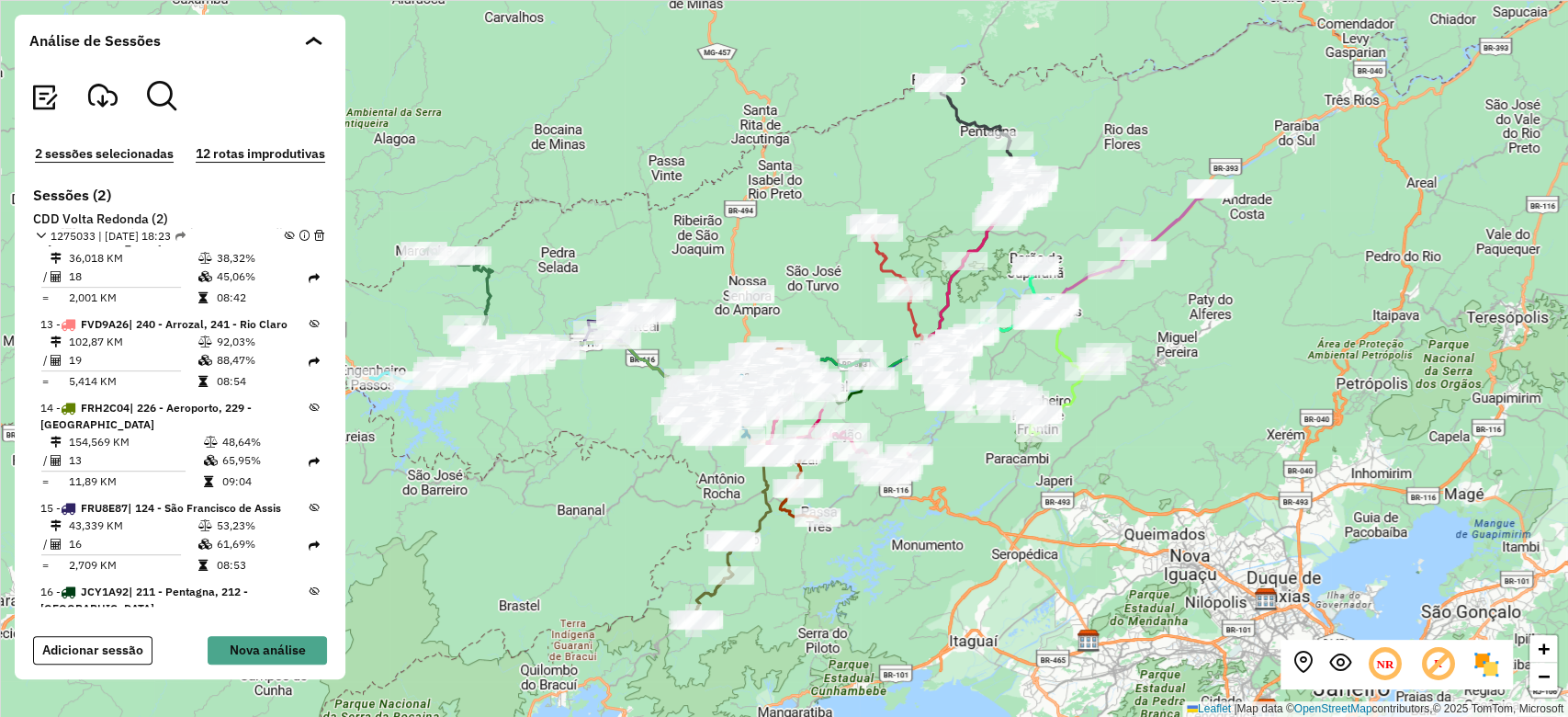
scroll to position [770, 0]
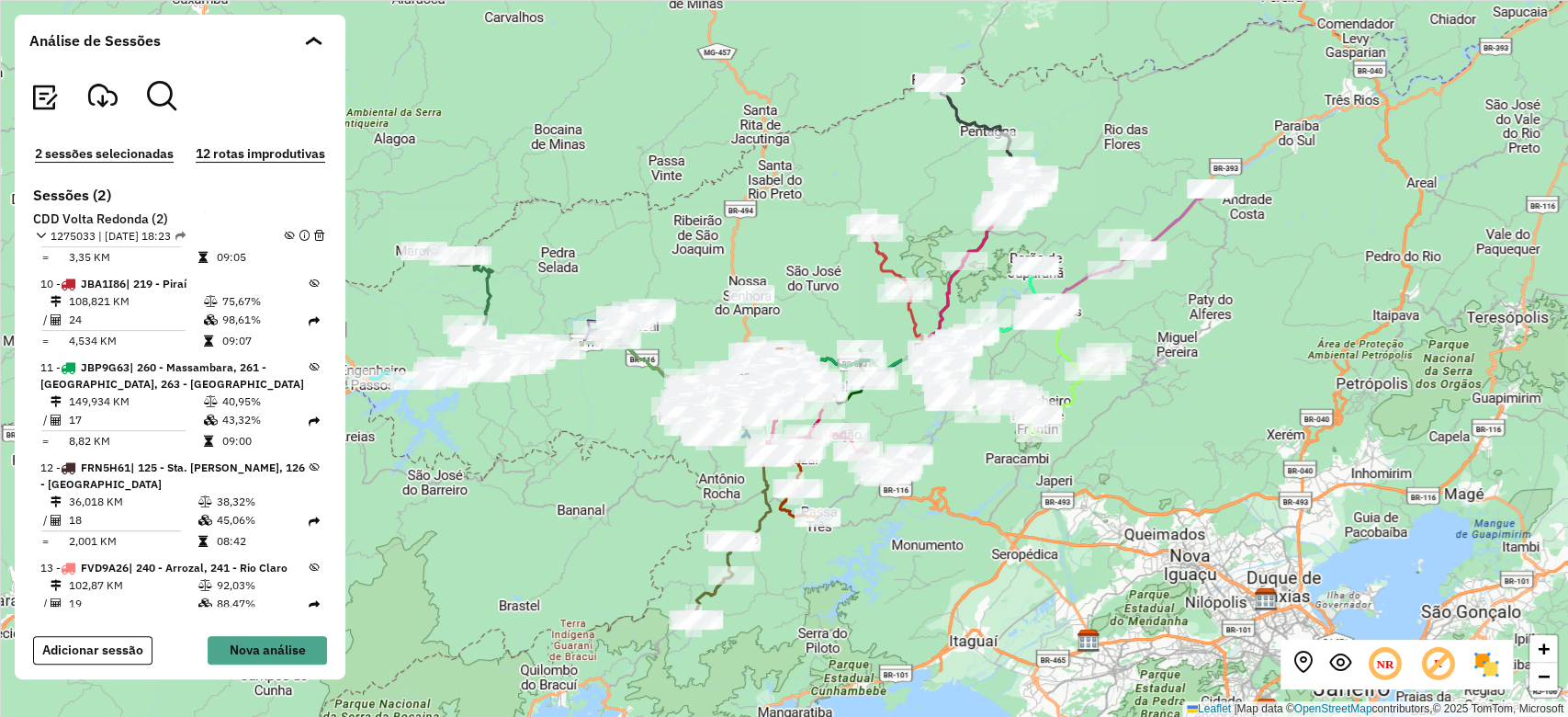
click at [42, 229] on span at bounding box center [41, 236] width 10 height 17
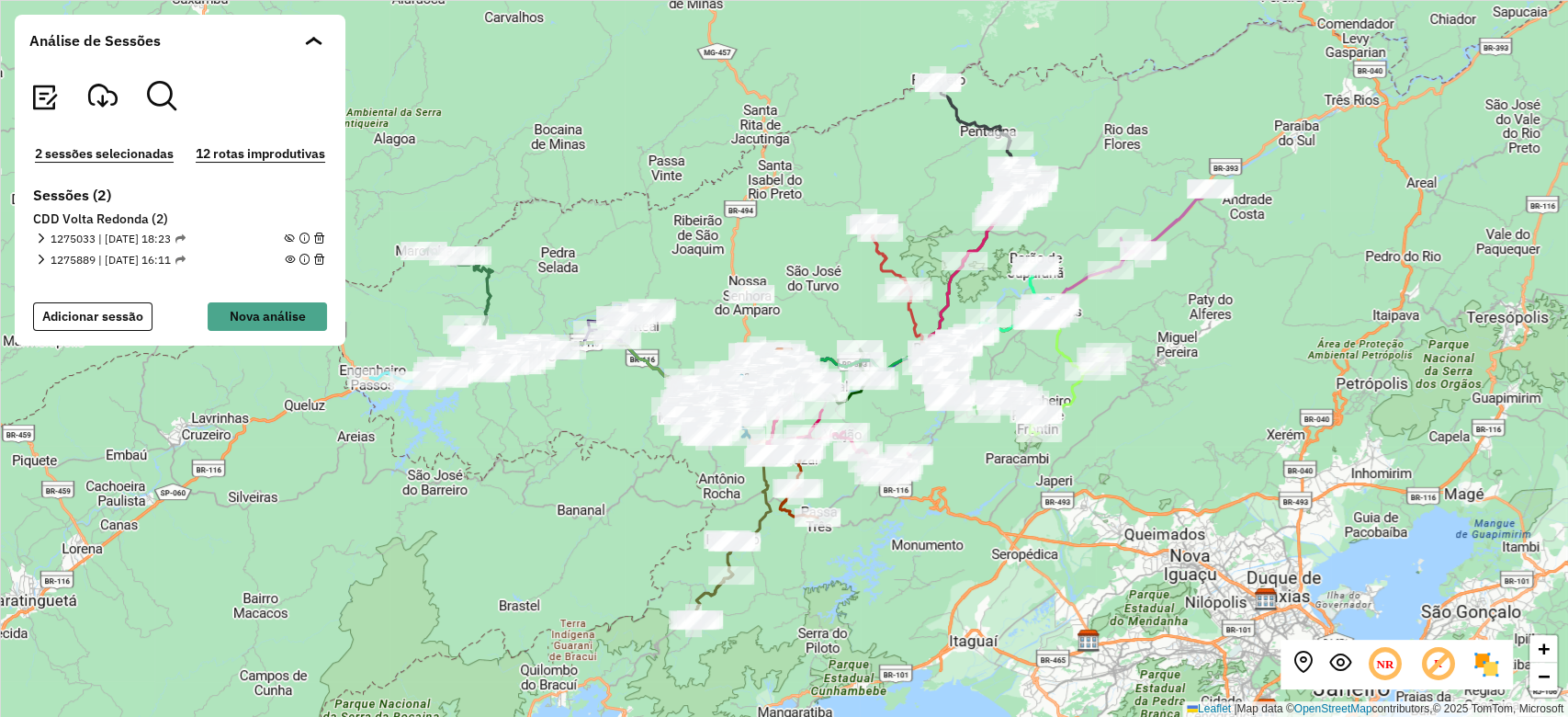
scroll to position [0, 0]
click at [37, 263] on em at bounding box center [41, 259] width 10 height 10
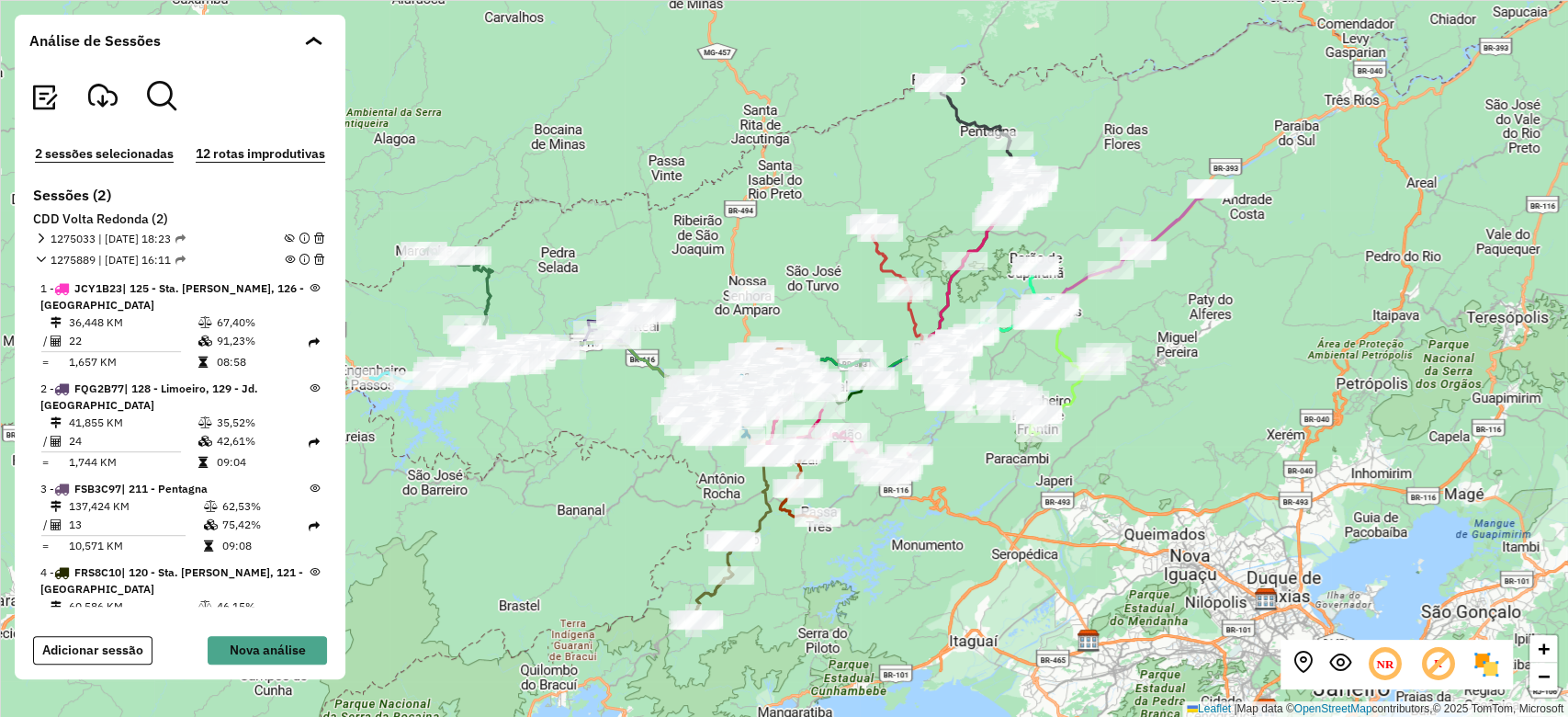
click at [285, 264] on em at bounding box center [290, 259] width 10 height 10
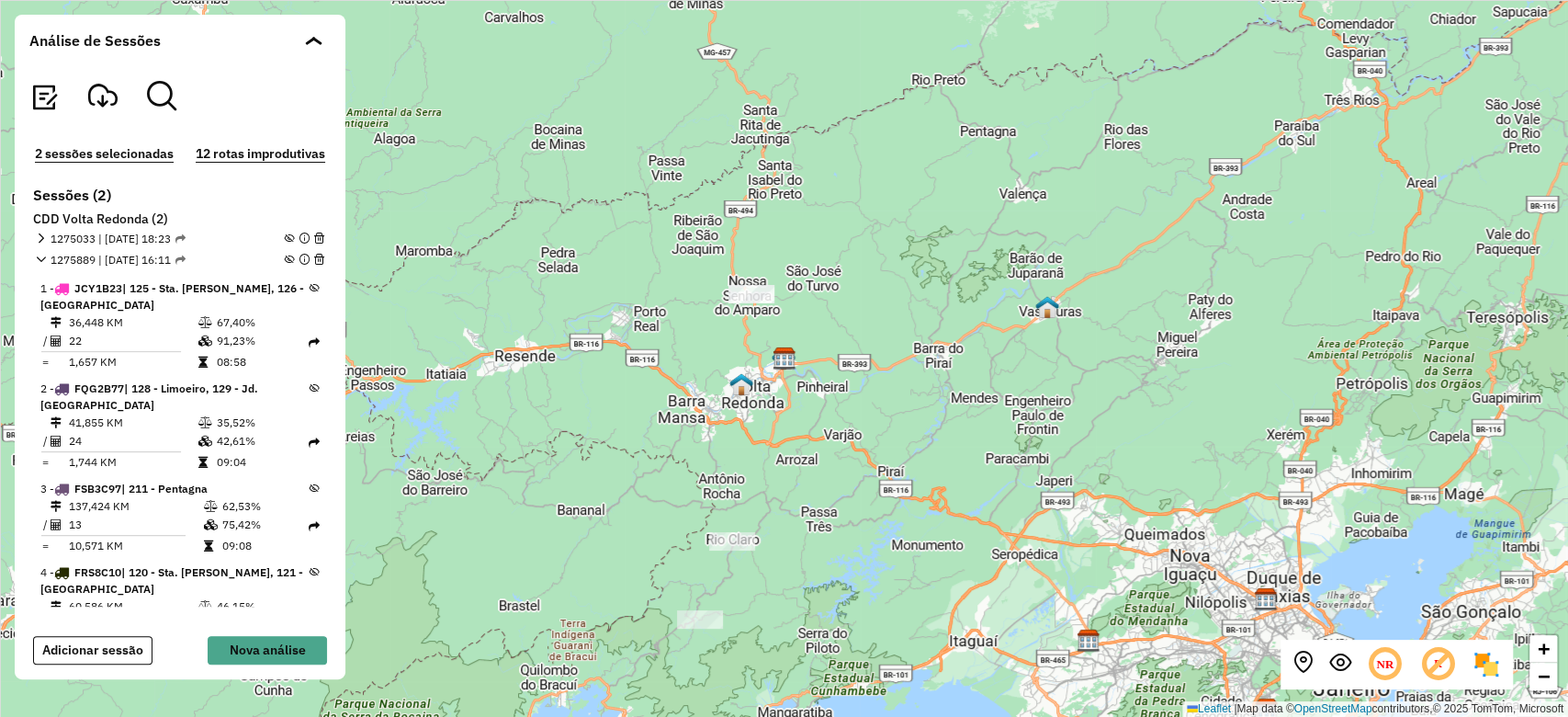
drag, startPoint x: 41, startPoint y: 258, endPoint x: 42, endPoint y: 243, distance: 15.0
click at [41, 256] on em at bounding box center [41, 259] width 10 height 10
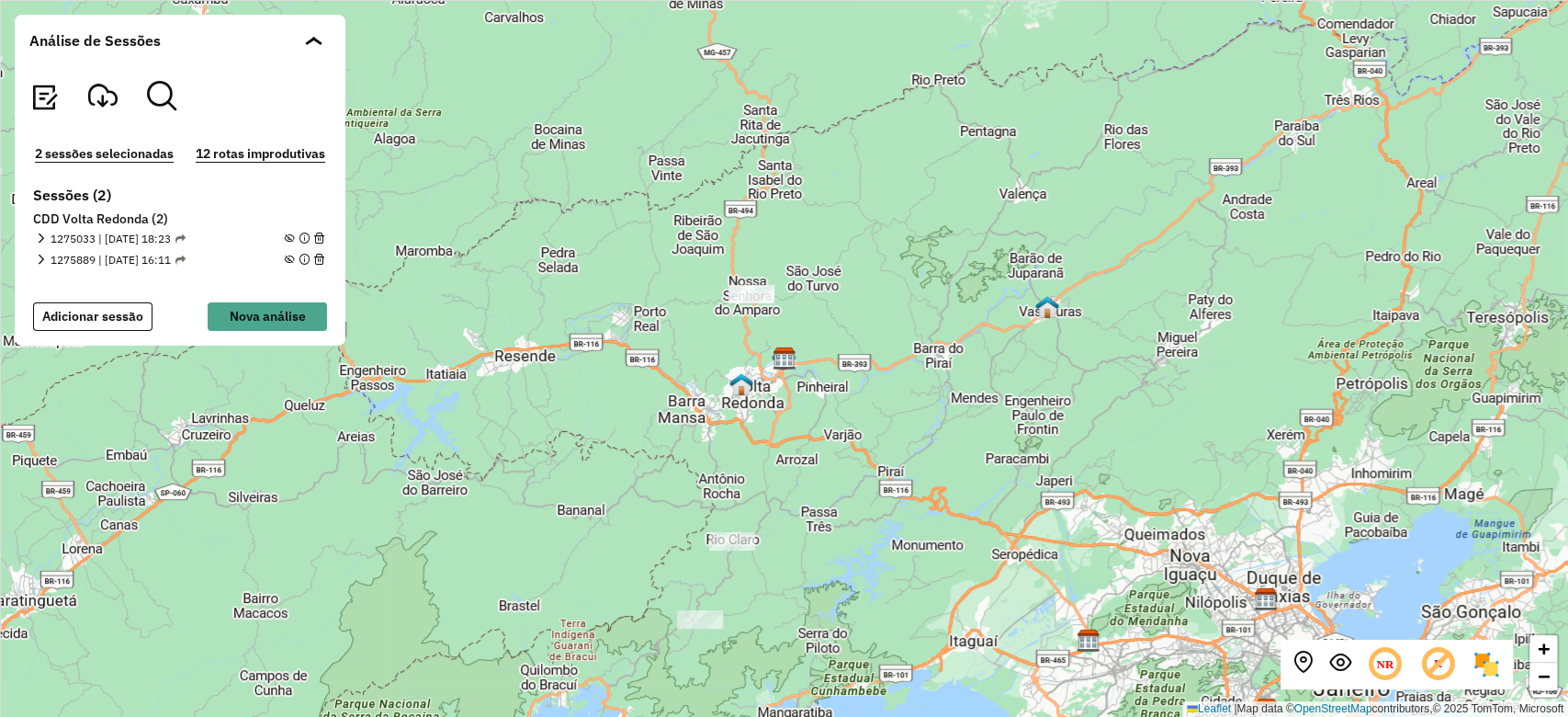
click at [42, 239] on em at bounding box center [41, 238] width 10 height 10
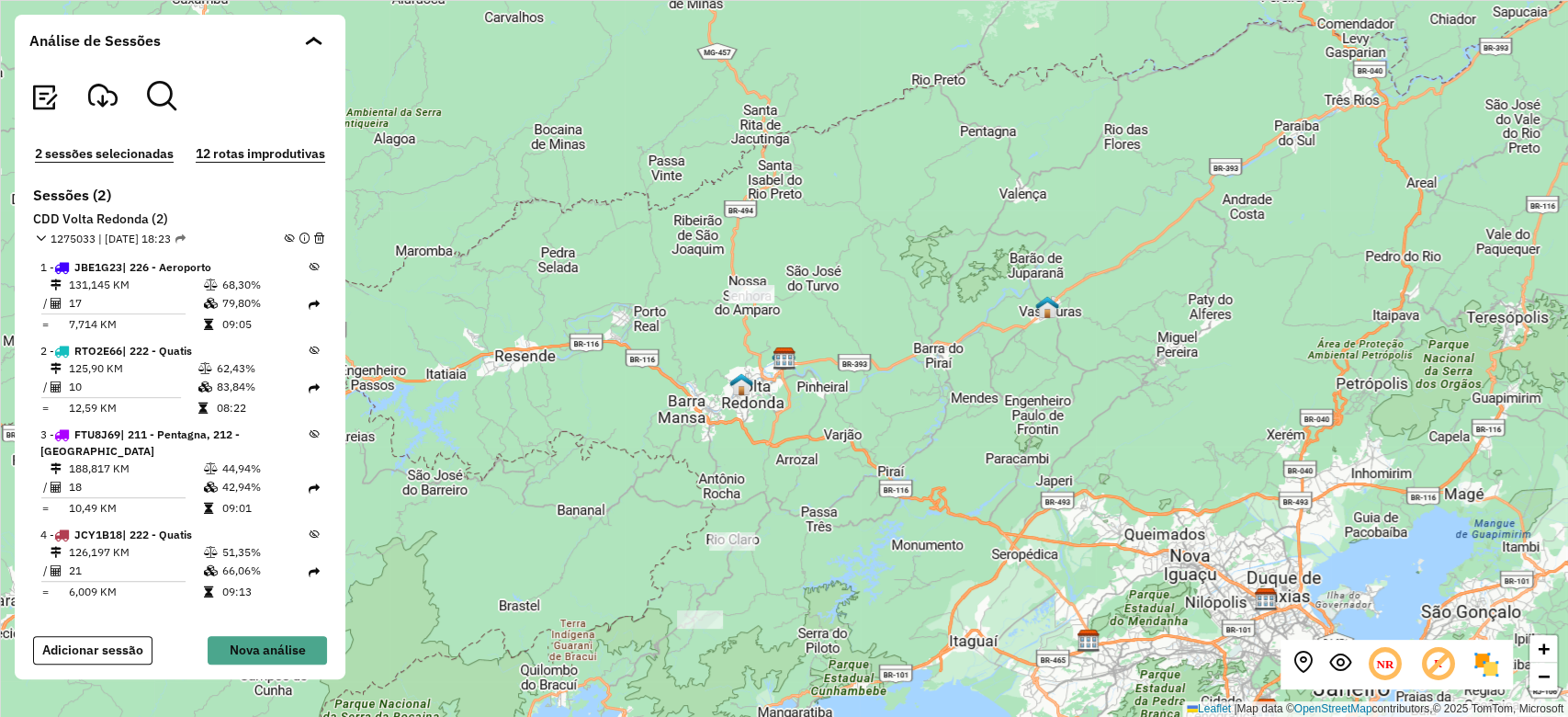
scroll to position [1994, 0]
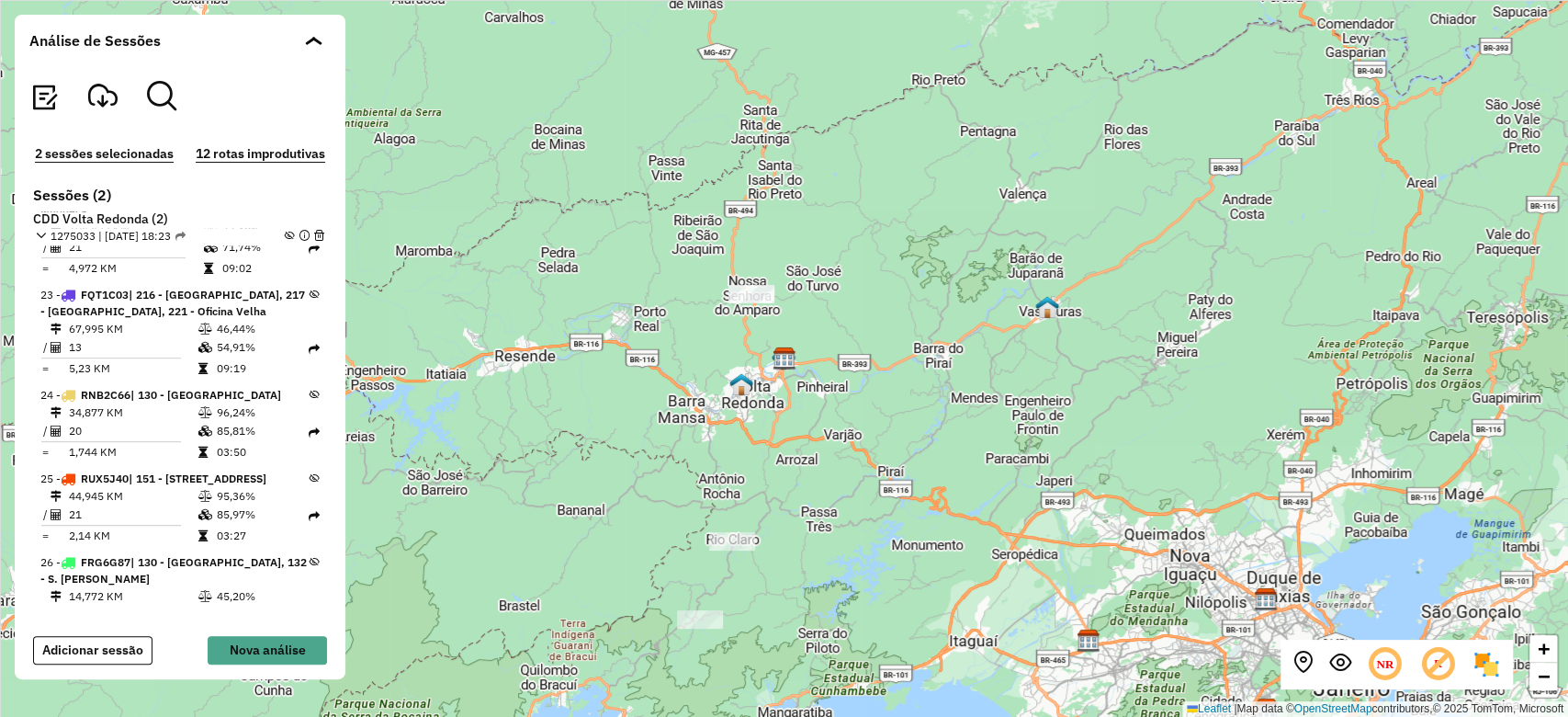
click at [310, 473] on icon at bounding box center [315, 478] width 10 height 10
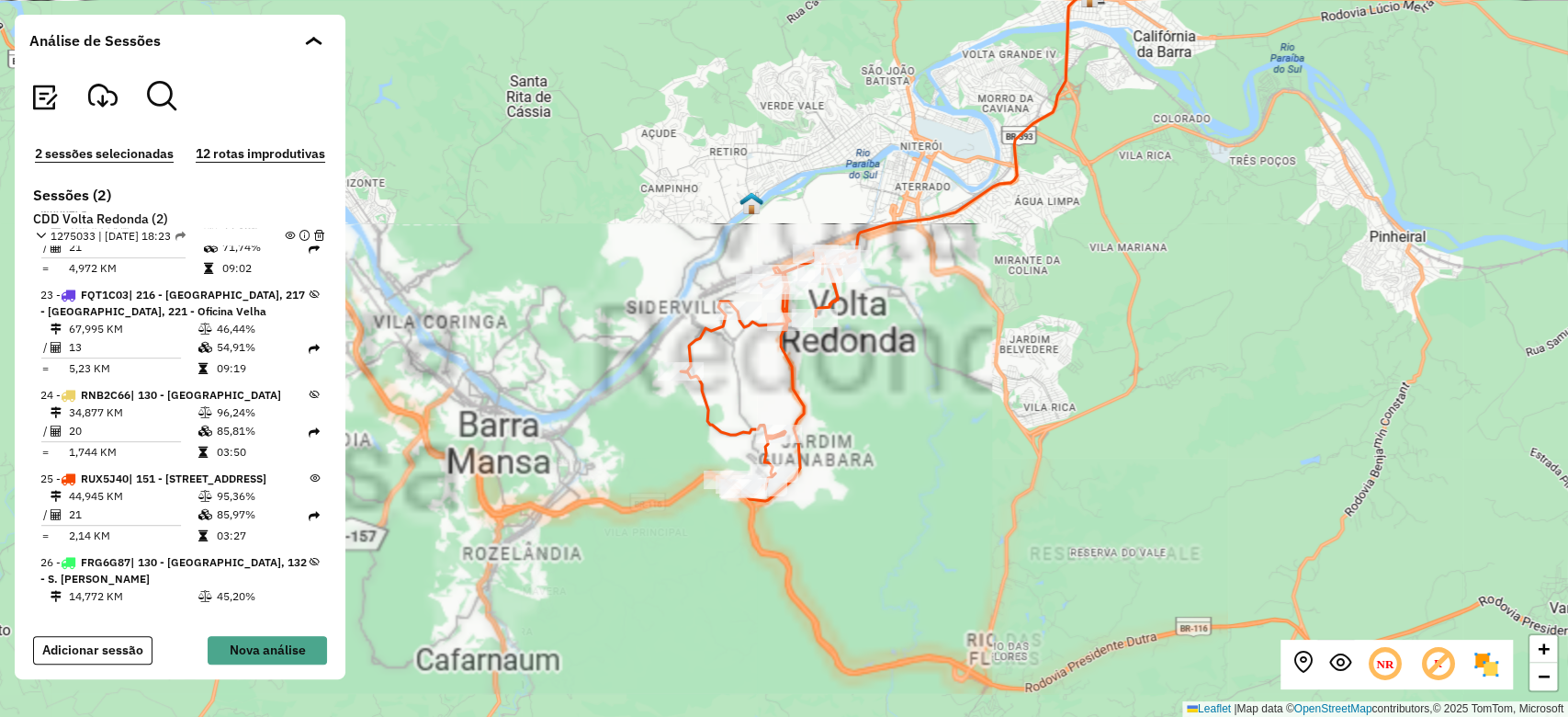
drag, startPoint x: 931, startPoint y: 271, endPoint x: 935, endPoint y: 352, distance: 81.1
click at [935, 352] on div "+ − Leaflet | Map data © OpenStreetMap contributors,© 2025 TomTom, Microsoft" at bounding box center [784, 358] width 1568 height 717
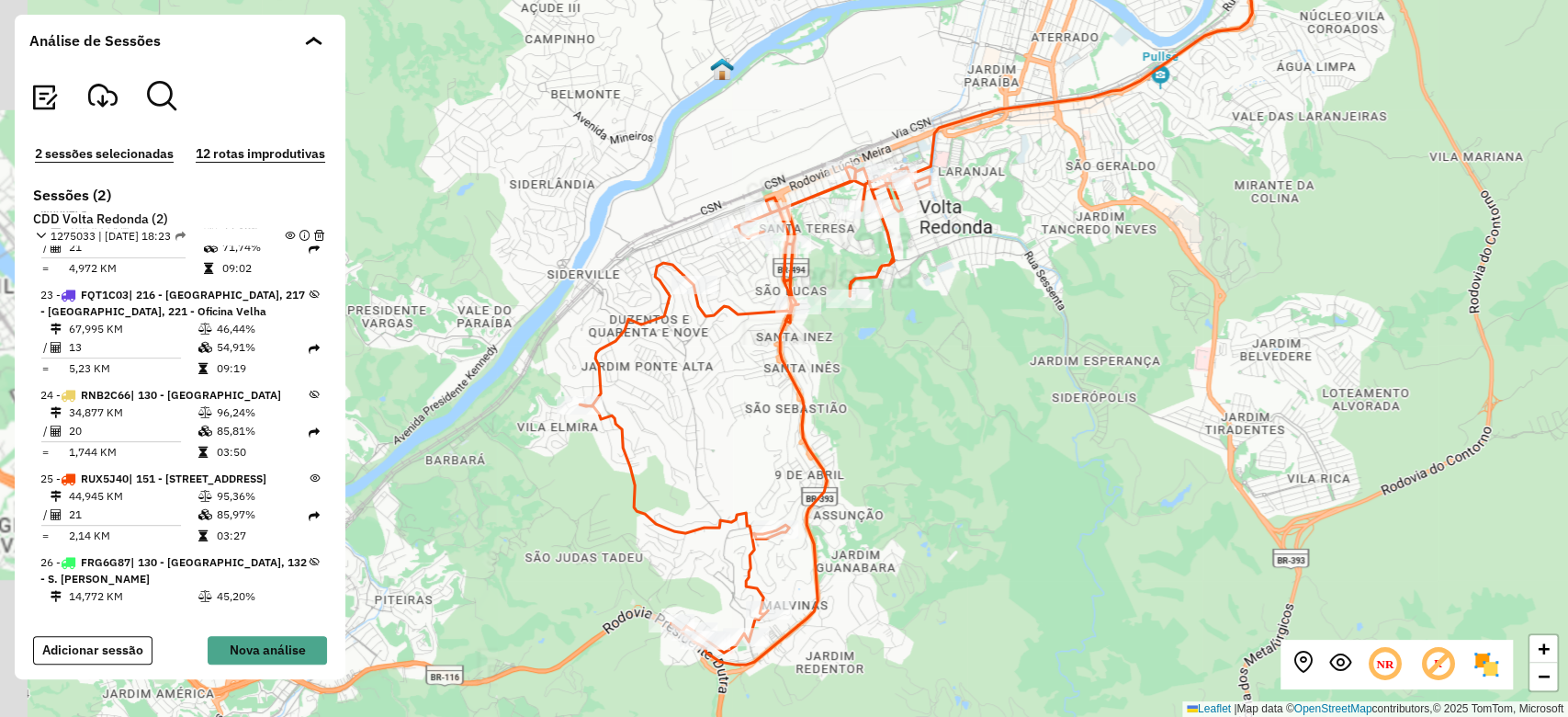
drag, startPoint x: 906, startPoint y: 376, endPoint x: 973, endPoint y: 305, distance: 97.6
click at [973, 305] on div "+ − Leaflet | Map data © OpenStreetMap contributors,© 2025 TomTom, Microsoft" at bounding box center [784, 358] width 1568 height 717
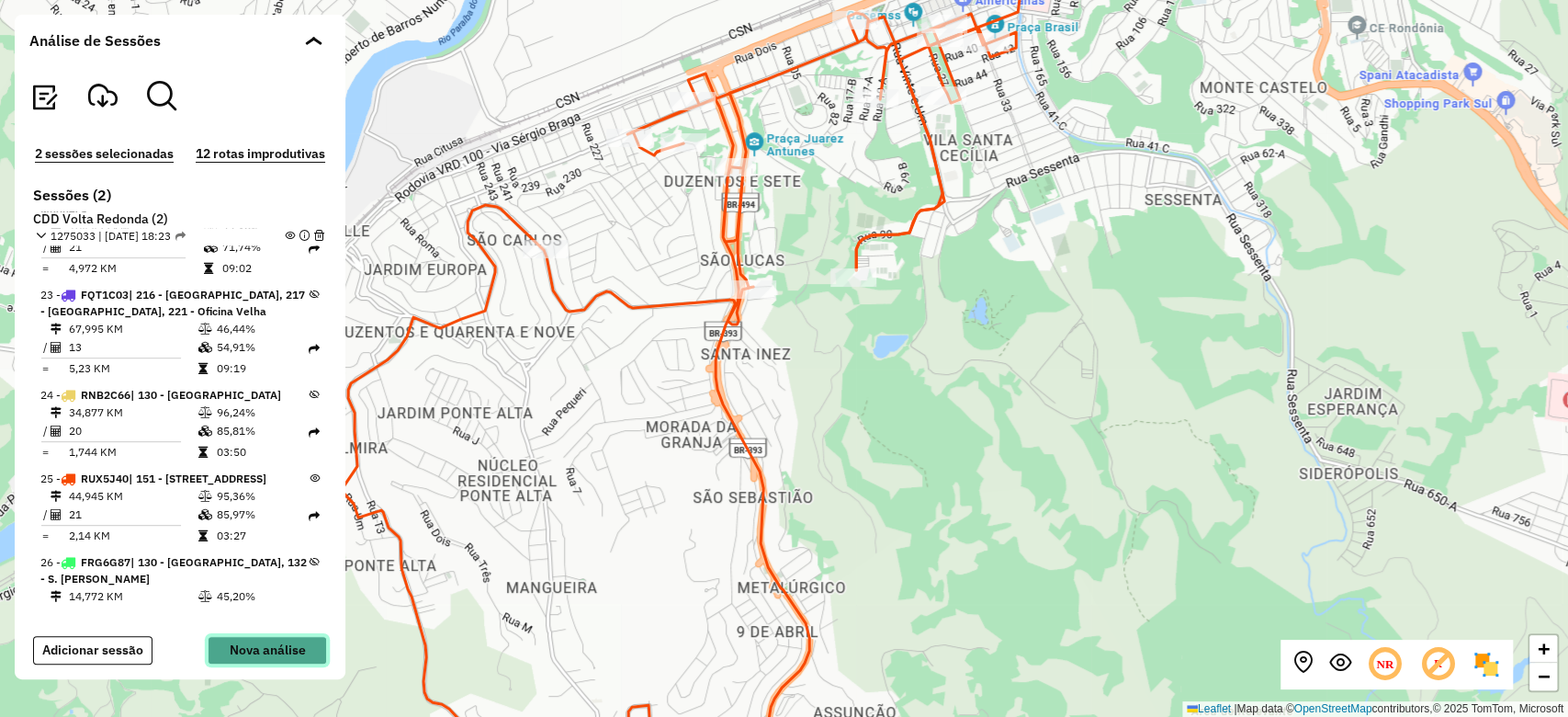
click at [245, 646] on button "Nova análise" at bounding box center [267, 650] width 119 height 29
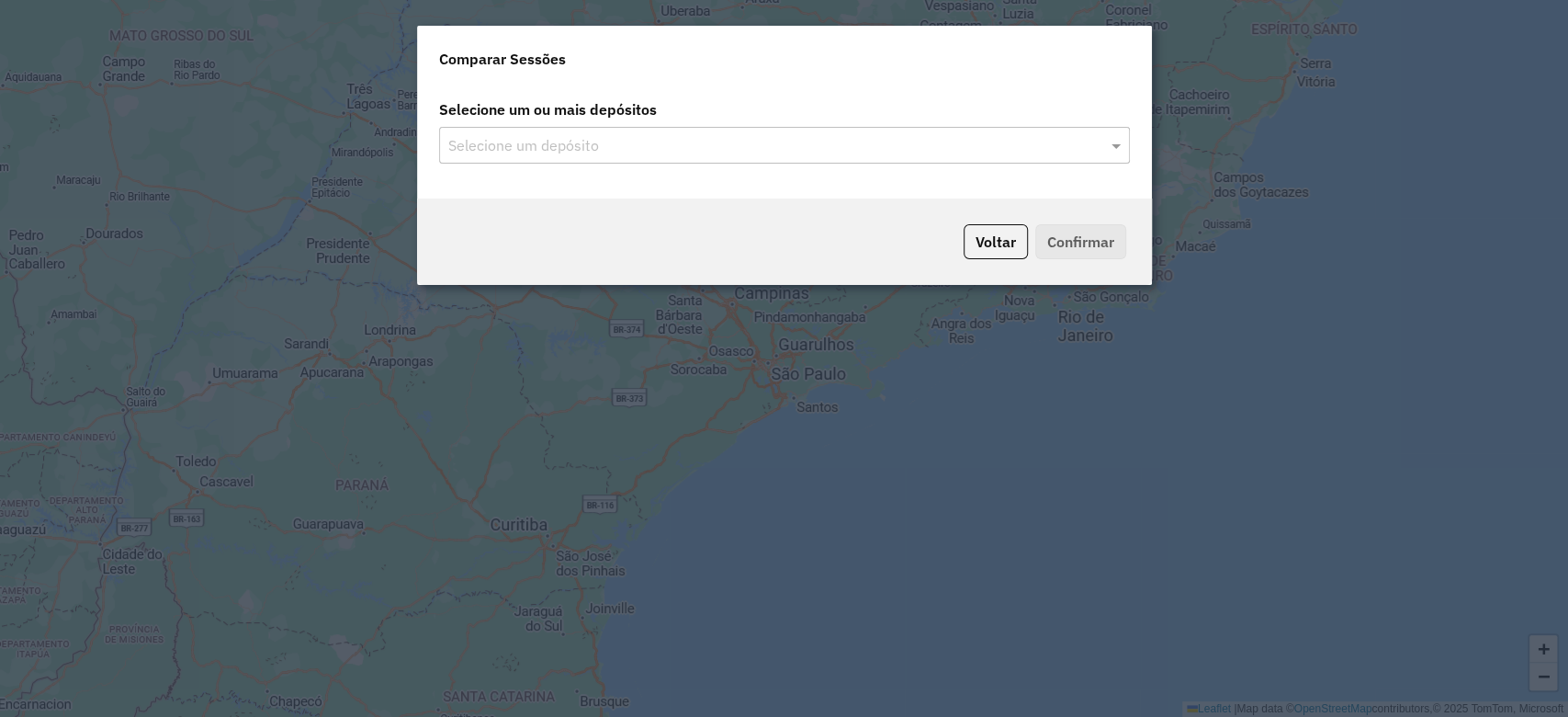
click at [861, 132] on div "Selecione um depósito" at bounding box center [784, 145] width 691 height 37
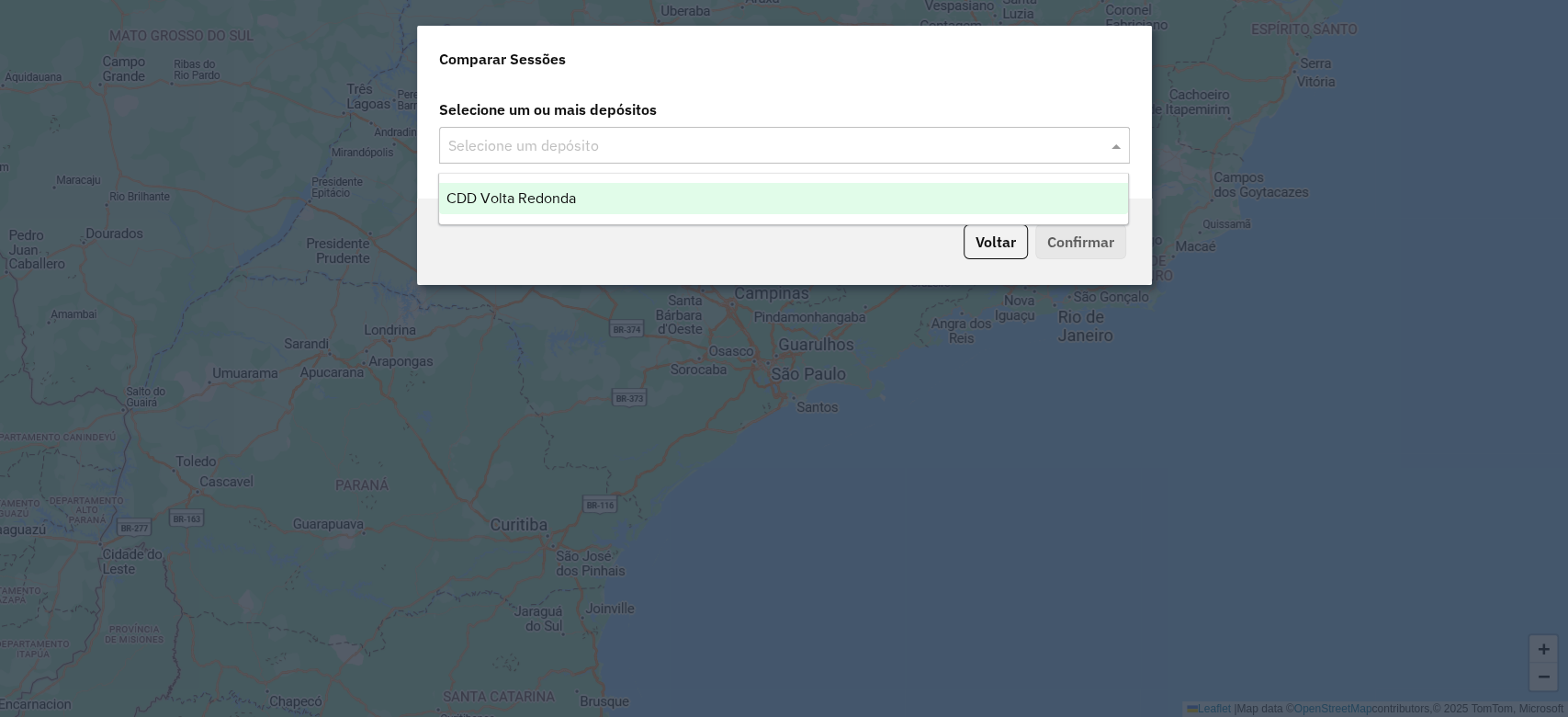
click at [1103, 150] on input "text" at bounding box center [775, 146] width 663 height 22
click at [804, 200] on div "CDD Volta Redonda" at bounding box center [783, 198] width 689 height 31
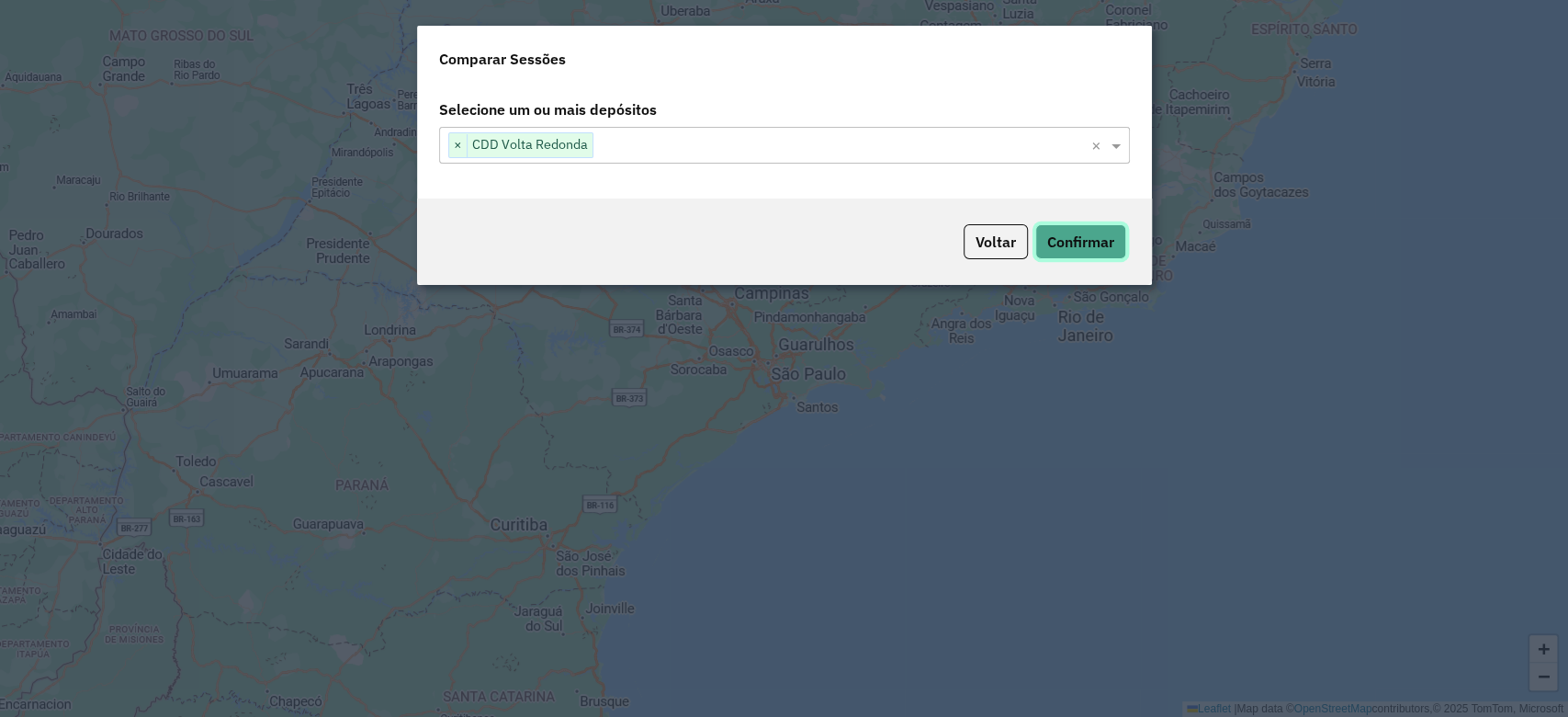
click at [1098, 241] on button "Confirmar" at bounding box center [1080, 242] width 91 height 35
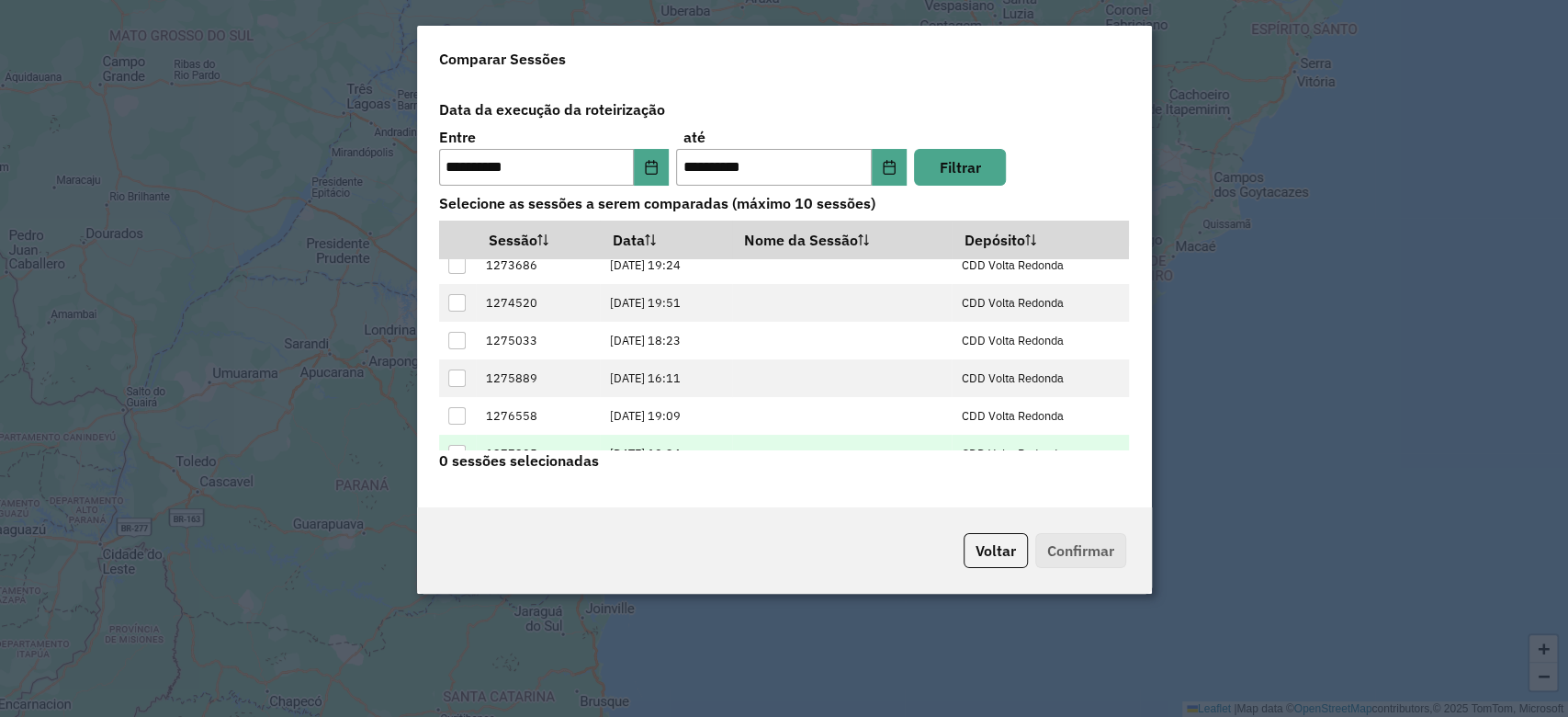
scroll to position [72, 0]
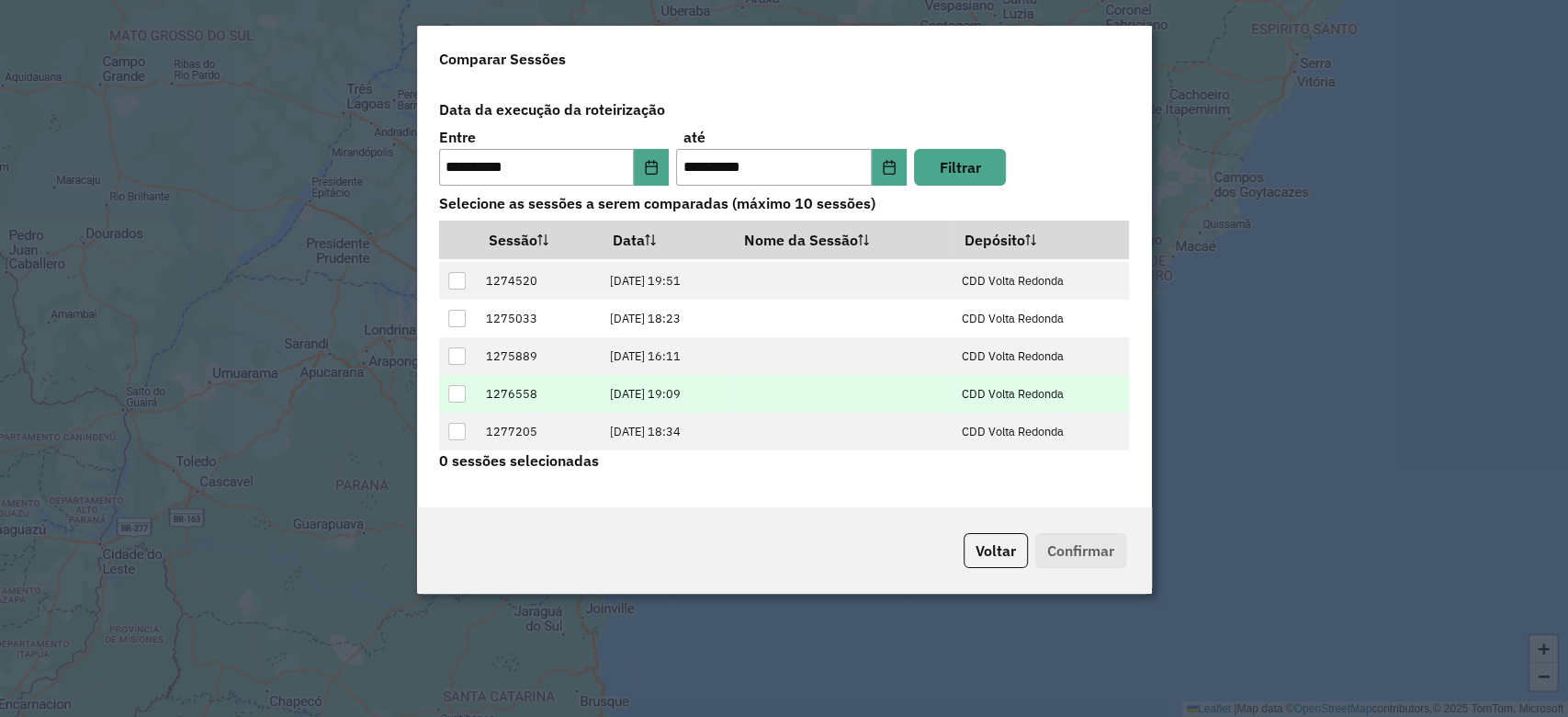
click at [460, 398] on div at bounding box center [457, 393] width 18 height 18
click at [1098, 548] on button "Confirmar" at bounding box center [1080, 551] width 91 height 35
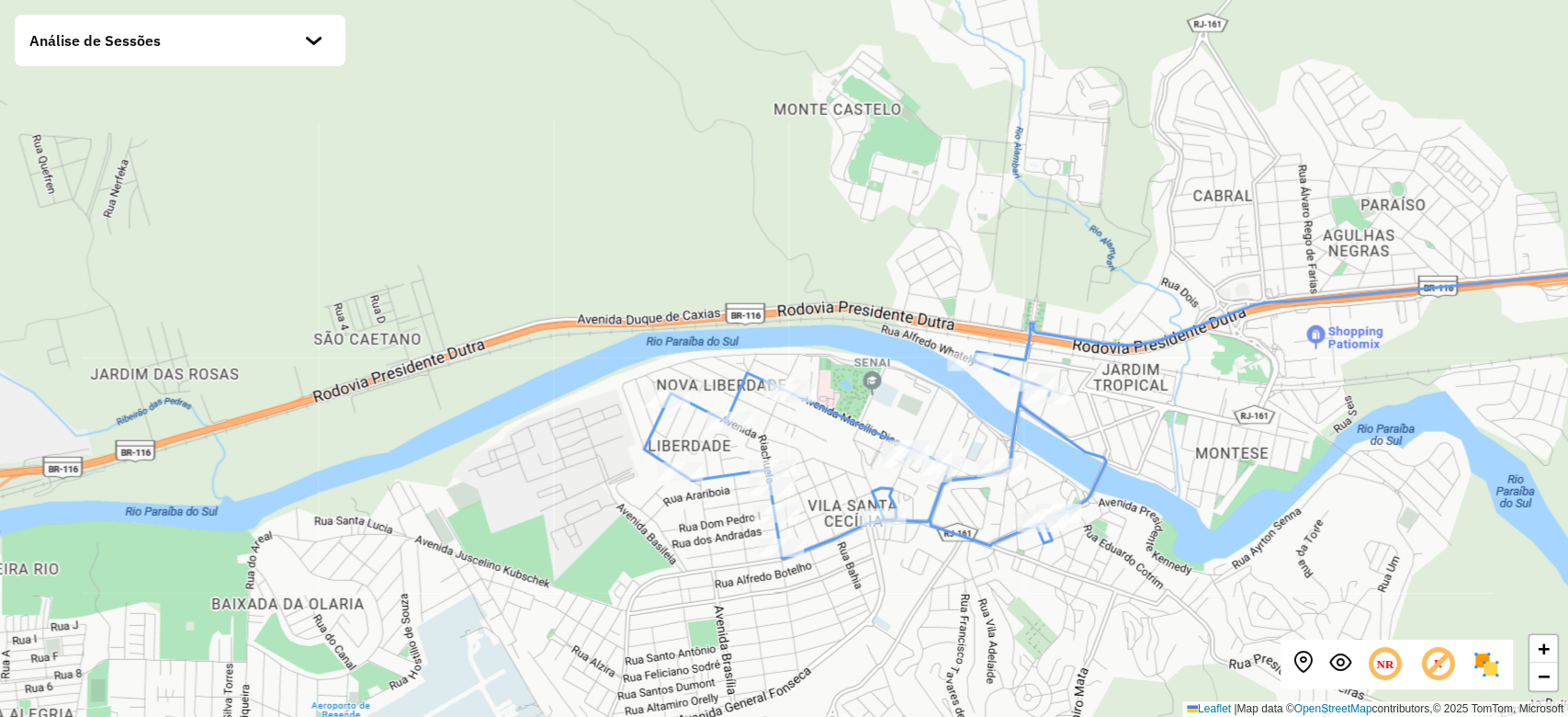
scroll to position [1492, 0]
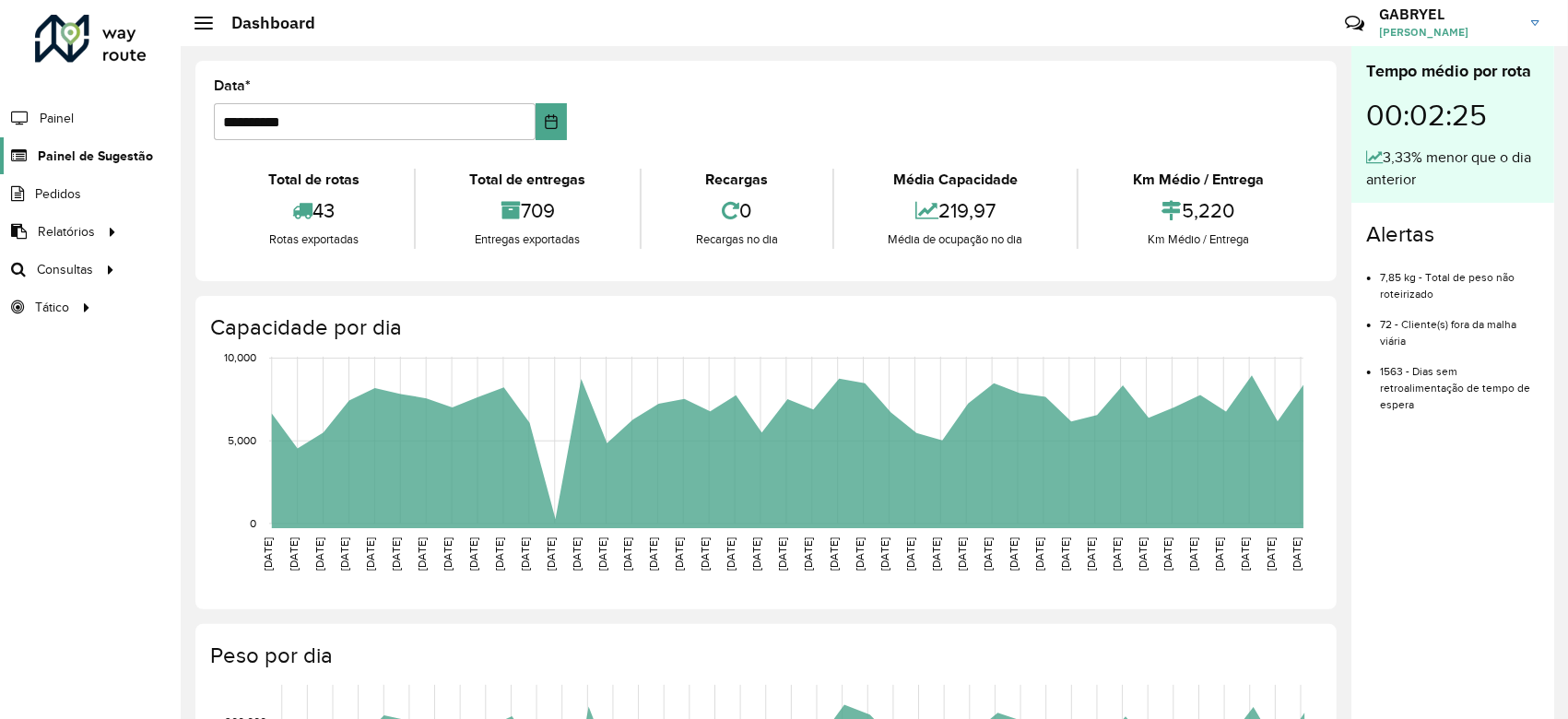
click at [82, 142] on link "Painel de Sugestão" at bounding box center [76, 155] width 153 height 37
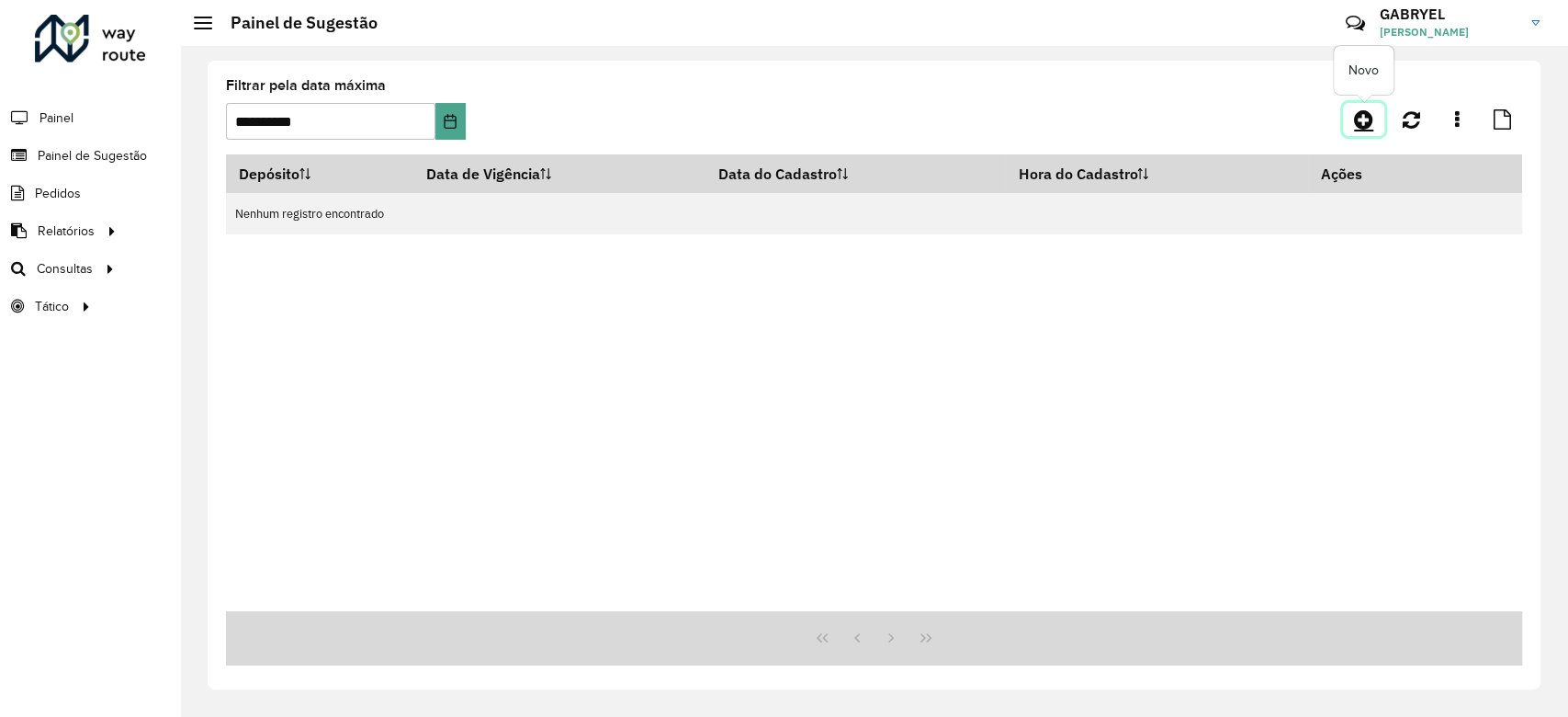
click at [1366, 129] on icon at bounding box center [1363, 120] width 19 height 22
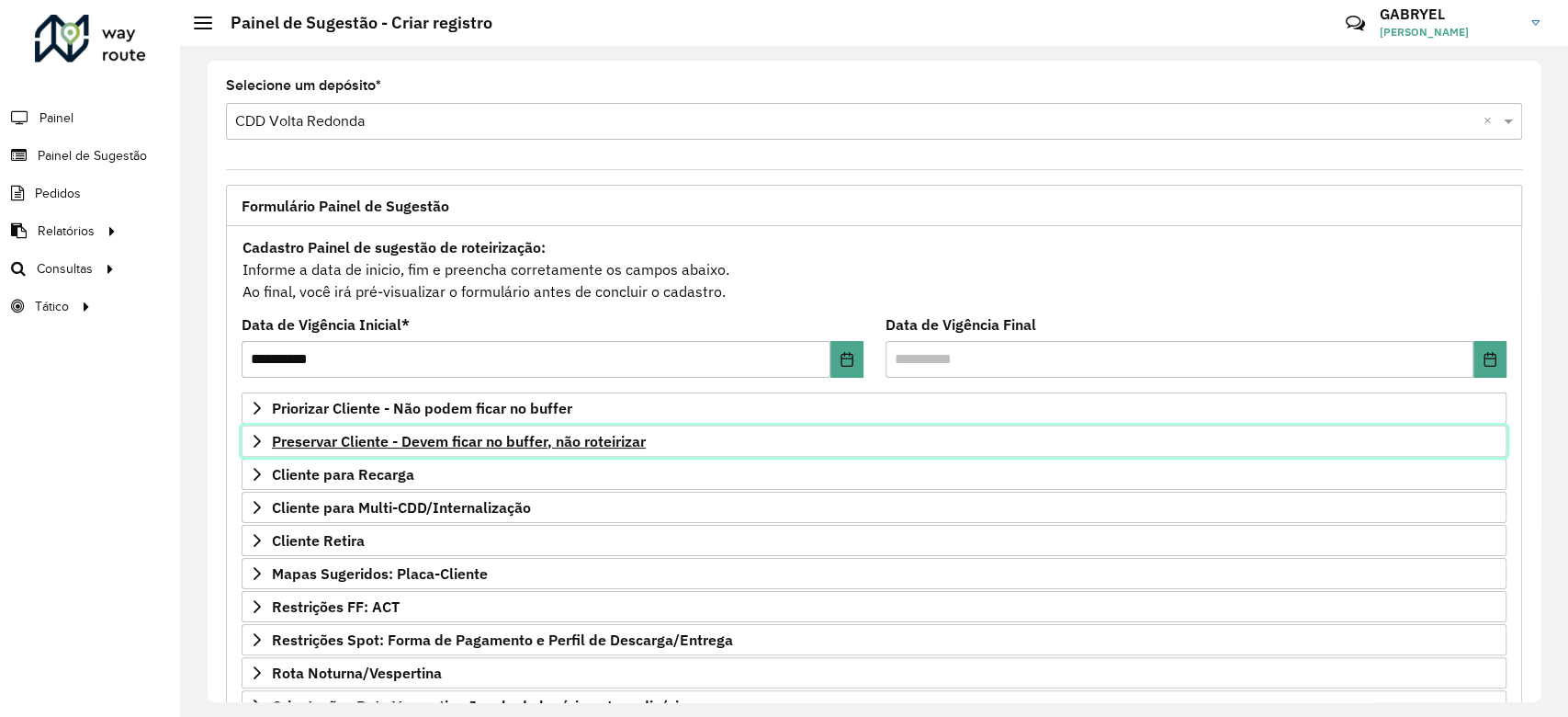
click at [481, 435] on span "Preservar Cliente - Devem ficar no buffer, não roteirizar" at bounding box center [458, 441] width 374 height 15
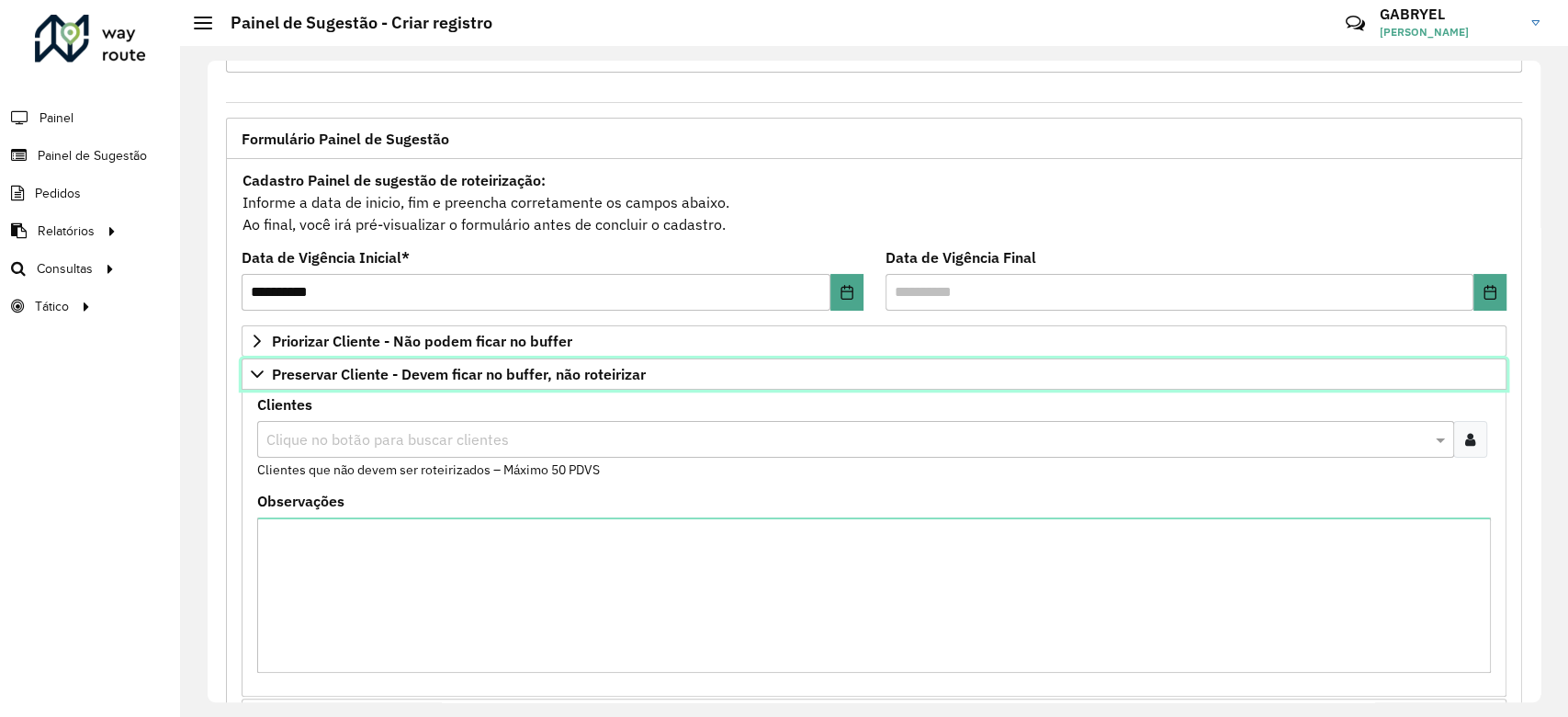
scroll to position [122, 0]
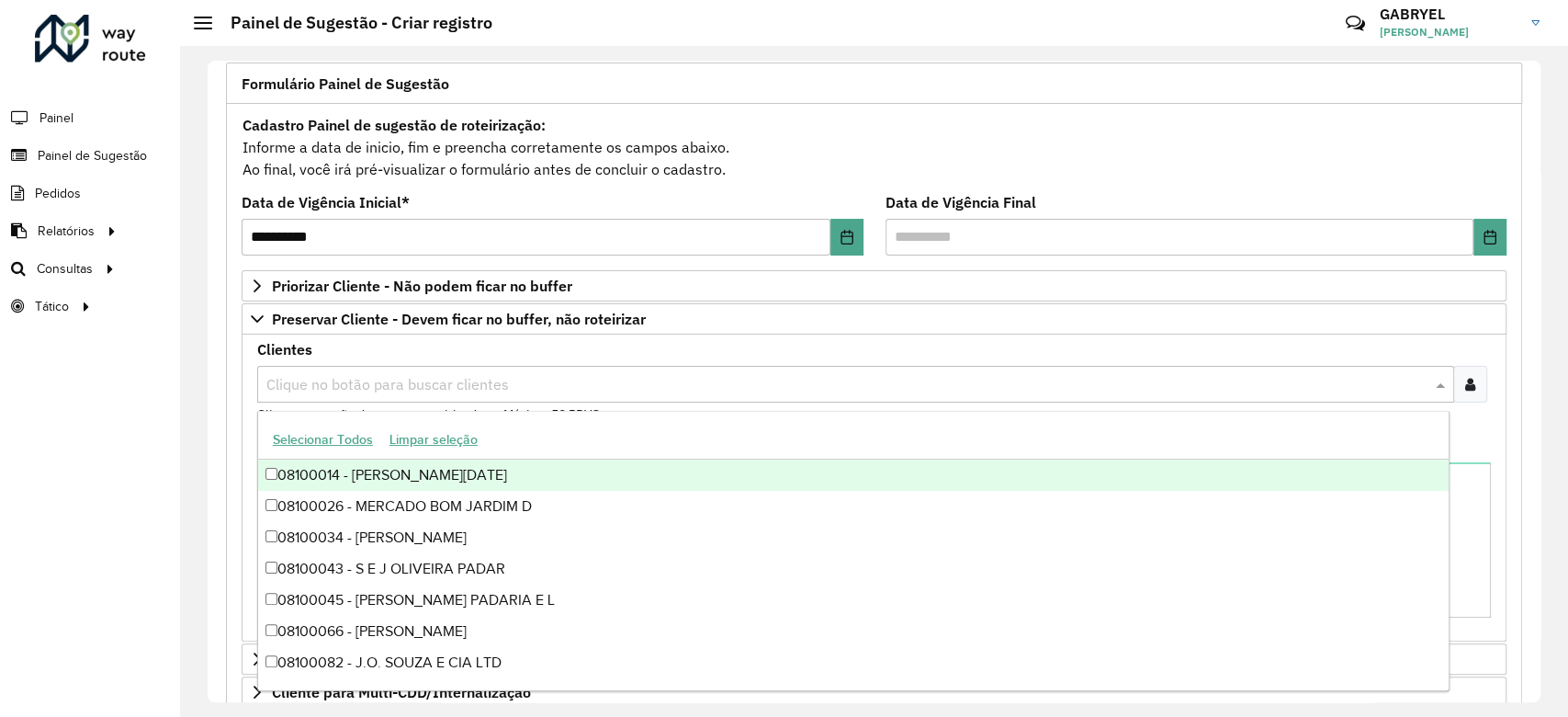
click at [447, 385] on input "text" at bounding box center [847, 385] width 1170 height 22
paste input "*****"
type input "*****"
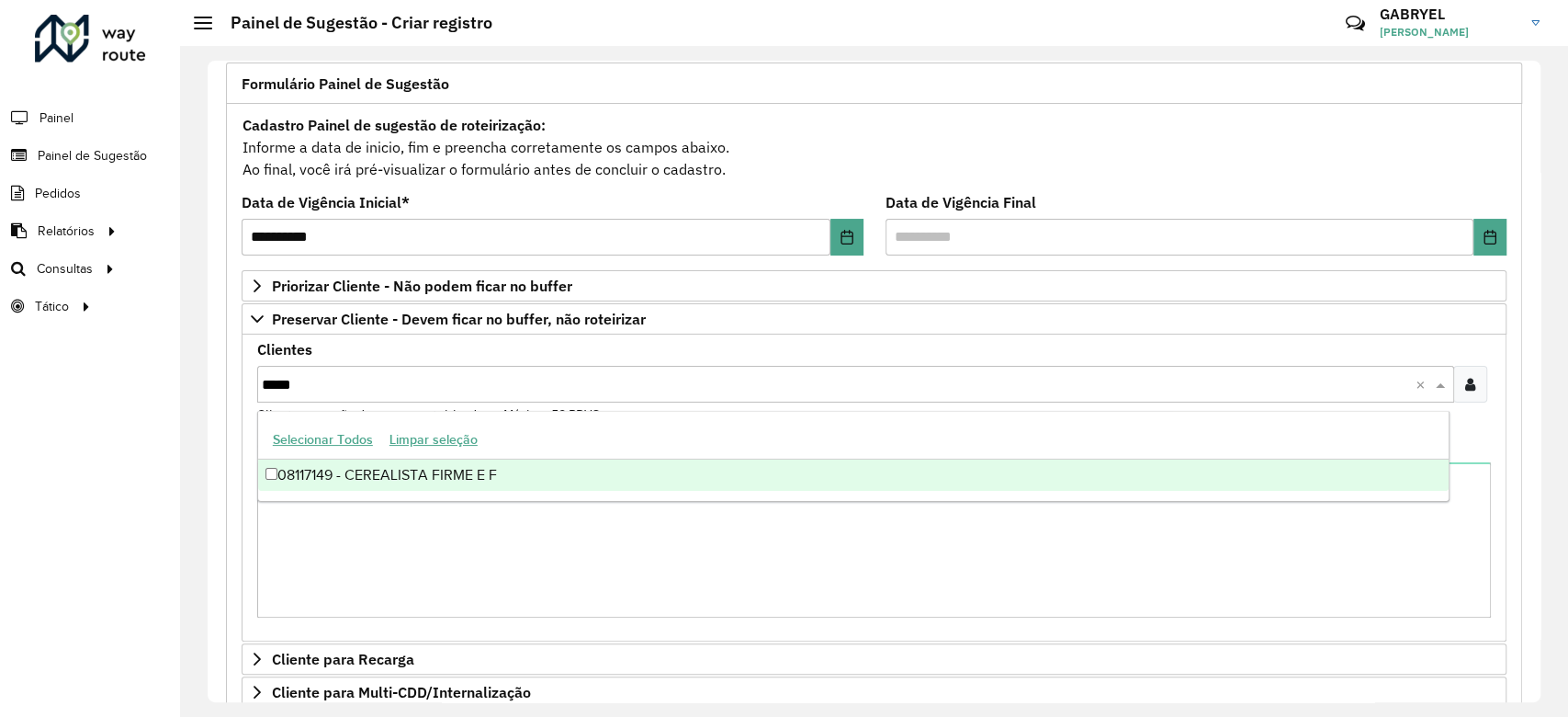
click at [398, 478] on div "08117149 - CEREALISTA FIRME E F" at bounding box center [853, 475] width 1191 height 31
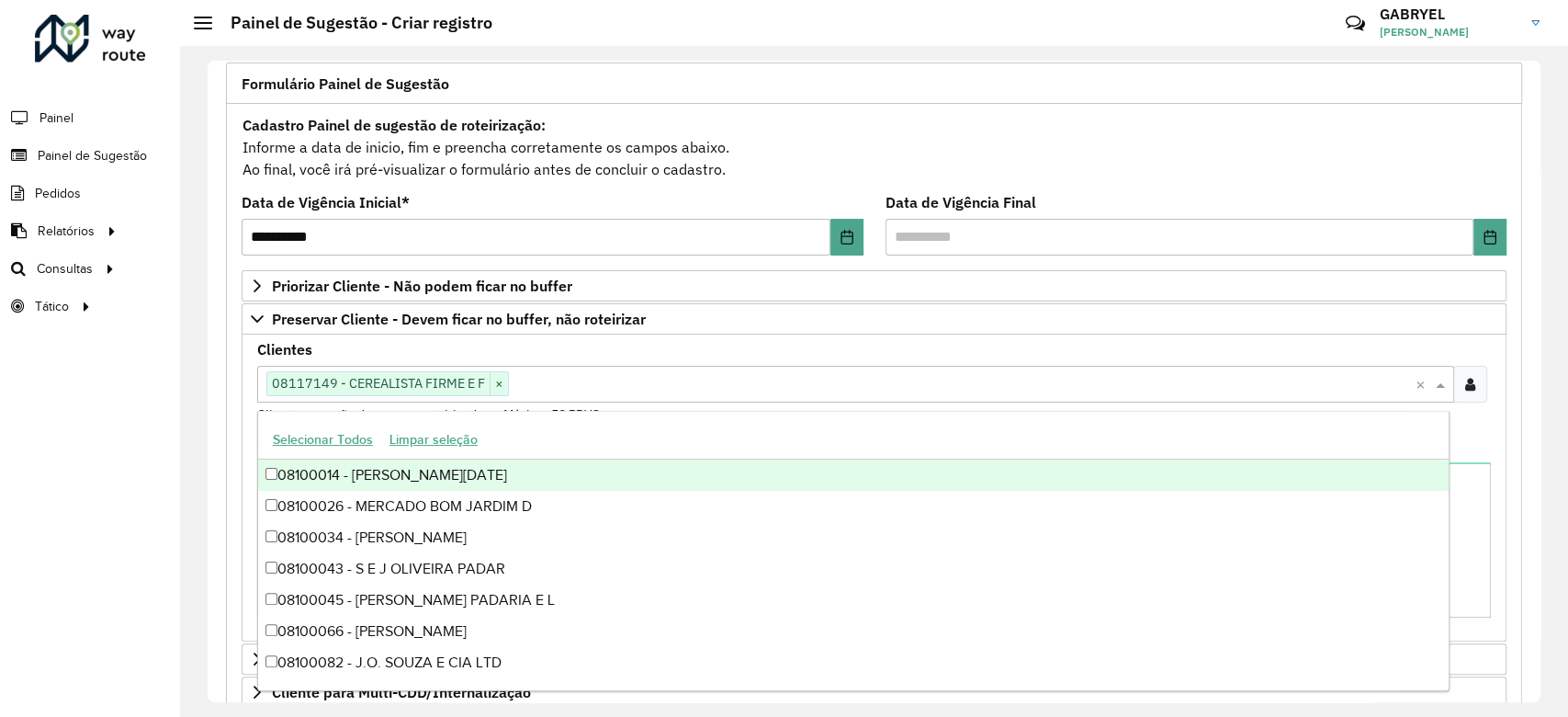
click at [232, 447] on div "**********" at bounding box center [873, 575] width 1296 height 942
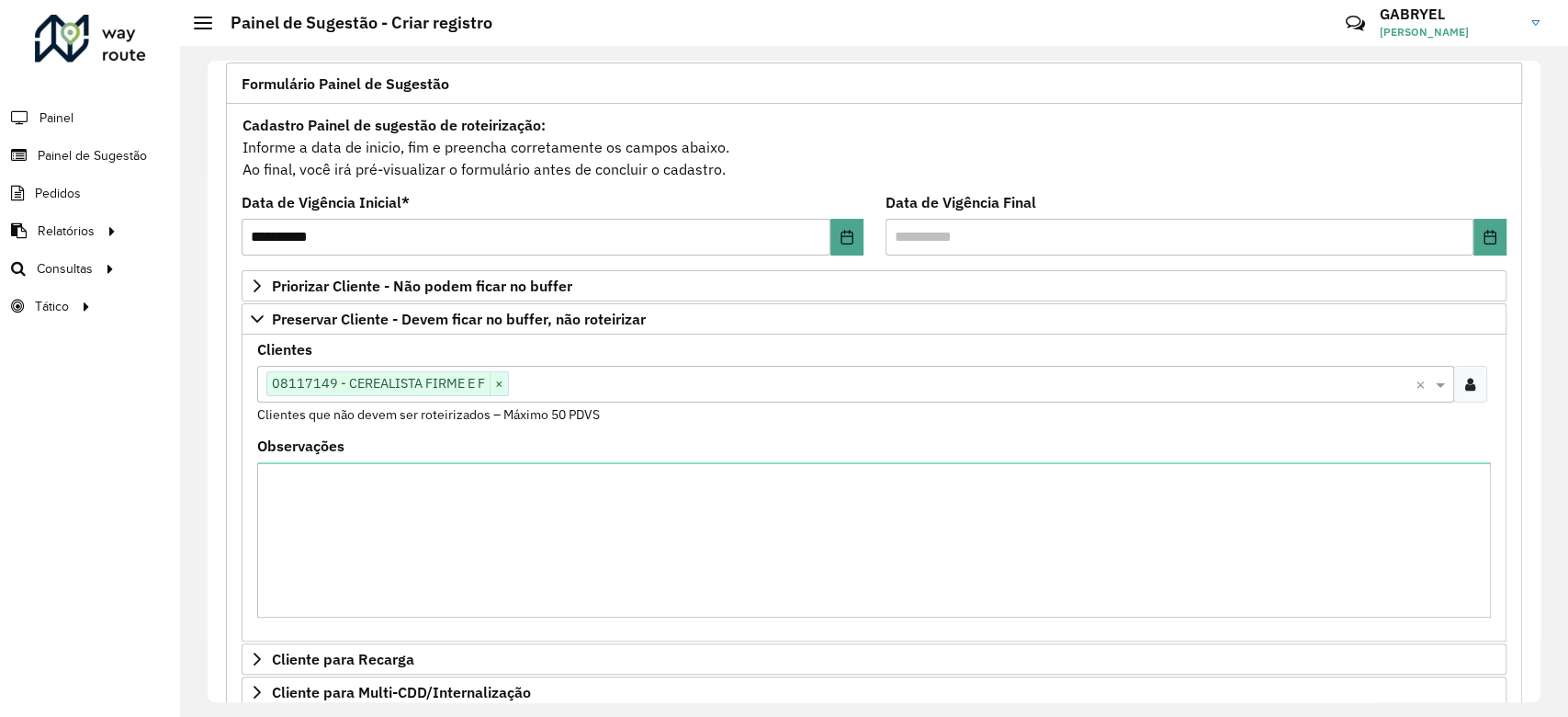
click at [681, 397] on div "Clique no botão para buscar clientes 08117149 - CEREALISTA FIRME E F ×" at bounding box center [837, 383] width 1158 height 34
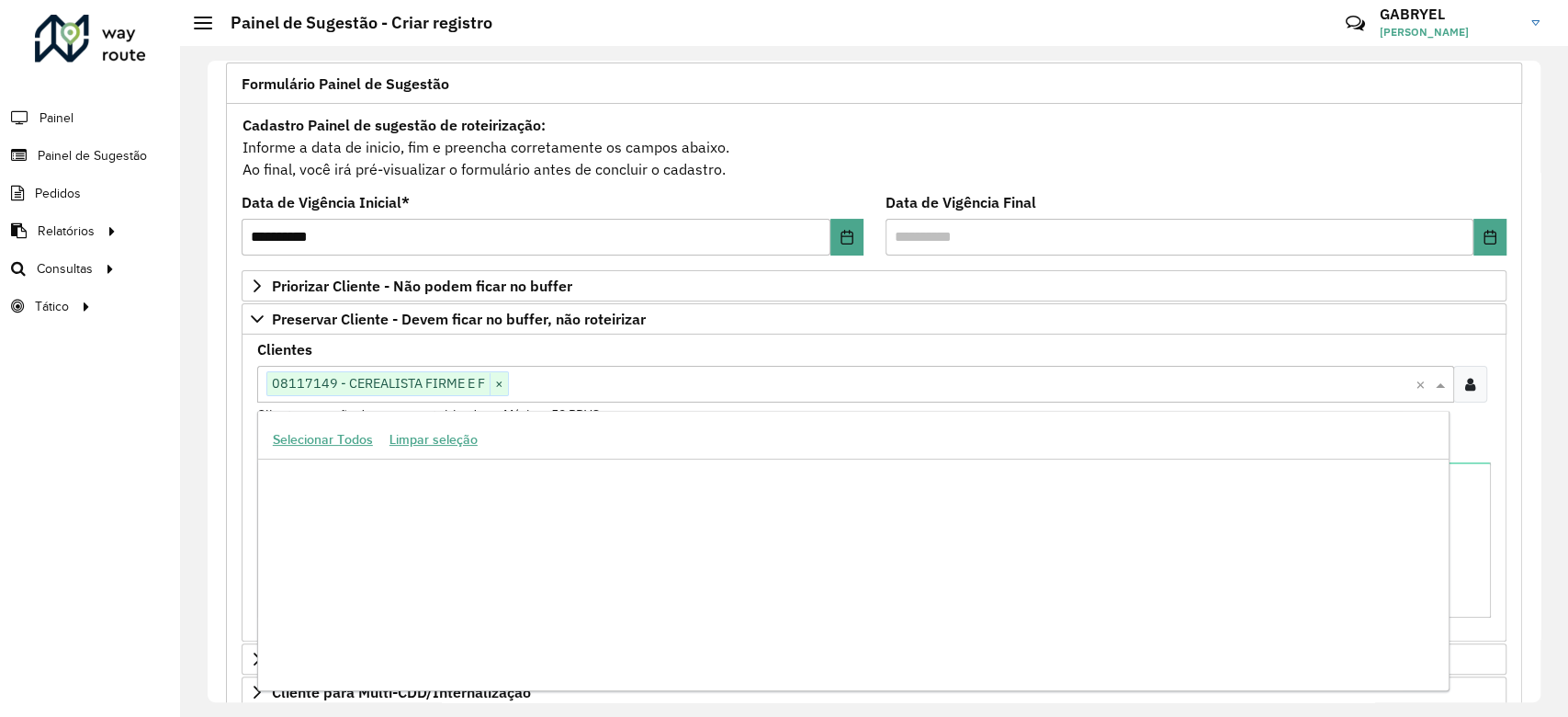
scroll to position [30027, 0]
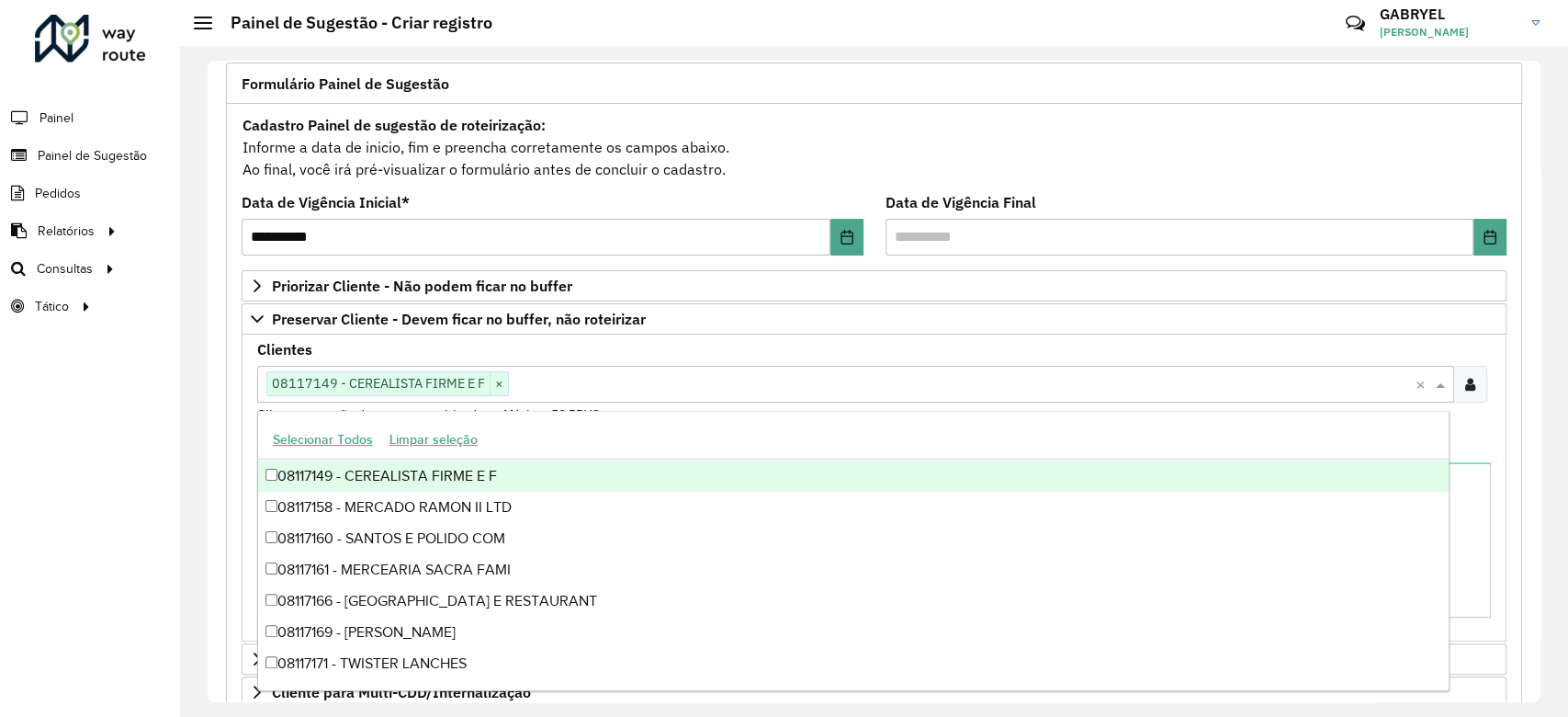
paste input "*****"
type input "*****"
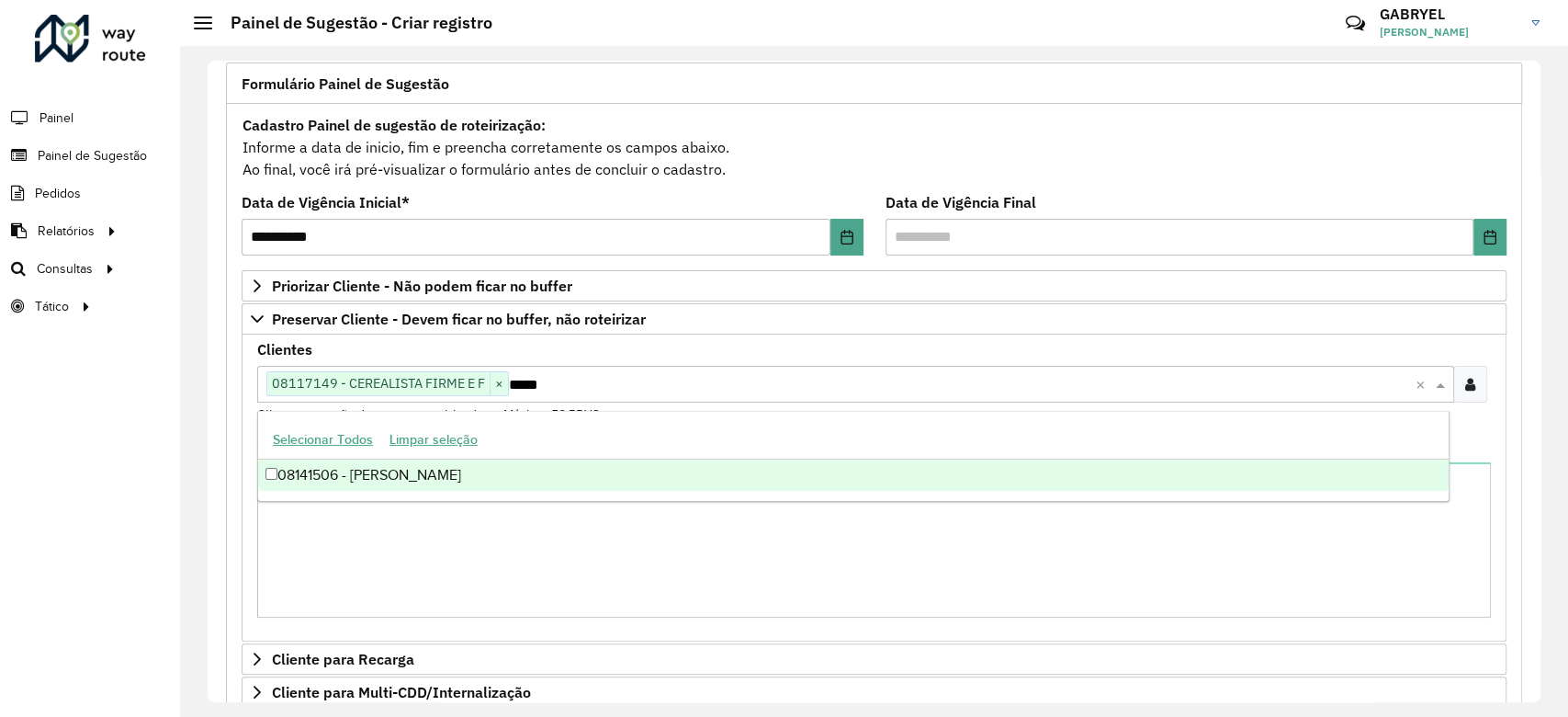
scroll to position [0, 0]
click at [502, 470] on div "08141506 - [PERSON_NAME]" at bounding box center [853, 475] width 1191 height 31
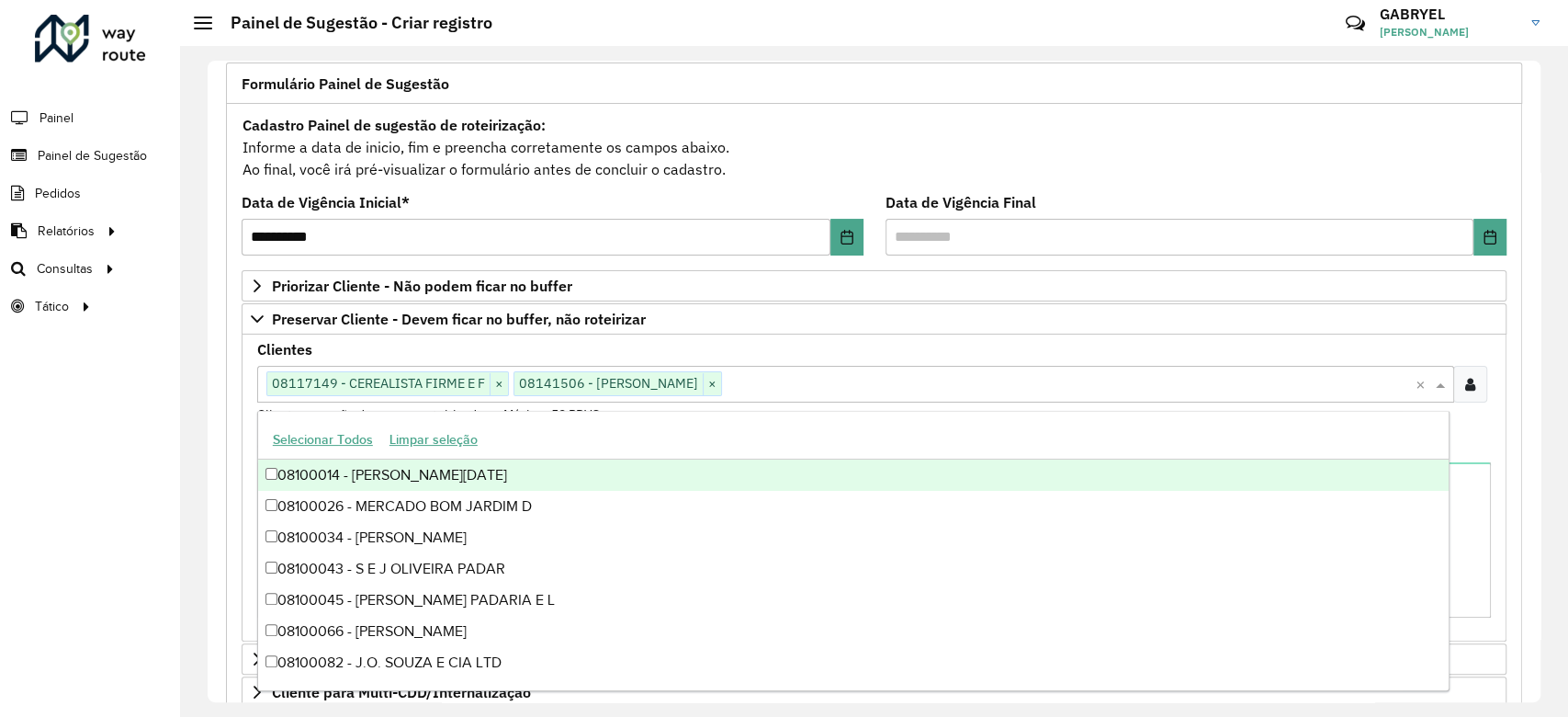
paste input "*****"
type input "*****"
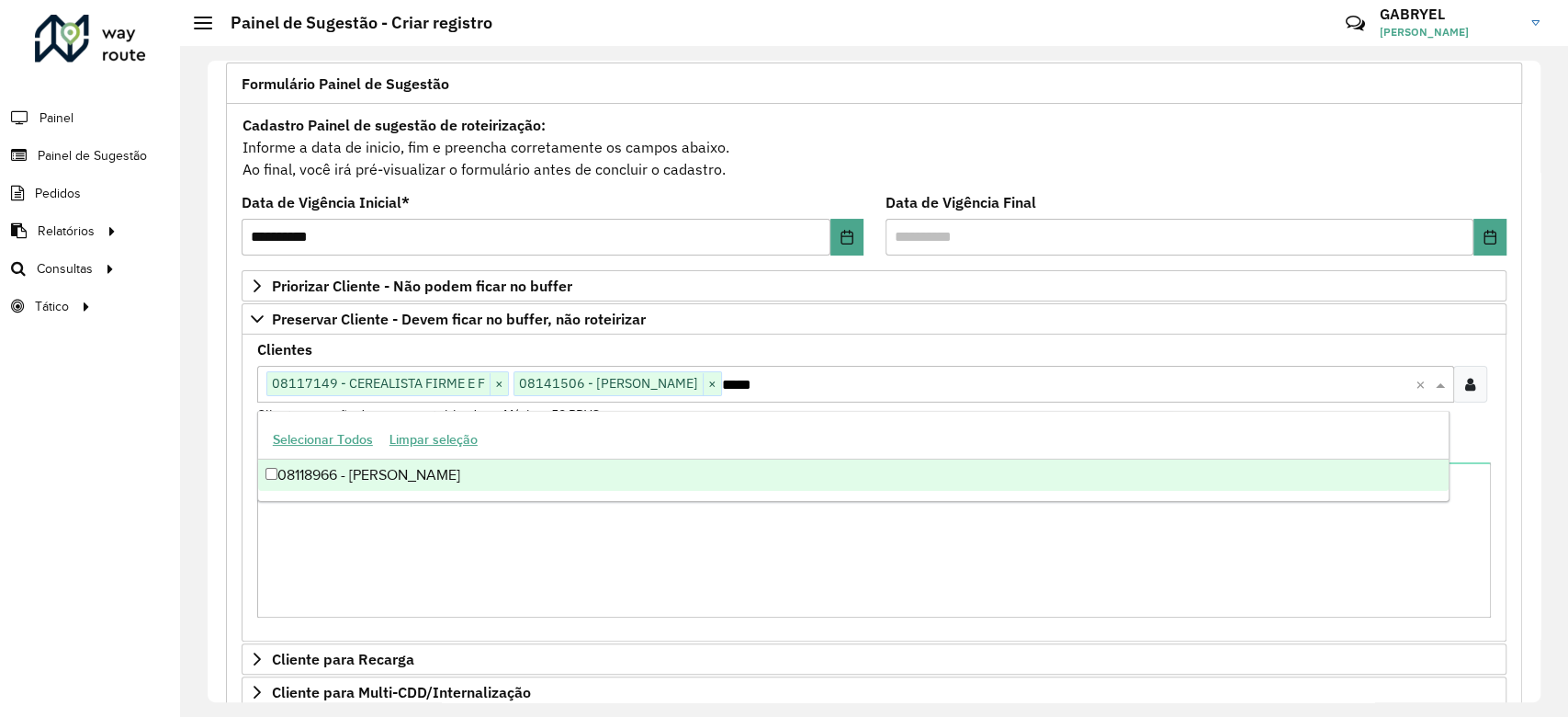
click at [738, 462] on div "08118966 - [PERSON_NAME]" at bounding box center [853, 475] width 1191 height 31
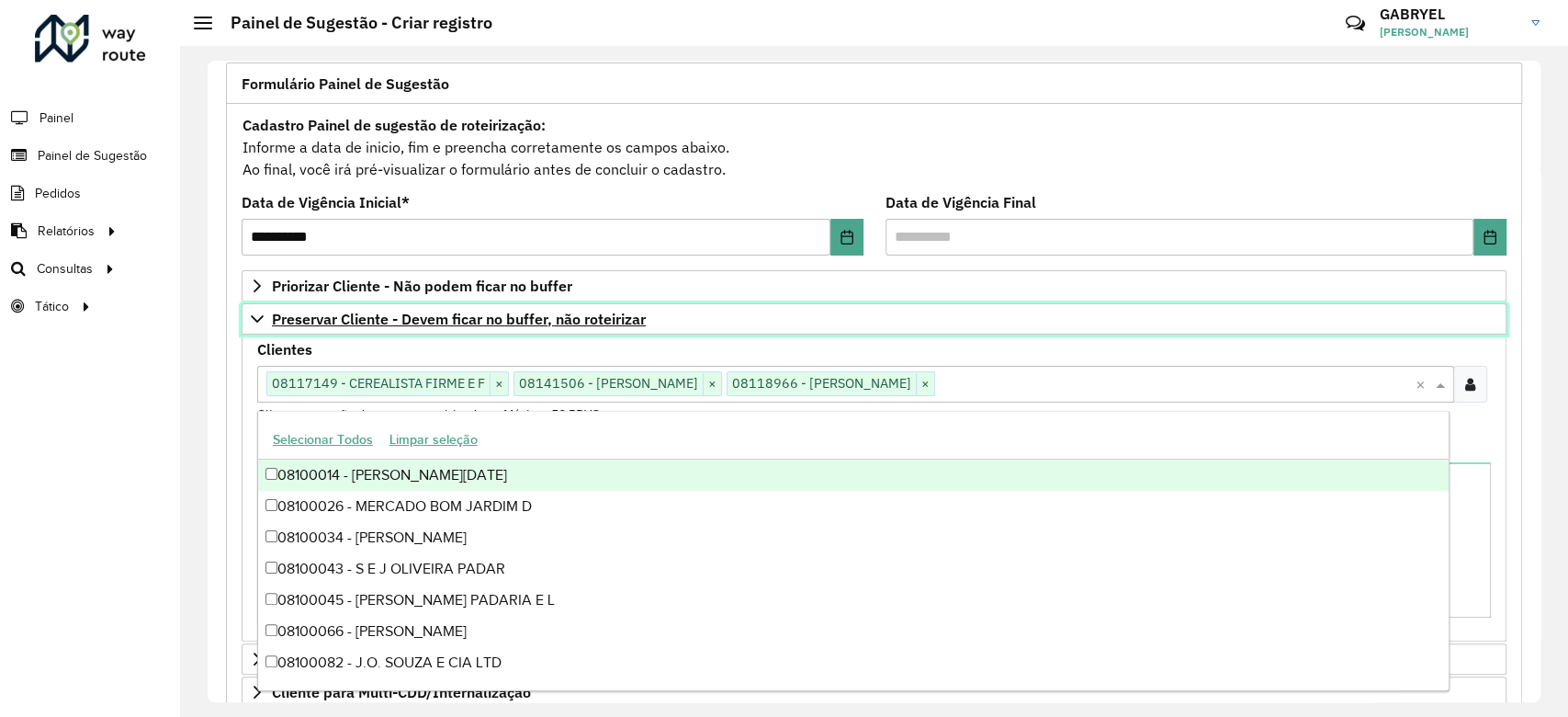
click at [1058, 325] on link "Preservar Cliente - Devem ficar no buffer, não roteirizar" at bounding box center [873, 319] width 1265 height 31
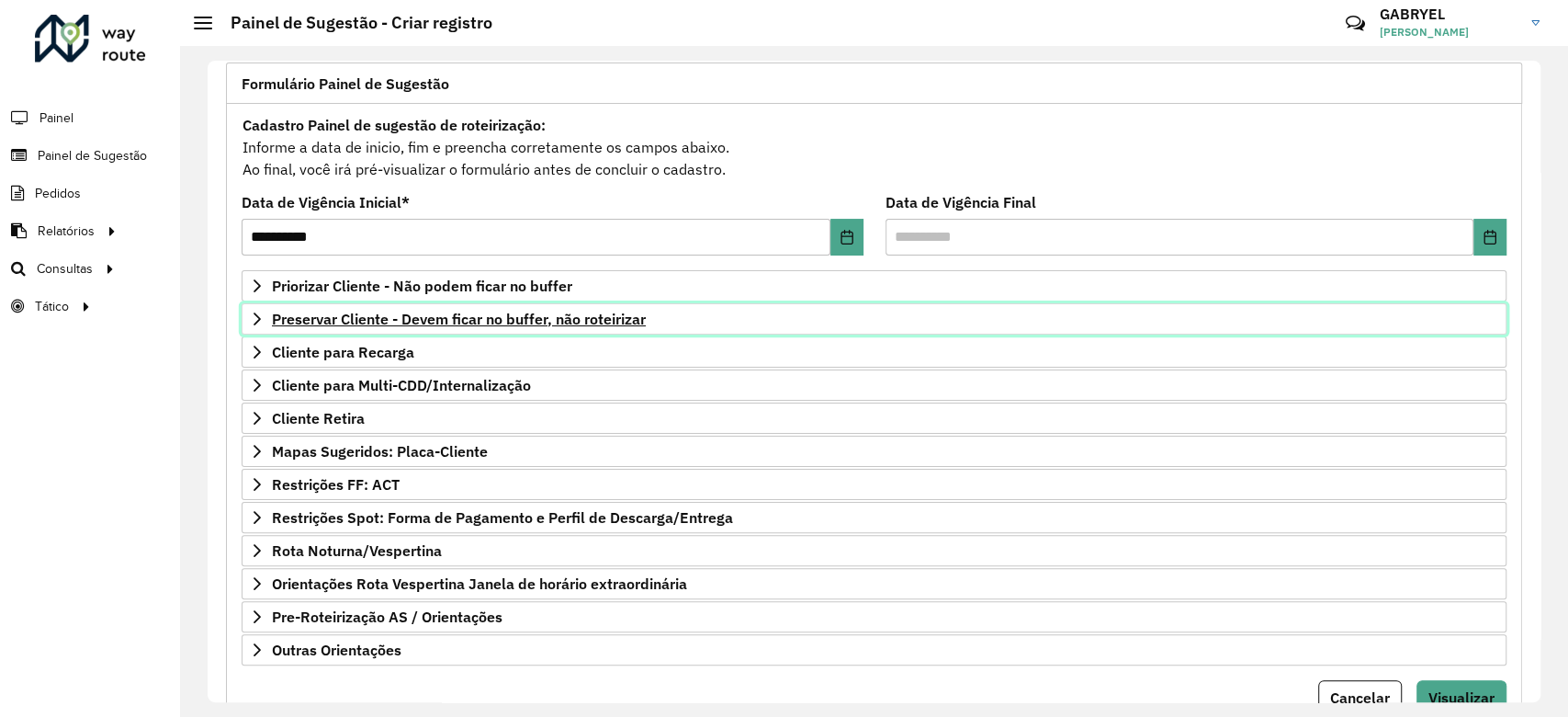
click at [1058, 325] on link "Preservar Cliente - Devem ficar no buffer, não roteirizar" at bounding box center [873, 319] width 1265 height 31
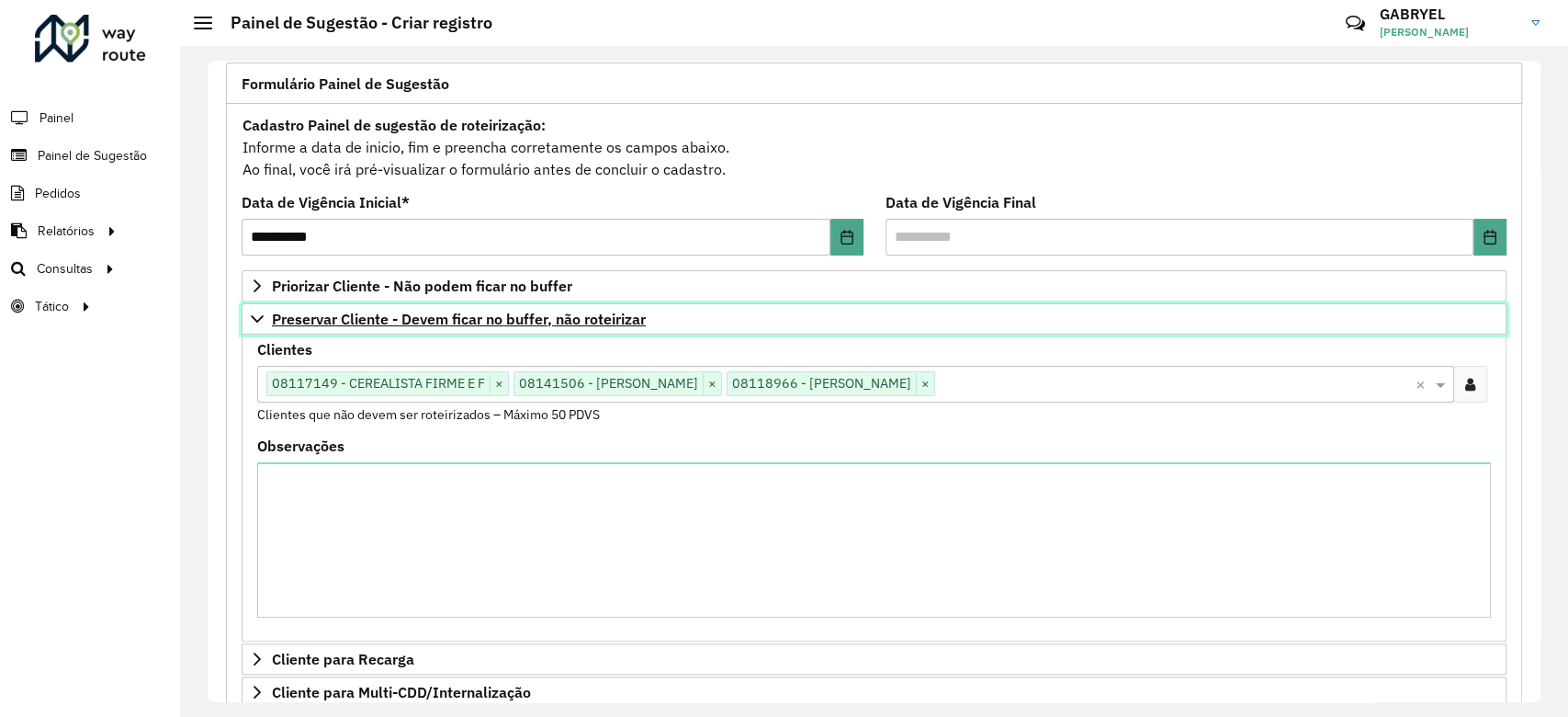
click at [1058, 325] on link "Preservar Cliente - Devem ficar no buffer, não roteirizar" at bounding box center [873, 319] width 1265 height 31
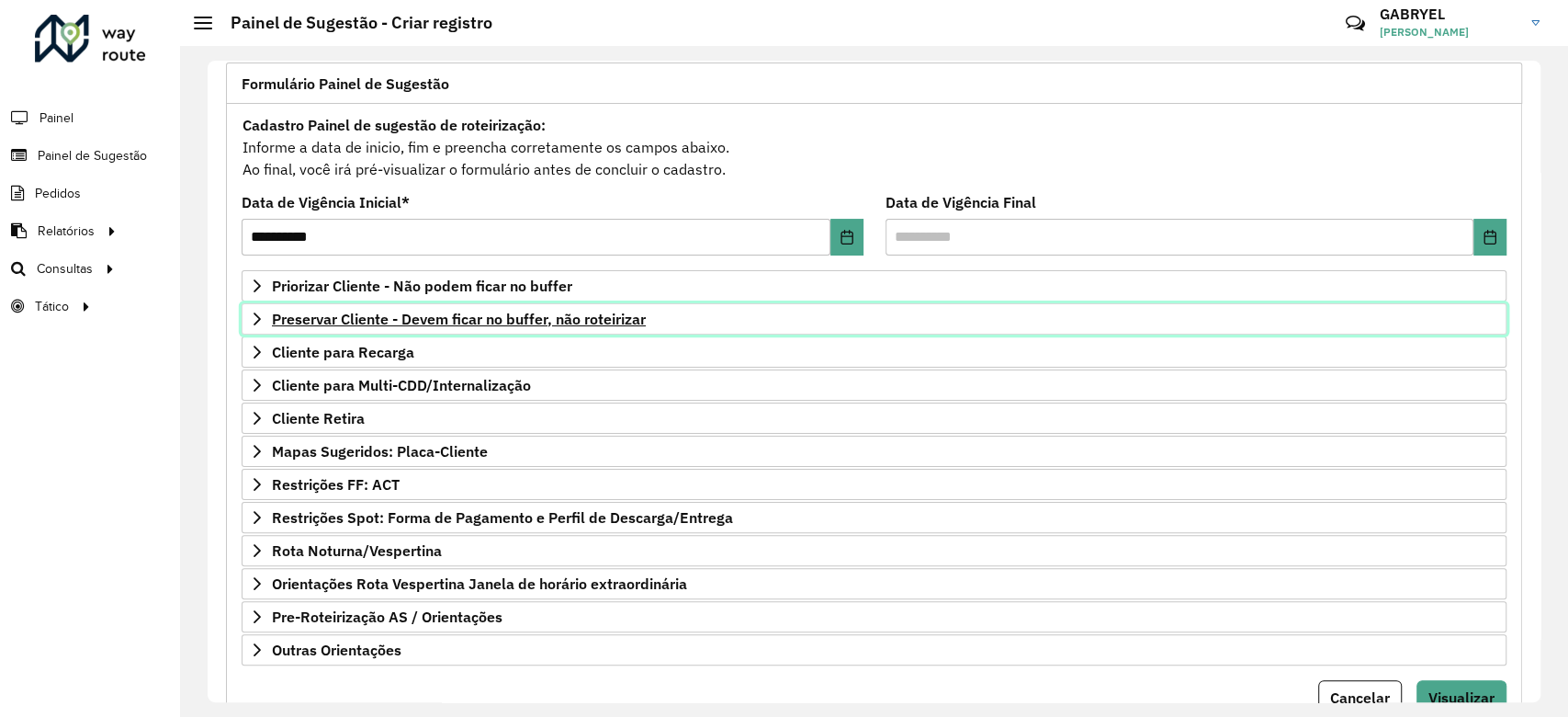
click at [860, 314] on link "Preservar Cliente - Devem ficar no buffer, não roteirizar" at bounding box center [873, 319] width 1265 height 31
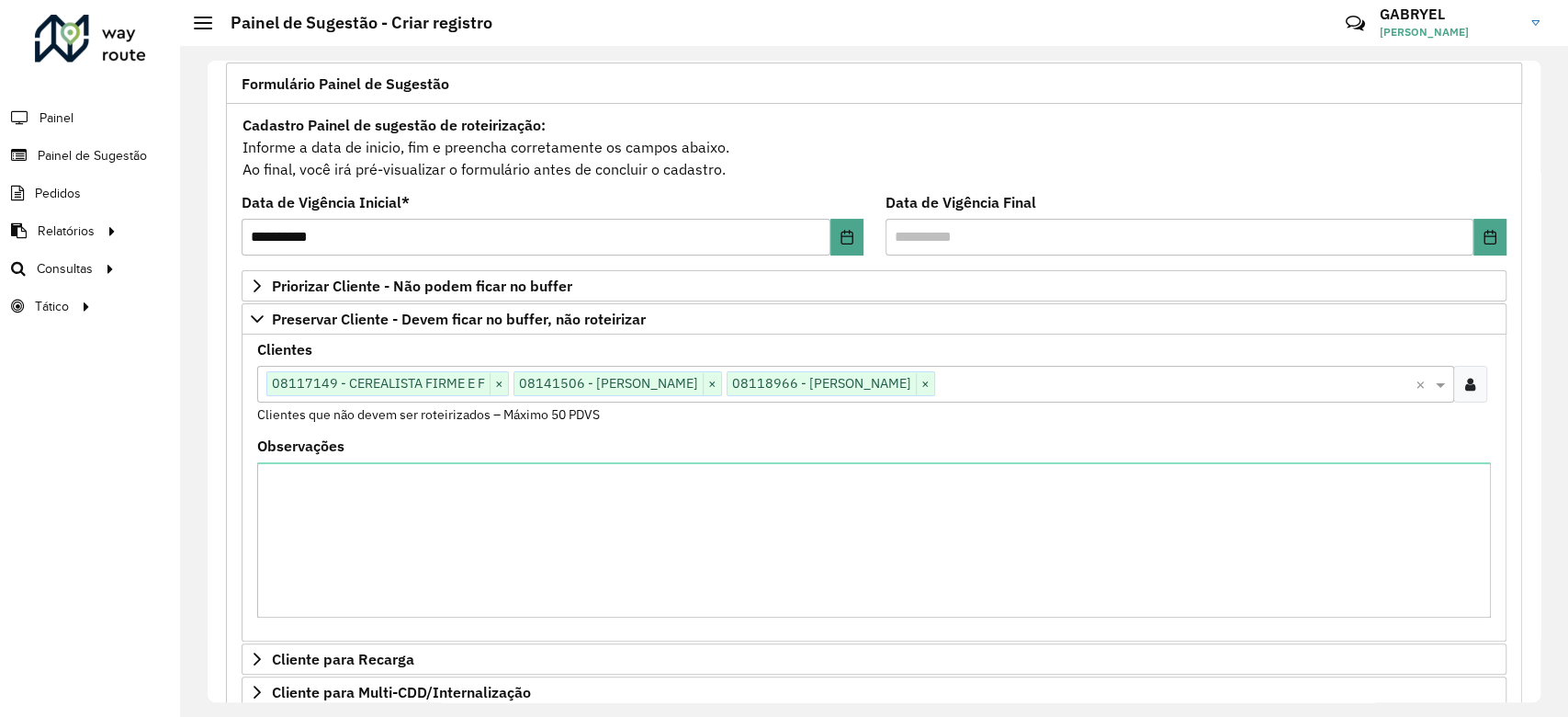
click at [1194, 388] on input "text" at bounding box center [1175, 385] width 481 height 22
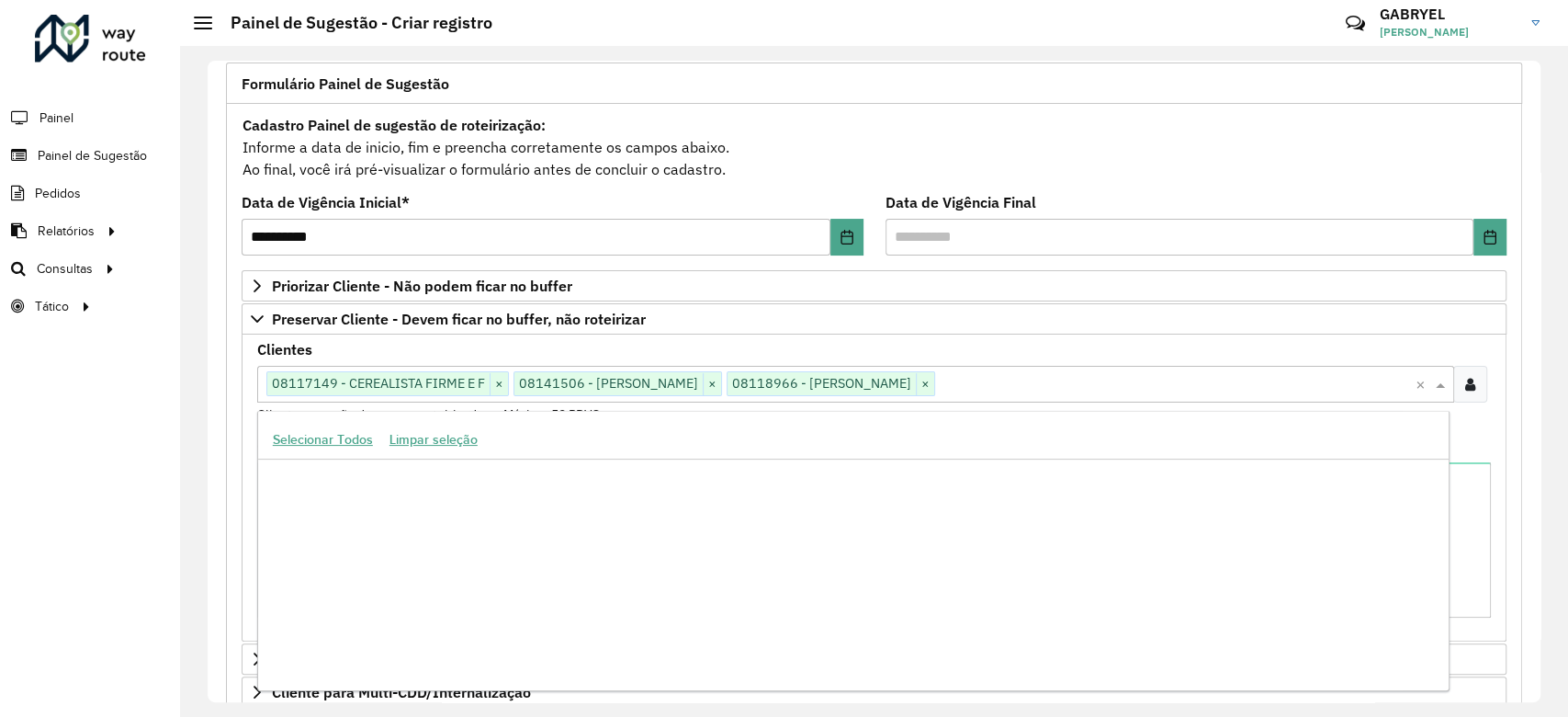
paste input "*****"
type input "*****"
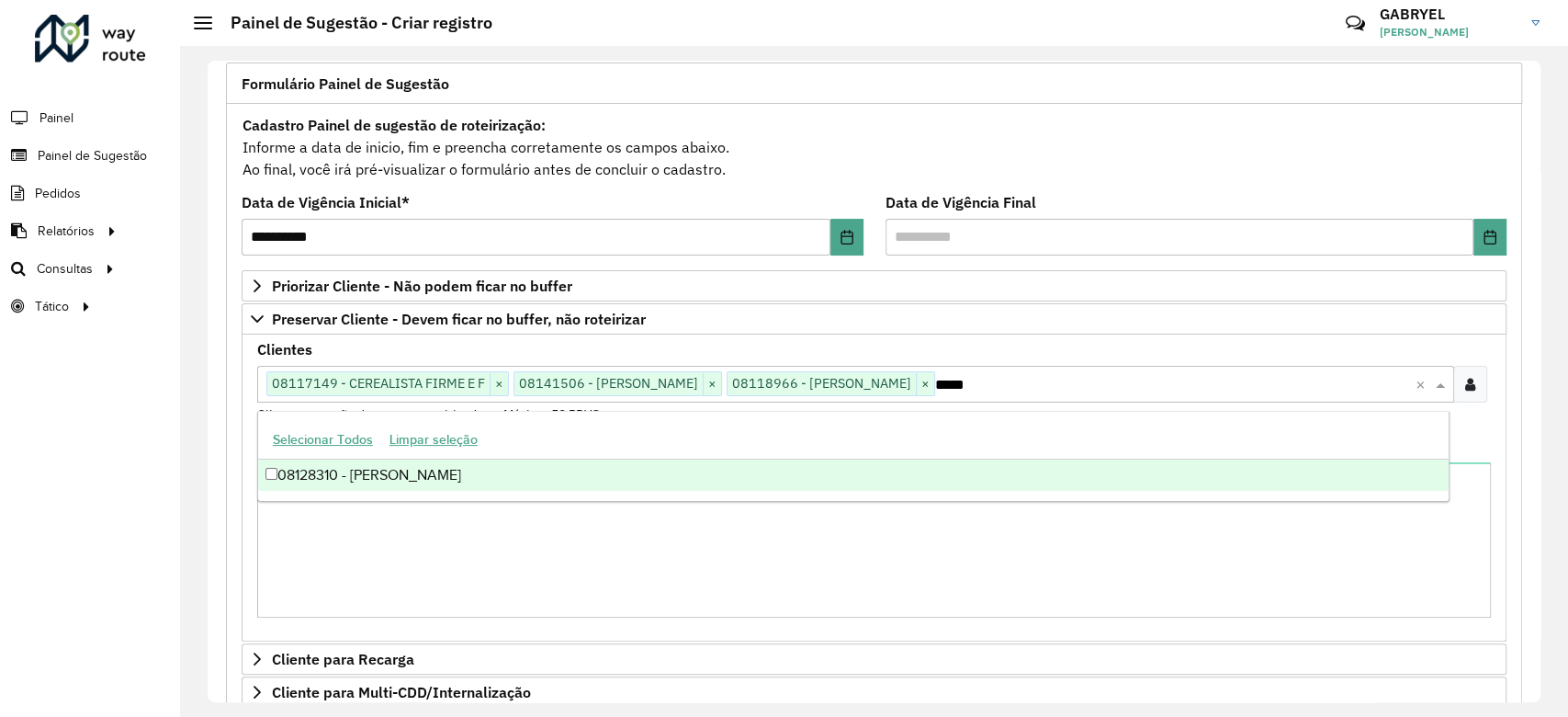
click at [848, 465] on div "08128310 - [PERSON_NAME]" at bounding box center [853, 475] width 1191 height 31
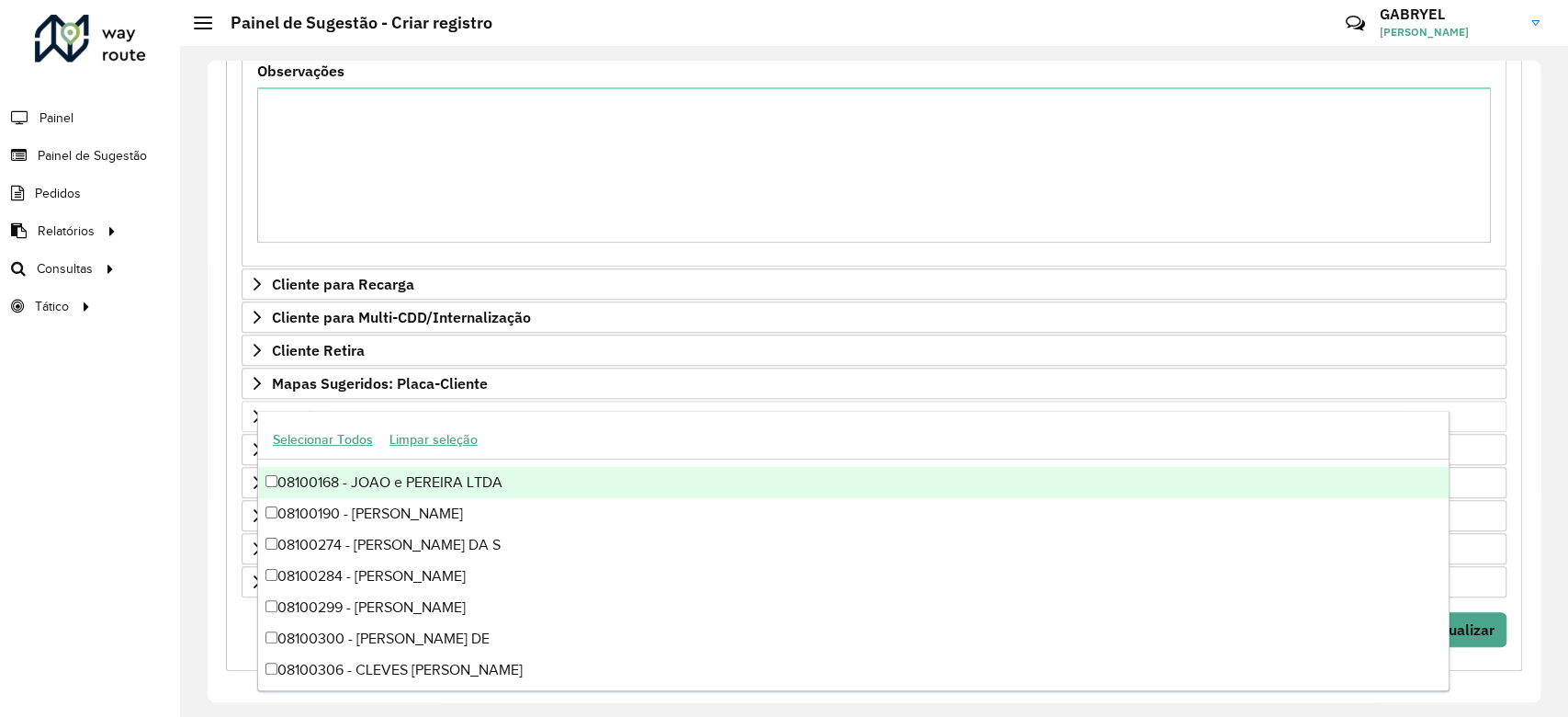
scroll to position [503, 0]
click at [1521, 460] on div "**********" at bounding box center [873, 173] width 1318 height 984
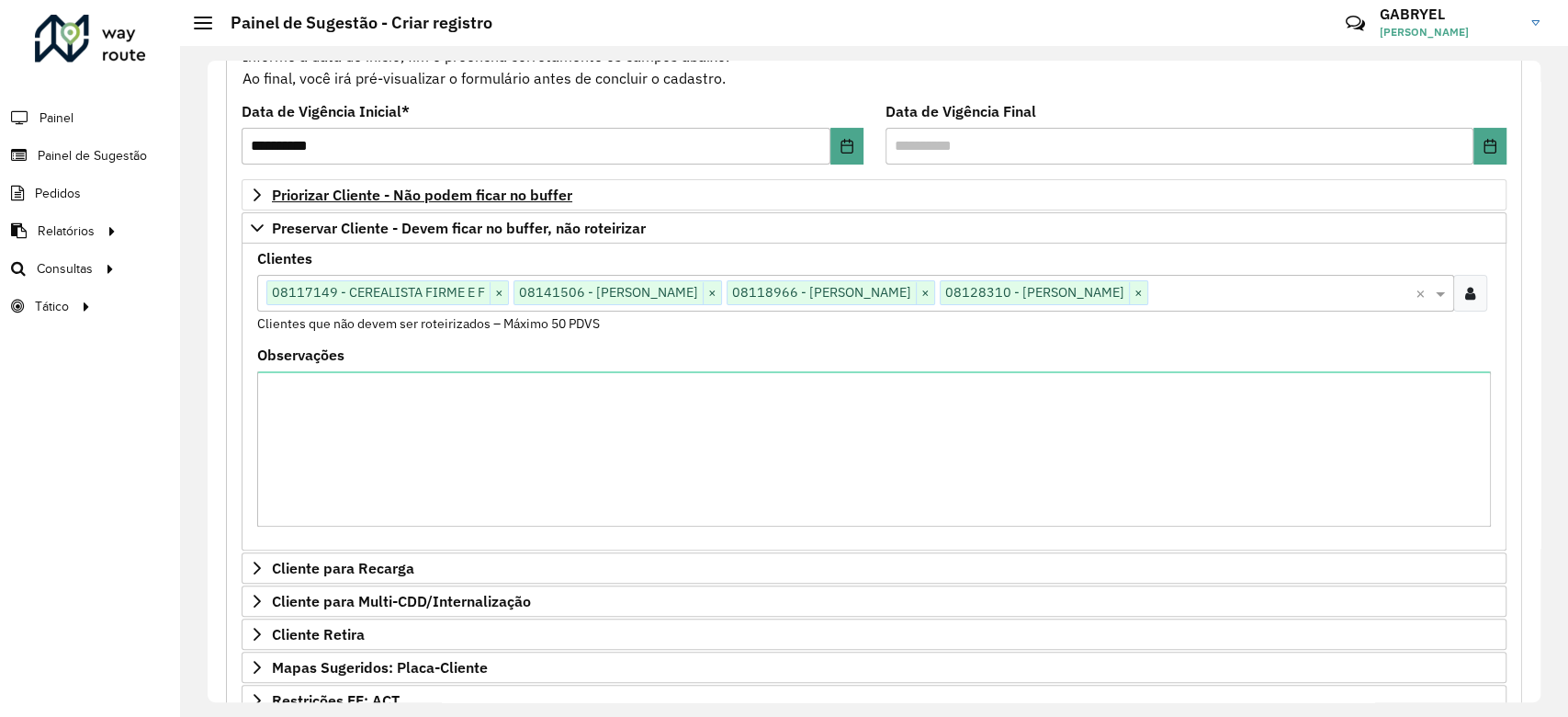
scroll to position [135, 0]
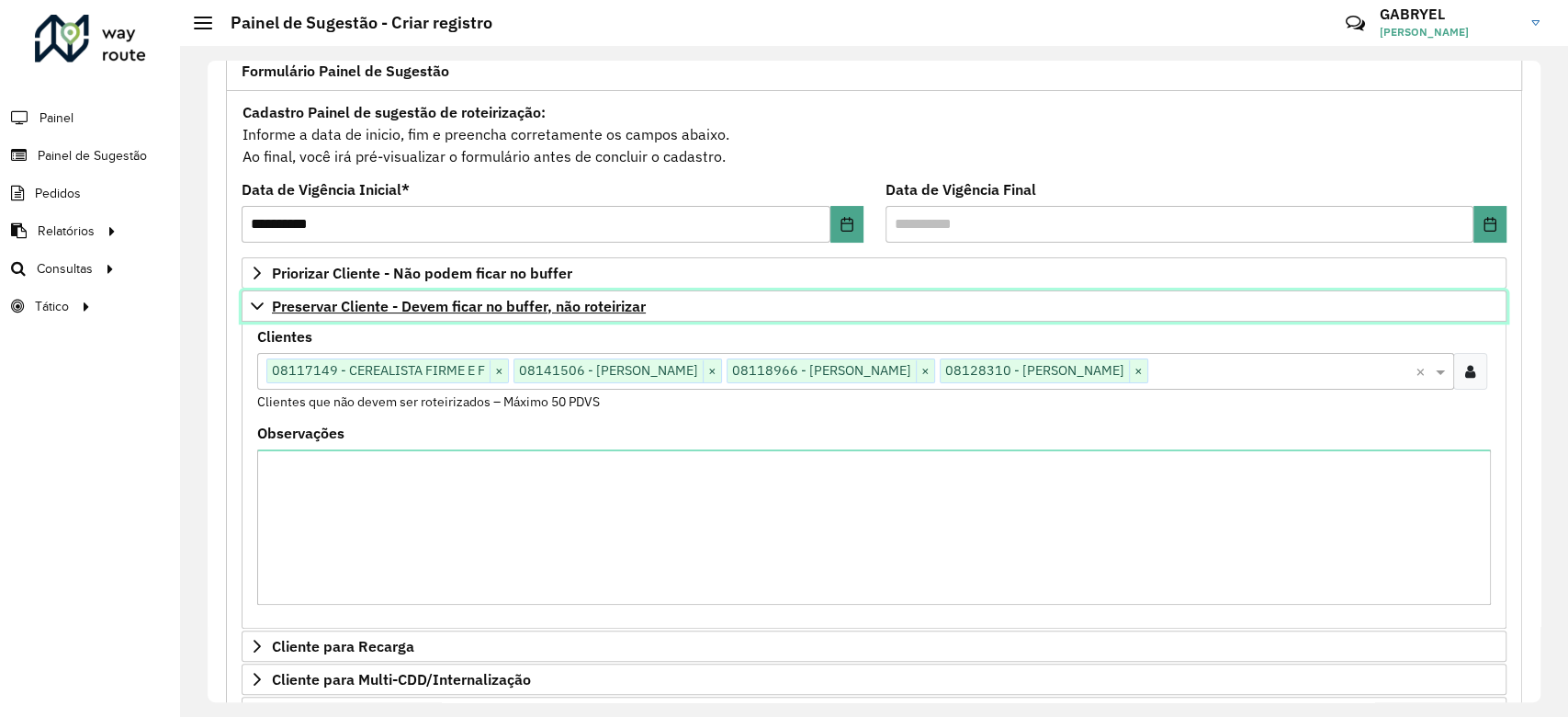
click at [337, 317] on link "Preservar Cliente - Devem ficar no buffer, não roteirizar" at bounding box center [873, 306] width 1265 height 31
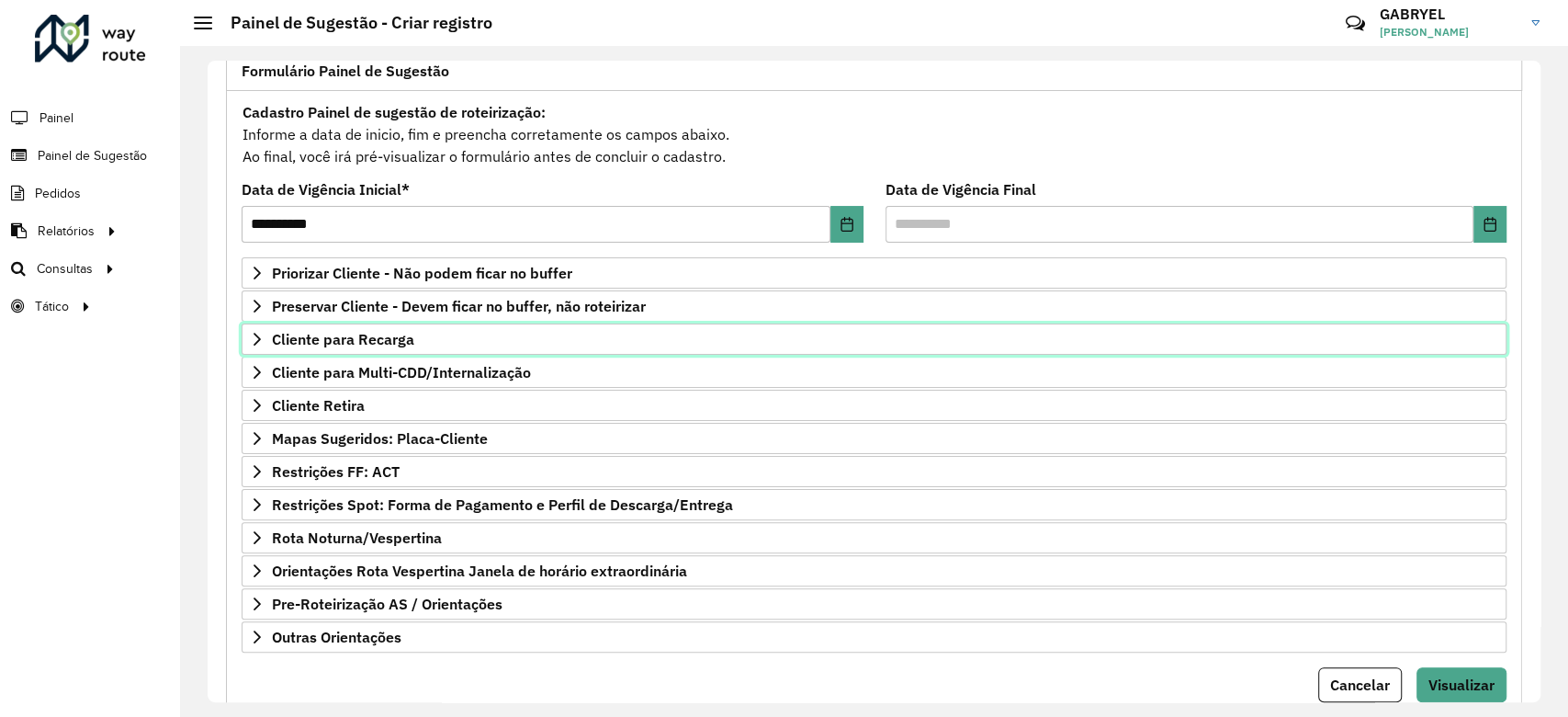
click at [319, 342] on span "Cliente para Recarga" at bounding box center [343, 340] width 142 height 15
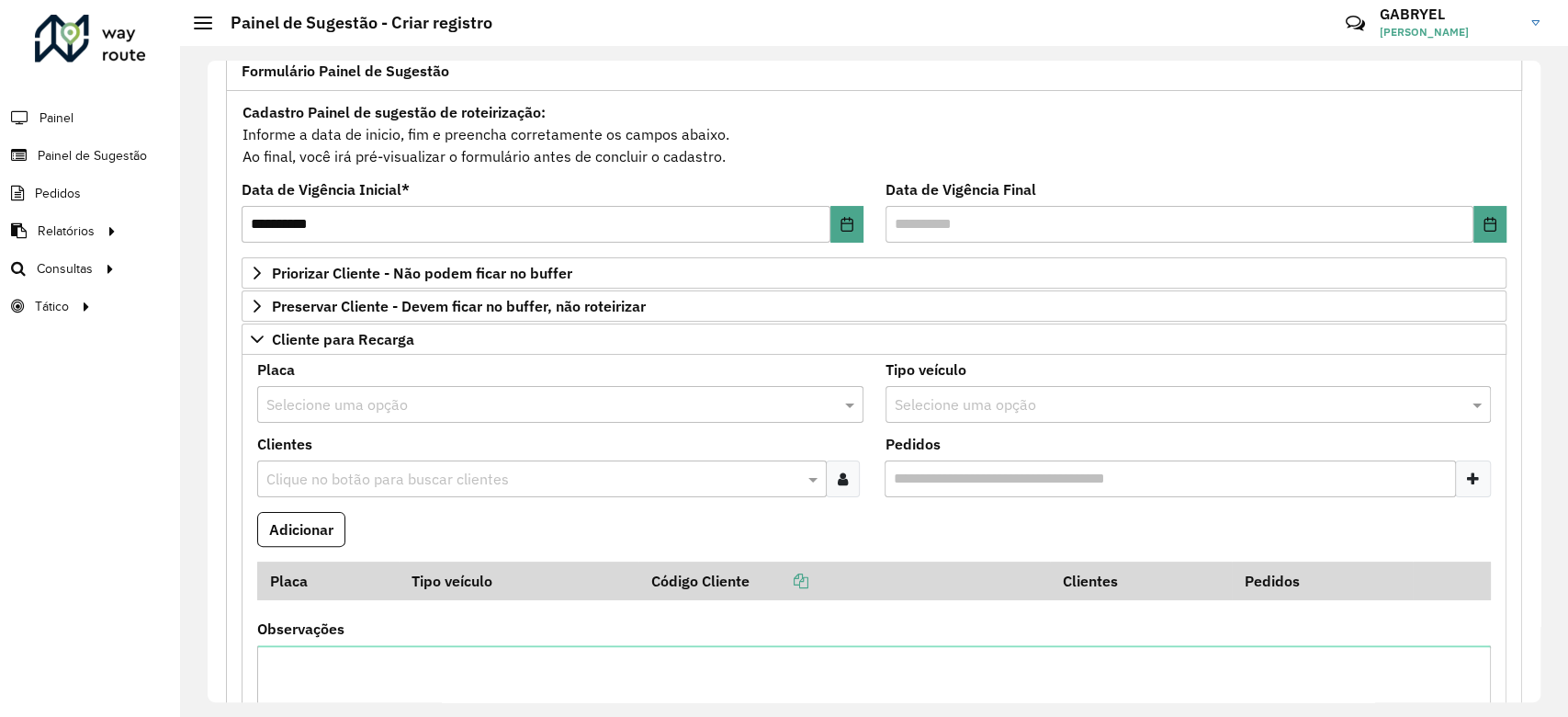
click at [594, 408] on input "text" at bounding box center [542, 405] width 552 height 22
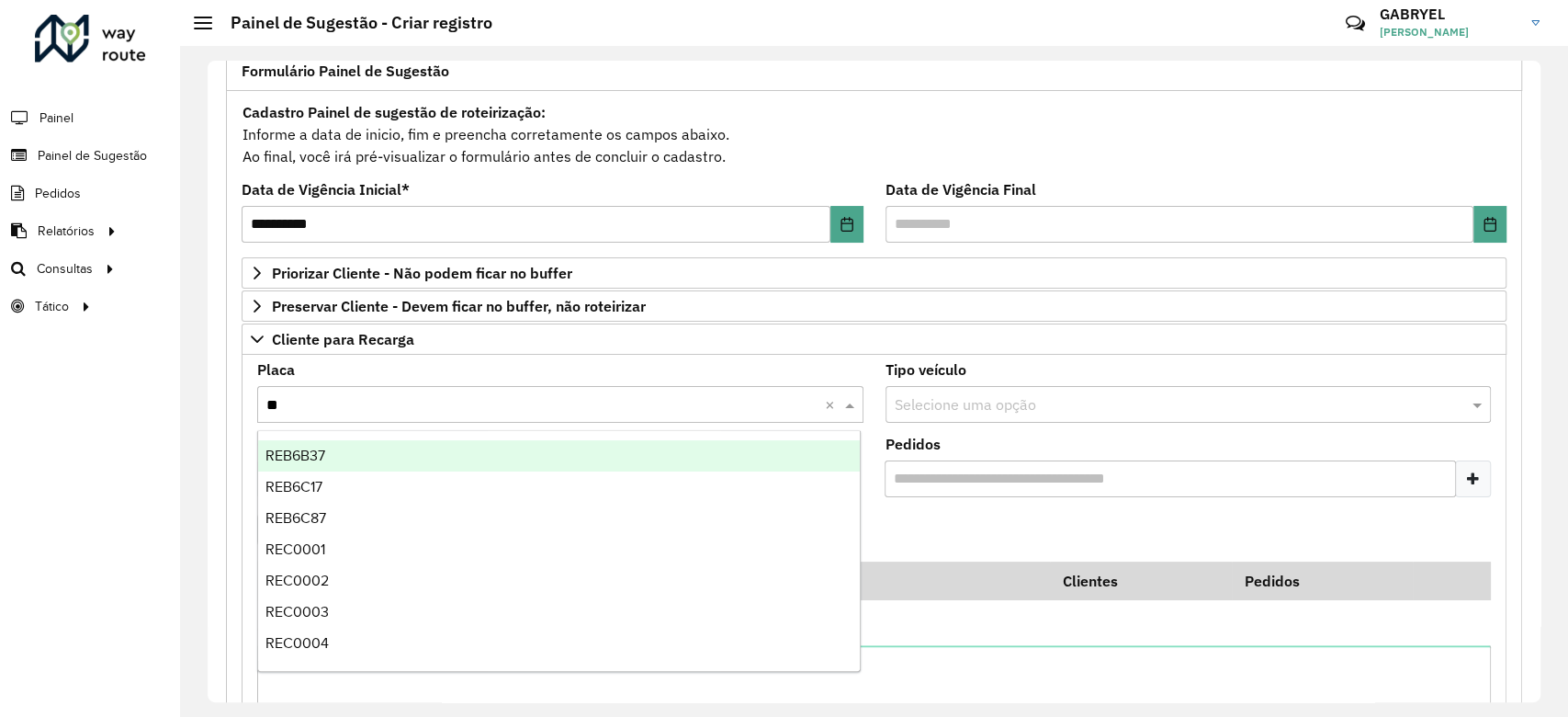
type input "***"
click at [440, 457] on div "REC0001" at bounding box center [559, 456] width 601 height 31
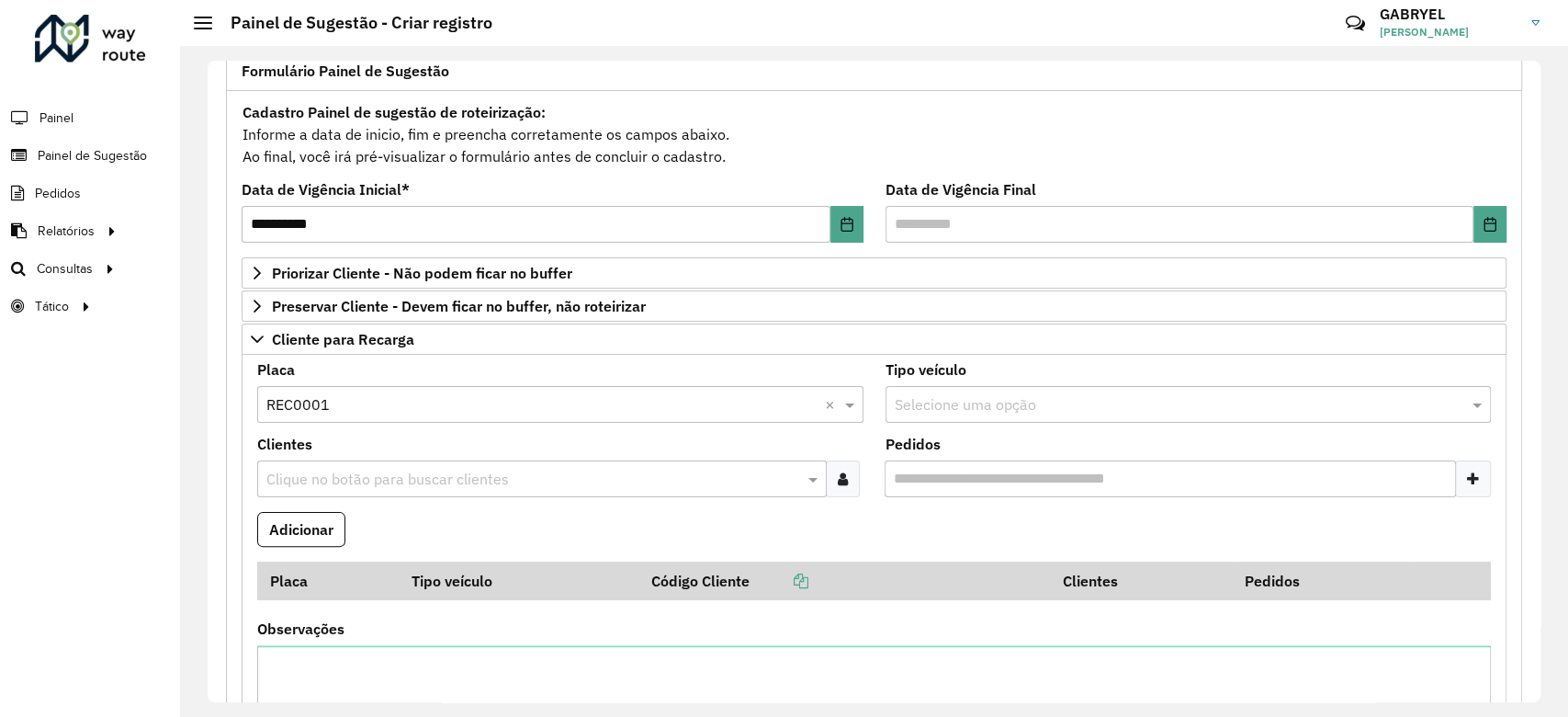
click at [415, 462] on div "Clique no botão para buscar clientes" at bounding box center [541, 479] width 569 height 37
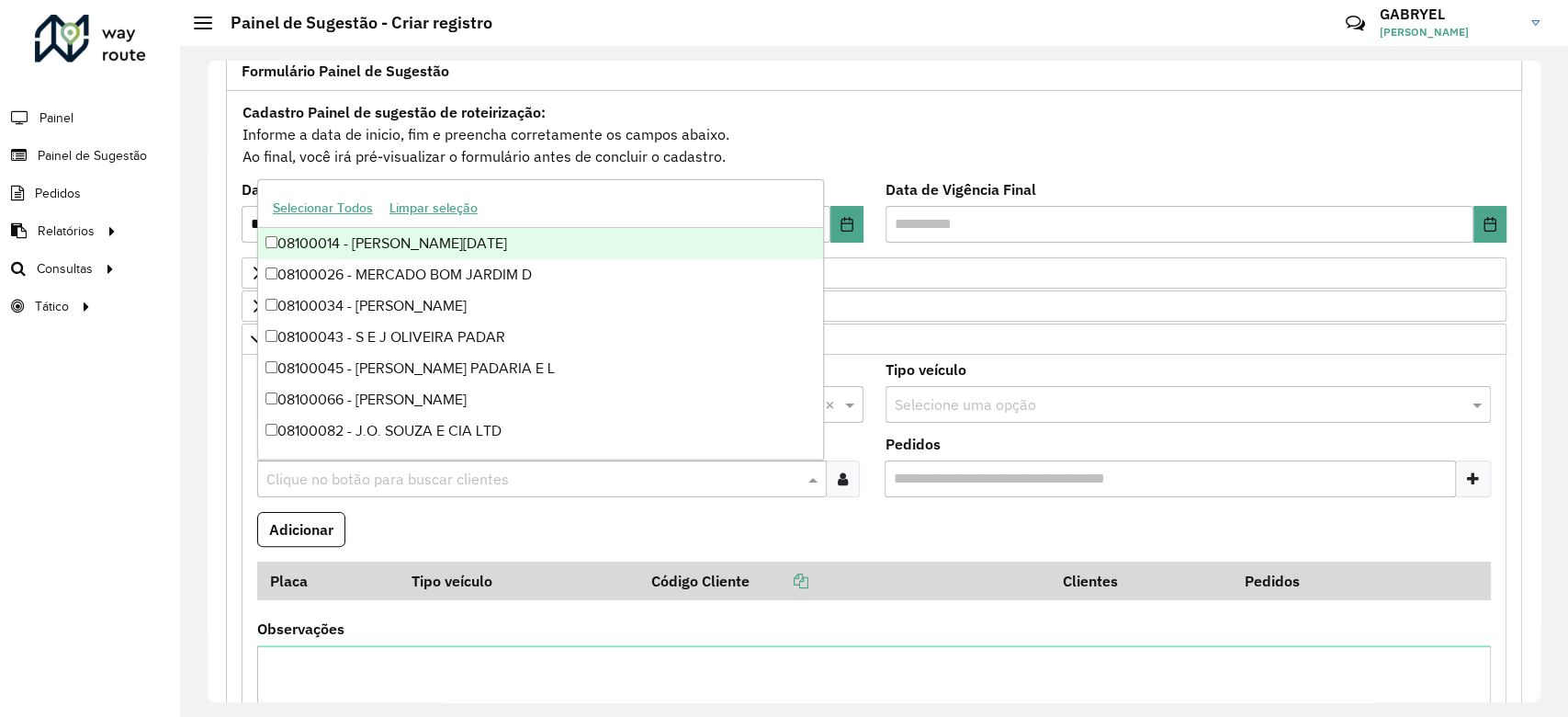
paste input "*****"
type input "*****"
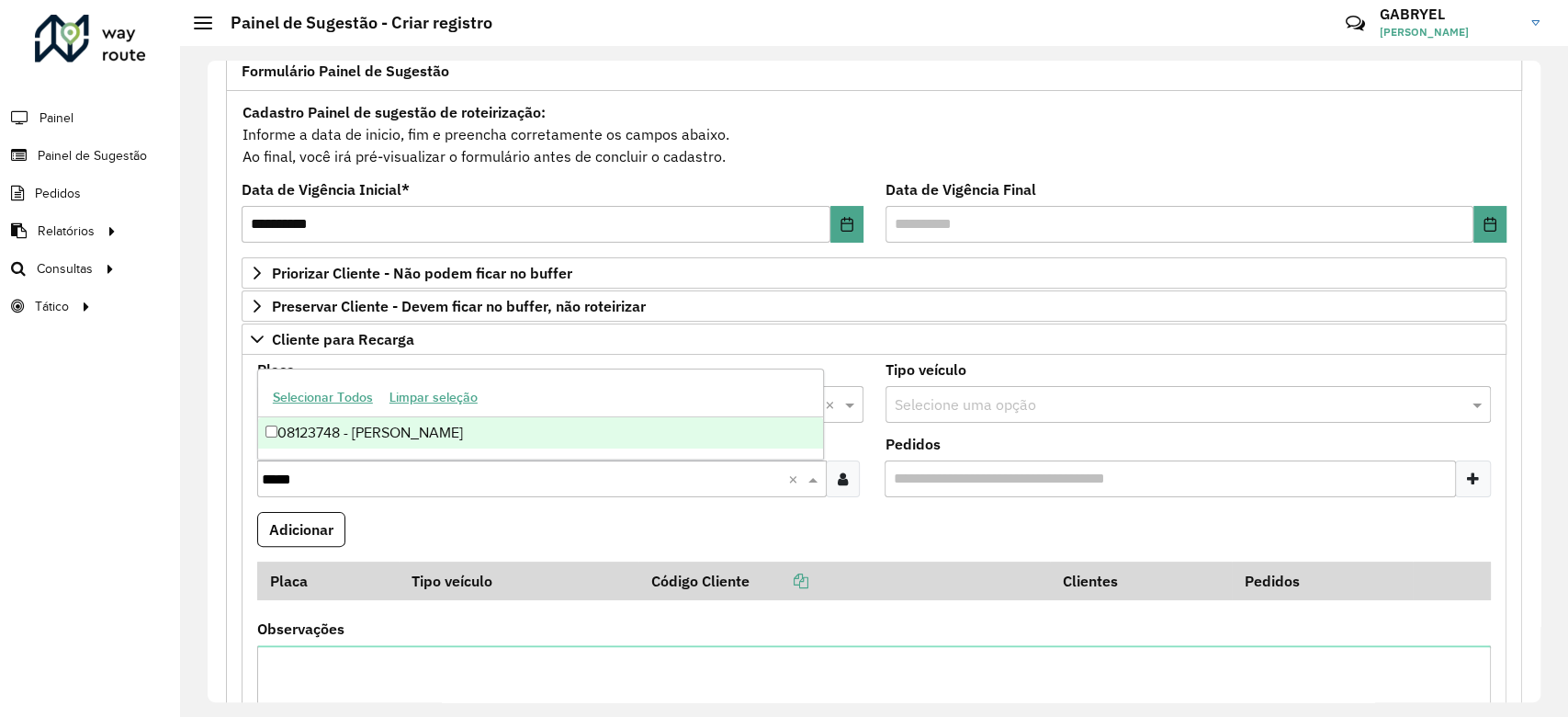
click at [388, 446] on div "08123748 - [PERSON_NAME]" at bounding box center [540, 433] width 564 height 31
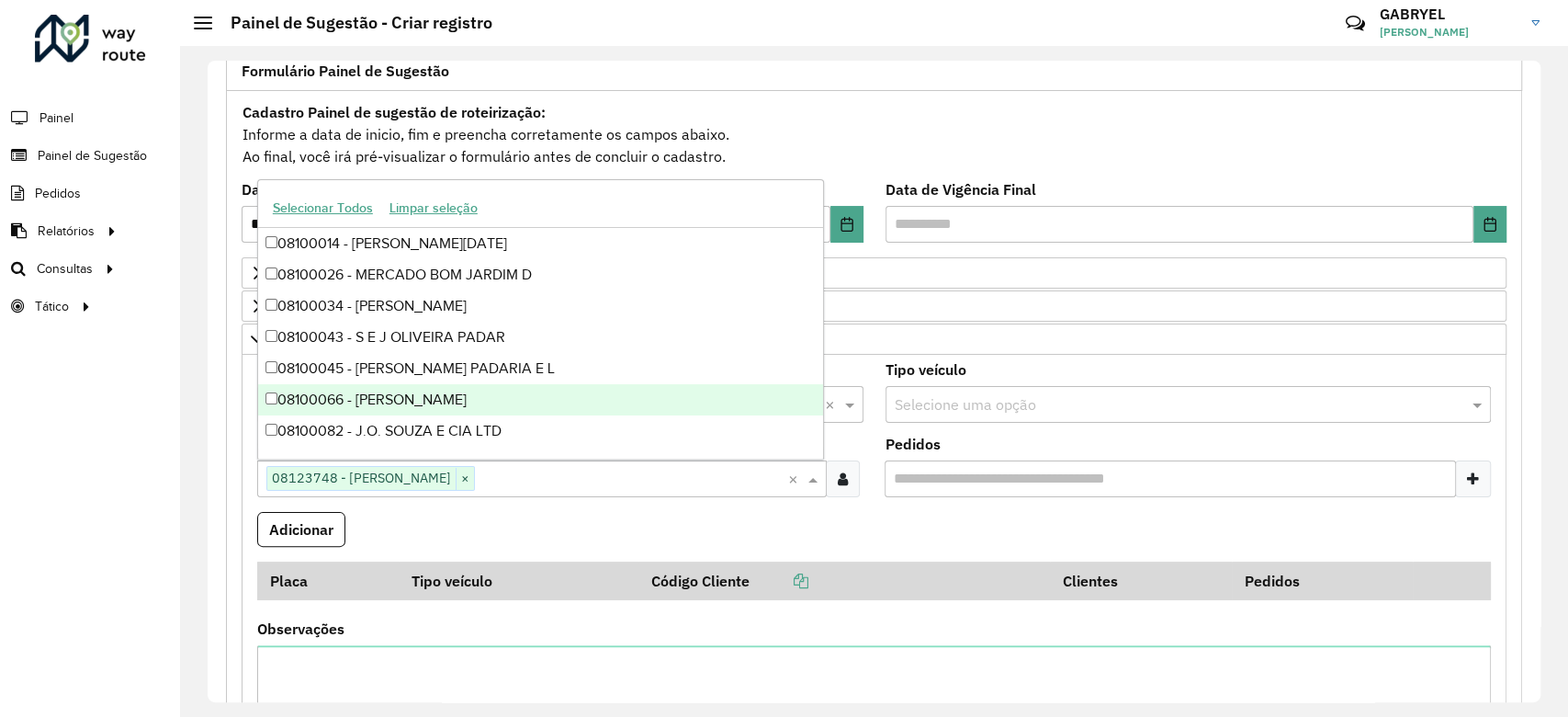
click at [973, 471] on input "Pedidos" at bounding box center [1170, 479] width 572 height 37
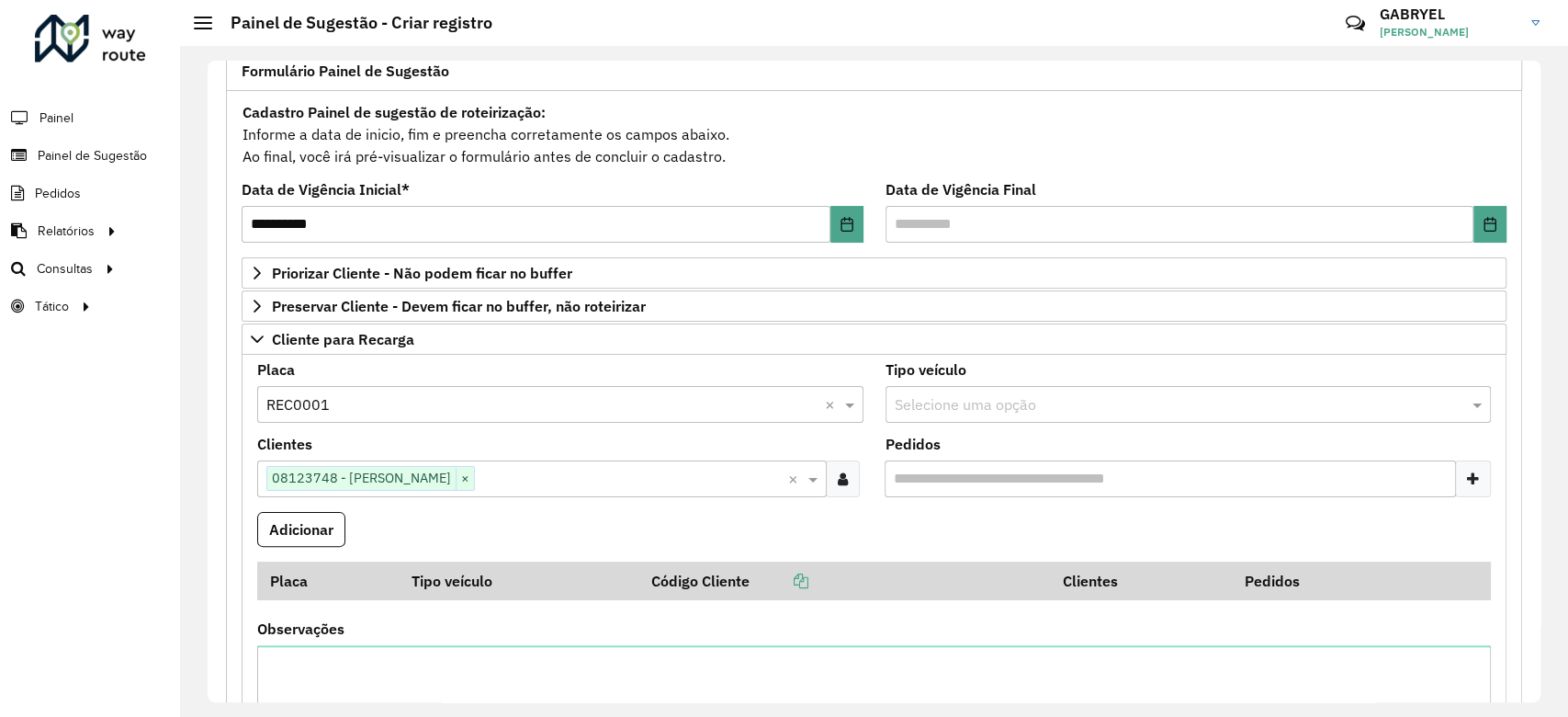
click at [1479, 471] on div at bounding box center [1473, 479] width 36 height 37
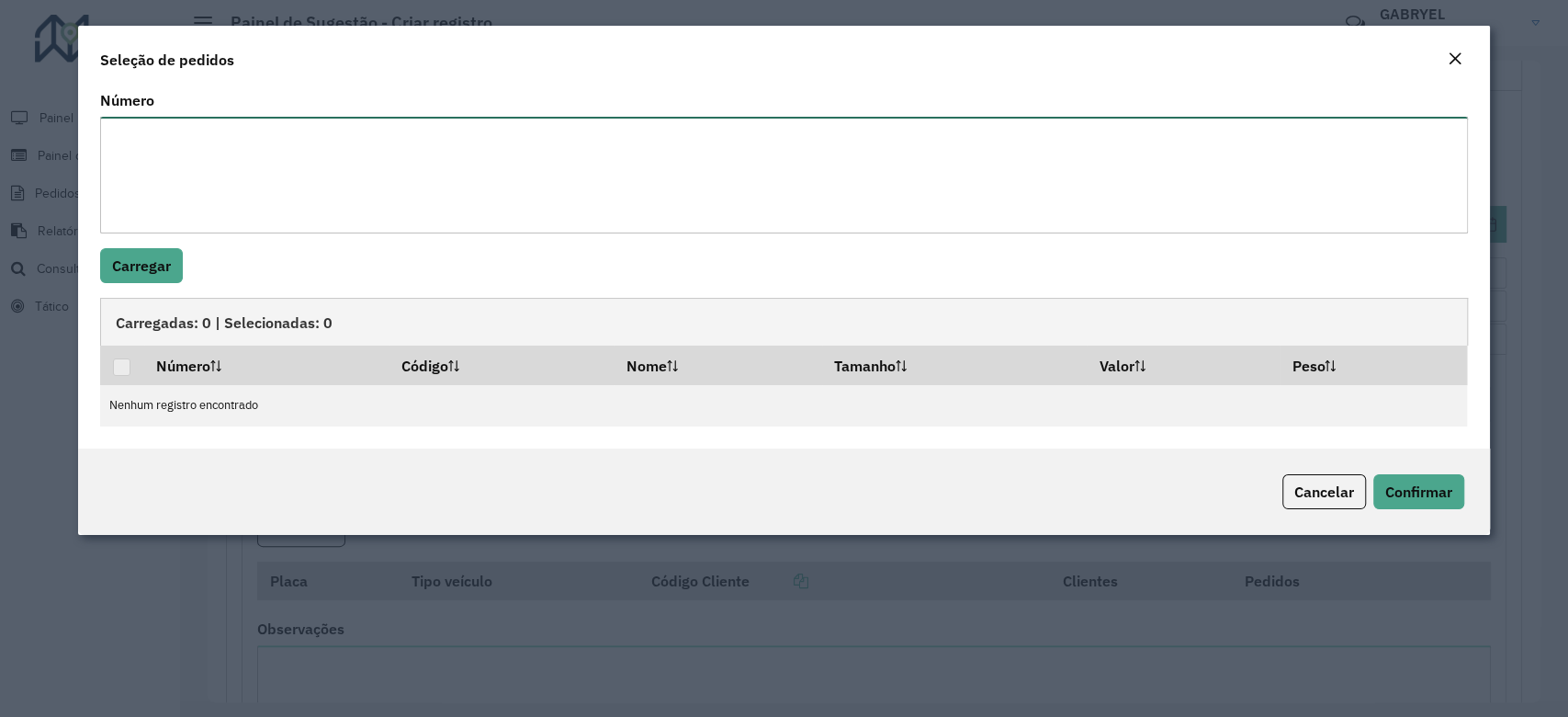
click at [425, 173] on textarea "Número" at bounding box center [784, 174] width 1367 height 116
paste textarea "*****"
type textarea "*****"
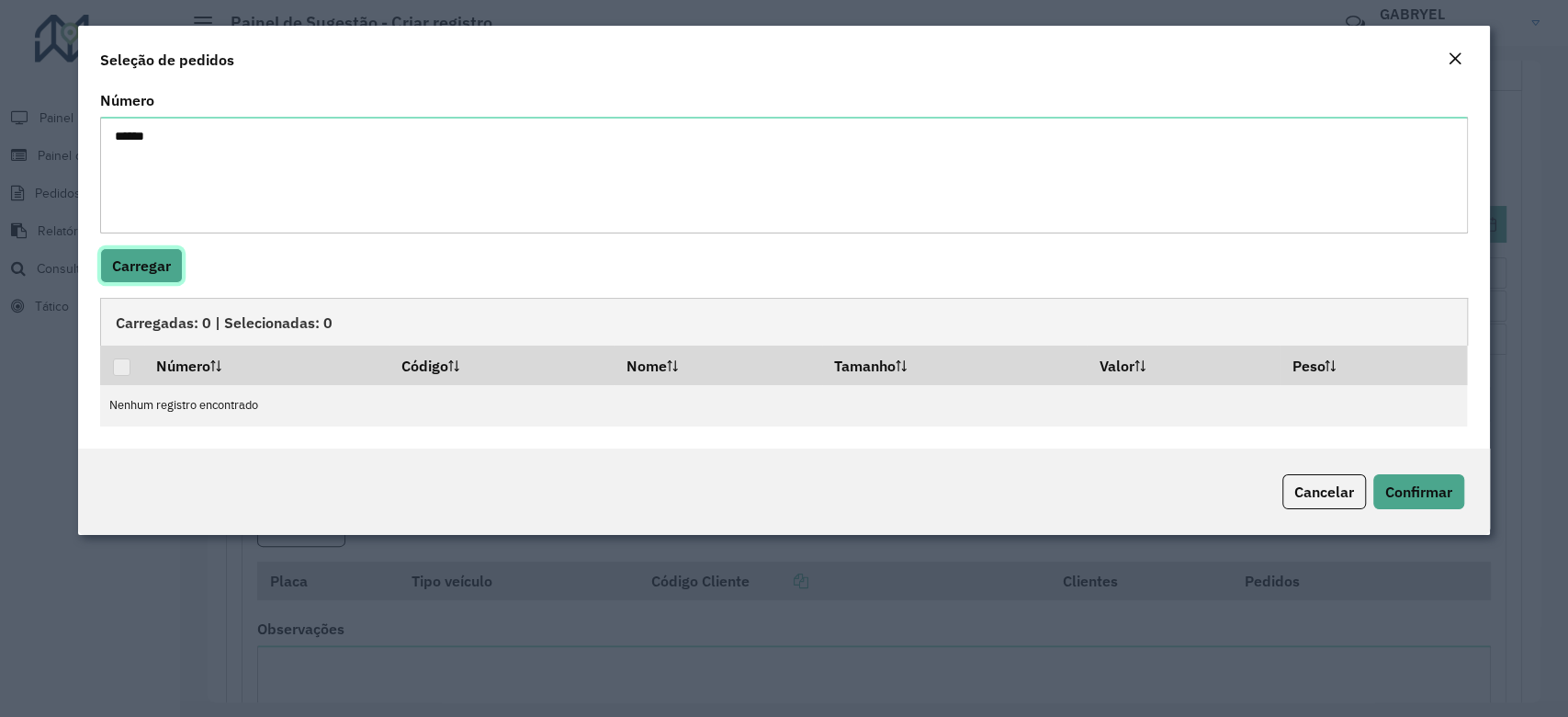
click at [131, 276] on button "Carregar" at bounding box center [142, 266] width 83 height 35
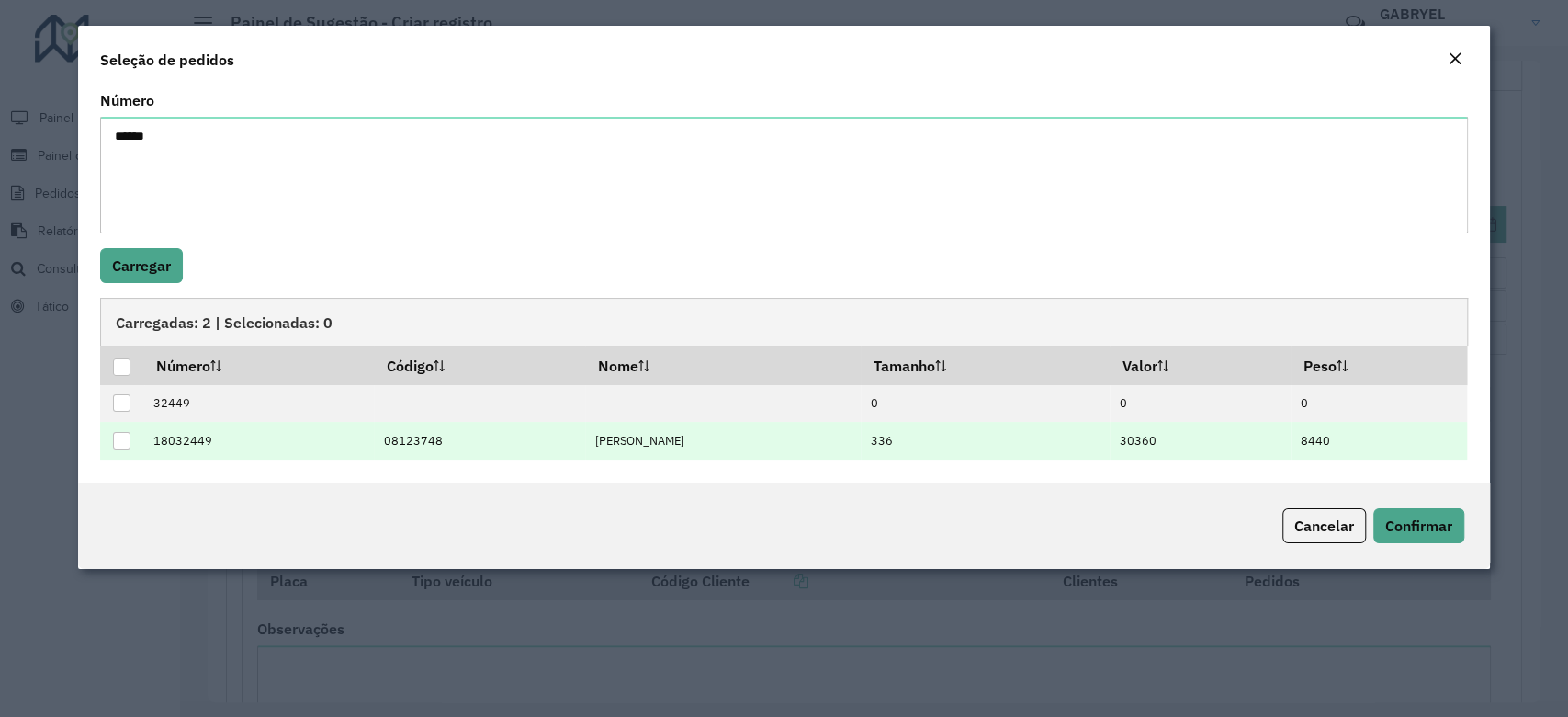
click at [117, 429] on td at bounding box center [122, 440] width 43 height 38
click at [125, 438] on div at bounding box center [121, 440] width 18 height 18
click at [1408, 542] on button "Confirmar" at bounding box center [1419, 526] width 91 height 35
type input "********"
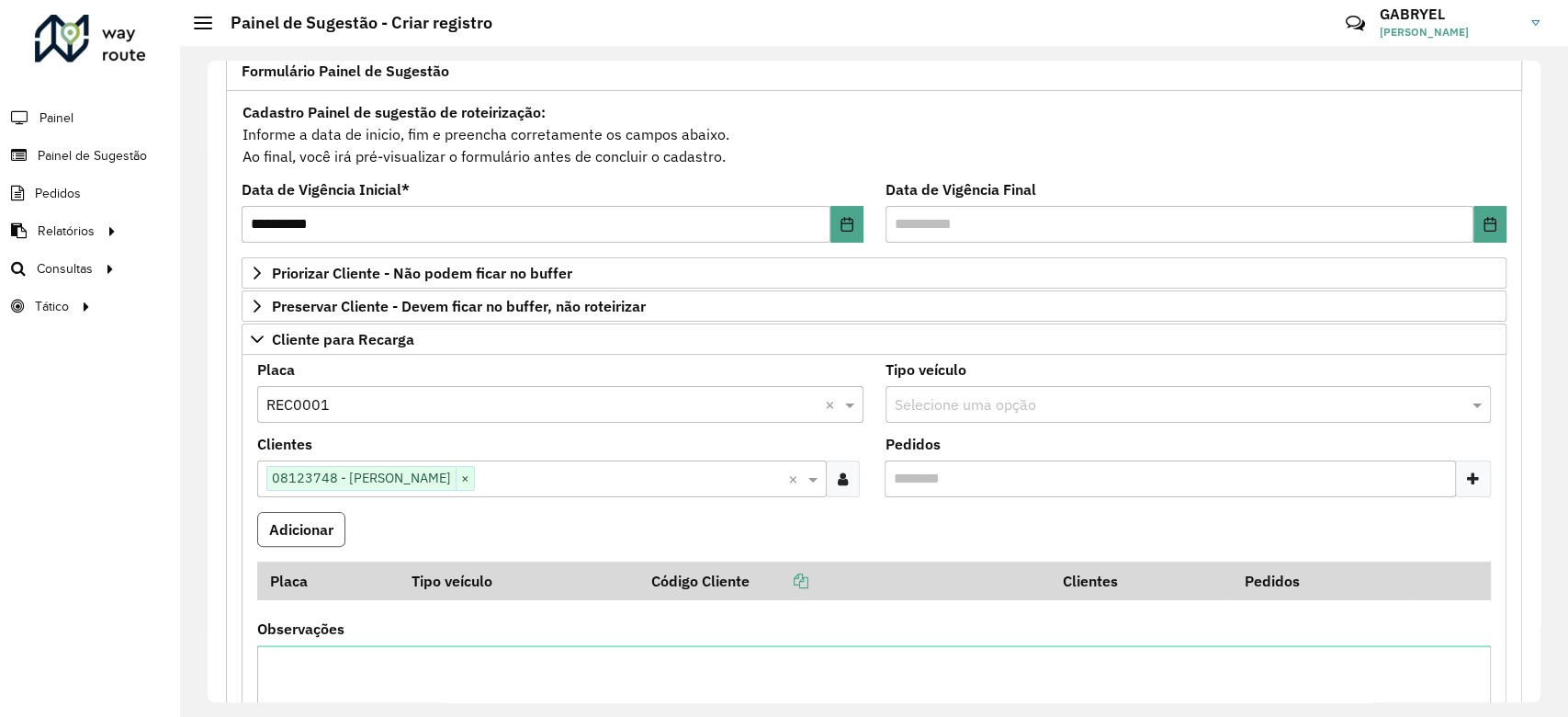
click at [289, 533] on button "Adicionar" at bounding box center [302, 530] width 89 height 35
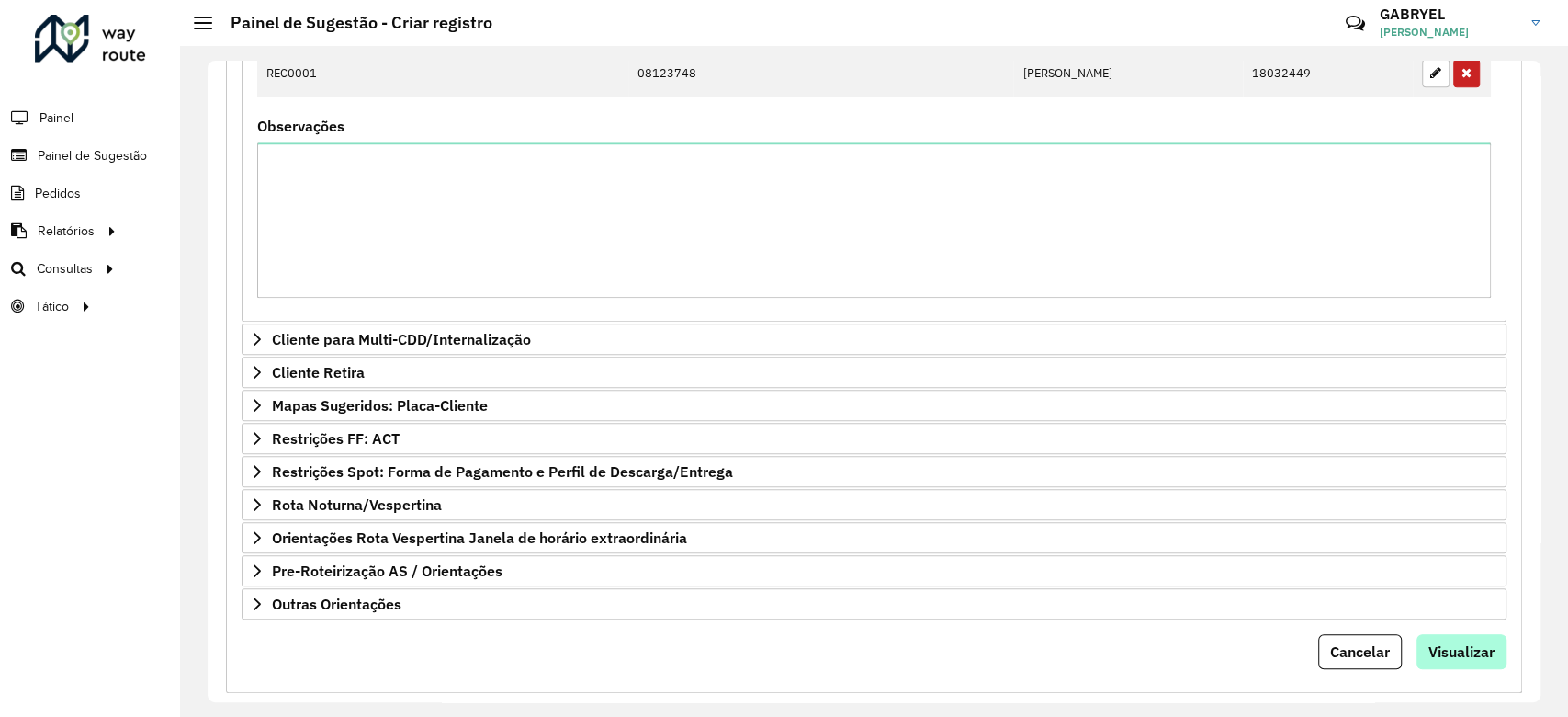
scroll to position [713, 0]
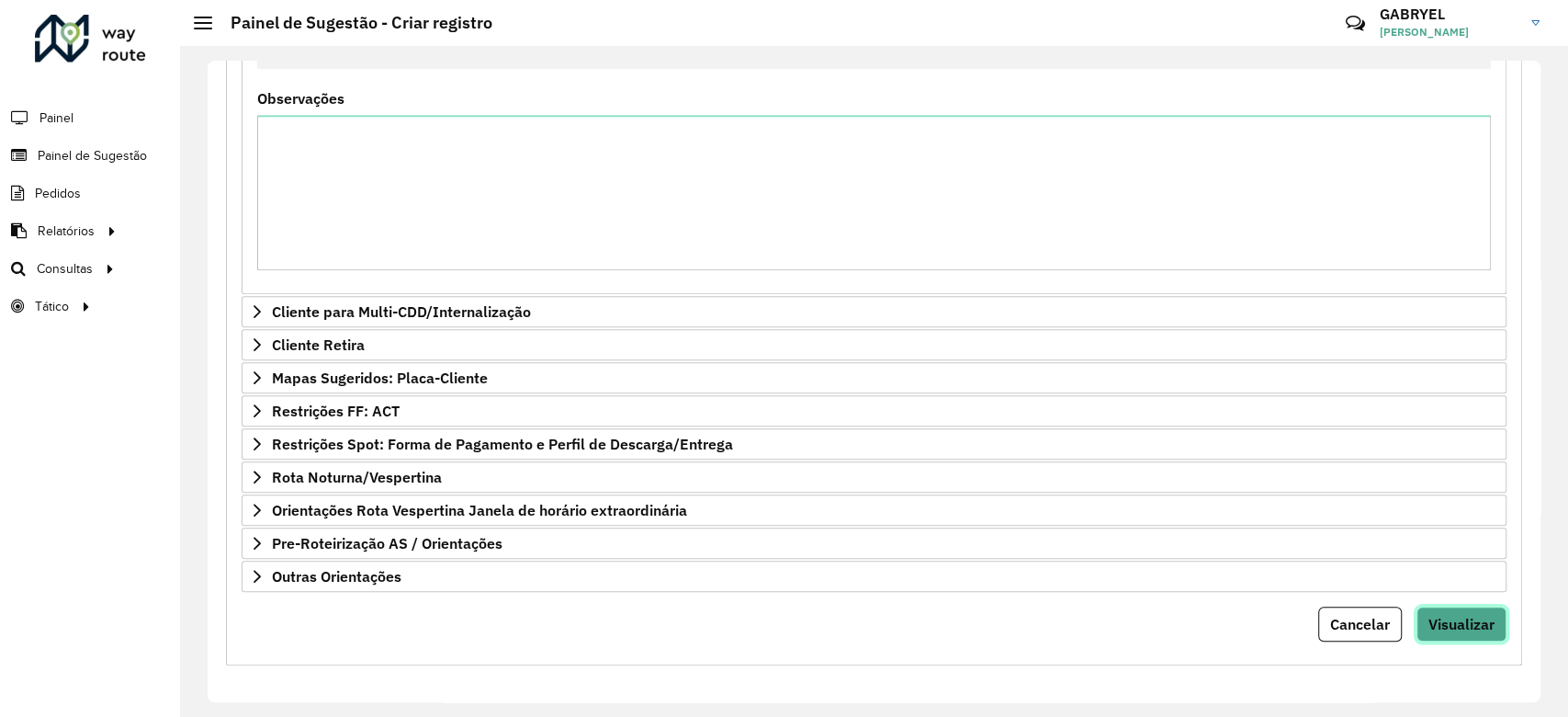
click at [1471, 615] on span "Visualizar" at bounding box center [1462, 624] width 66 height 18
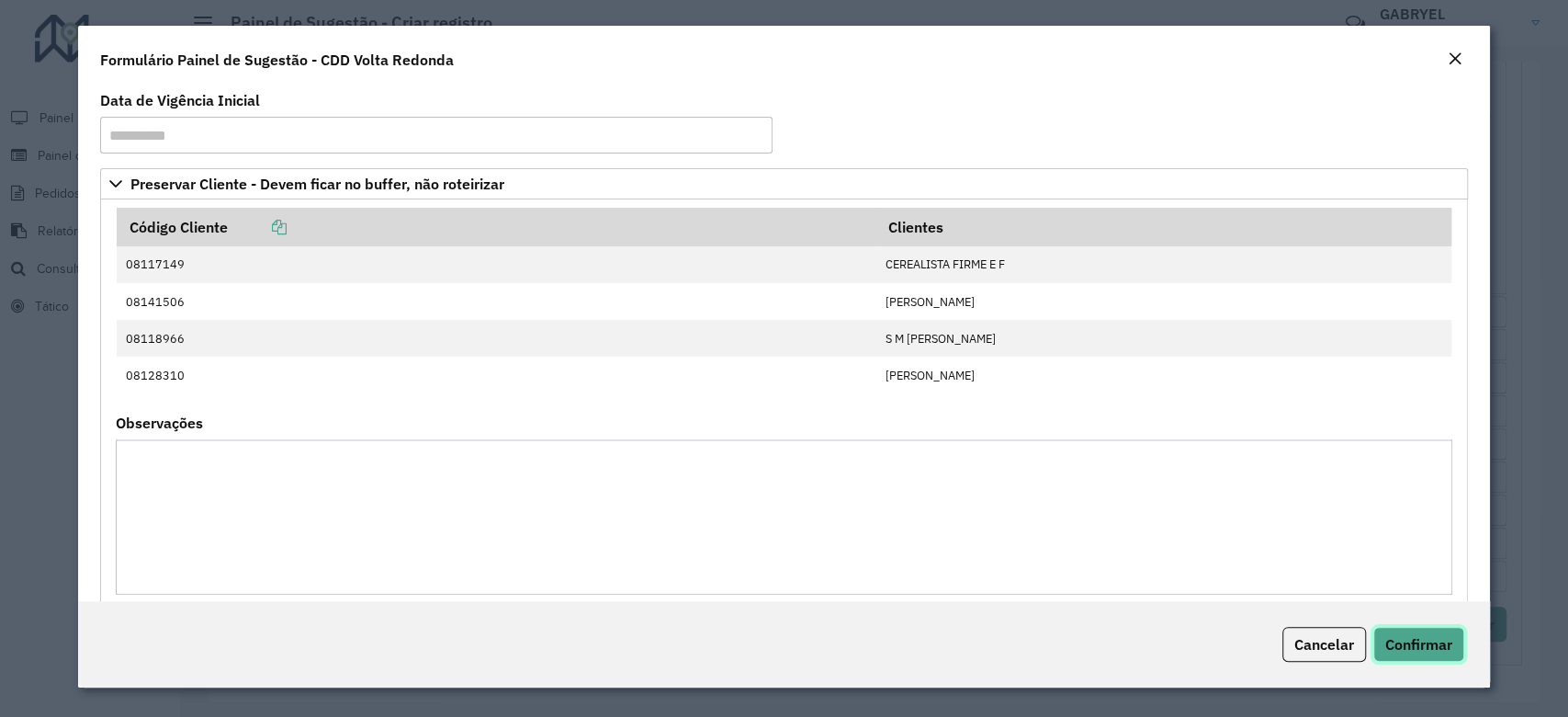
click at [1408, 649] on span "Confirmar" at bounding box center [1419, 644] width 67 height 18
